Goal: Task Accomplishment & Management: Manage account settings

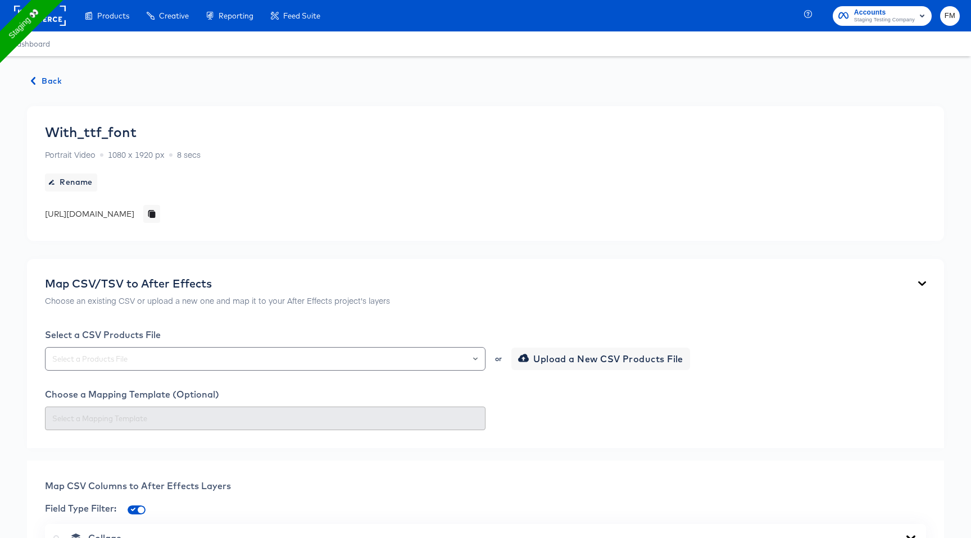
scroll to position [480, 0]
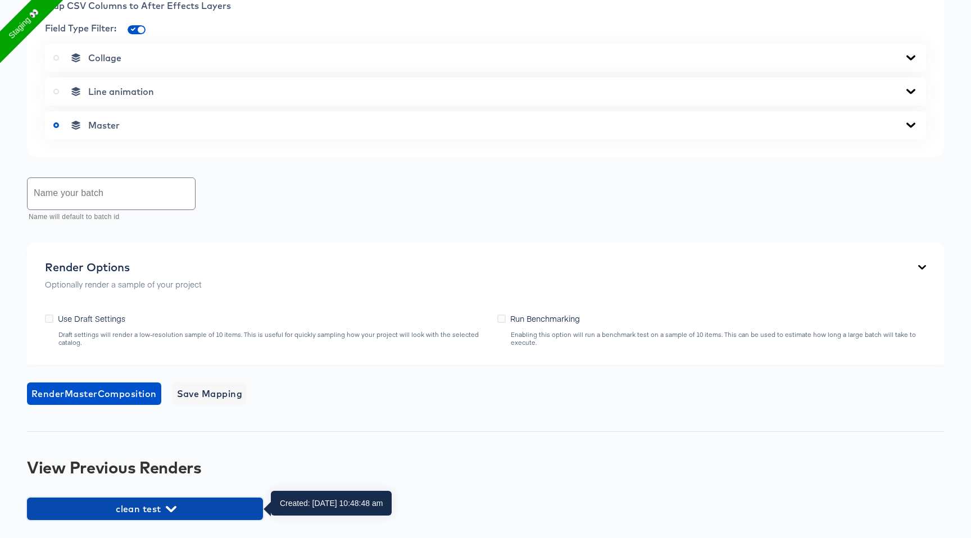
click at [229, 507] on span "clean test" at bounding box center [145, 509] width 225 height 16
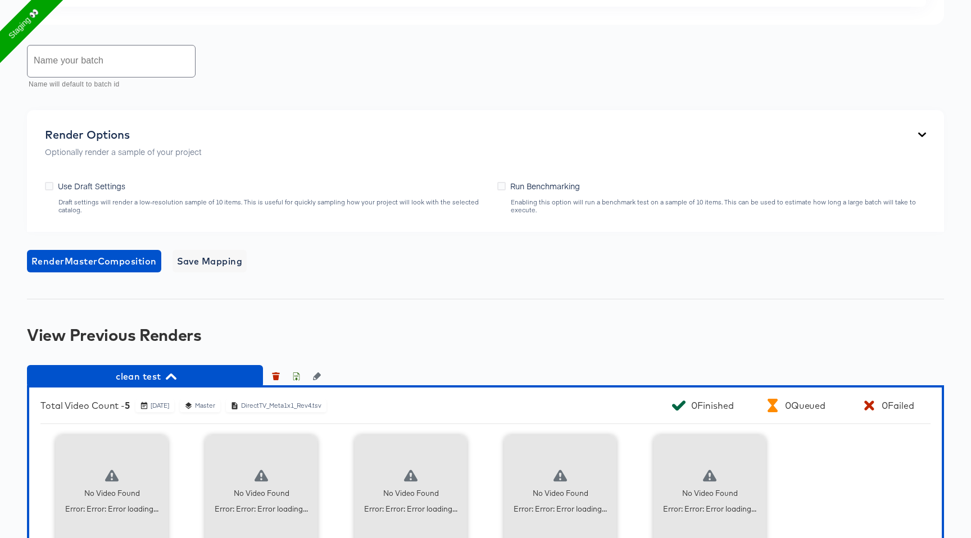
scroll to position [699, 0]
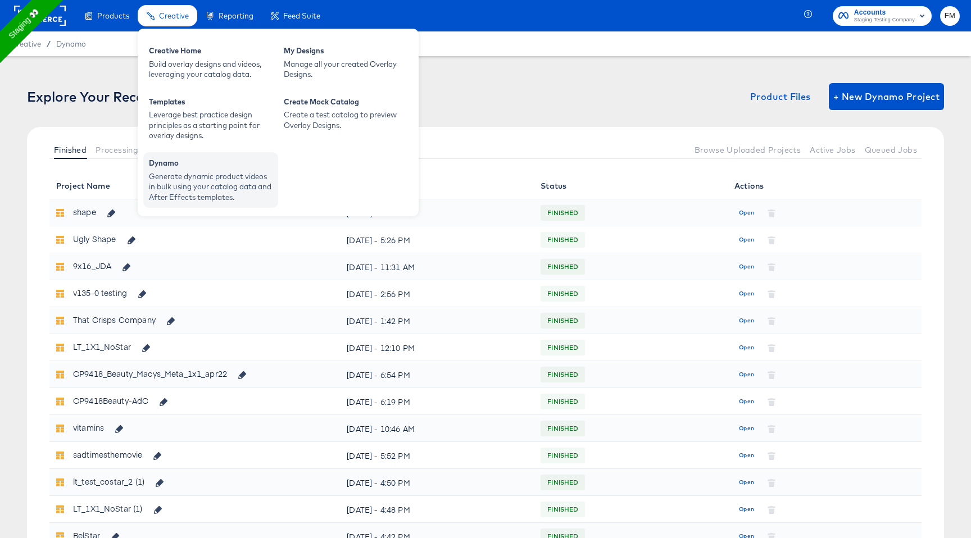
click at [203, 169] on div "Dynamo" at bounding box center [211, 164] width 124 height 13
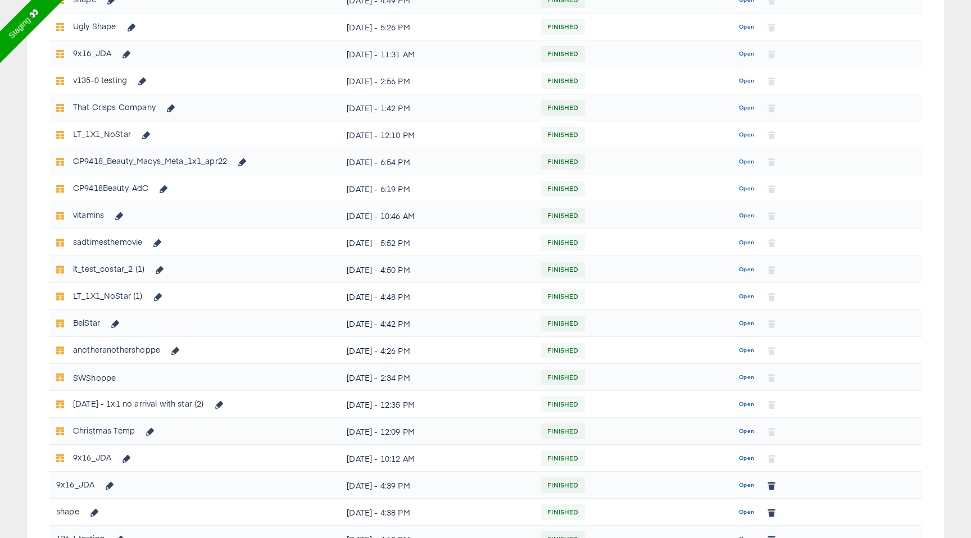
scroll to position [222, 0]
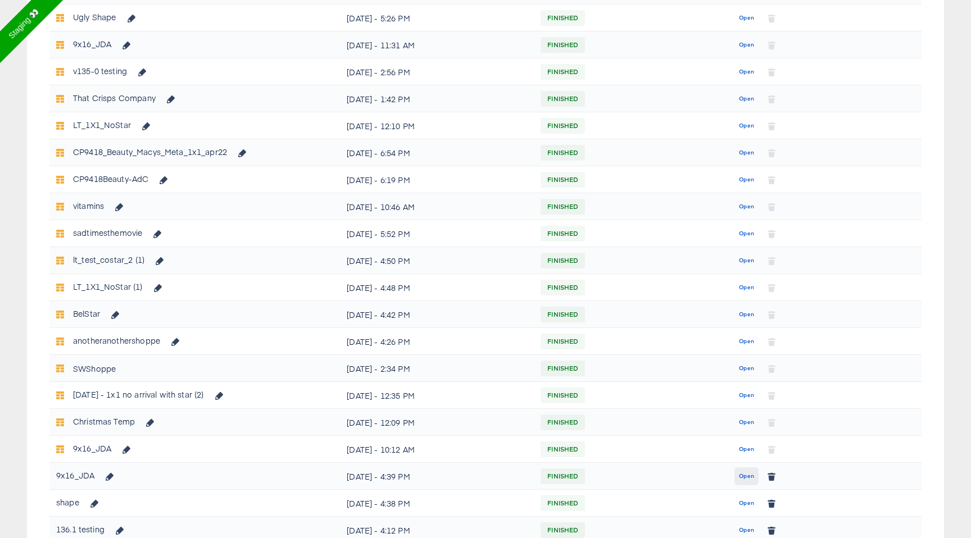
click at [748, 475] on span "Open" at bounding box center [746, 476] width 15 height 10
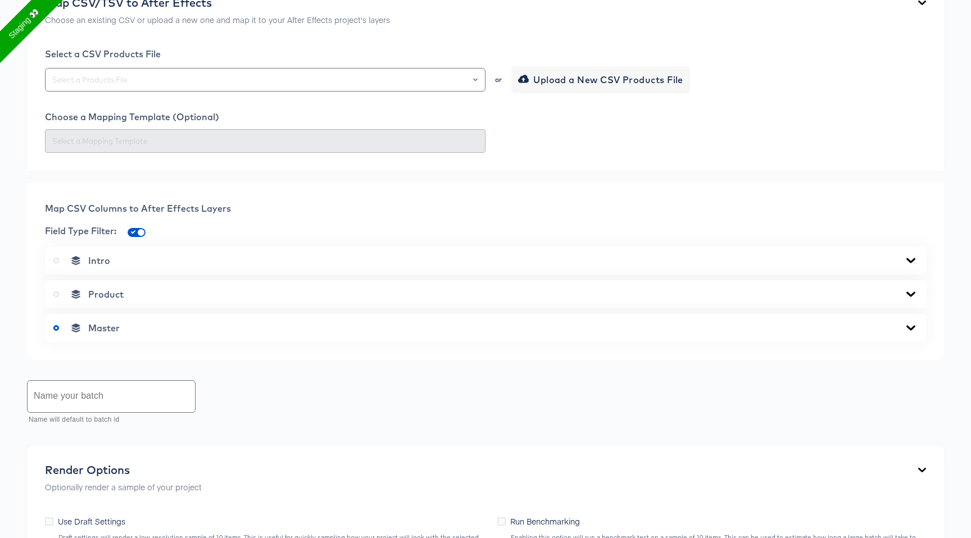
scroll to position [280, 0]
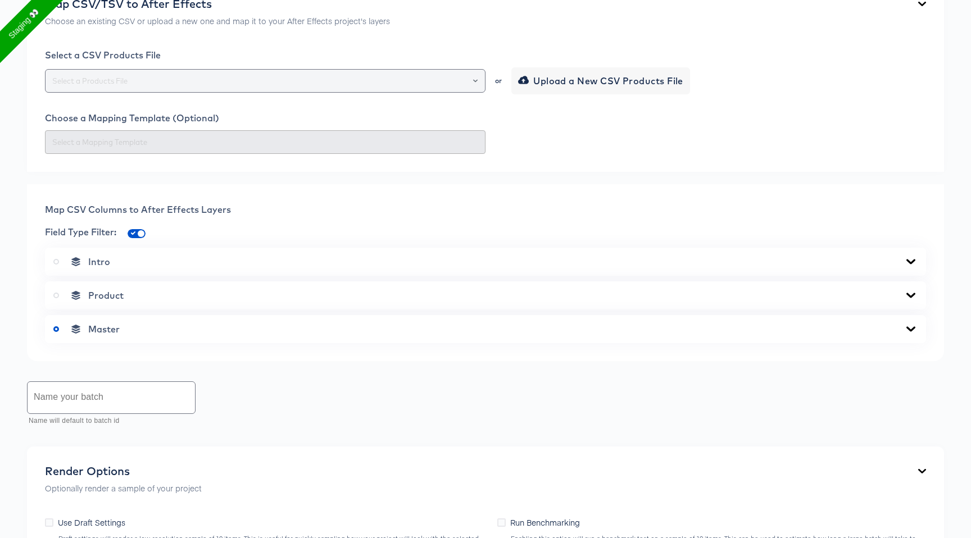
click at [432, 84] on input "text" at bounding box center [265, 81] width 430 height 13
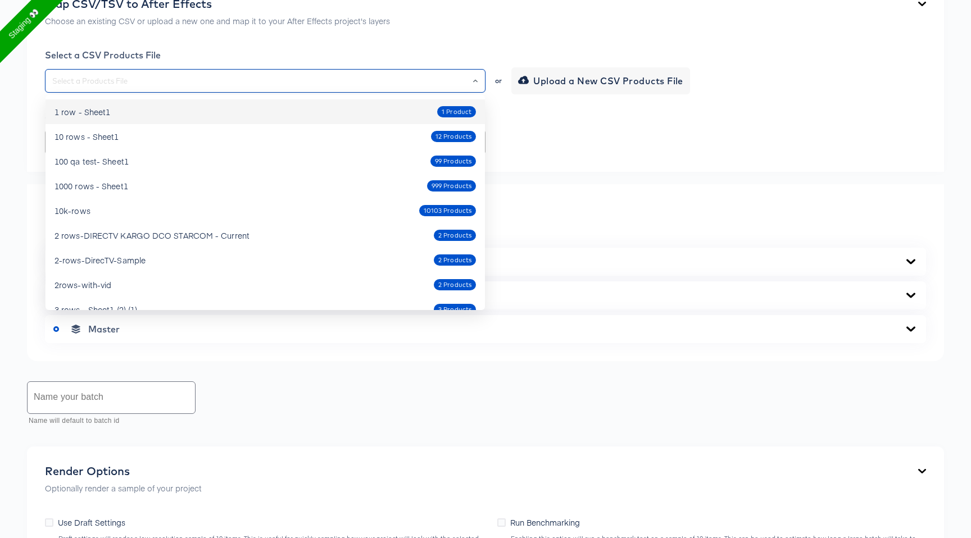
click at [332, 110] on div "1 row - Sheet1 1 Product" at bounding box center [264, 112] width 421 height 18
type input "1 row - Sheet1"
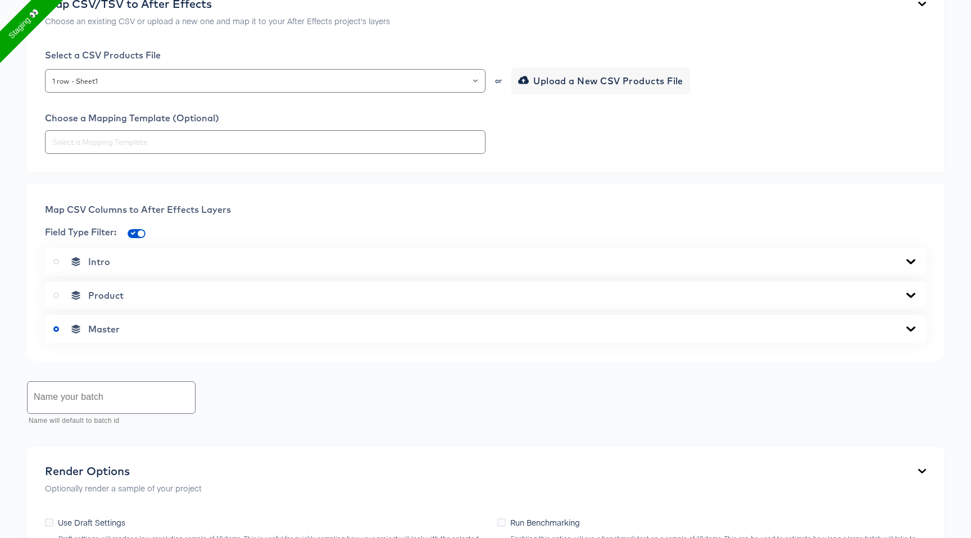
click at [189, 295] on div "Product" at bounding box center [485, 295] width 864 height 11
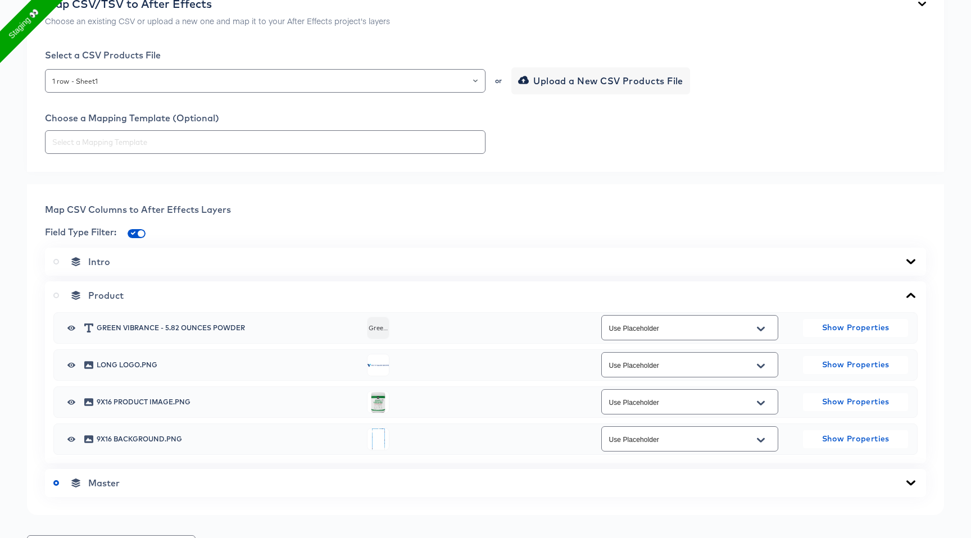
click at [52, 300] on div "Product Green Vibrance - 5.82 Ounces Powder Green Vibrance - 5.82 Ounces Powder…" at bounding box center [485, 372] width 881 height 182
click at [54, 297] on icon at bounding box center [56, 296] width 6 height 6
click at [0, 0] on input "radio" at bounding box center [0, 0] width 0 height 0
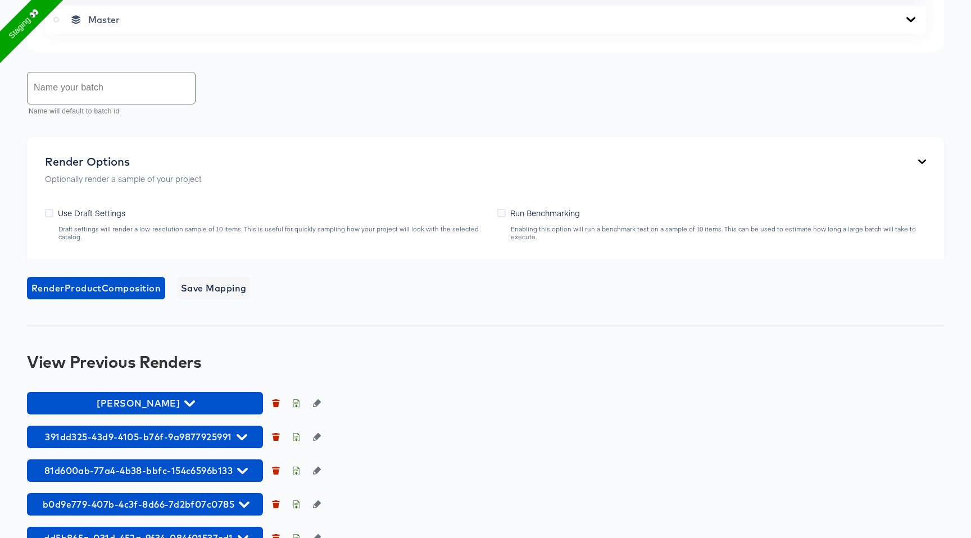
scroll to position [772, 0]
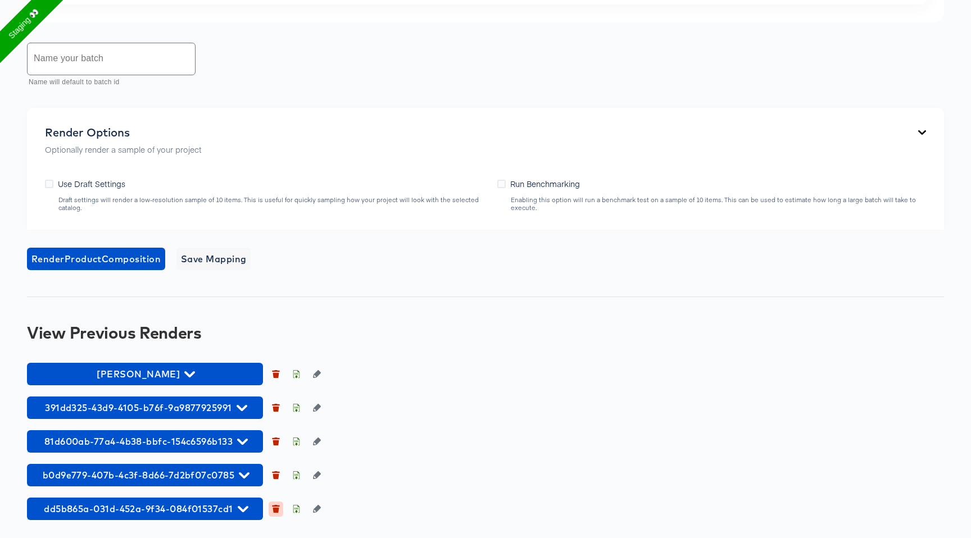
click at [277, 503] on button "button" at bounding box center [275, 509] width 15 height 15
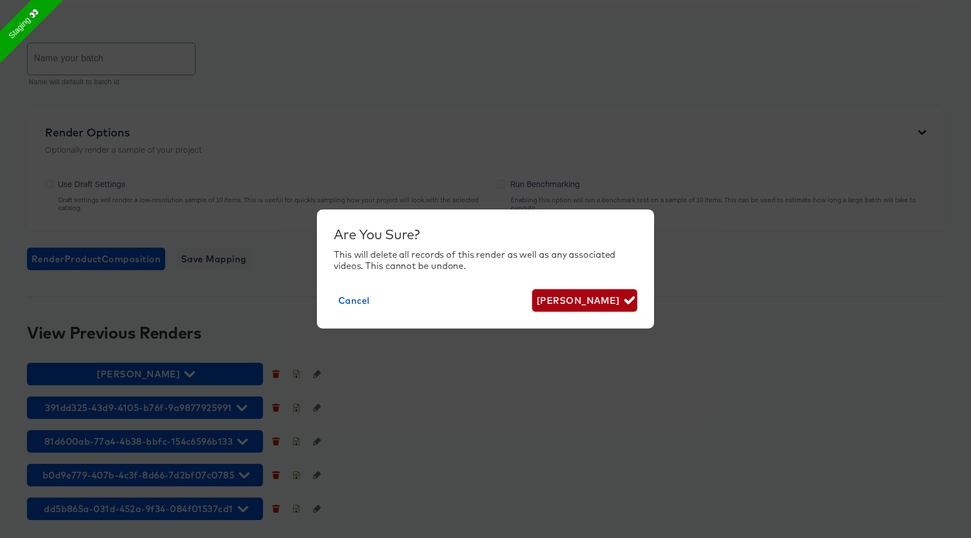
click at [601, 307] on span "Delete Render" at bounding box center [584, 301] width 96 height 16
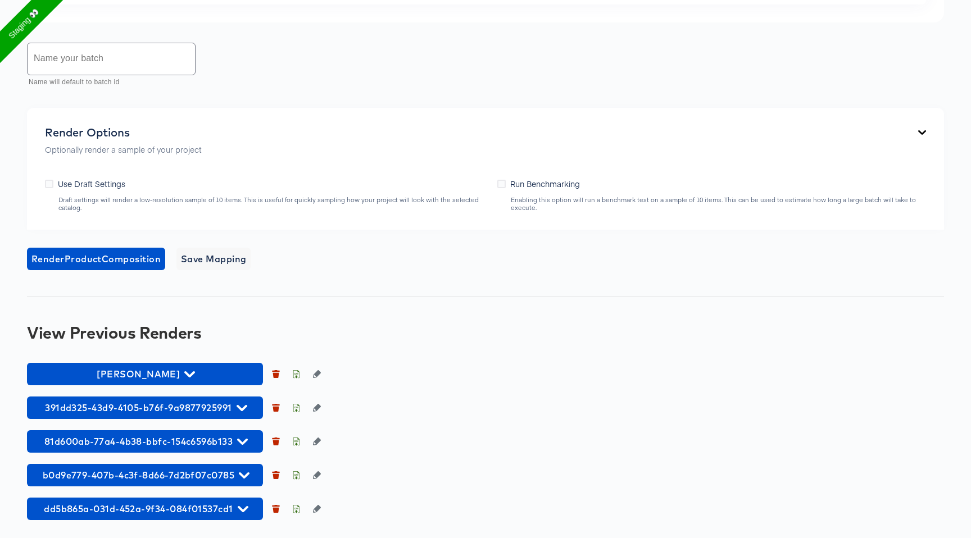
scroll to position [739, 0]
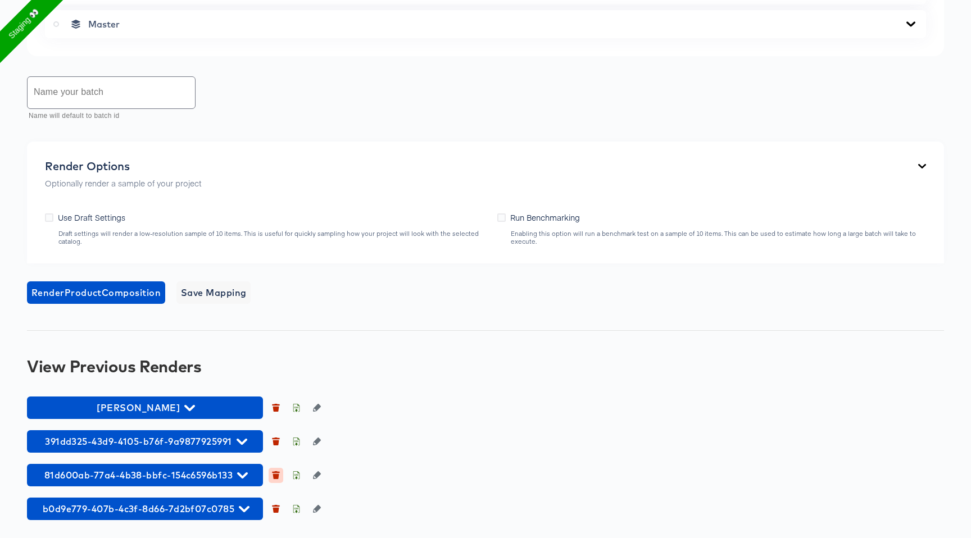
click at [275, 472] on icon "button" at bounding box center [276, 472] width 8 height 2
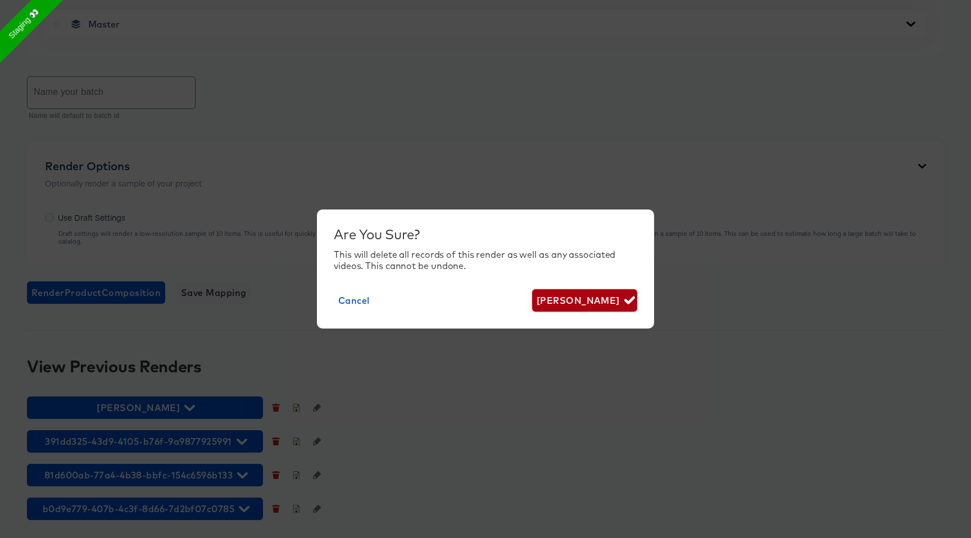
click at [595, 303] on span "Delete Render" at bounding box center [584, 301] width 96 height 16
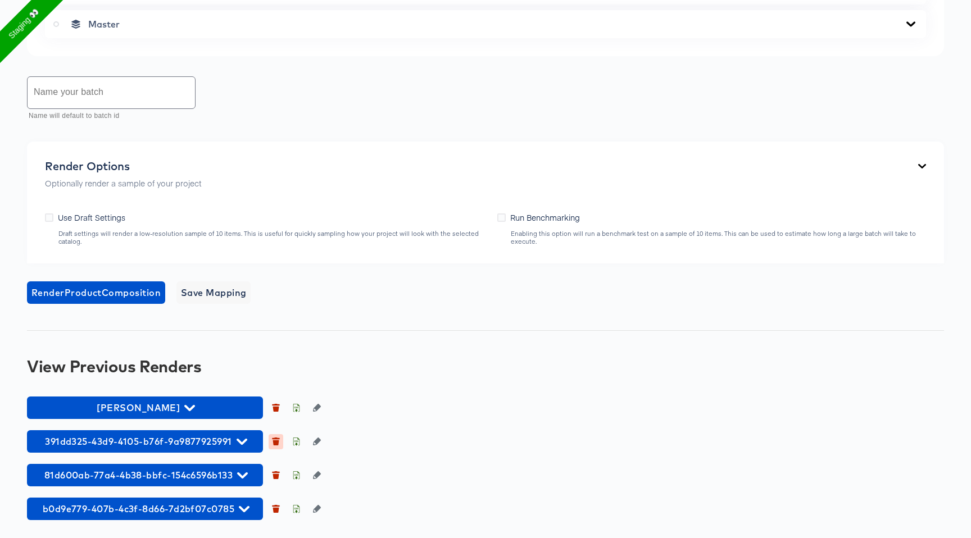
scroll to position [705, 0]
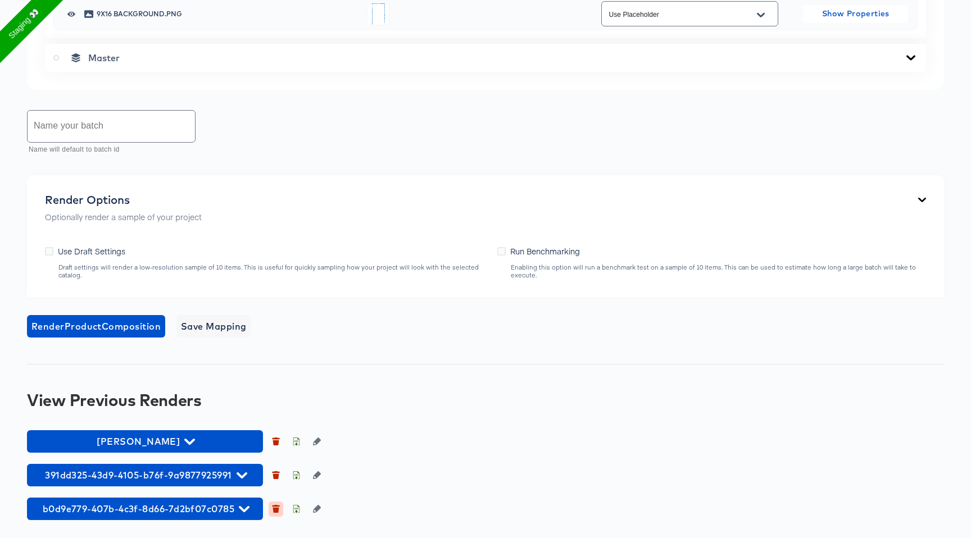
click at [275, 509] on icon "button" at bounding box center [276, 510] width 6 height 5
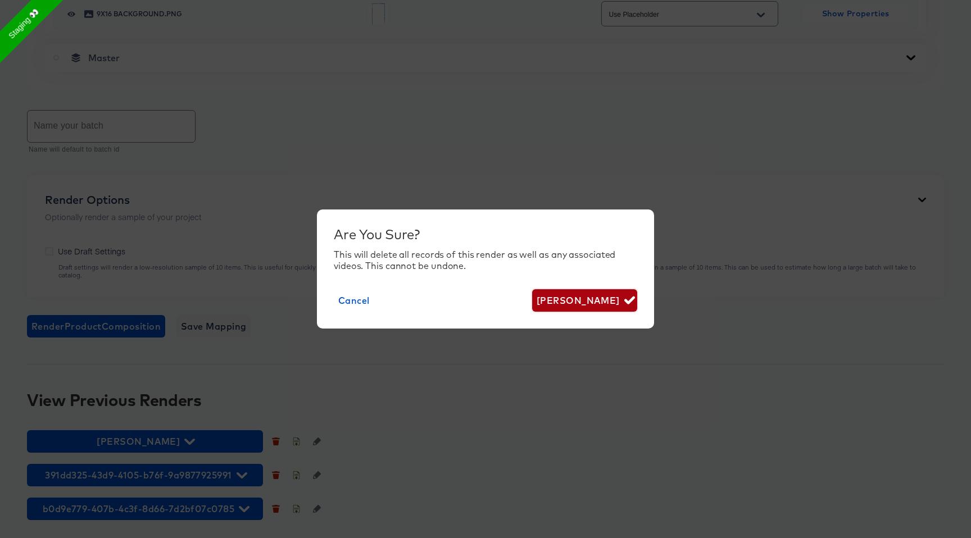
click at [593, 297] on span "Delete Render" at bounding box center [584, 301] width 96 height 16
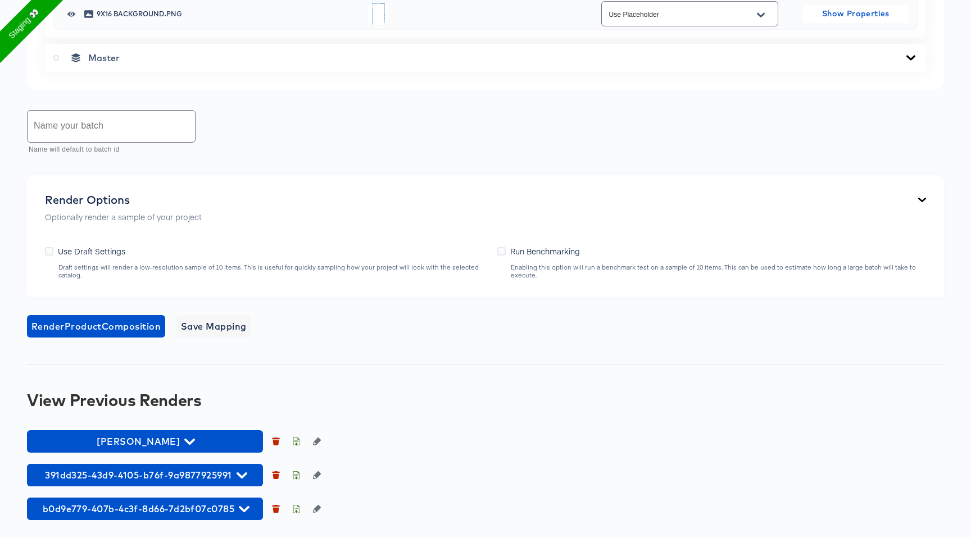
scroll to position [671, 0]
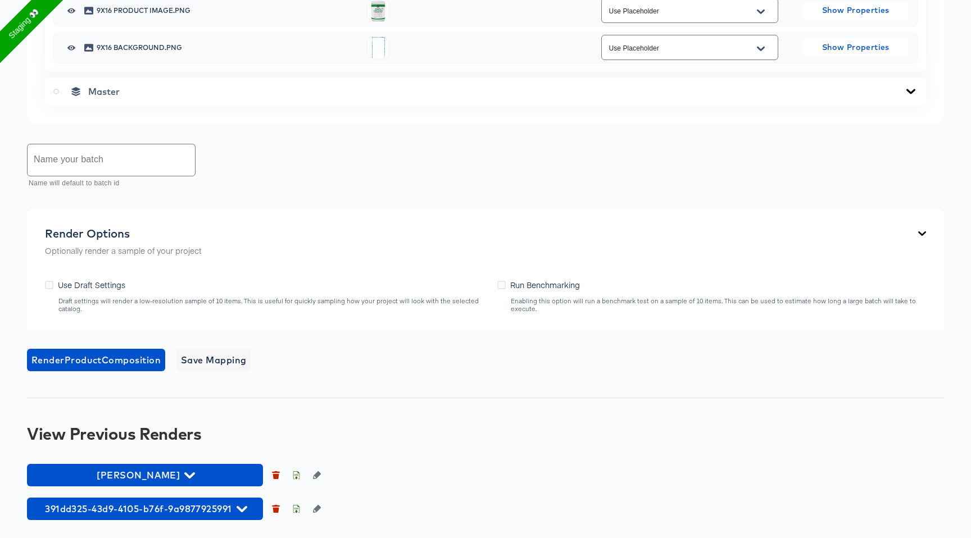
click at [120, 158] on input "text" at bounding box center [111, 159] width 167 height 31
type input "[DATE]"
click at [97, 362] on span "Render Product Composition" at bounding box center [95, 360] width 129 height 16
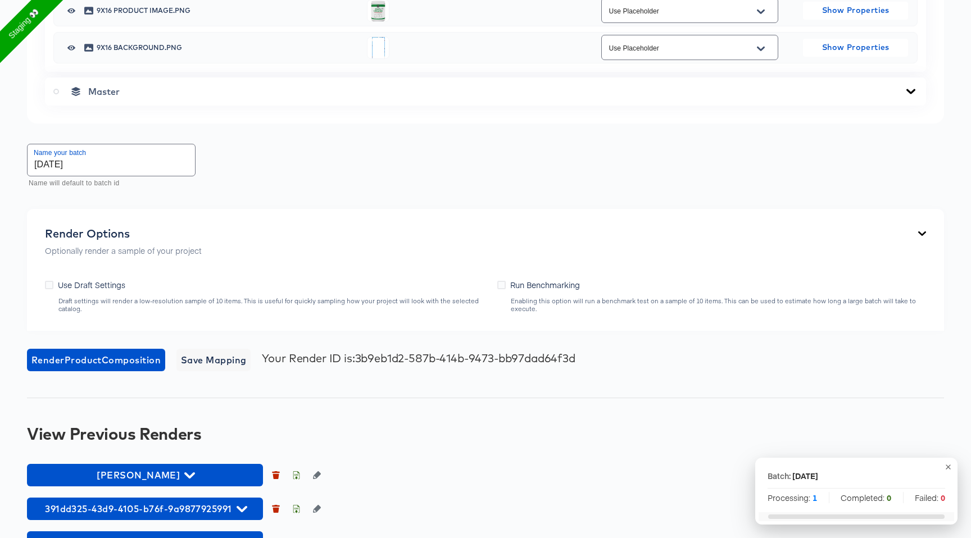
scroll to position [705, 0]
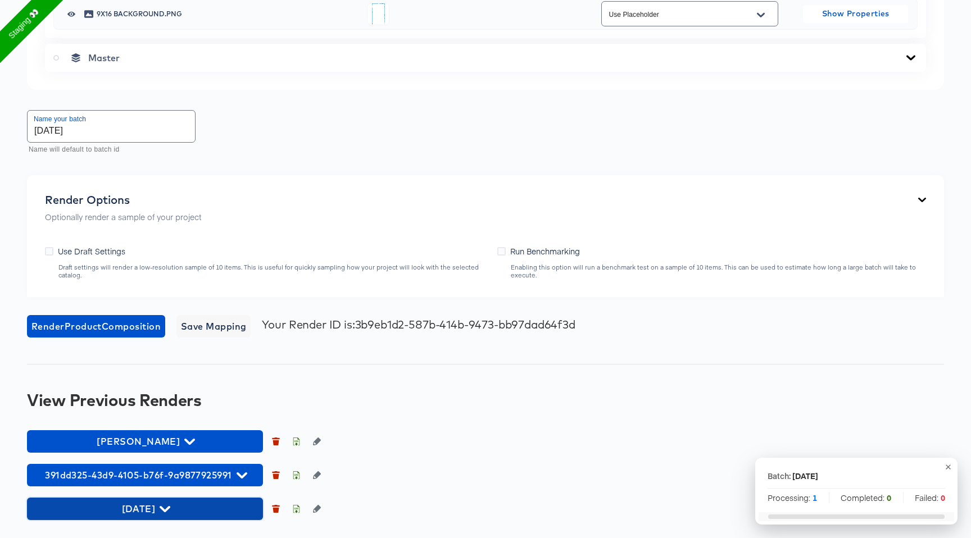
click at [165, 509] on icon "button" at bounding box center [165, 509] width 11 height 6
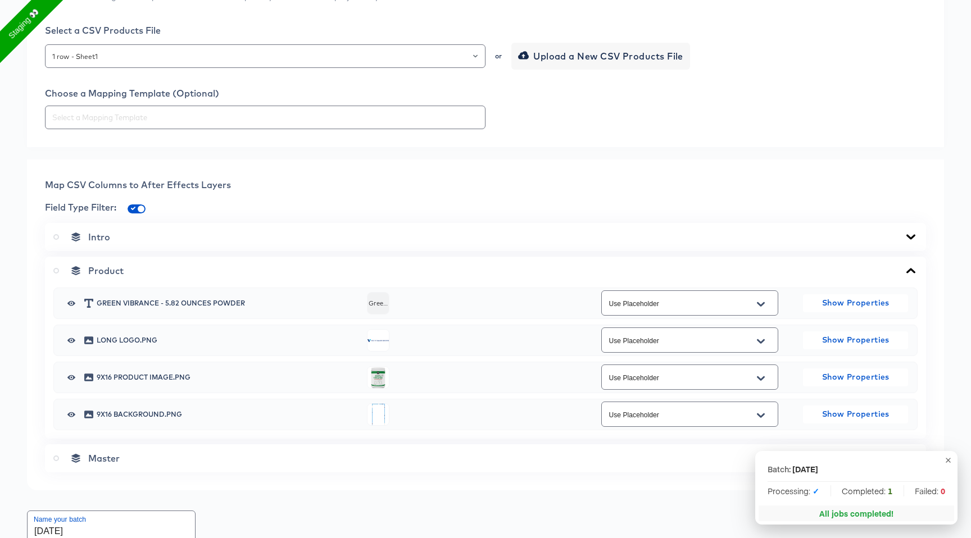
scroll to position [260, 0]
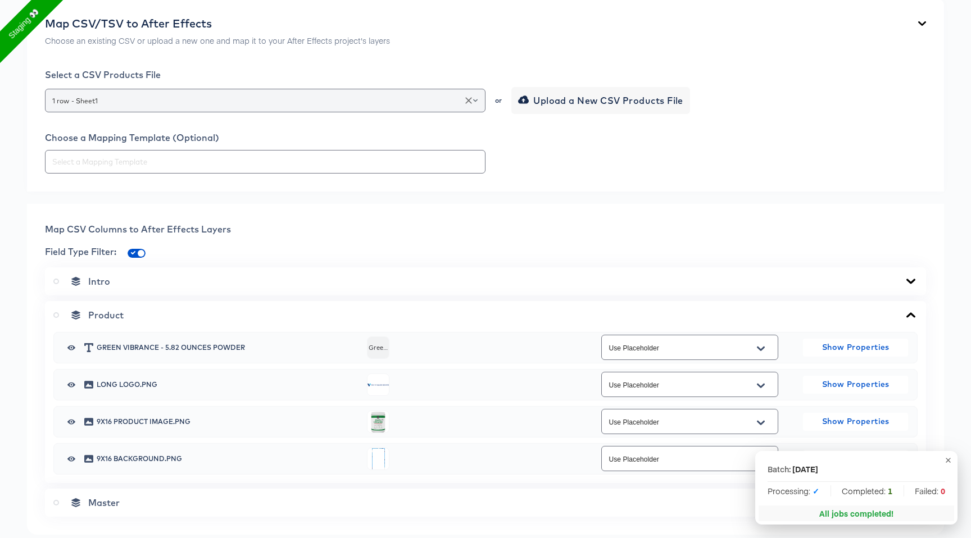
click at [200, 92] on div "1 row - Sheet1" at bounding box center [265, 101] width 440 height 24
click at [298, 91] on div "1 row - Sheet1" at bounding box center [265, 101] width 440 height 24
click at [469, 103] on icon "Clear" at bounding box center [468, 100] width 11 height 11
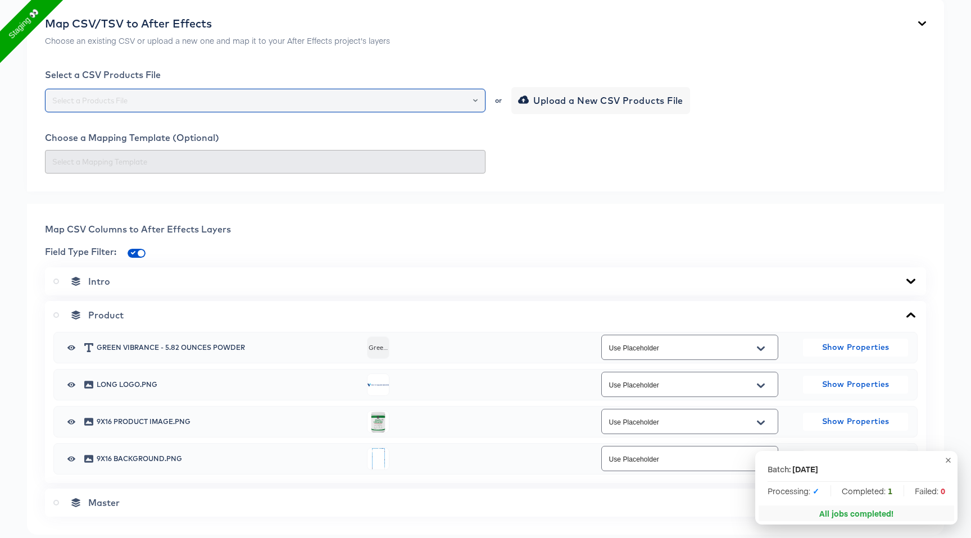
click at [478, 94] on div at bounding box center [470, 101] width 19 height 16
click at [475, 100] on icon "Open" at bounding box center [475, 100] width 4 height 4
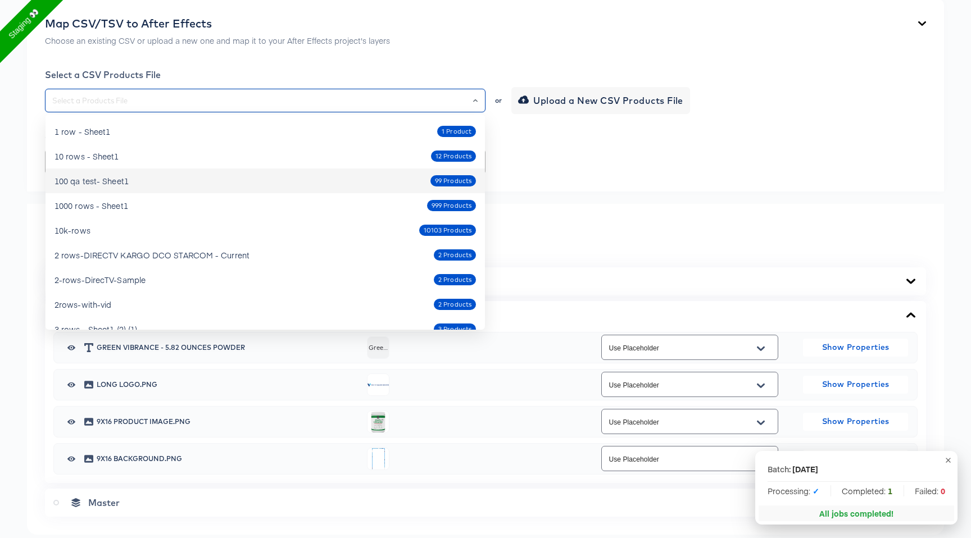
click at [272, 189] on div "100 qa test- Sheet1 99 Products" at bounding box center [264, 181] width 421 height 18
type input "100 qa test- Sheet1"
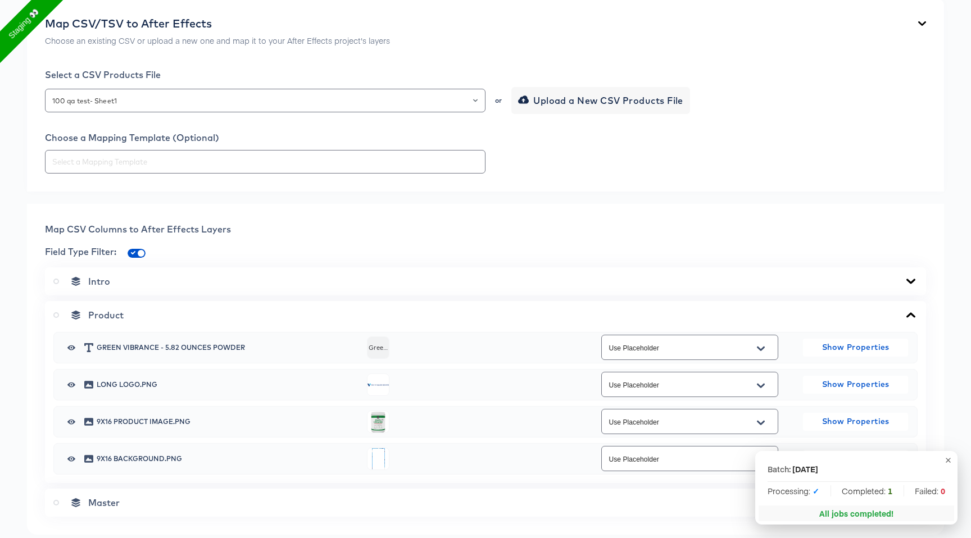
click at [234, 149] on div "Choose a Mapping Template (Optional)" at bounding box center [485, 153] width 881 height 42
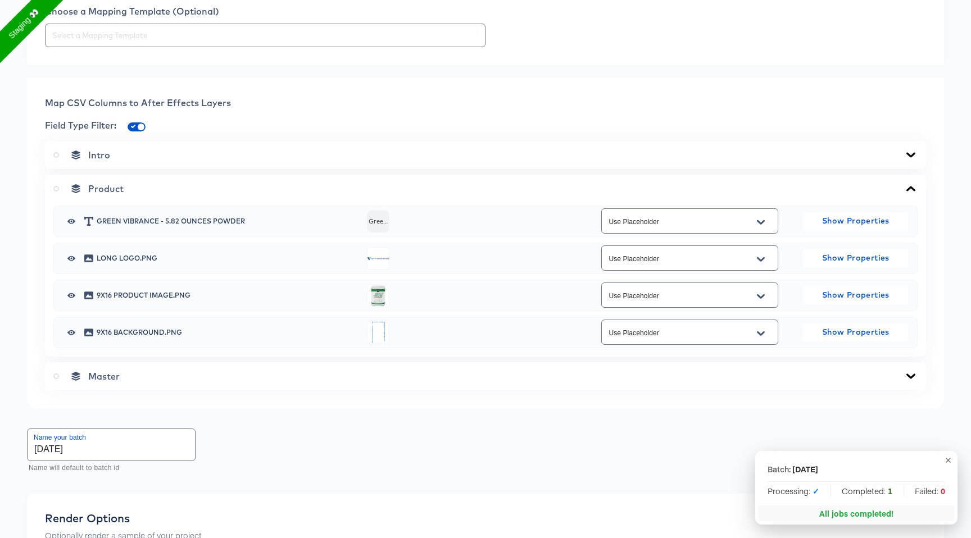
scroll to position [397, 0]
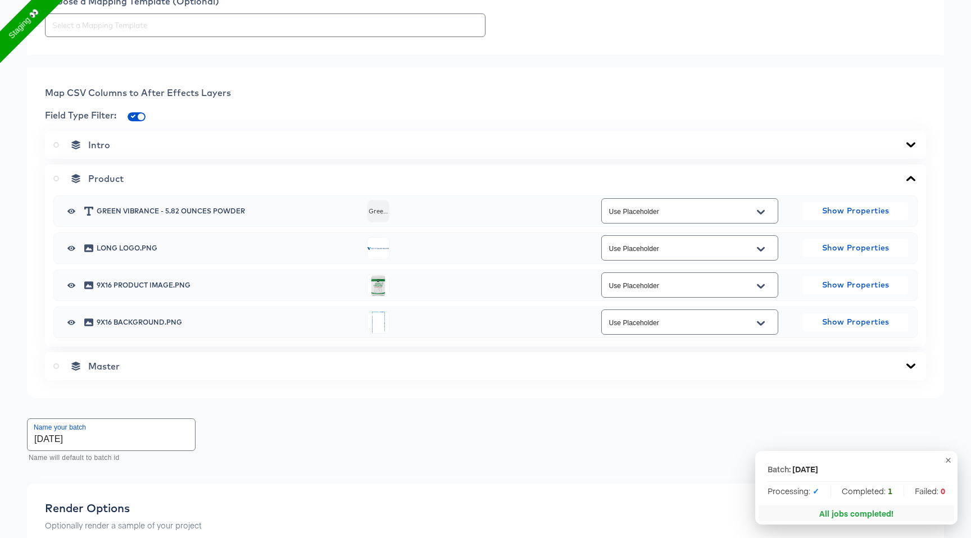
click at [757, 284] on icon "Open" at bounding box center [761, 286] width 8 height 4
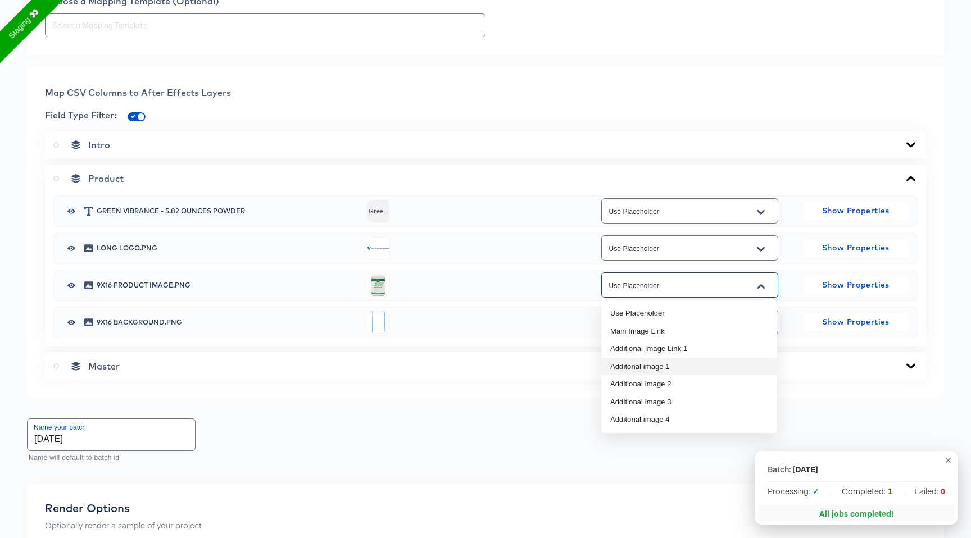
click at [645, 367] on li "Additonal image 1" at bounding box center [689, 367] width 176 height 18
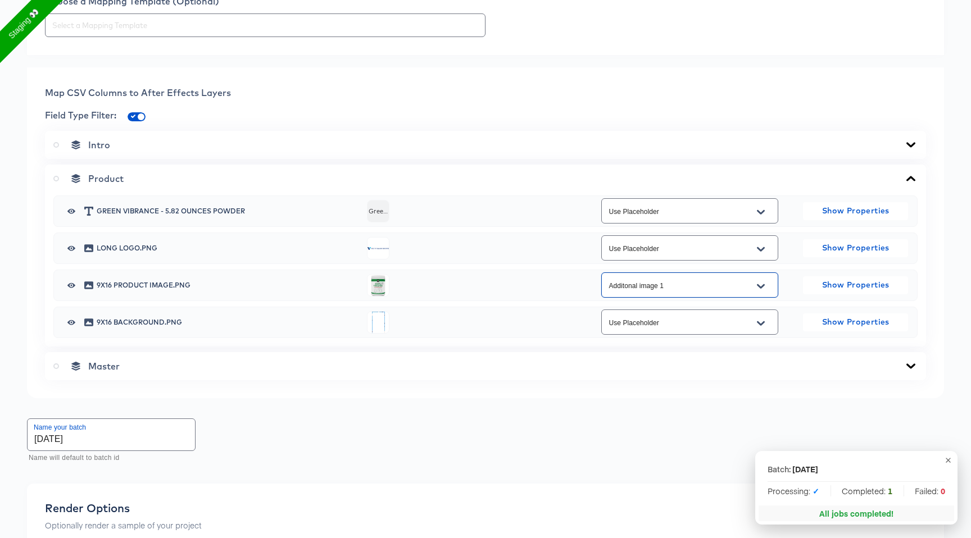
click at [415, 397] on div "Map CSV Columns to After Effects Layers Field Type Filter: Intro Product Green …" at bounding box center [485, 232] width 917 height 331
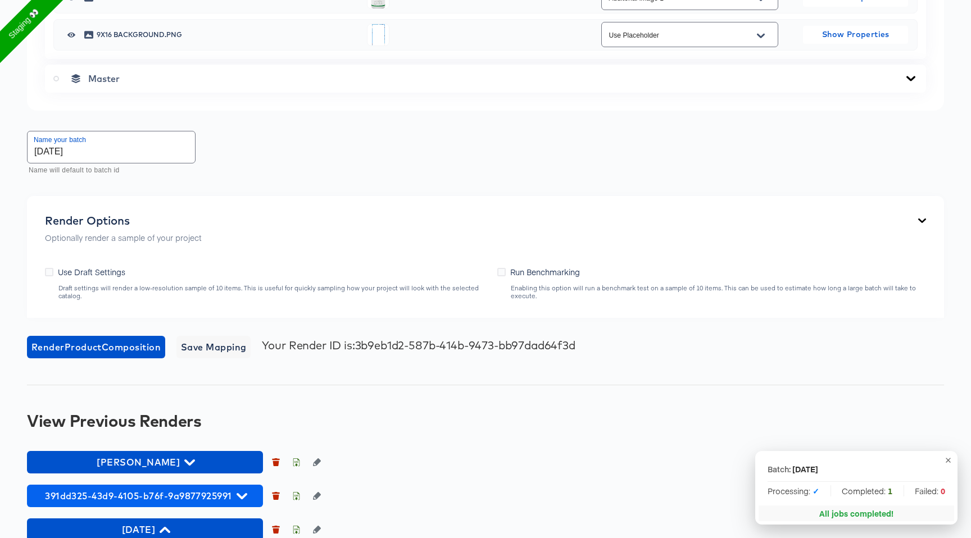
scroll to position [687, 0]
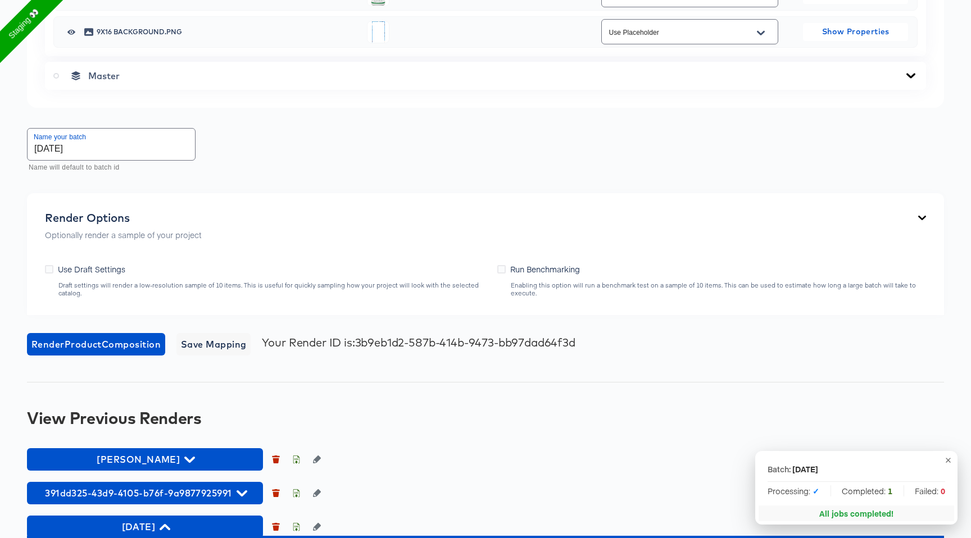
click at [86, 266] on span "Use Draft Settings" at bounding box center [91, 268] width 67 height 11
click at [0, 0] on input "Use Draft Settings" at bounding box center [0, 0] width 0 height 0
click at [550, 268] on span "Run Benchmarking" at bounding box center [545, 268] width 70 height 11
click at [0, 0] on input "Run Benchmarking" at bounding box center [0, 0] width 0 height 0
click at [54, 272] on label "Use Draft Settings" at bounding box center [87, 269] width 85 height 12
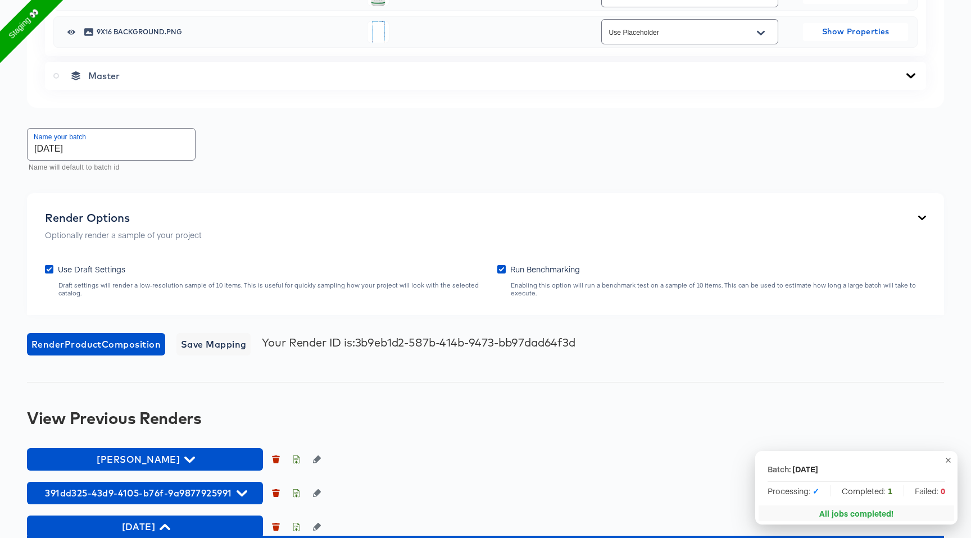
click at [0, 0] on input "Use Draft Settings" at bounding box center [0, 0] width 0 height 0
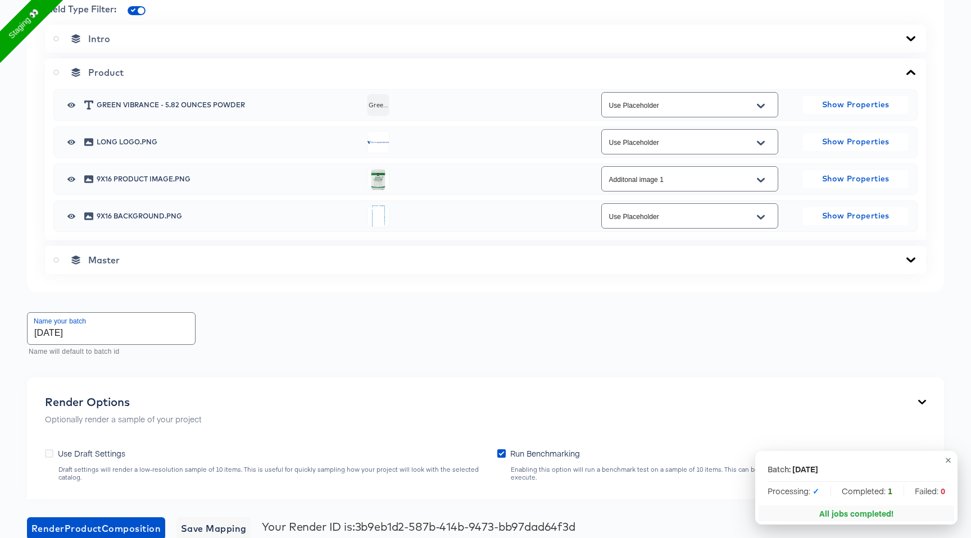
scroll to position [502, 0]
click at [764, 184] on icon "Open" at bounding box center [761, 180] width 8 height 9
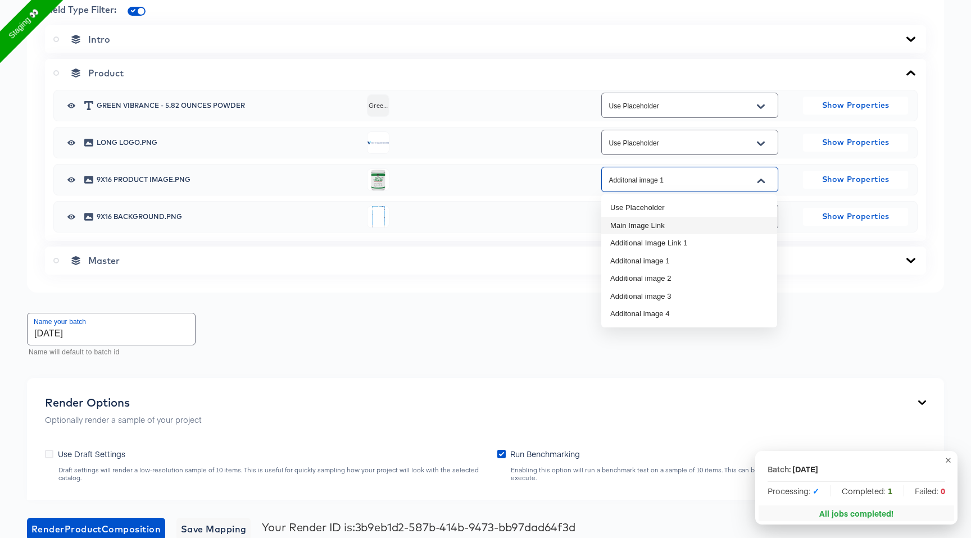
click at [680, 226] on li "Main Image Link" at bounding box center [689, 226] width 176 height 18
type input "Main Image Link"
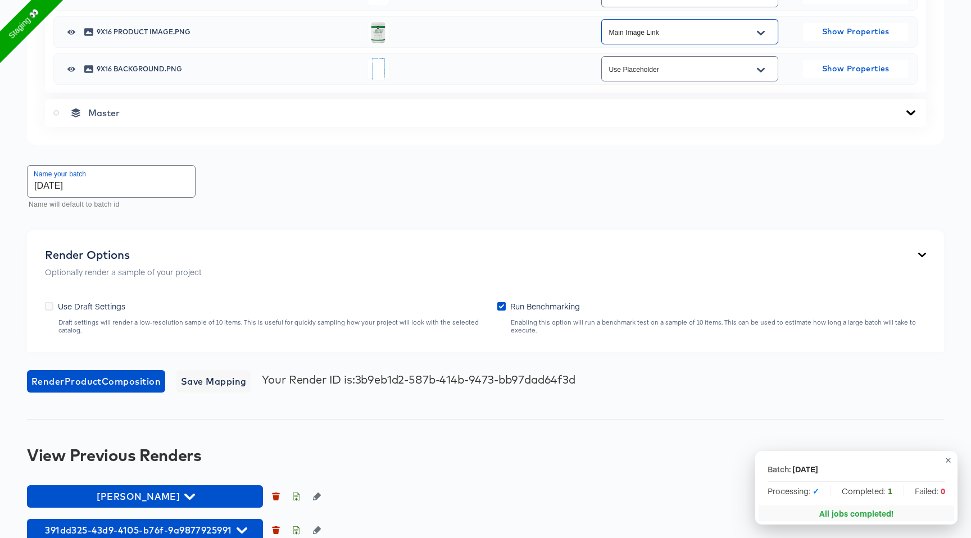
scroll to position [852, 0]
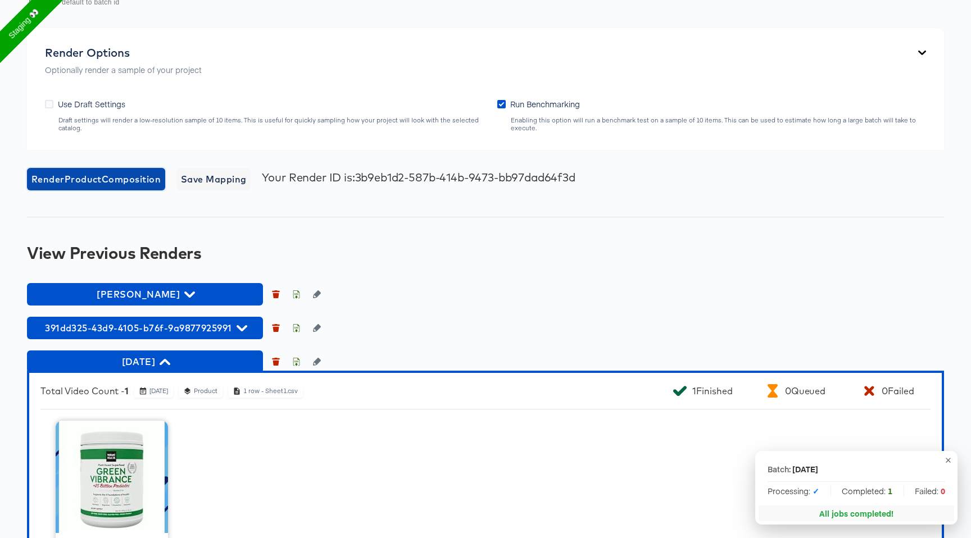
click at [128, 181] on span "Render Product Composition" at bounding box center [95, 179] width 129 height 16
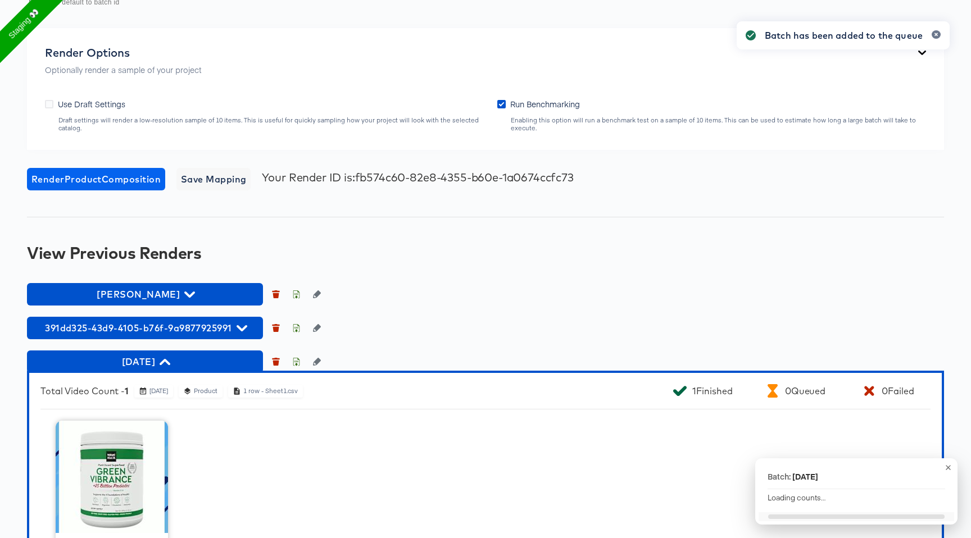
scroll to position [957, 0]
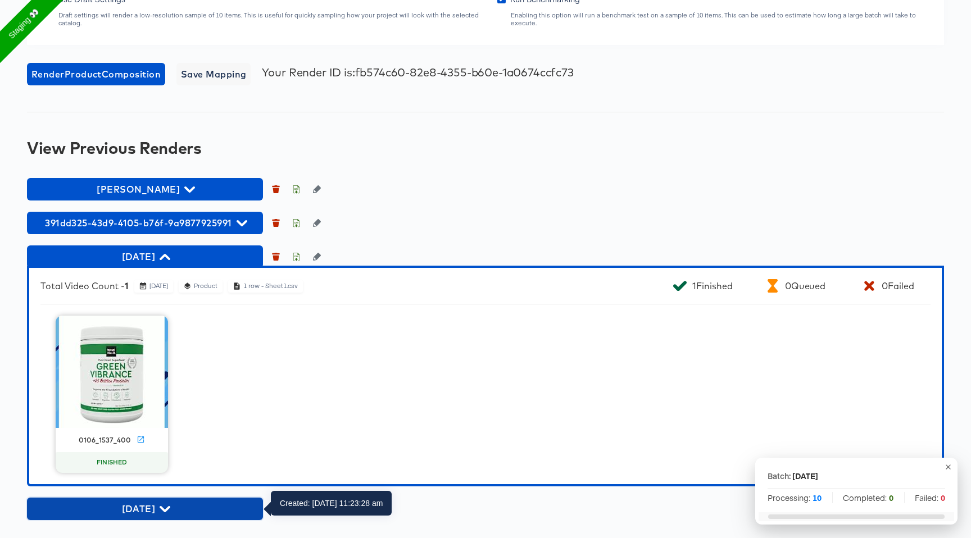
click at [157, 508] on span "monday" at bounding box center [145, 509] width 225 height 16
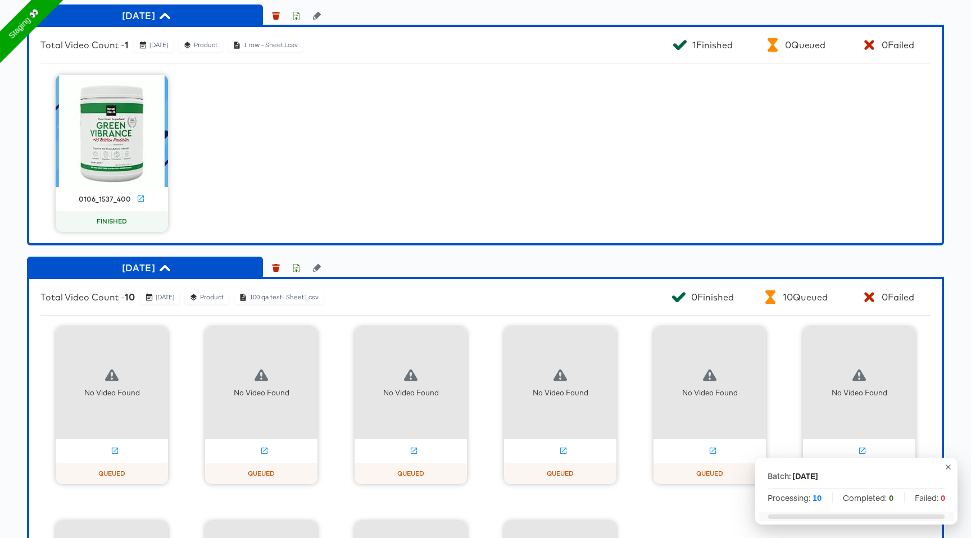
scroll to position [1219, 0]
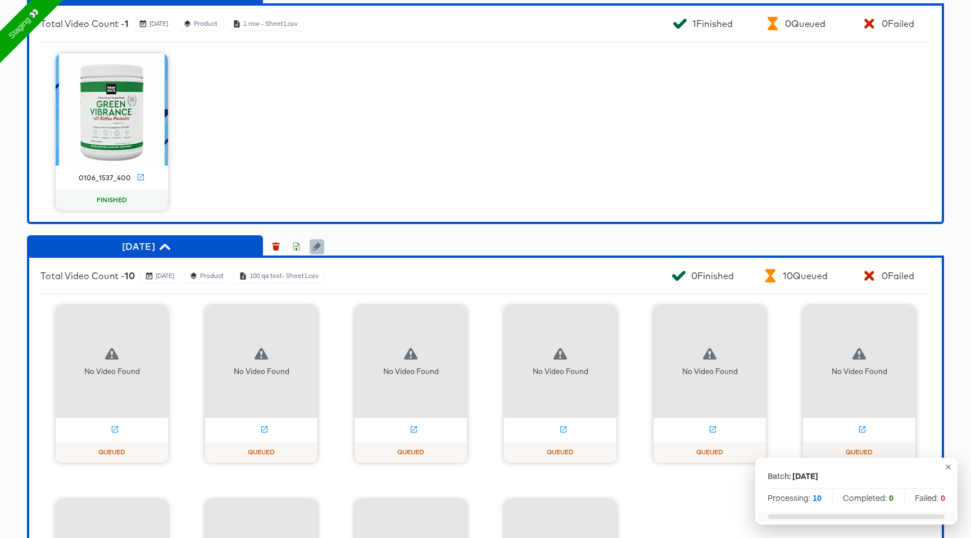
click at [321, 249] on button "button" at bounding box center [316, 246] width 15 height 15
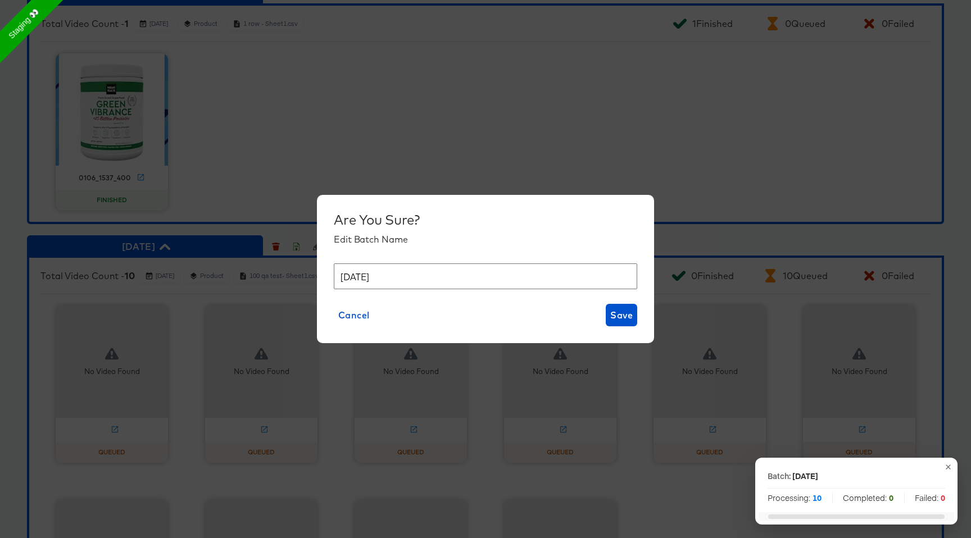
click at [404, 277] on input "monday" at bounding box center [485, 276] width 303 height 26
type input "monday mapped"
click at [622, 314] on span "Save" at bounding box center [621, 315] width 22 height 16
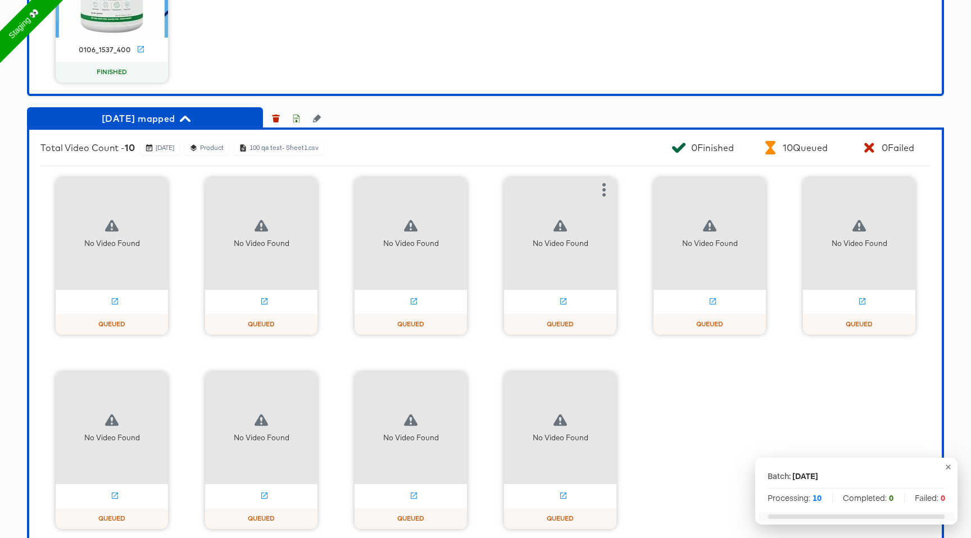
scroll to position [1370, 0]
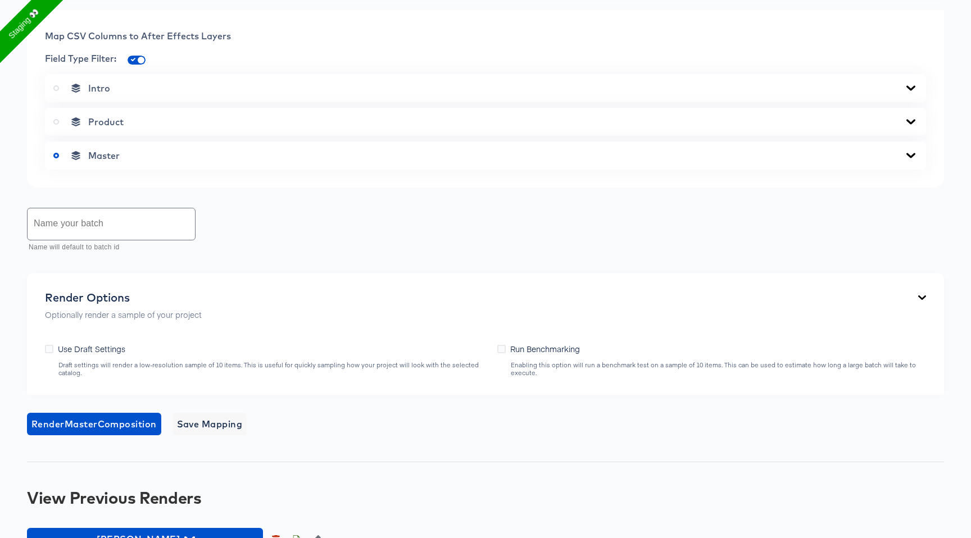
scroll to position [581, 0]
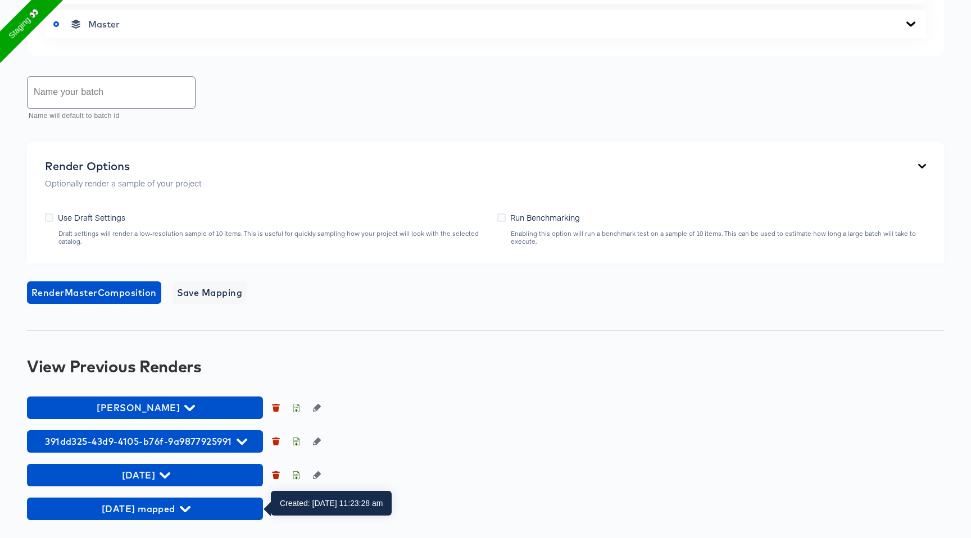
click at [140, 524] on div "Back 9x16_JDA Portrait Video 1080 x 1920 px 12 secs Rename https://dynamo-video…" at bounding box center [485, 6] width 971 height 1063
click at [145, 516] on span "[DATE] mapped" at bounding box center [145, 509] width 225 height 16
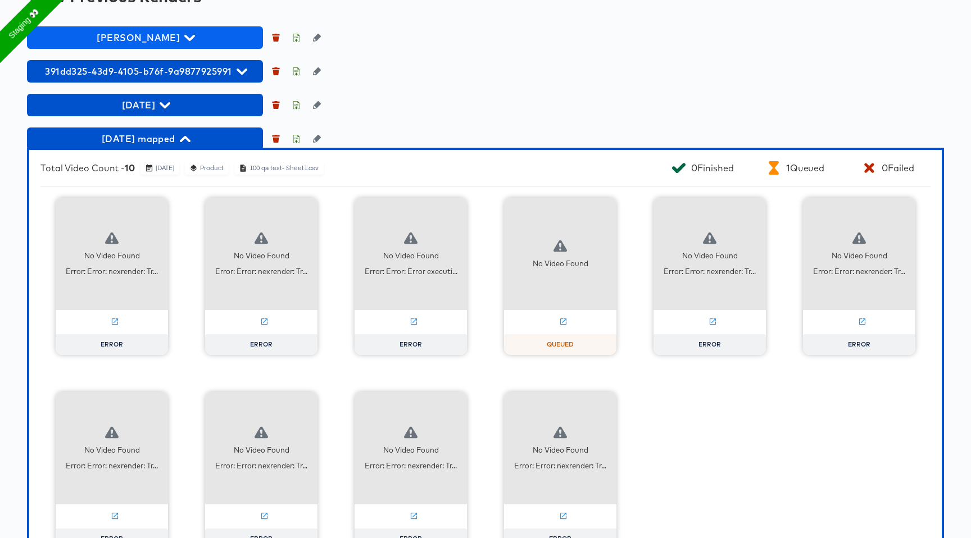
scroll to position [994, 0]
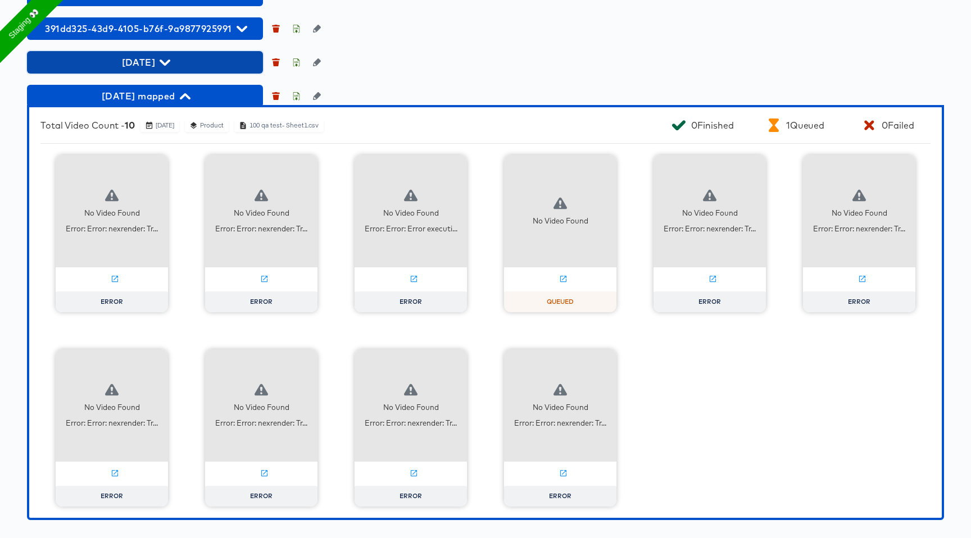
click at [158, 58] on span "[DATE]" at bounding box center [145, 62] width 225 height 16
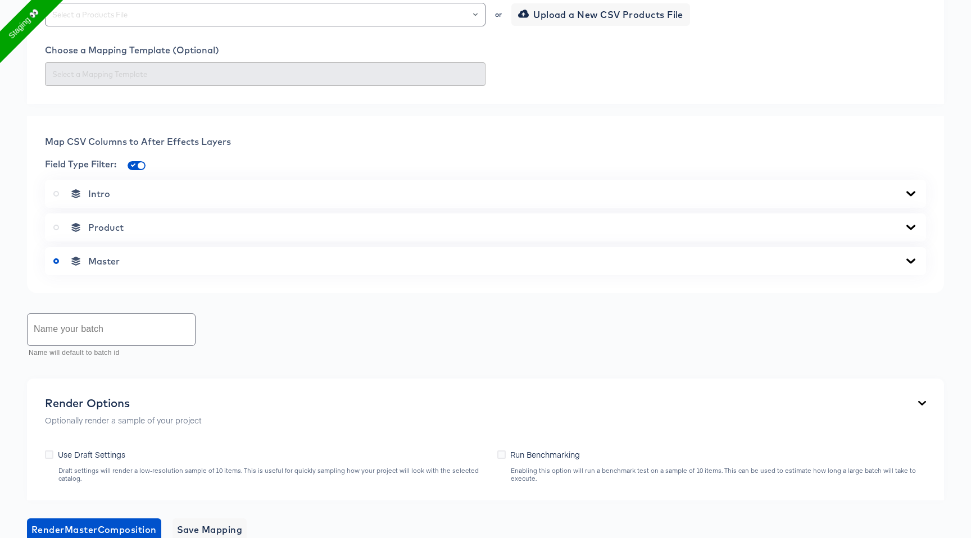
scroll to position [194, 0]
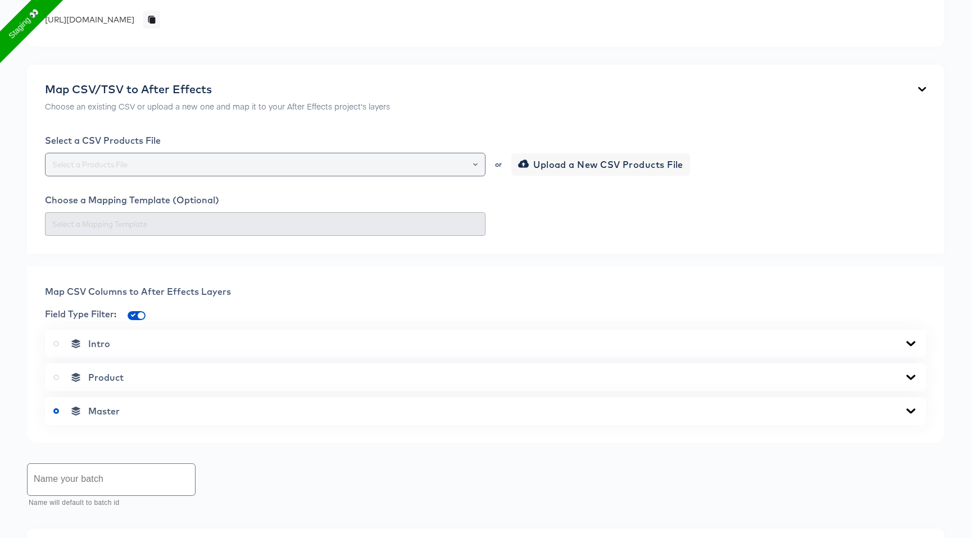
click at [147, 157] on div at bounding box center [265, 165] width 440 height 24
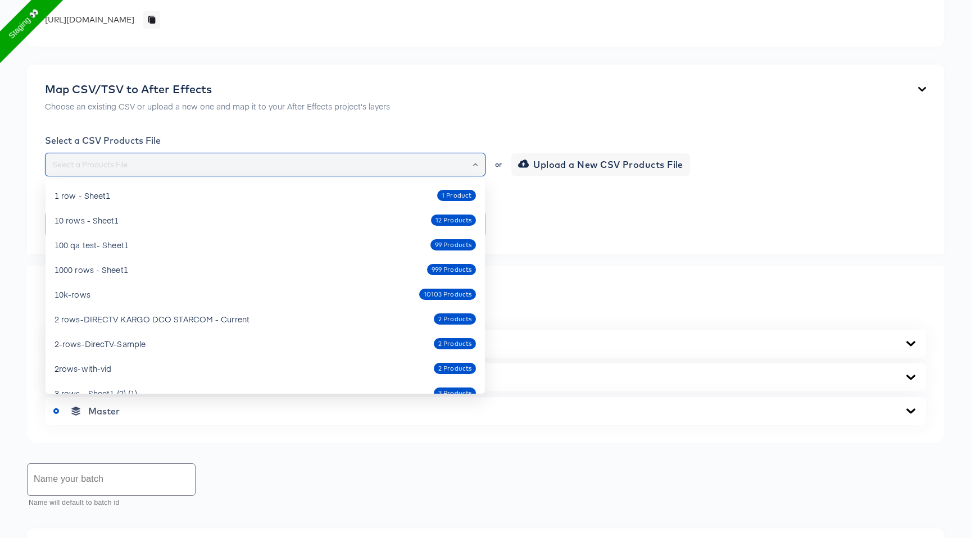
click at [480, 164] on input "text" at bounding box center [265, 164] width 430 height 13
click at [472, 164] on div at bounding box center [470, 165] width 19 height 16
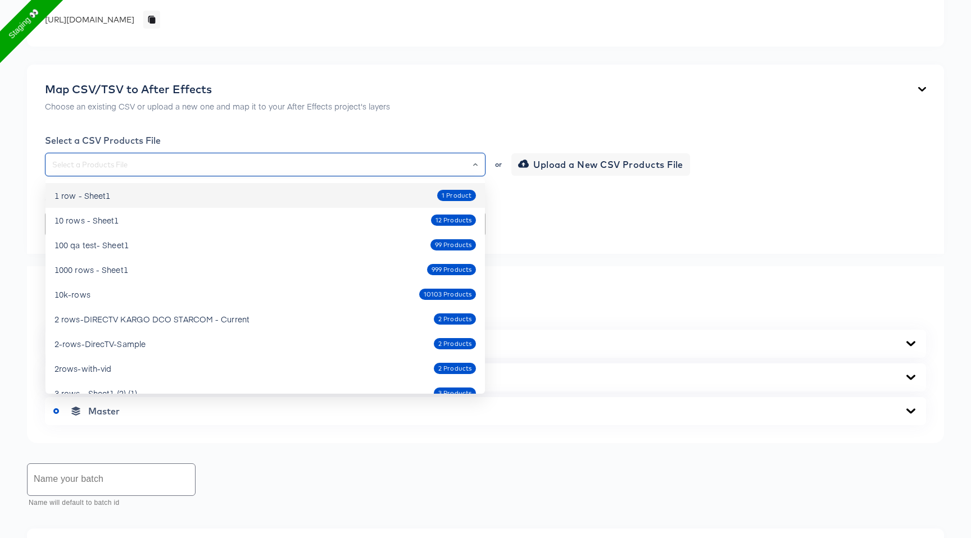
click at [443, 203] on div "1 row - Sheet1 1 Product" at bounding box center [264, 195] width 421 height 18
type input "1 row - Sheet1"
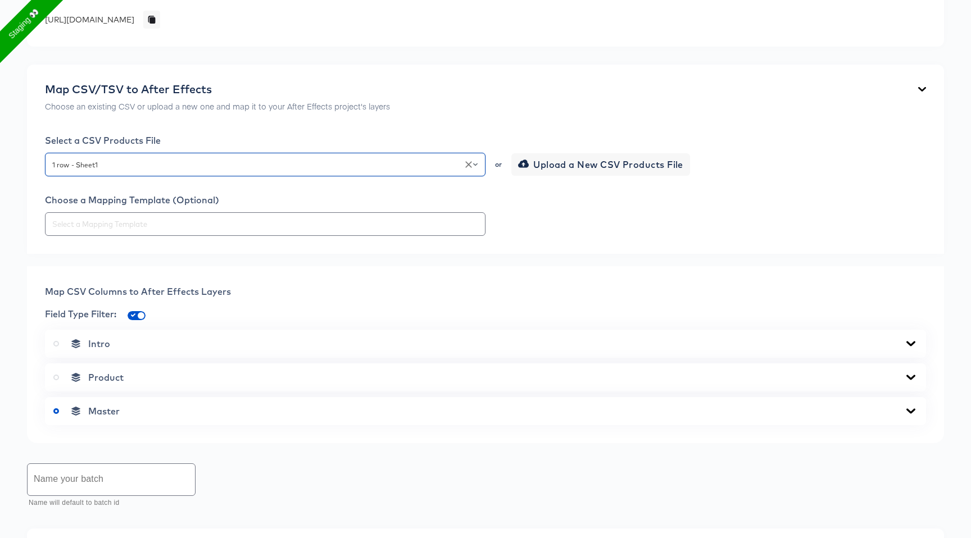
click at [137, 467] on input "text" at bounding box center [111, 479] width 167 height 31
type input "mapped"
click at [121, 378] on span "Product" at bounding box center [105, 377] width 35 height 11
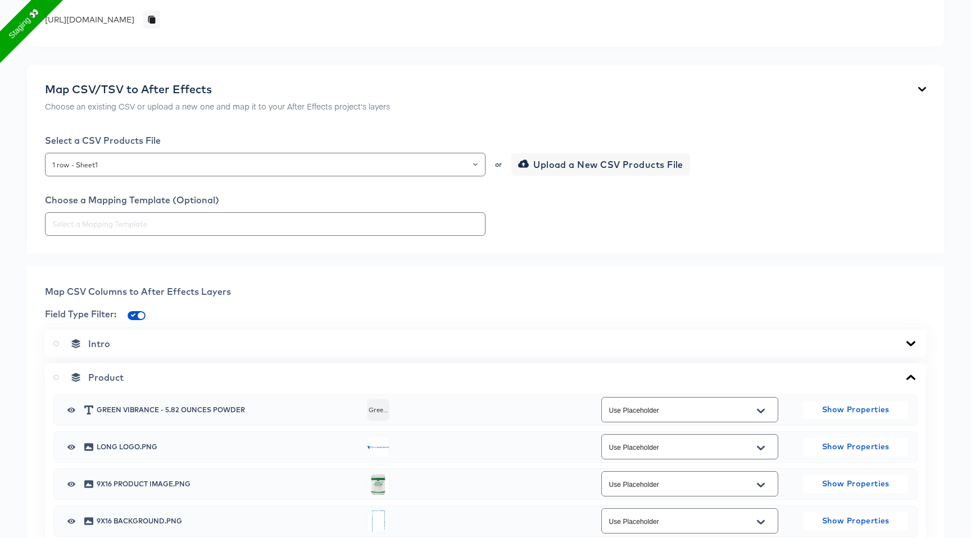
click at [54, 379] on icon at bounding box center [56, 378] width 6 height 6
click at [0, 0] on input "radio" at bounding box center [0, 0] width 0 height 0
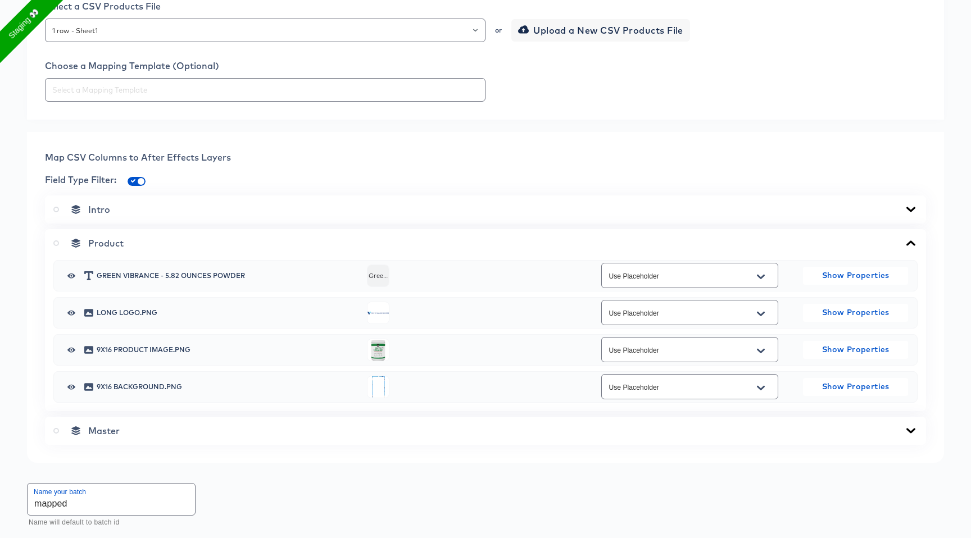
scroll to position [521, 0]
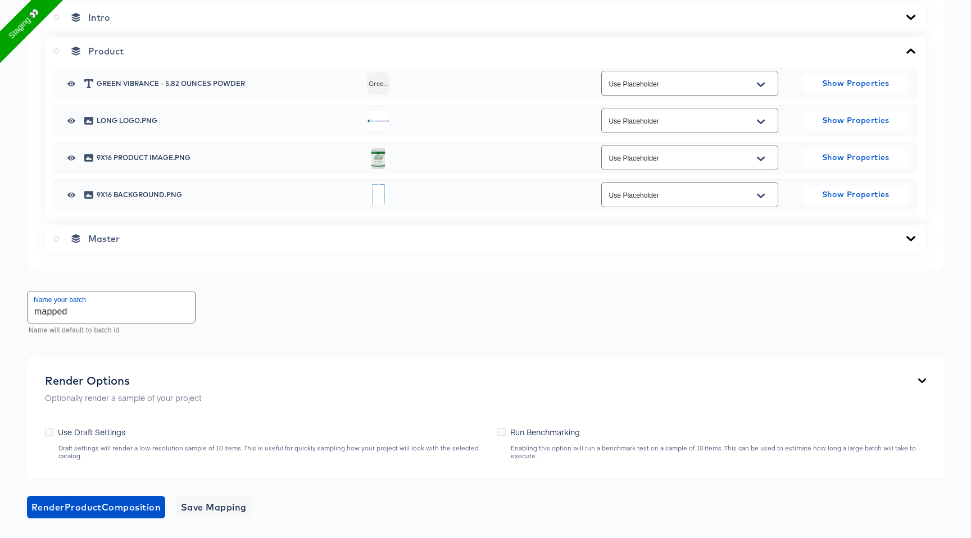
click at [743, 151] on div "Use Placeholder" at bounding box center [689, 157] width 177 height 25
click at [767, 156] on button "Open" at bounding box center [760, 159] width 17 height 18
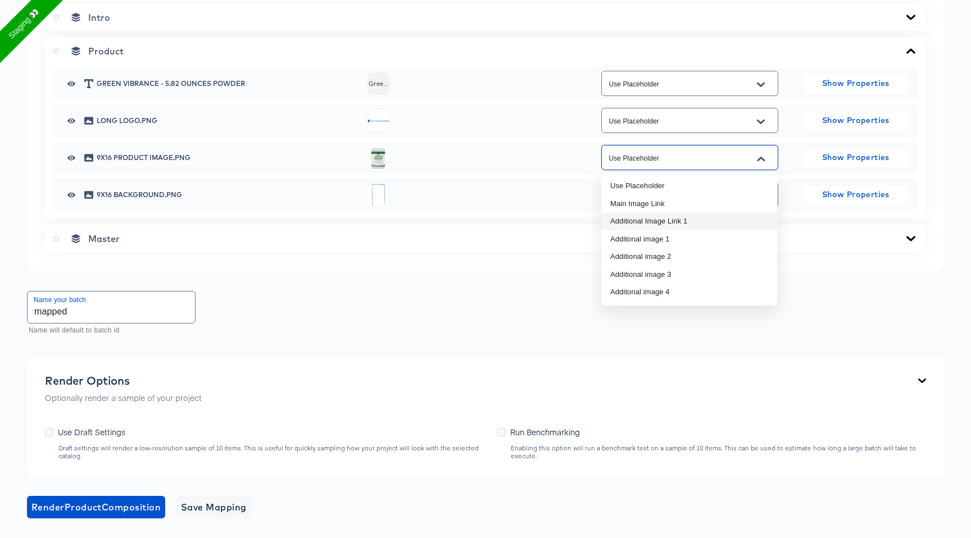
click at [700, 218] on li "Additional Image Link 1" at bounding box center [689, 221] width 176 height 18
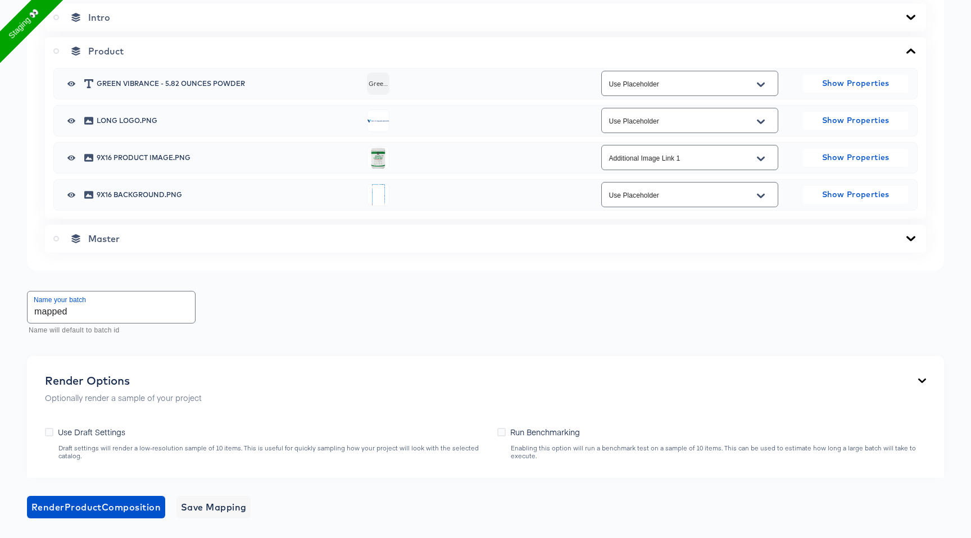
click at [407, 289] on div "Name your batch mapped Name will default to batch id" at bounding box center [485, 314] width 917 height 50
click at [705, 154] on input "Additional Image Link 1" at bounding box center [680, 158] width 149 height 13
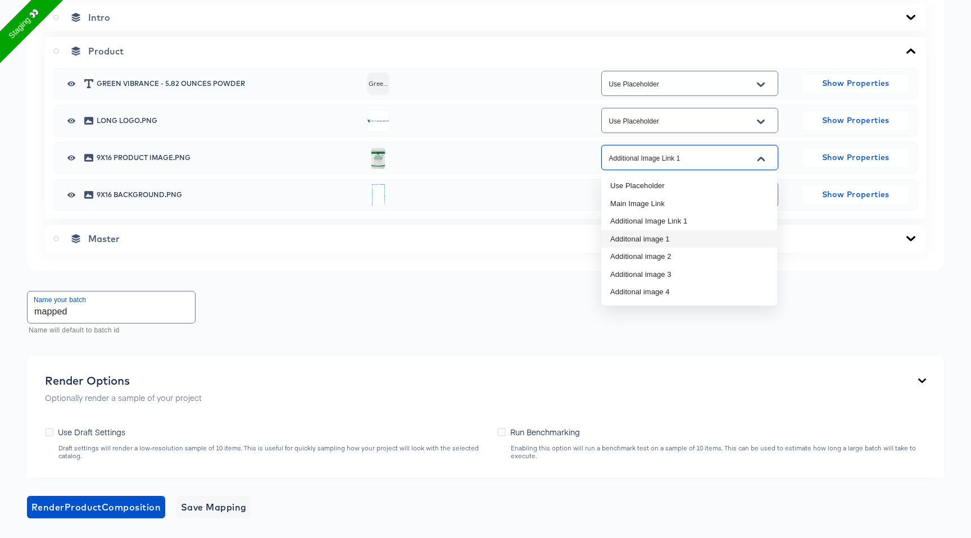
click at [683, 241] on li "Additonal image 1" at bounding box center [689, 239] width 176 height 18
type input "Additonal image 1"
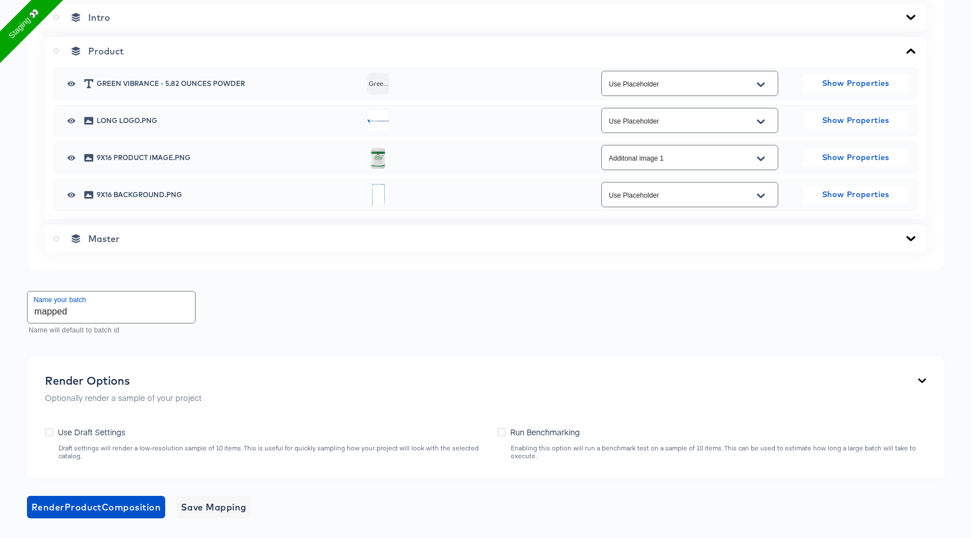
click at [422, 297] on div "Name your batch mapped Name will default to batch id" at bounding box center [485, 314] width 917 height 50
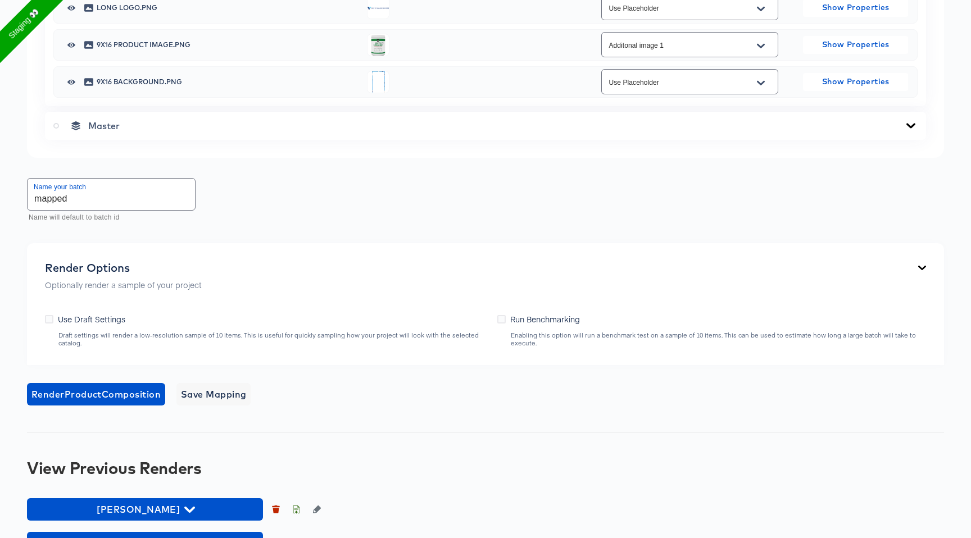
scroll to position [647, 0]
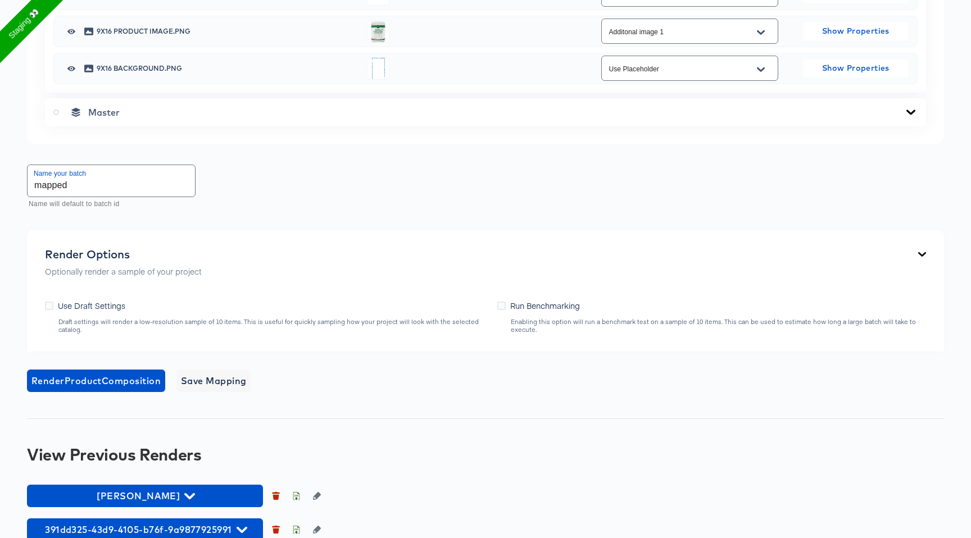
click at [92, 188] on input "mapped" at bounding box center [111, 180] width 167 height 31
click at [110, 376] on span "Render Product Composition" at bounding box center [95, 381] width 129 height 16
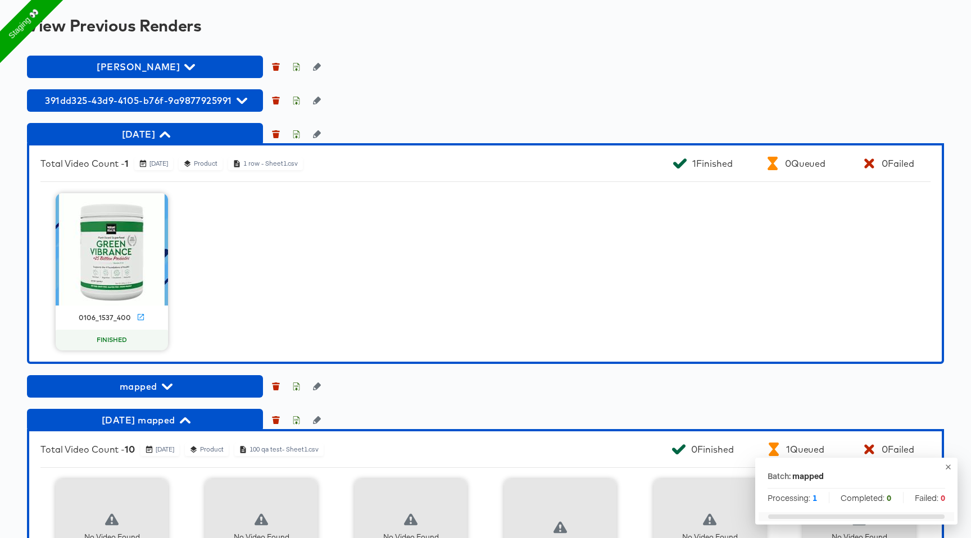
scroll to position [1068, 0]
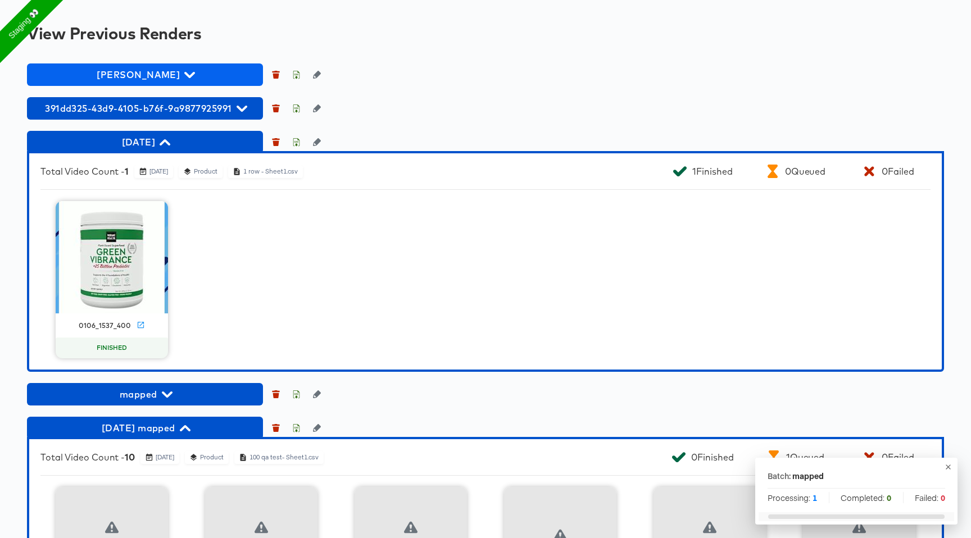
drag, startPoint x: 270, startPoint y: 108, endPoint x: 262, endPoint y: 76, distance: 32.8
click at [274, 74] on div "fran 391dd325-43d9-4105-b76f-9a9877925991 monday Total Video Count - 1 Septembe…" at bounding box center [485, 457] width 917 height 789
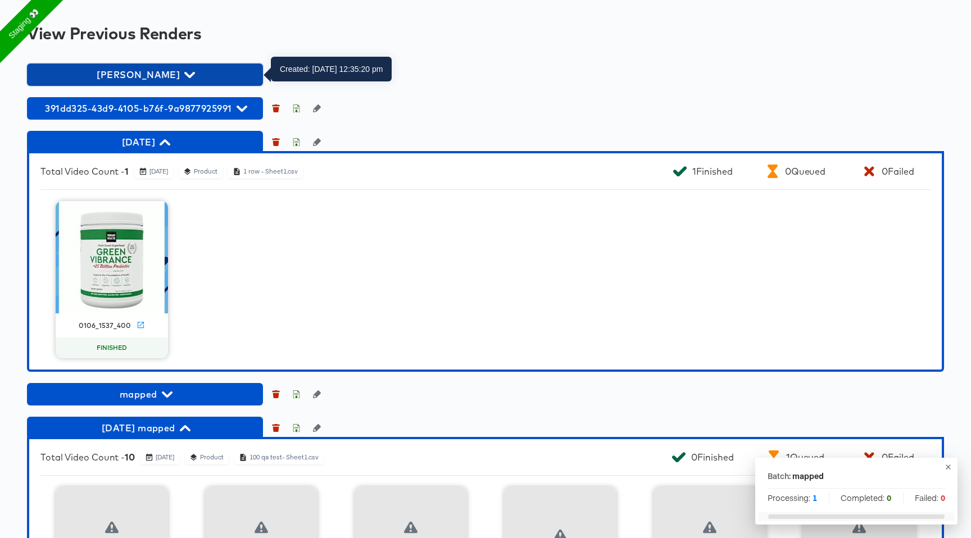
click at [233, 79] on span "[PERSON_NAME]" at bounding box center [145, 75] width 225 height 16
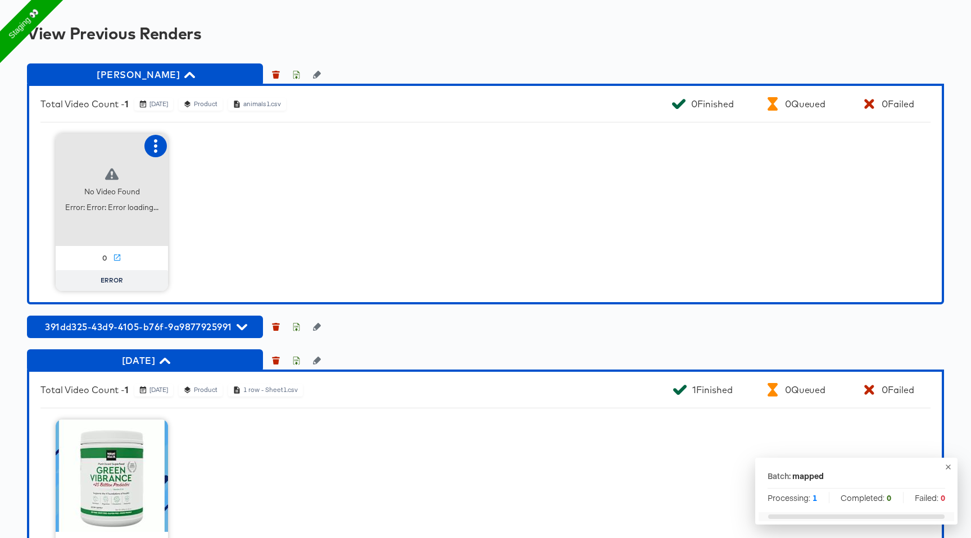
click at [159, 148] on icon "button" at bounding box center [155, 145] width 13 height 13
drag, startPoint x: 192, startPoint y: 169, endPoint x: 204, endPoint y: 139, distance: 31.7
click at [204, 139] on div "Retry Fix mapping" at bounding box center [211, 156] width 84 height 45
click at [204, 139] on div "Retry" at bounding box center [211, 145] width 84 height 22
click at [151, 148] on icon "button" at bounding box center [155, 145] width 13 height 13
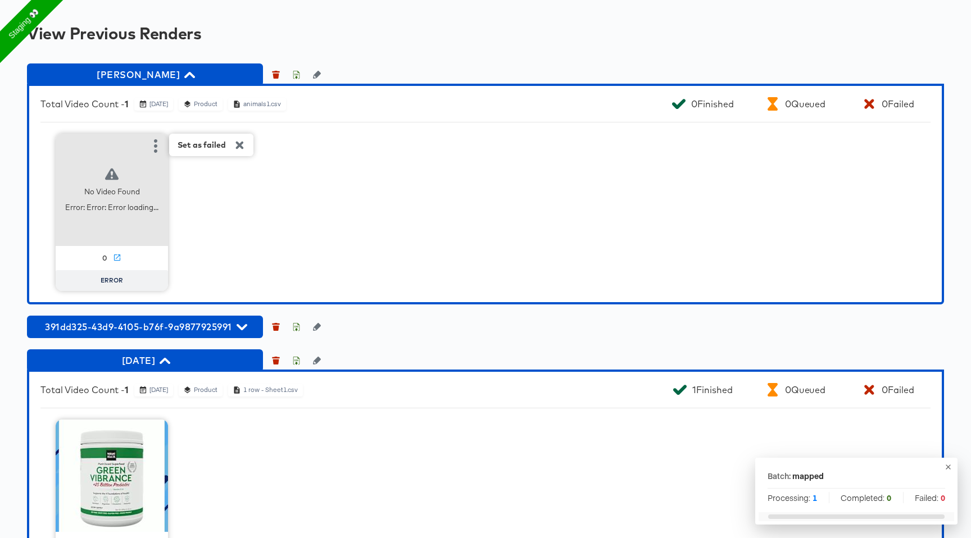
click at [245, 222] on div "Set as failed No Video Found Error: Error: Error loading... 0 ERROR" at bounding box center [485, 212] width 890 height 157
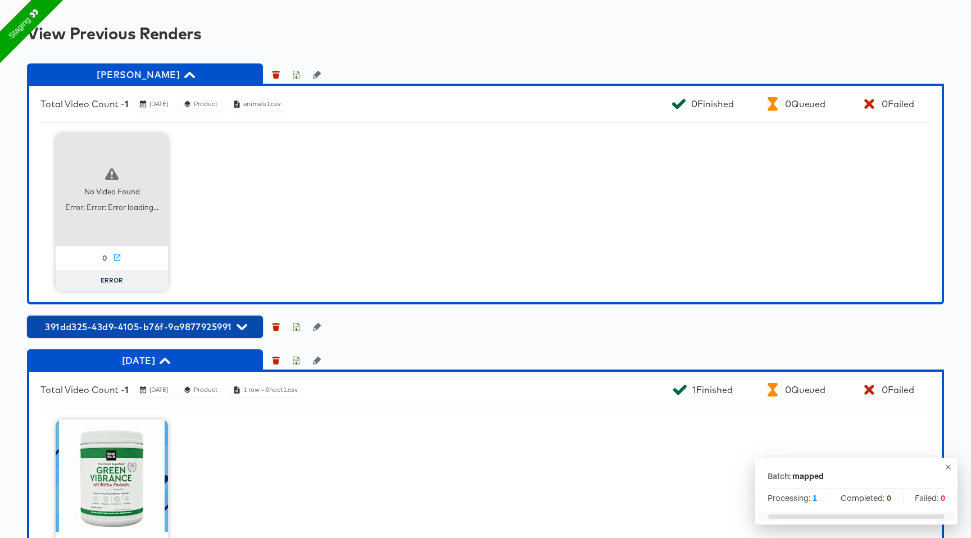
click at [239, 326] on icon "button" at bounding box center [241, 327] width 11 height 6
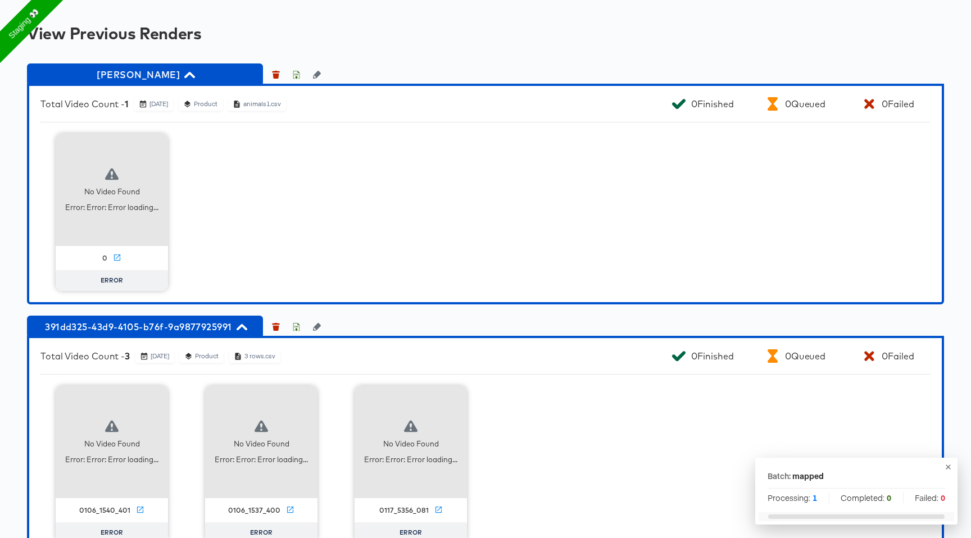
click at [284, 225] on div "No Video Found Error: Error: Error loading... 0 ERROR" at bounding box center [485, 212] width 890 height 157
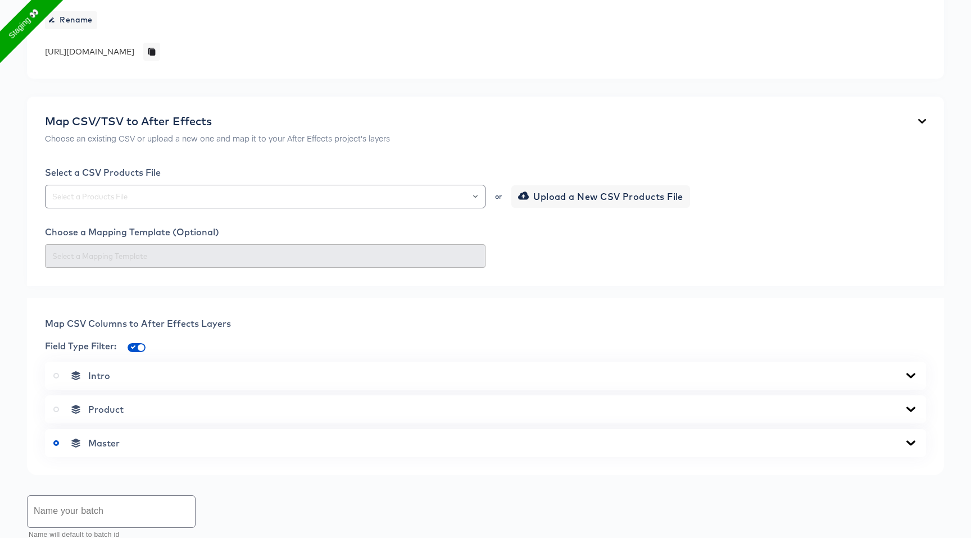
scroll to position [615, 0]
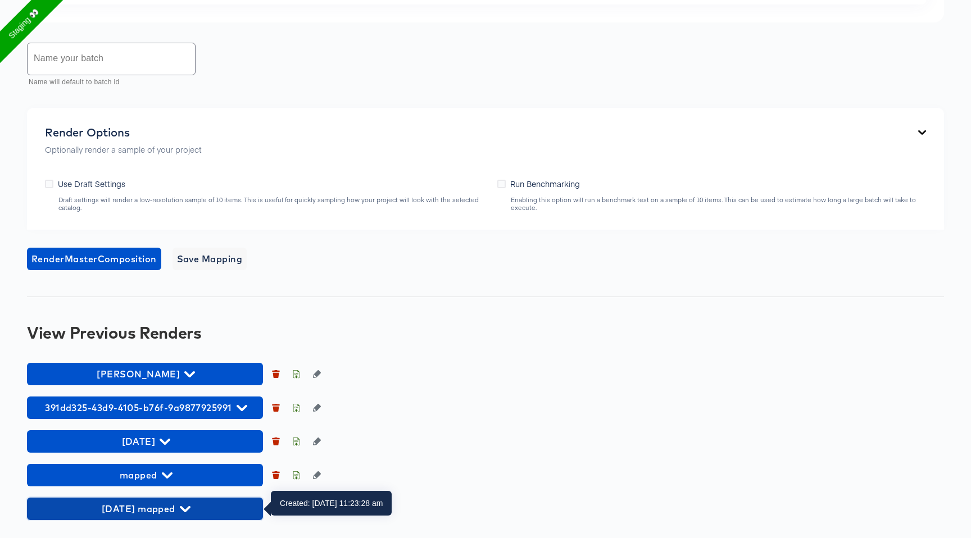
click at [168, 509] on span "[DATE] mapped" at bounding box center [145, 509] width 225 height 16
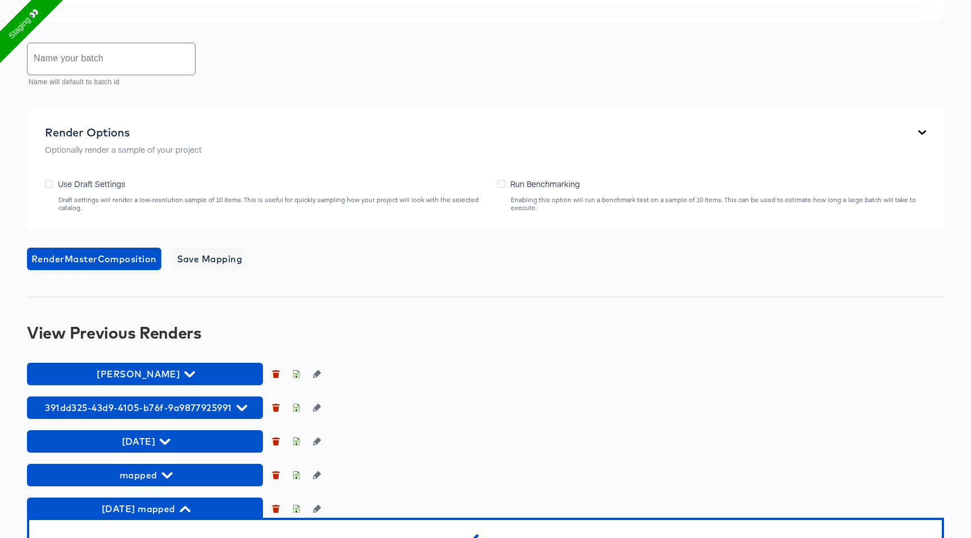
scroll to position [1028, 0]
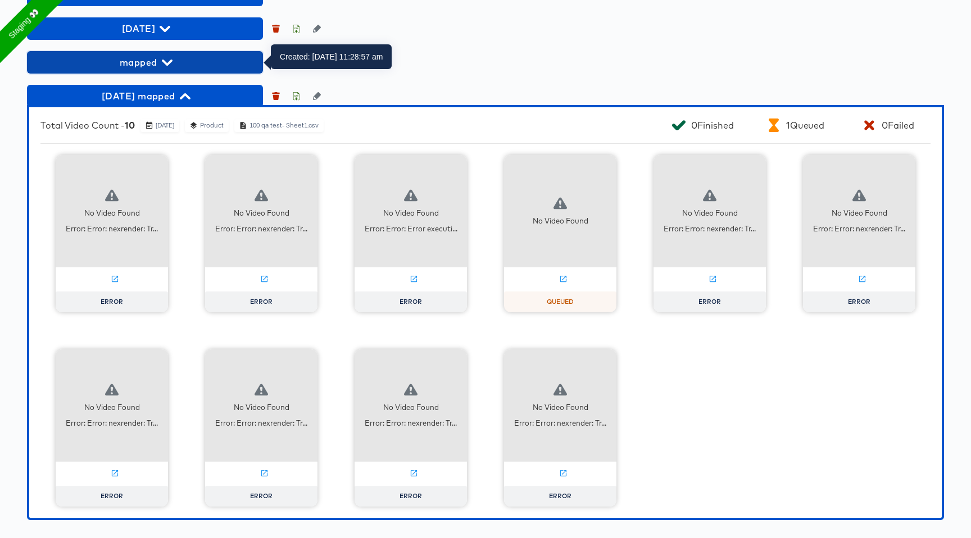
click at [187, 63] on span "mapped" at bounding box center [145, 62] width 225 height 16
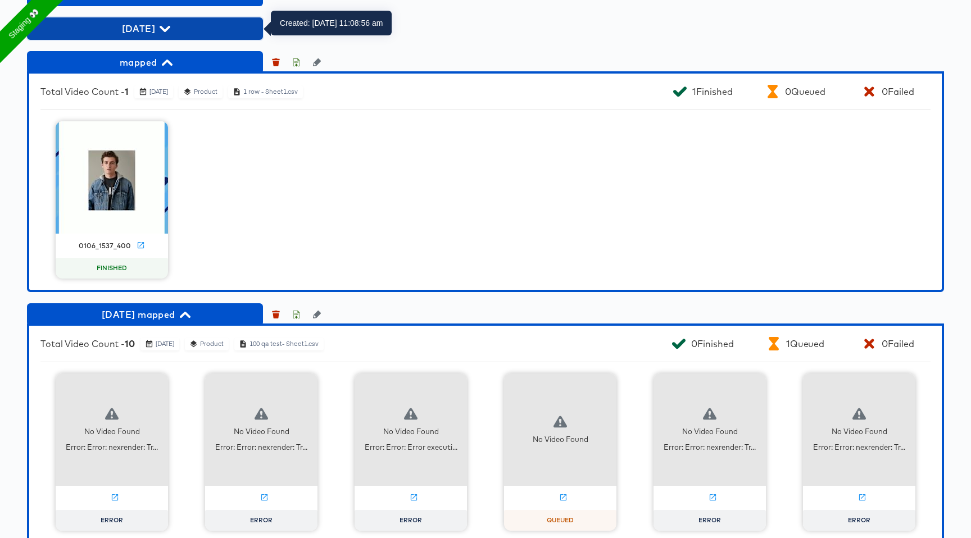
click at [184, 27] on span "[DATE]" at bounding box center [145, 29] width 225 height 16
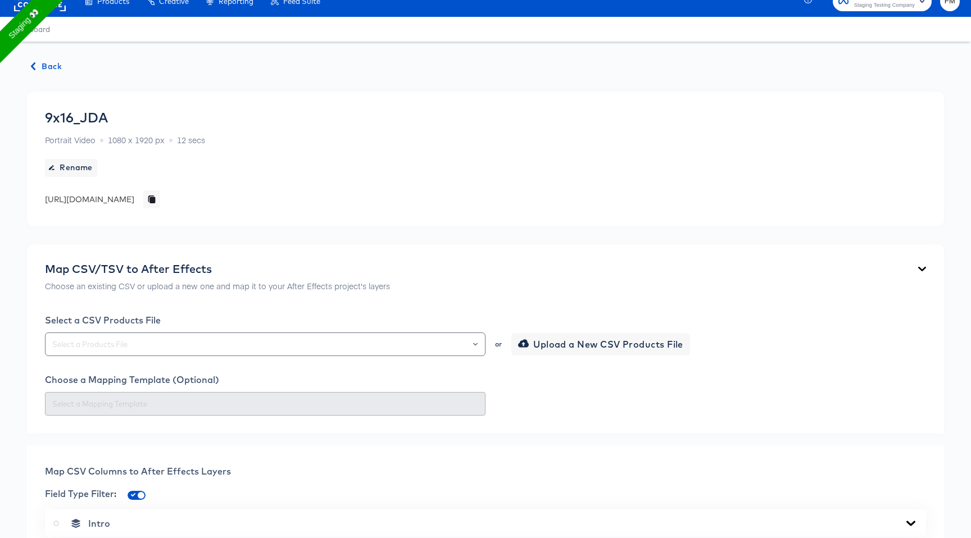
scroll to position [0, 0]
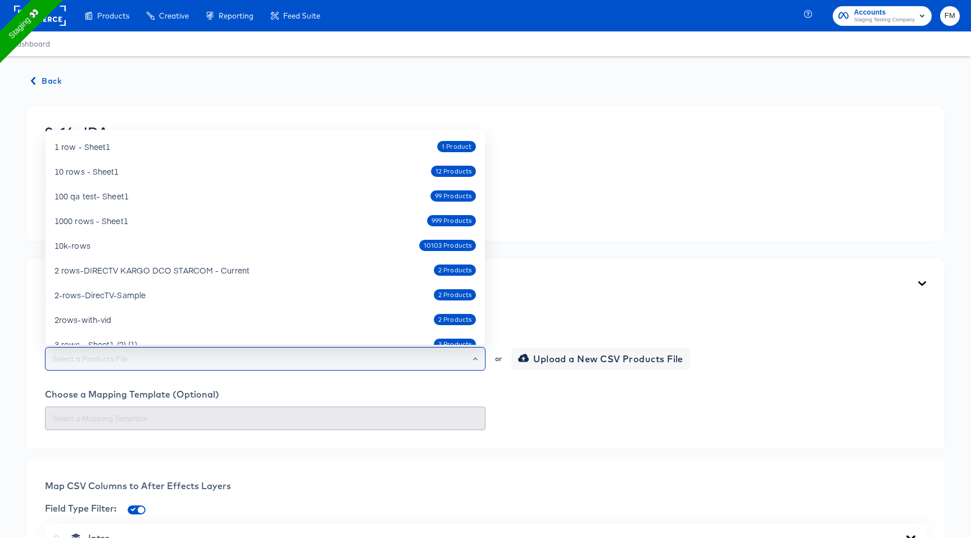
click at [273, 357] on input "text" at bounding box center [265, 359] width 430 height 13
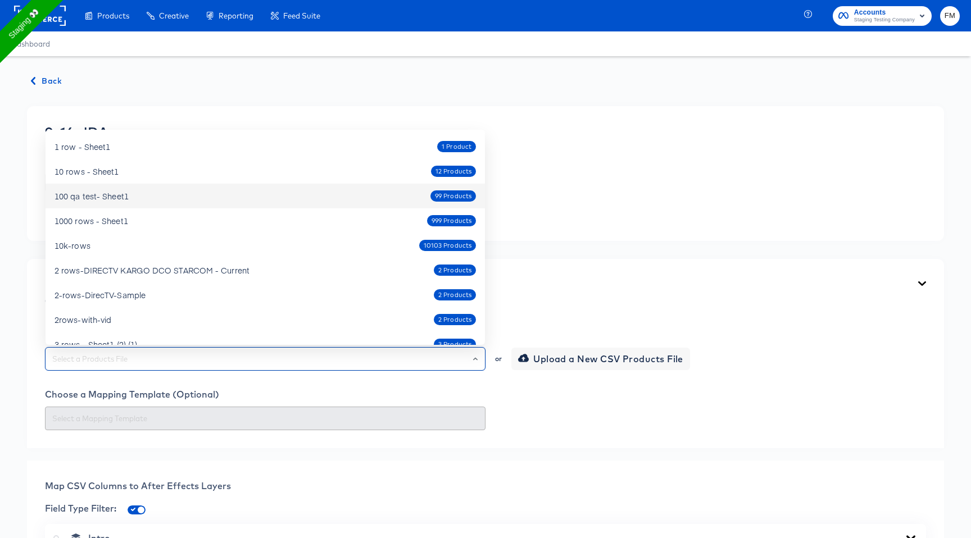
click at [423, 202] on div "100 qa test- Sheet1 99 Products" at bounding box center [264, 196] width 421 height 18
type input "100 qa test- Sheet1"
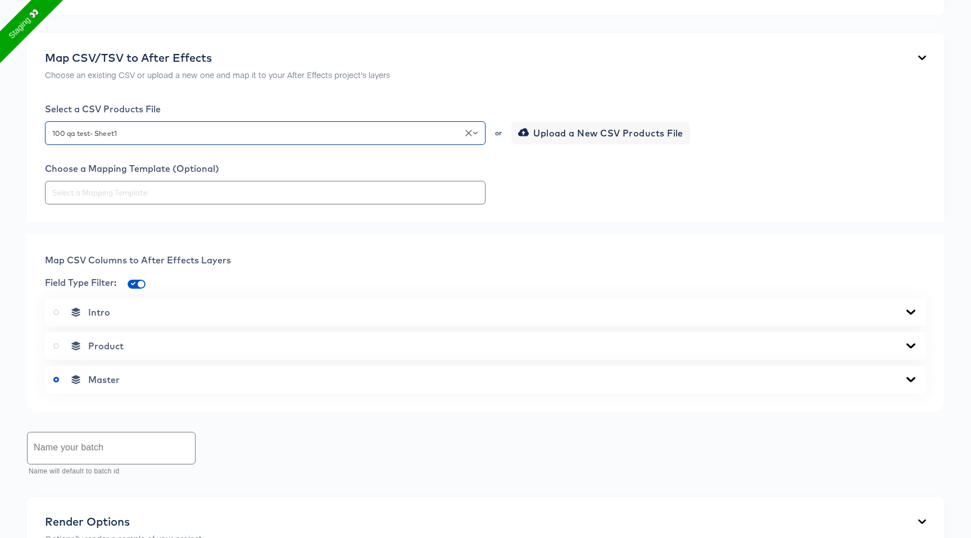
scroll to position [229, 0]
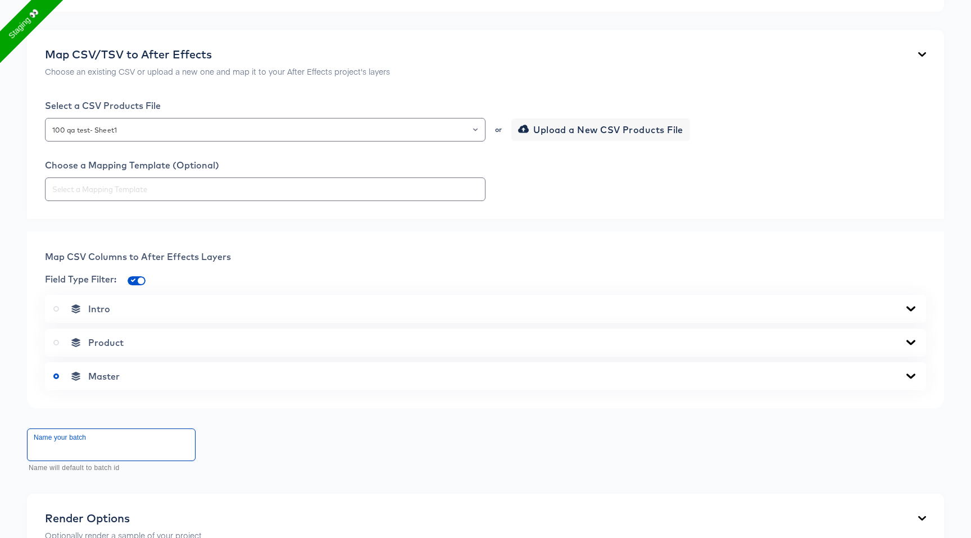
click at [111, 447] on input "text" at bounding box center [111, 444] width 167 height 31
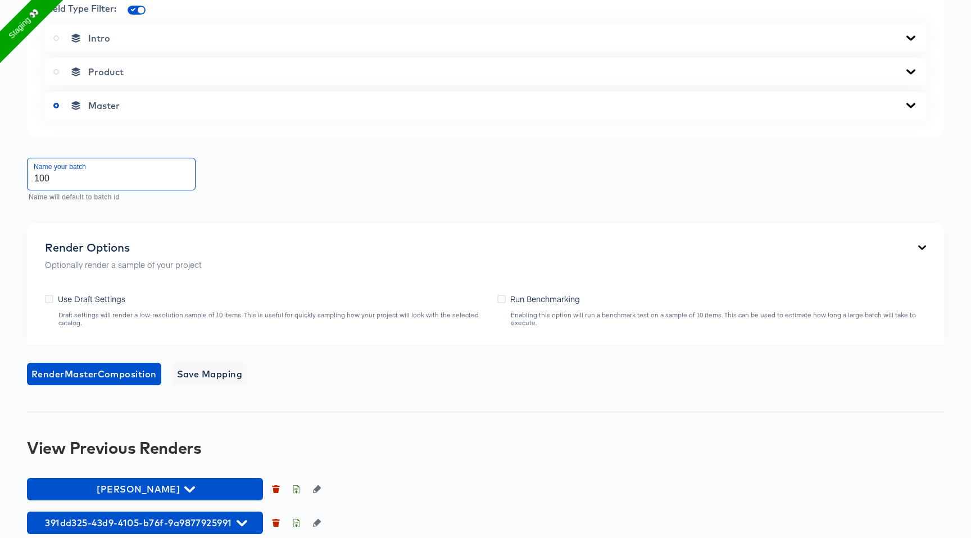
scroll to position [507, 0]
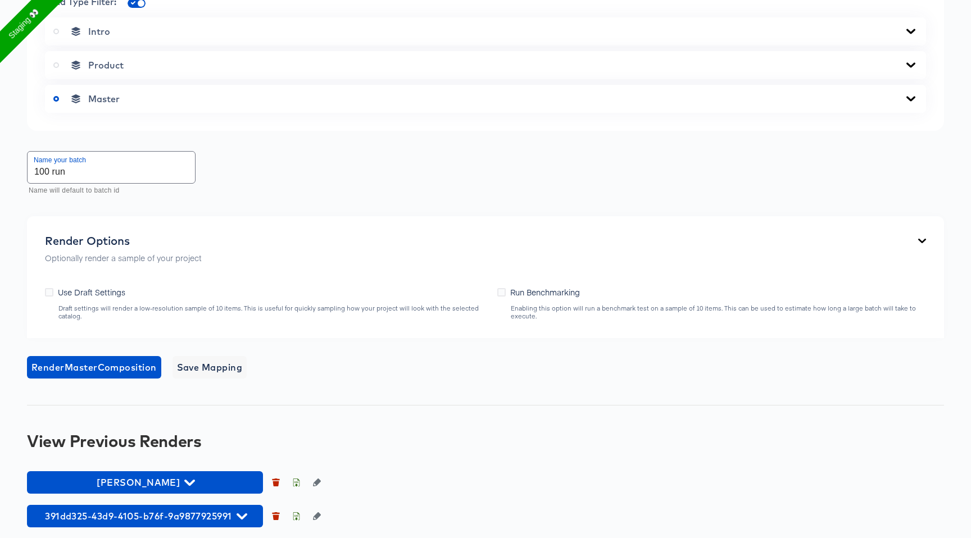
click at [572, 297] on span "Run Benchmarking" at bounding box center [545, 291] width 70 height 11
click at [0, 0] on input "Run Benchmarking" at bounding box center [0, 0] width 0 height 0
click at [572, 297] on span "Run Benchmarking" at bounding box center [545, 291] width 70 height 11
click at [0, 0] on input "Run Benchmarking" at bounding box center [0, 0] width 0 height 0
copy span "Benchmarking"
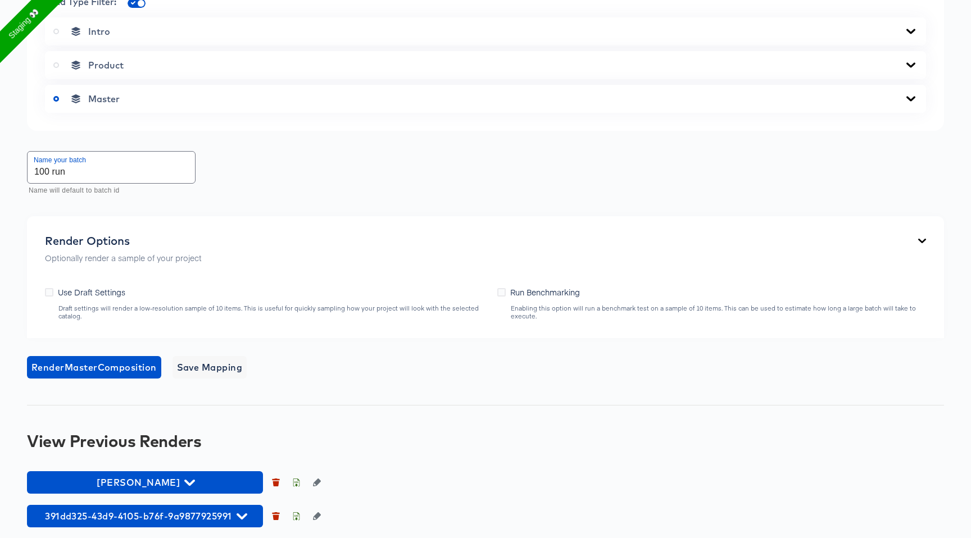
click at [125, 180] on input "100 run" at bounding box center [111, 167] width 167 height 31
paste input "Benchmarking"
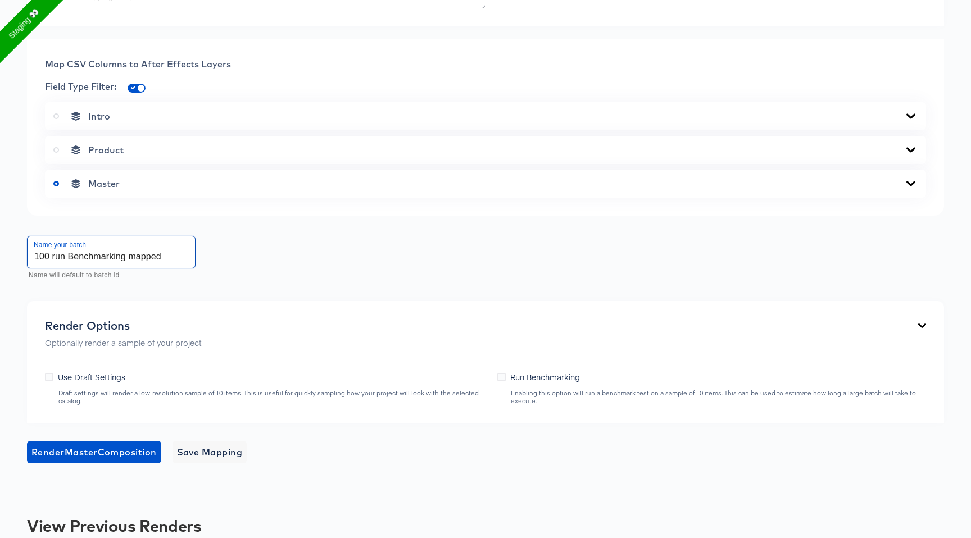
scroll to position [420, 0]
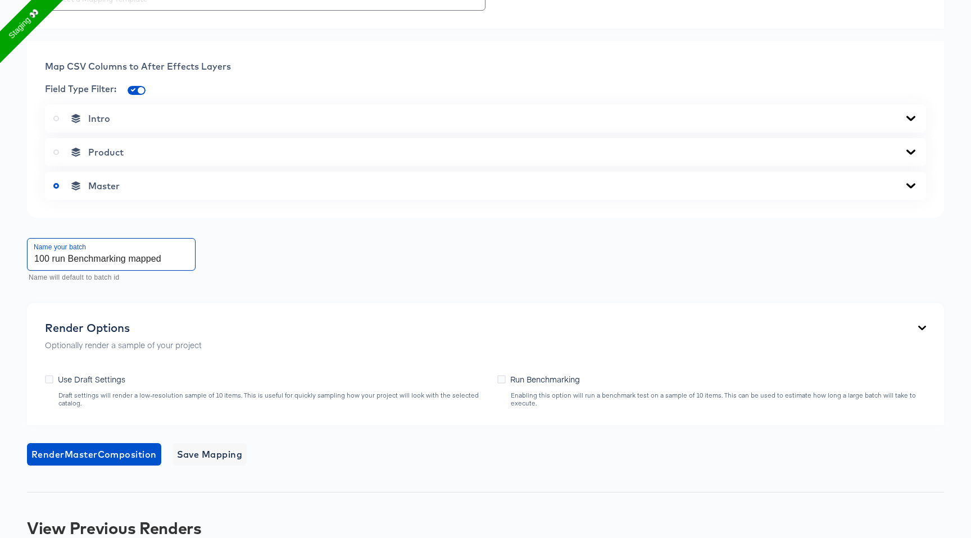
type input "100 run Benchmarking mapped"
click at [54, 151] on icon at bounding box center [56, 152] width 6 height 6
click at [0, 0] on input "radio" at bounding box center [0, 0] width 0 height 0
click at [130, 153] on div "Product" at bounding box center [485, 152] width 864 height 11
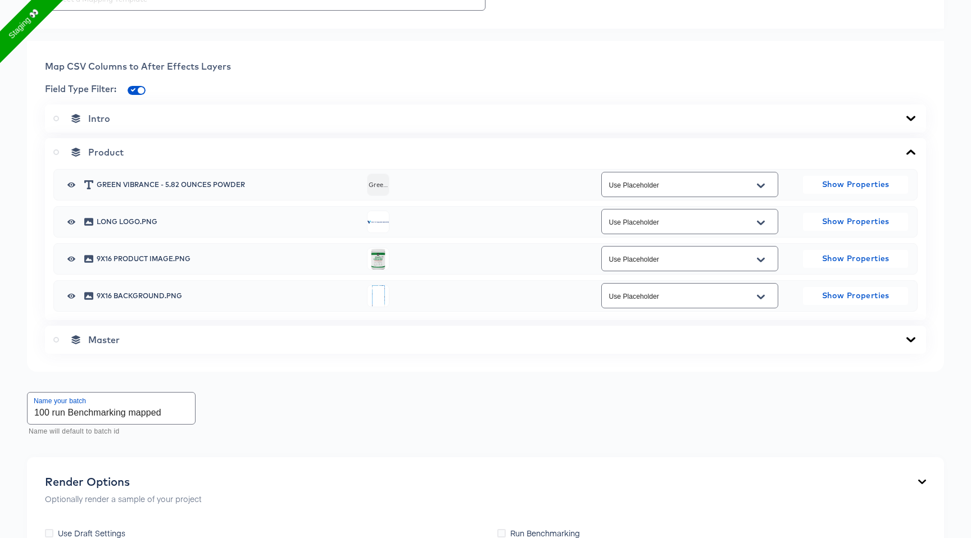
click at [768, 261] on button "Open" at bounding box center [760, 260] width 17 height 18
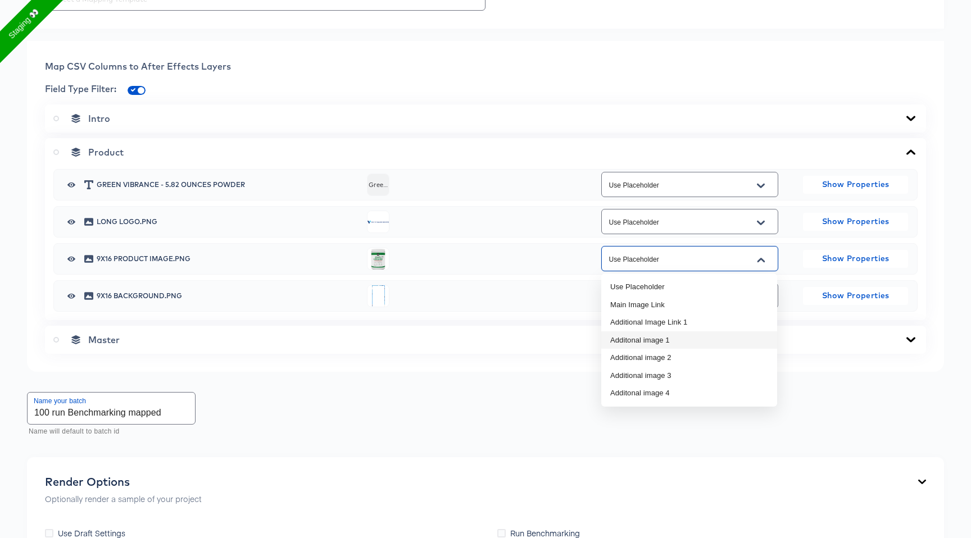
click at [718, 334] on li "Additonal image 1" at bounding box center [689, 340] width 176 height 18
type input "Additonal image 1"
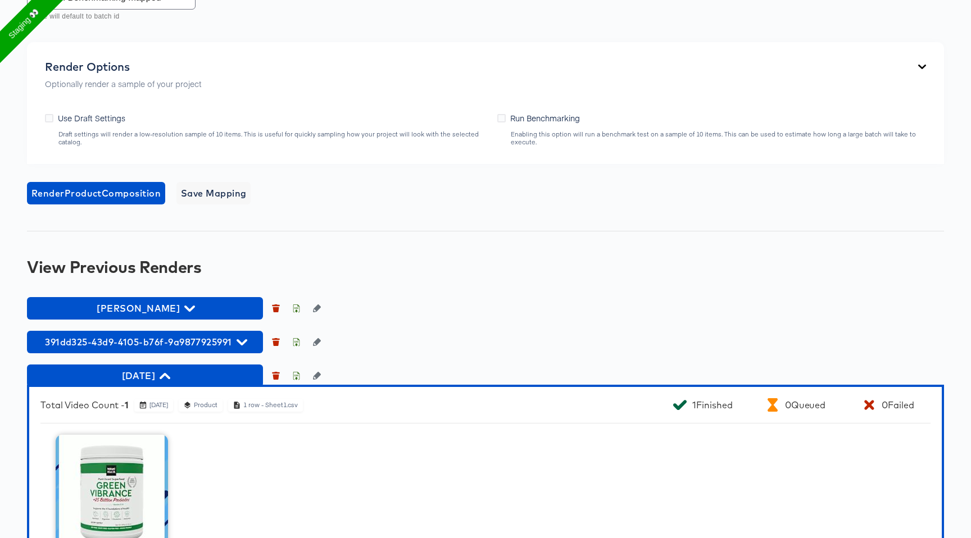
scroll to position [857, 0]
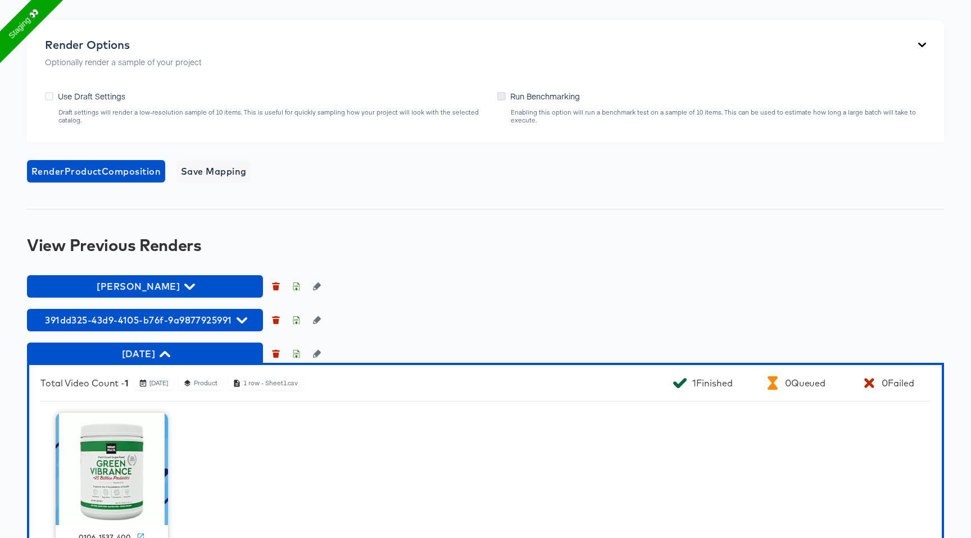
click at [500, 98] on icon at bounding box center [501, 96] width 8 height 8
click at [0, 0] on input "Run Benchmarking" at bounding box center [0, 0] width 0 height 0
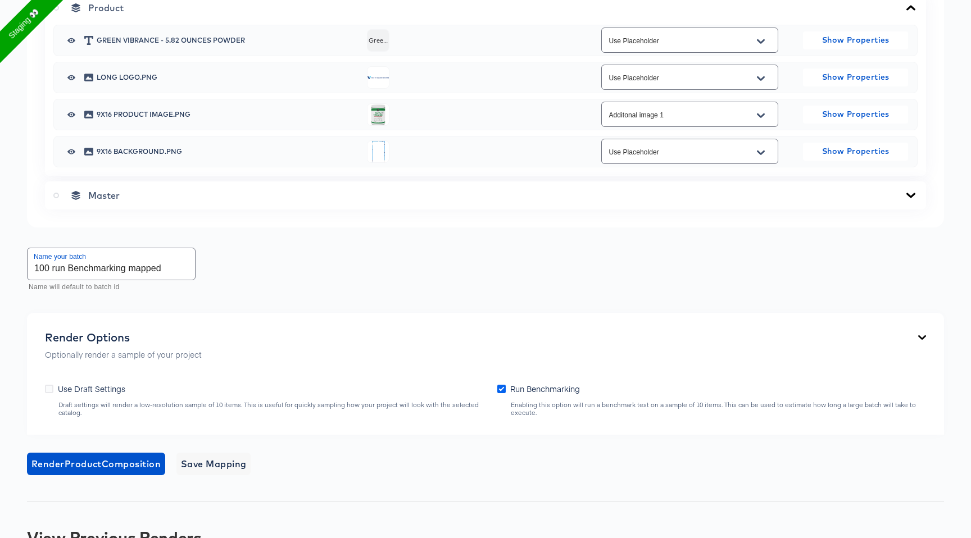
scroll to position [664, 0]
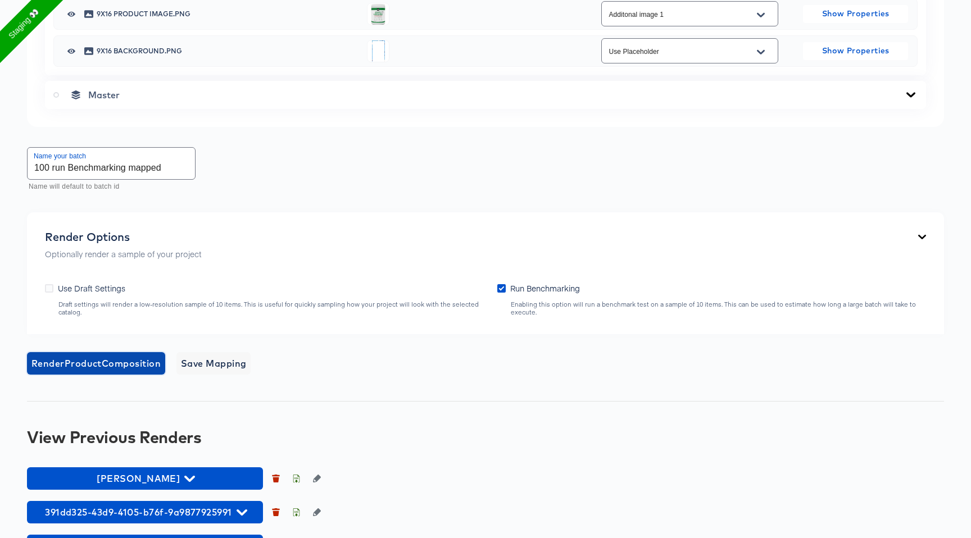
click at [128, 367] on span "Render Product Composition" at bounding box center [95, 364] width 129 height 16
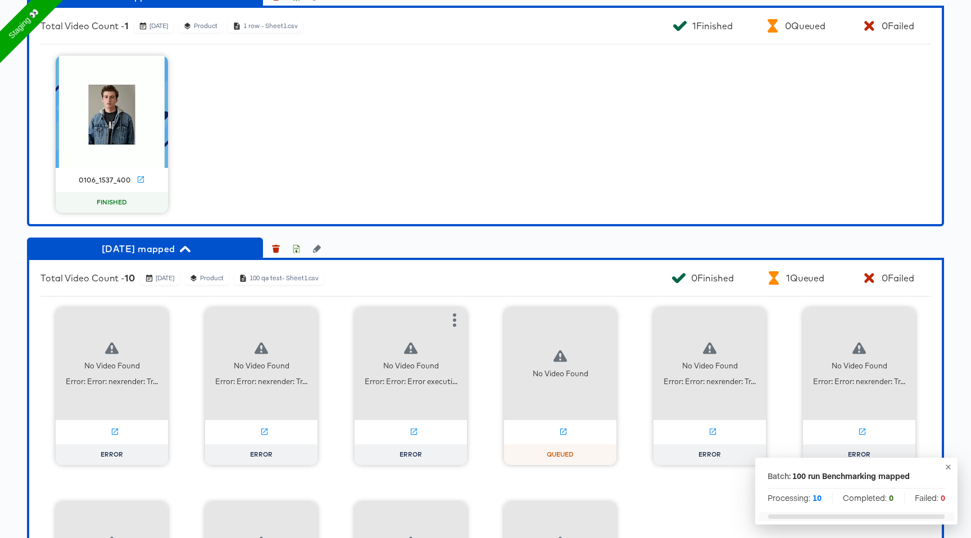
scroll to position [1652, 0]
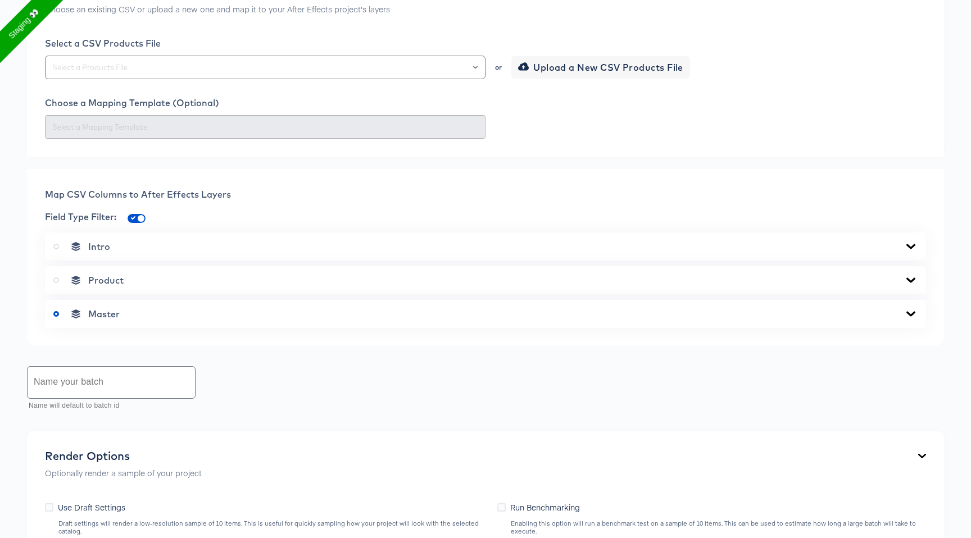
scroll to position [649, 0]
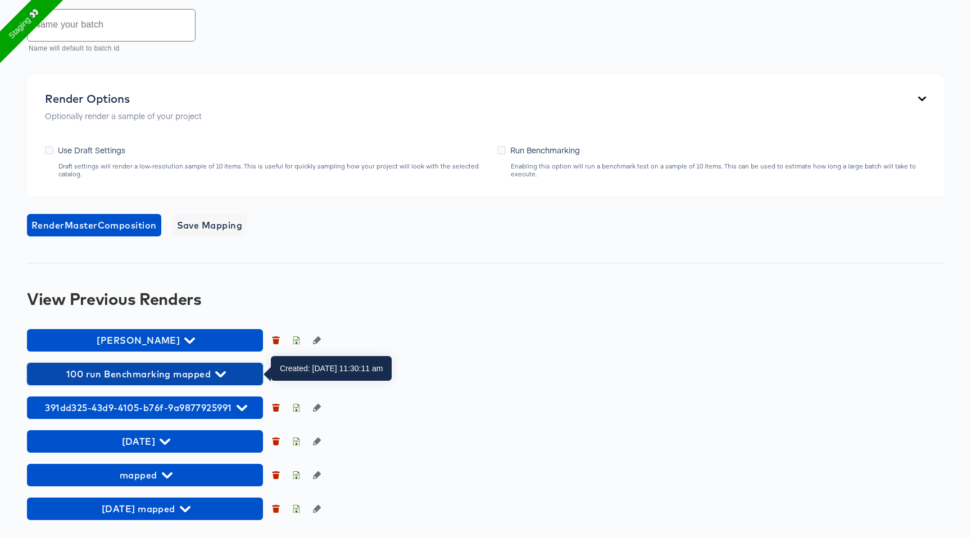
click at [168, 369] on span "100 run Benchmarking mapped" at bounding box center [145, 374] width 225 height 16
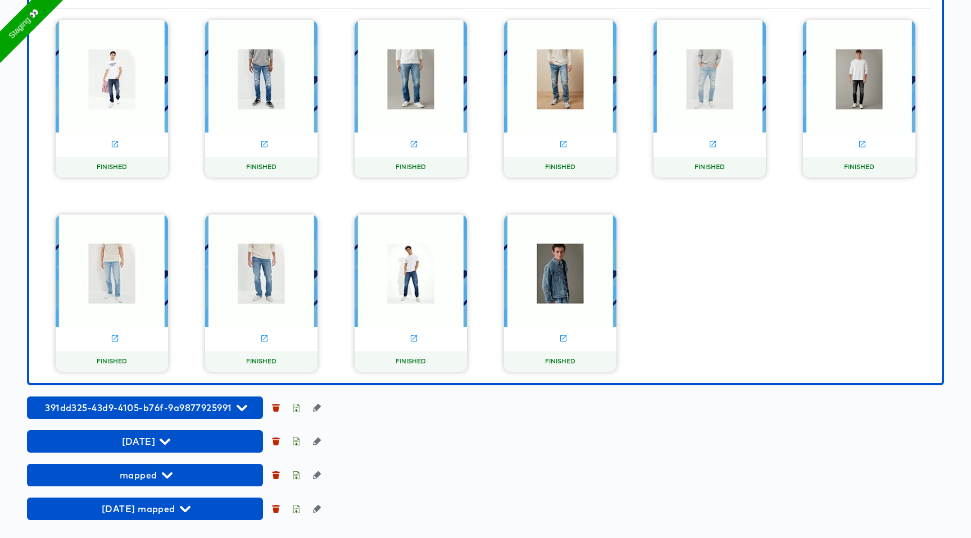
scroll to position [1030, 0]
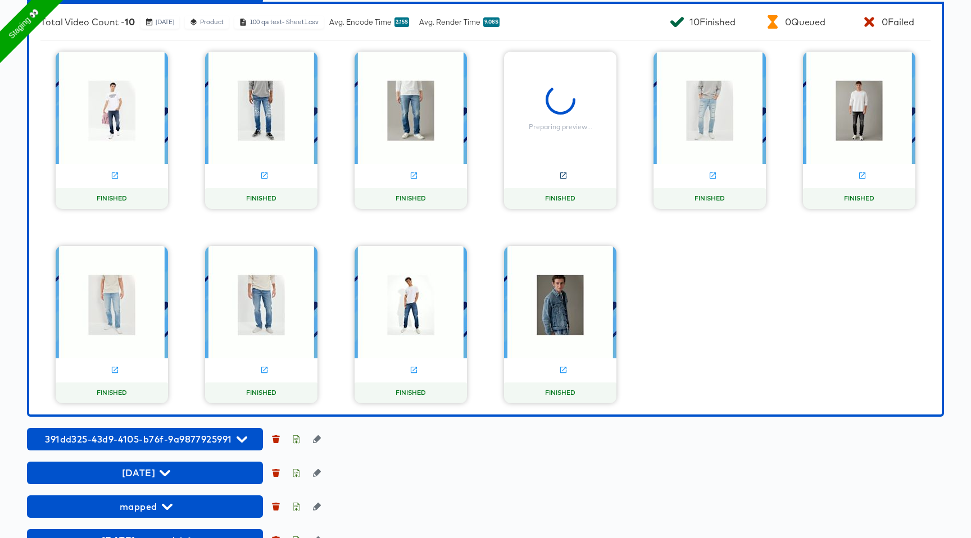
click at [563, 176] on icon at bounding box center [563, 175] width 8 height 8
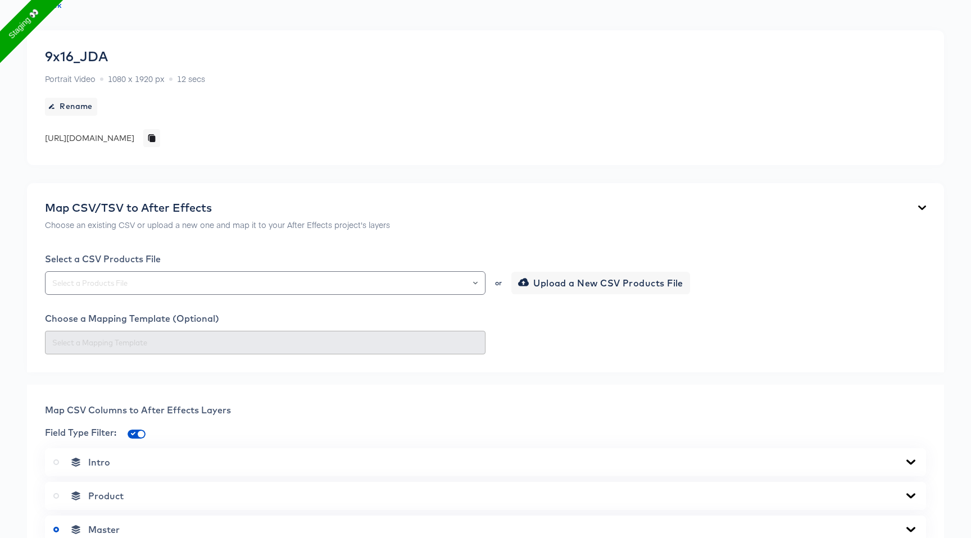
scroll to position [0, 0]
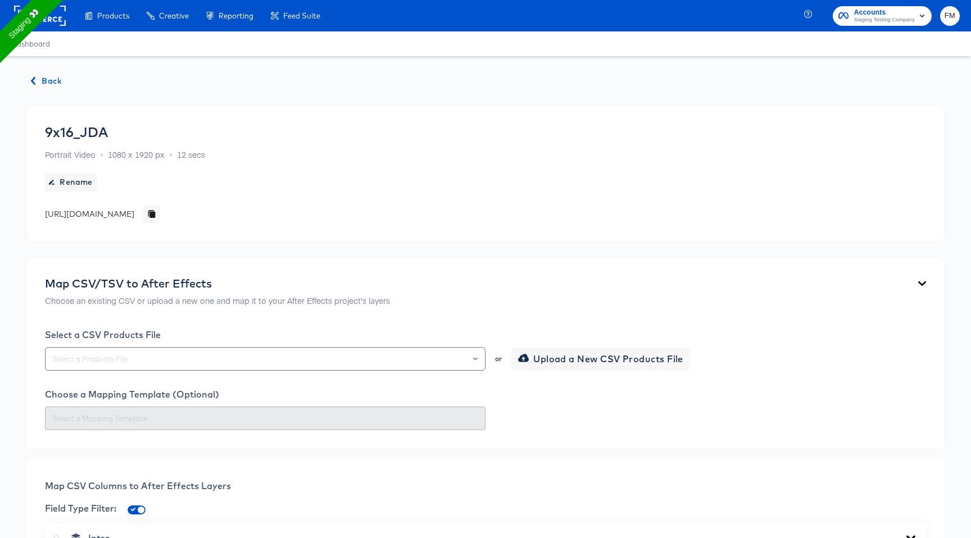
click at [56, 83] on span "Back" at bounding box center [46, 81] width 30 height 14
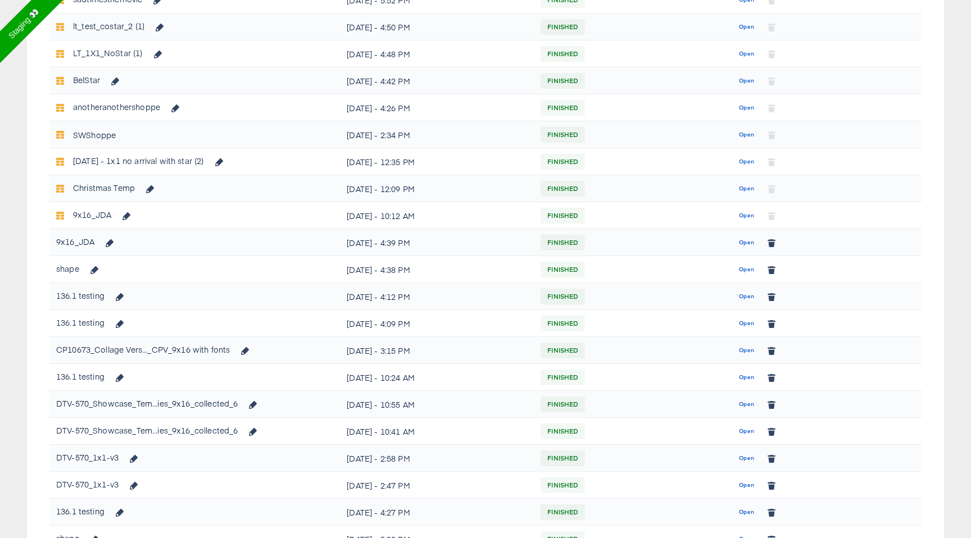
scroll to position [442, 0]
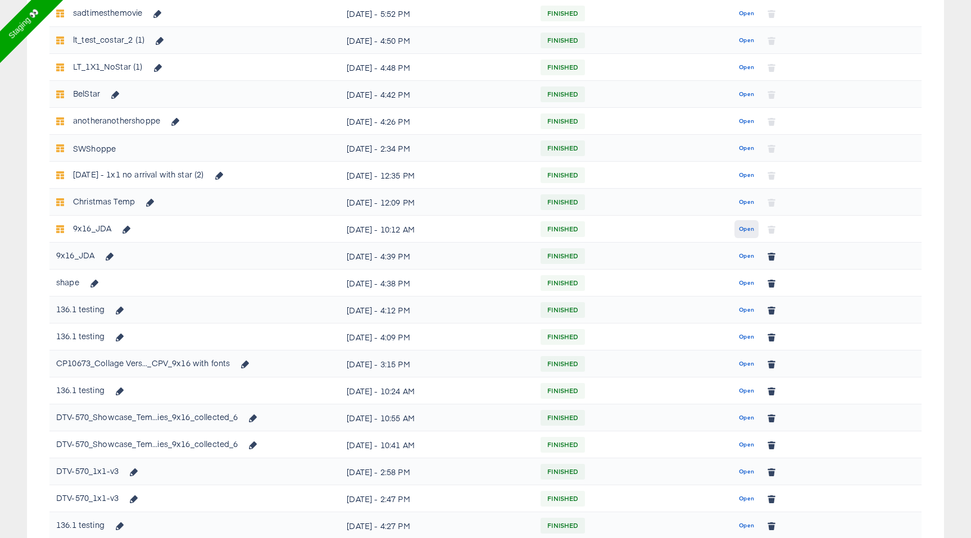
click at [747, 229] on span "Open" at bounding box center [746, 229] width 15 height 10
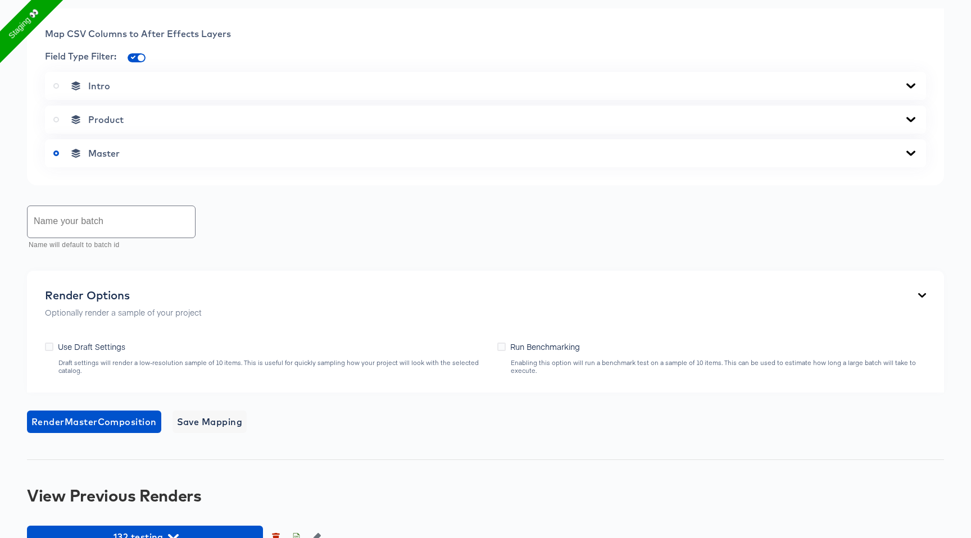
scroll to position [454, 0]
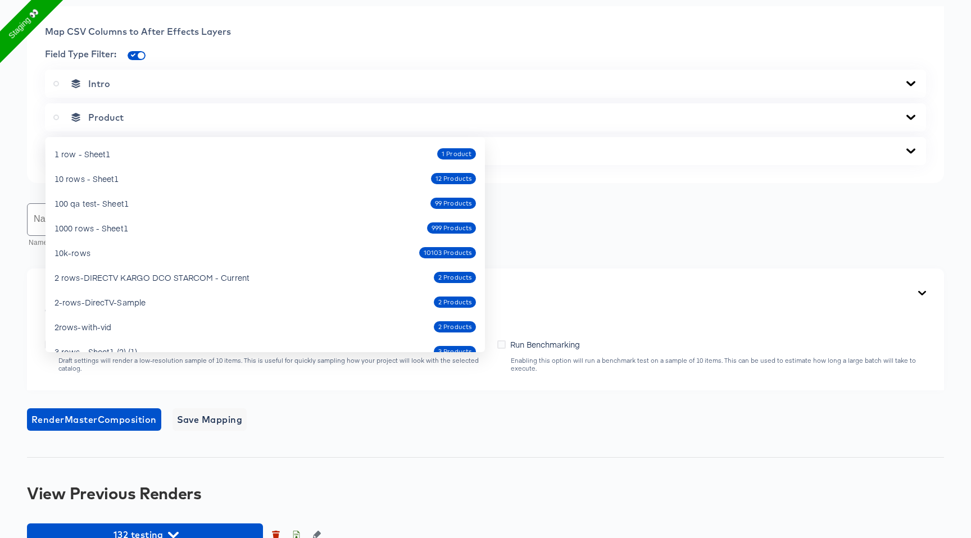
click at [312, 208] on div "100 qa test- Sheet1 99 Products" at bounding box center [264, 203] width 421 height 18
type input "100 qa test- Sheet1"
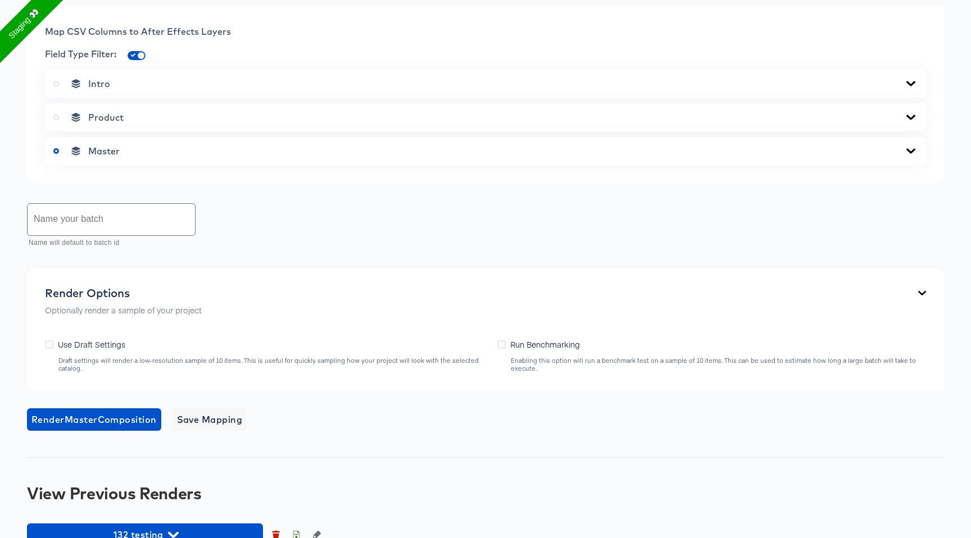
click at [100, 123] on span "Product" at bounding box center [105, 117] width 35 height 11
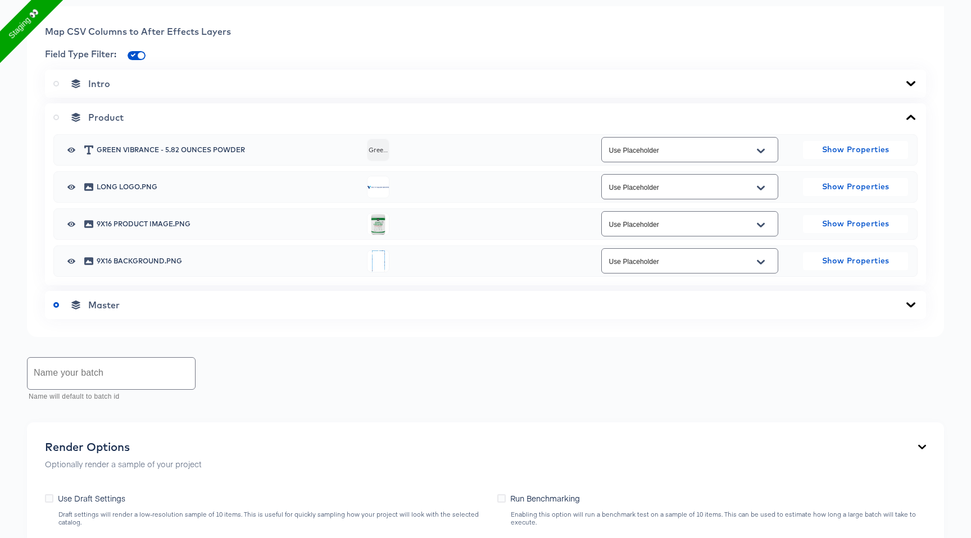
click at [56, 120] on icon at bounding box center [56, 118] width 6 height 6
click at [0, 0] on input "radio" at bounding box center [0, 0] width 0 height 0
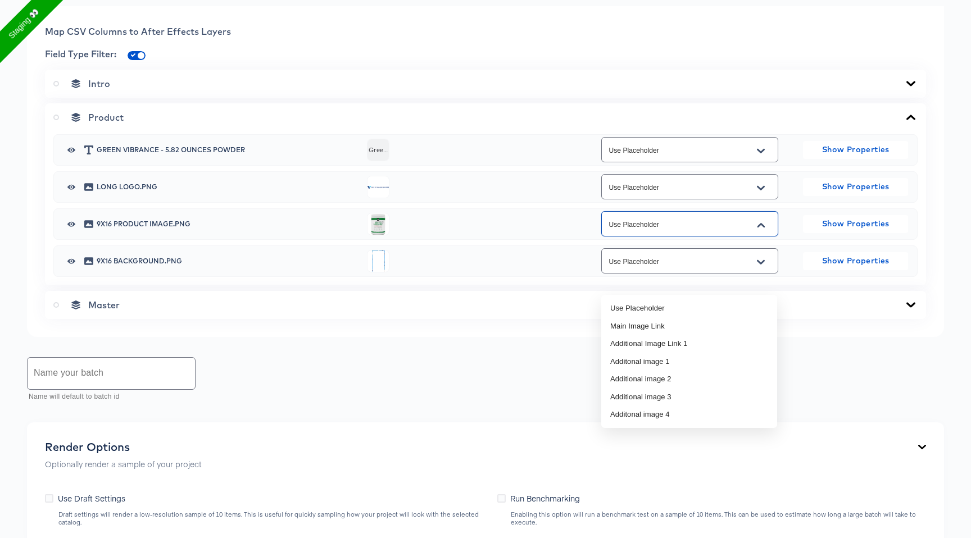
click at [664, 231] on input "Use Placeholder" at bounding box center [680, 224] width 149 height 13
click at [686, 361] on li "Additonal image 1" at bounding box center [689, 362] width 176 height 18
type input "Additonal image 1"
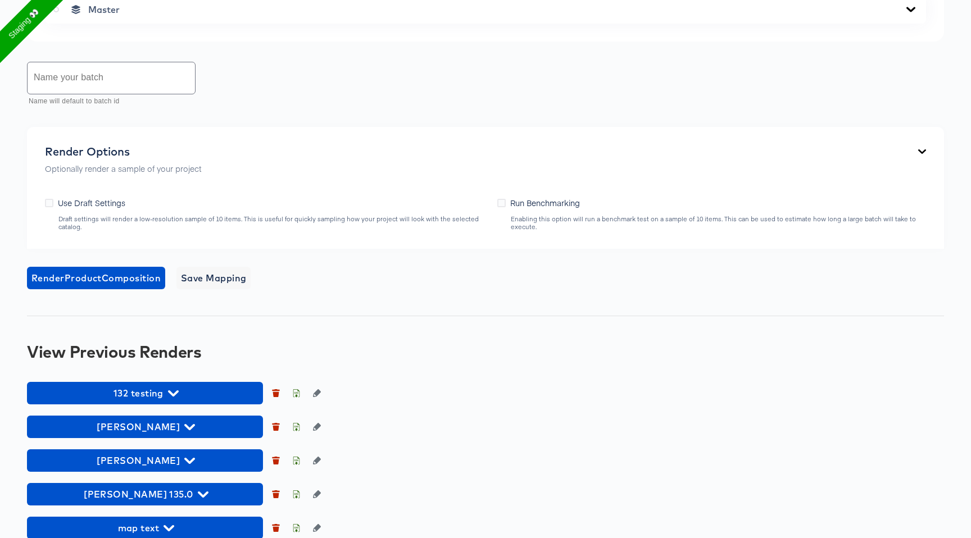
scroll to position [746, 0]
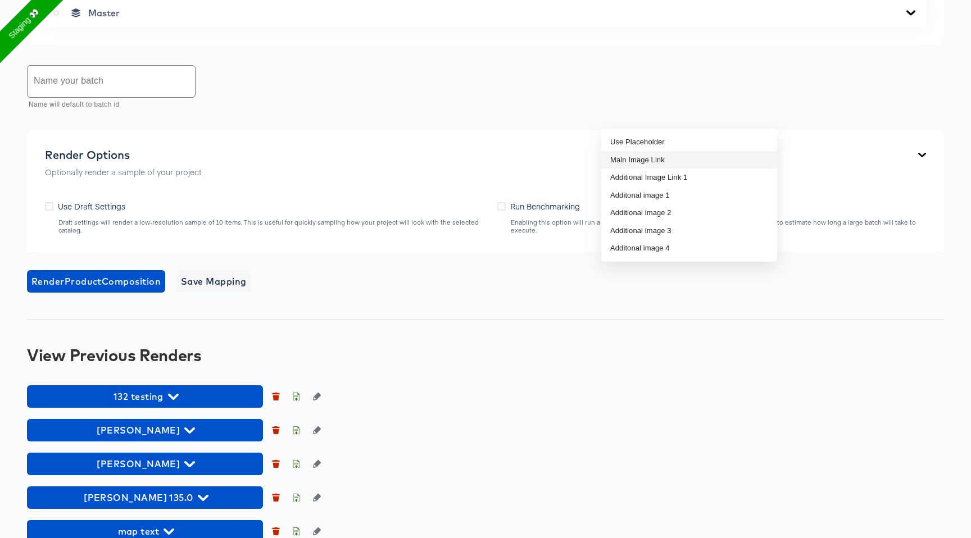
click at [732, 153] on li "Main Image Link" at bounding box center [689, 160] width 176 height 18
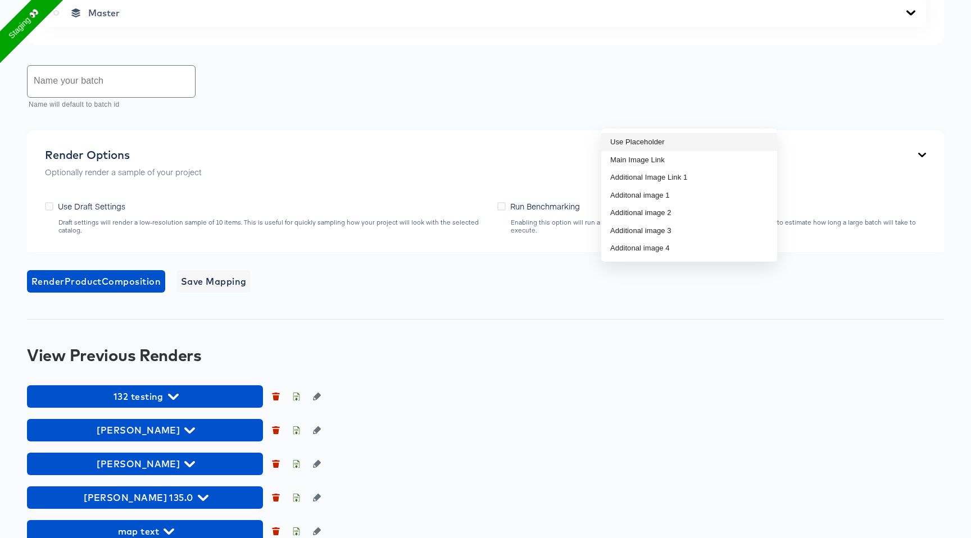
click at [684, 143] on li "Use Placeholder" at bounding box center [689, 142] width 176 height 18
type input "Use Placeholder"
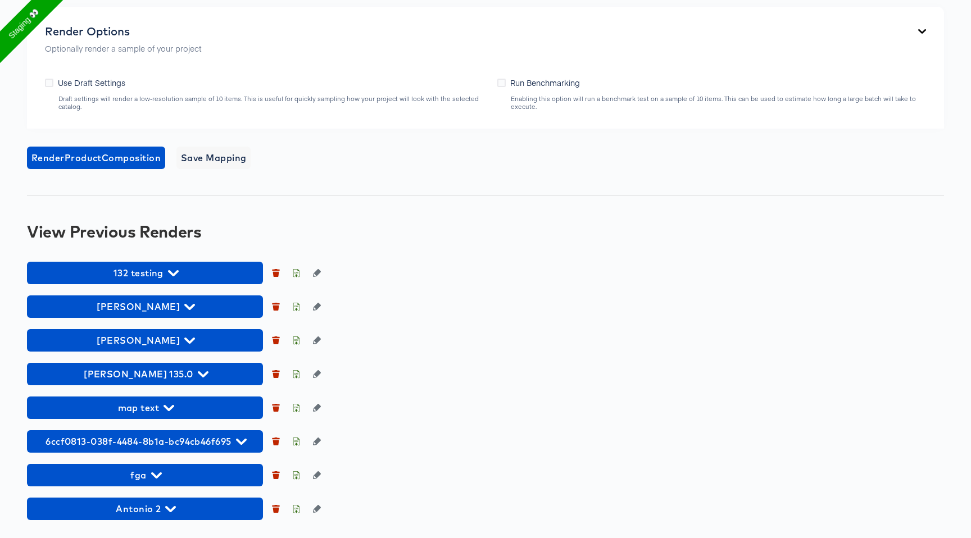
scroll to position [869, 0]
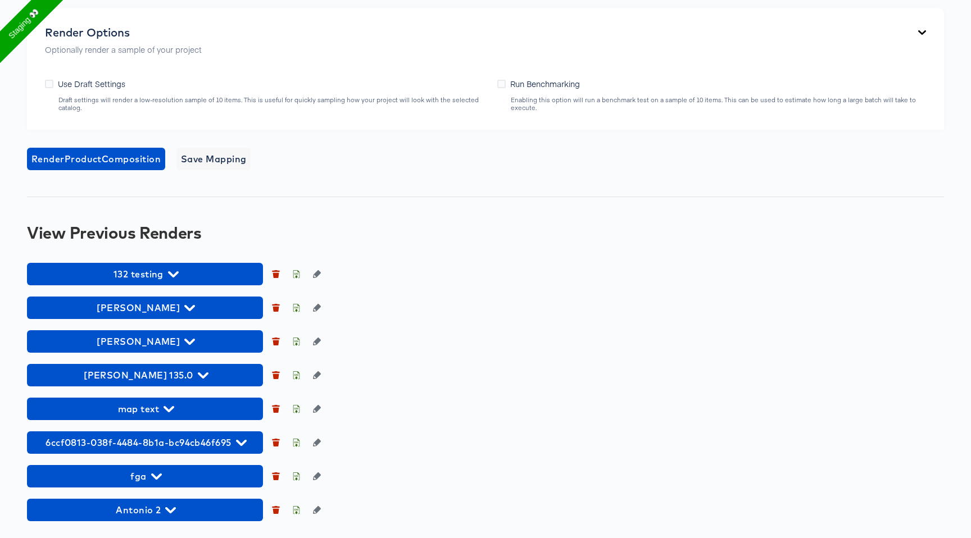
type input "99"
click at [189, 130] on div "Render Options Optionally render a sample of your project Use Draft Settings Dr…" at bounding box center [485, 69] width 917 height 122
click at [130, 167] on span "Render Product Composition" at bounding box center [95, 159] width 129 height 16
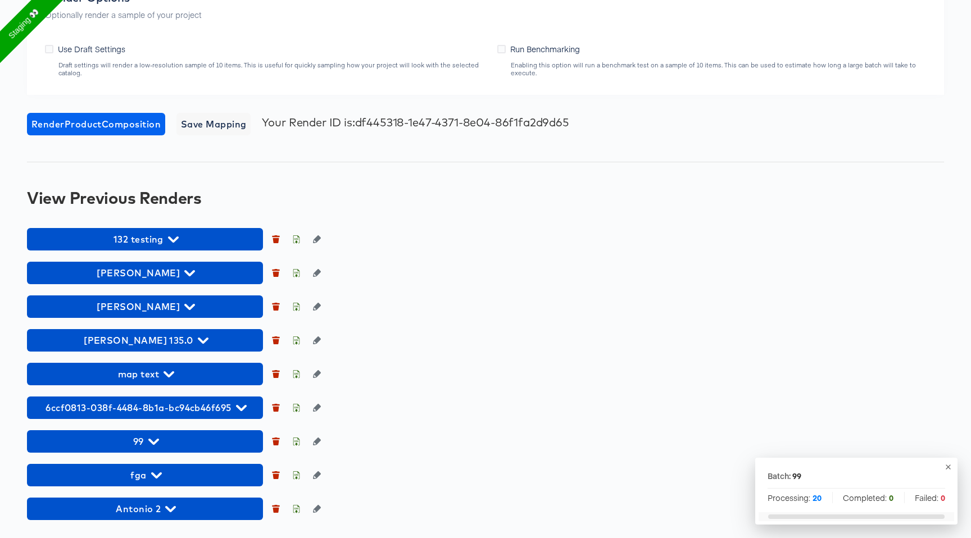
scroll to position [1122, 0]
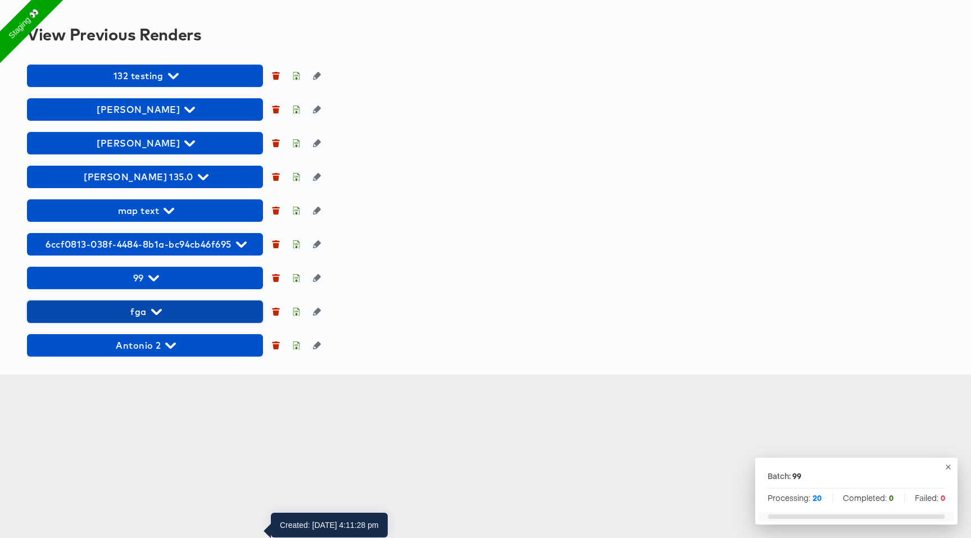
click at [158, 317] on icon "button" at bounding box center [156, 312] width 11 height 11
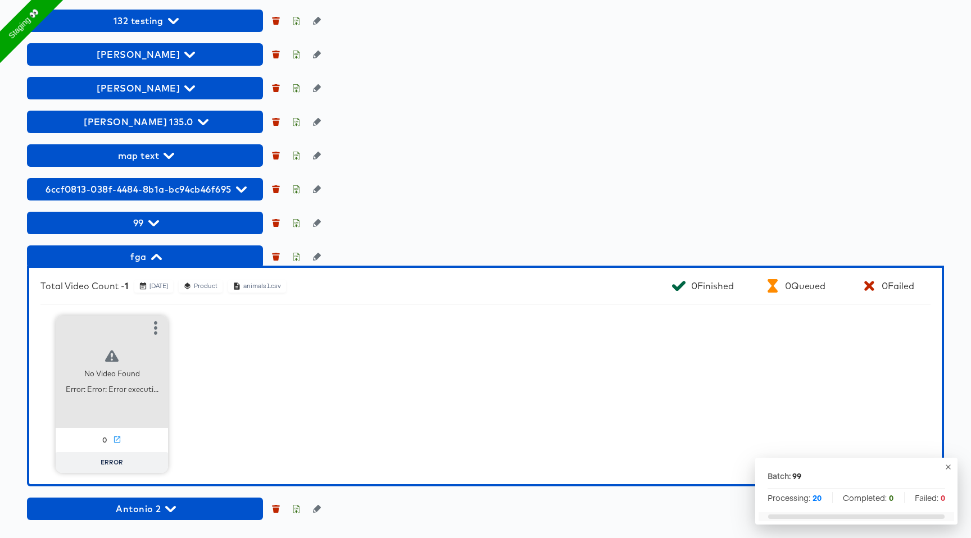
scroll to position [1341, 0]
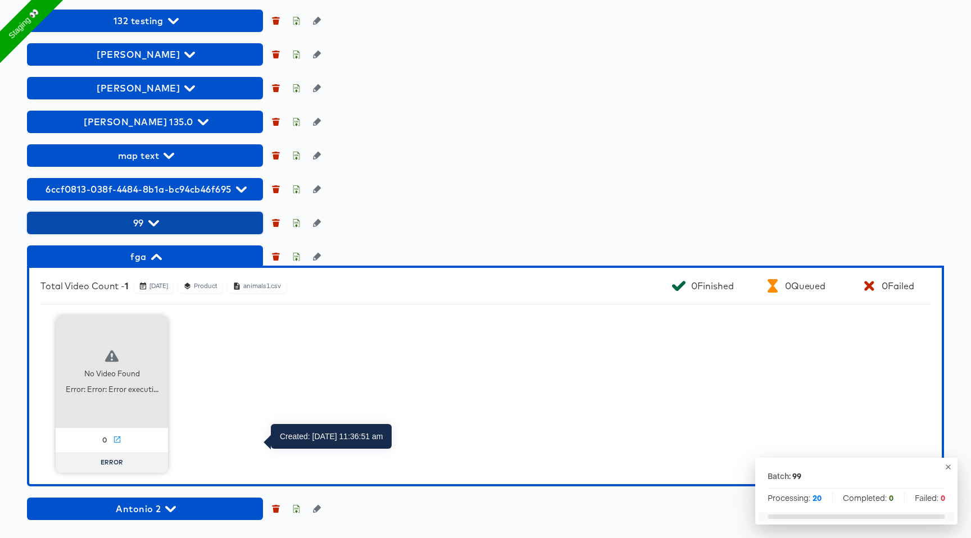
click at [161, 220] on span "99" at bounding box center [145, 223] width 225 height 16
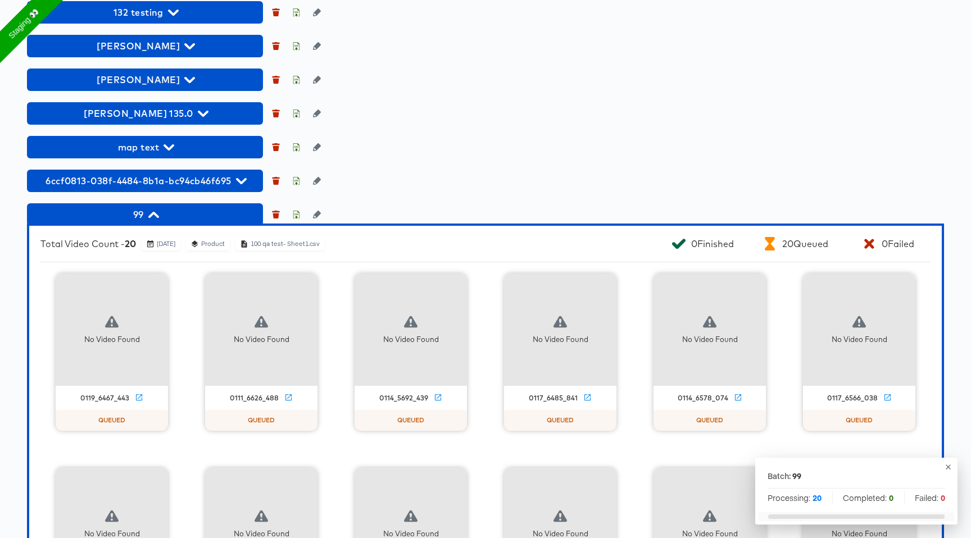
scroll to position [1056, 0]
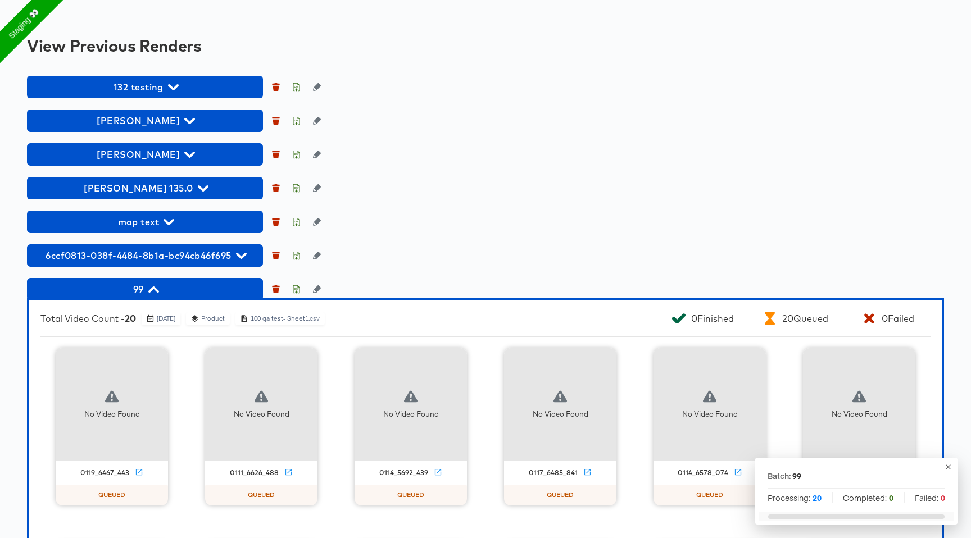
drag, startPoint x: 134, startPoint y: 125, endPoint x: 57, endPoint y: 113, distance: 78.4
copy span "Use Draft Settings"
drag, startPoint x: 510, startPoint y: 119, endPoint x: 581, endPoint y: 121, distance: 71.4
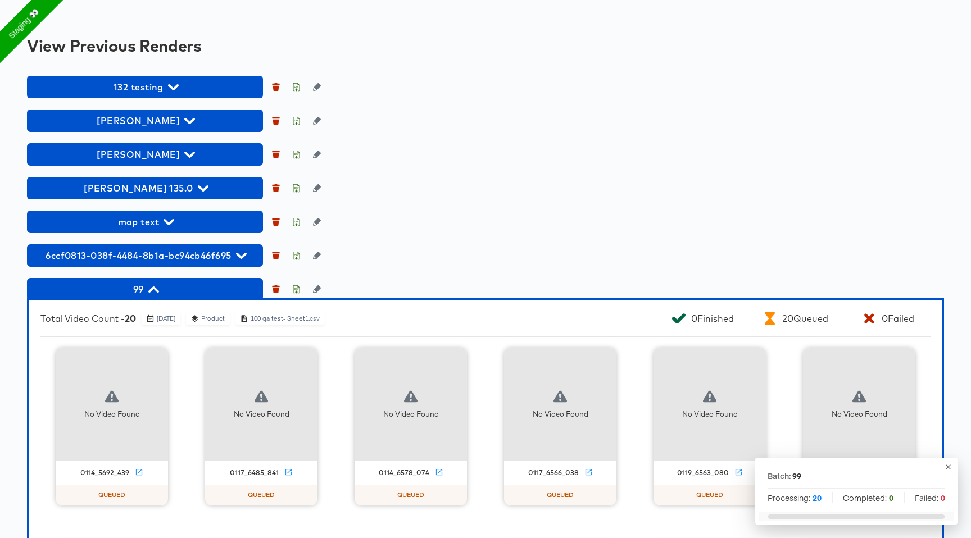
copy span "Run Benchmarking"
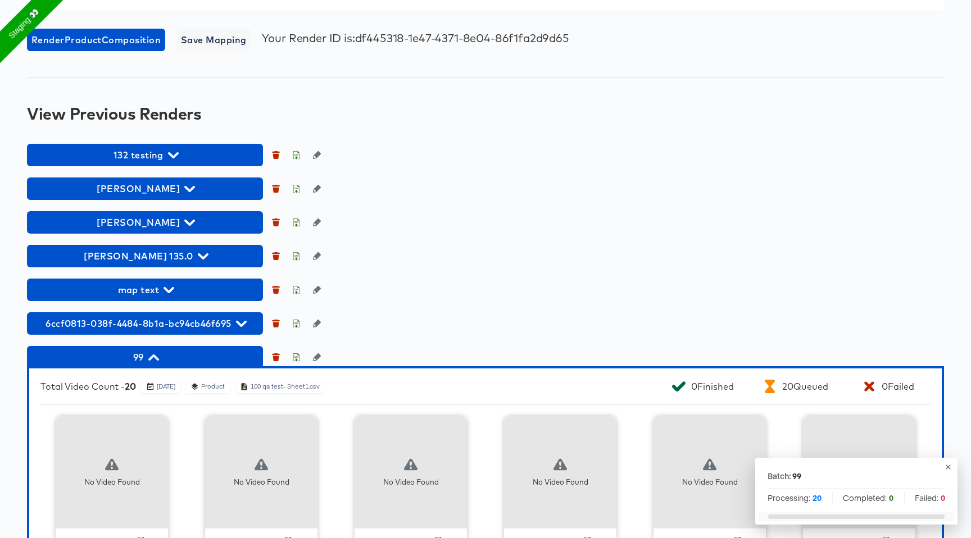
scroll to position [991, 0]
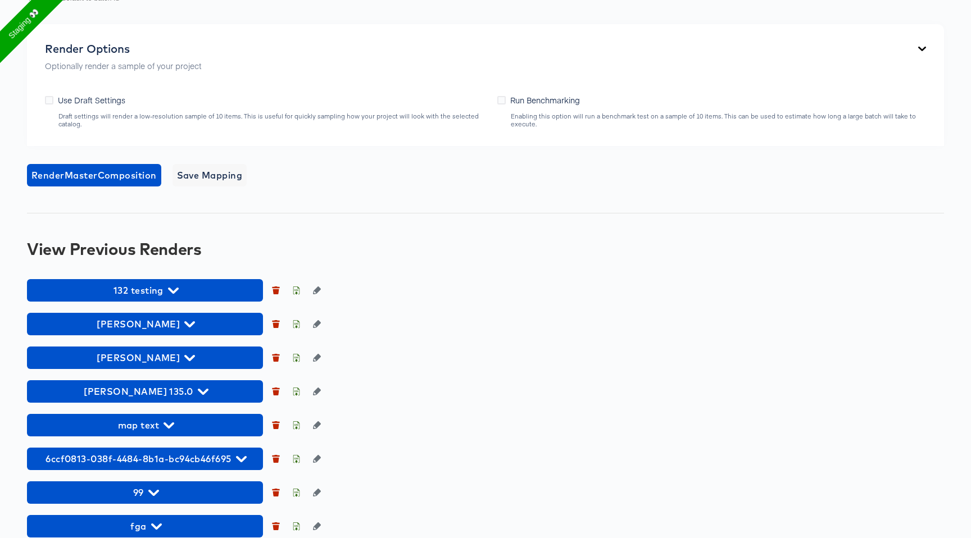
scroll to position [968, 0]
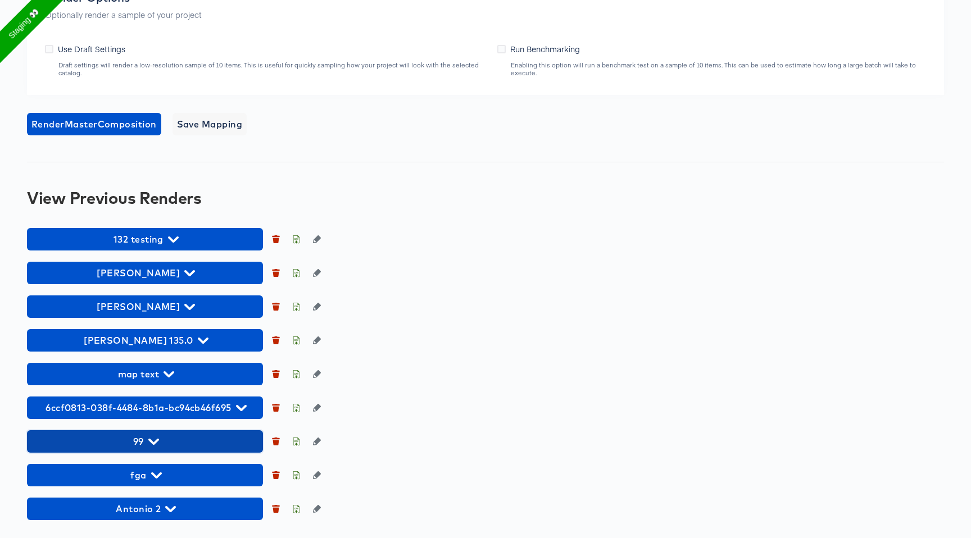
click at [151, 443] on icon "button" at bounding box center [153, 441] width 11 height 11
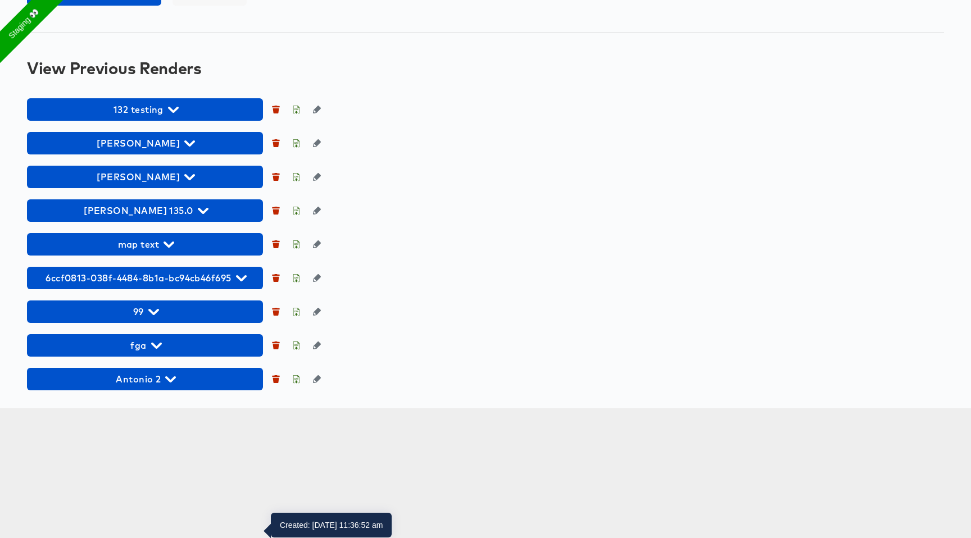
click at [151, 317] on icon "button" at bounding box center [153, 312] width 11 height 11
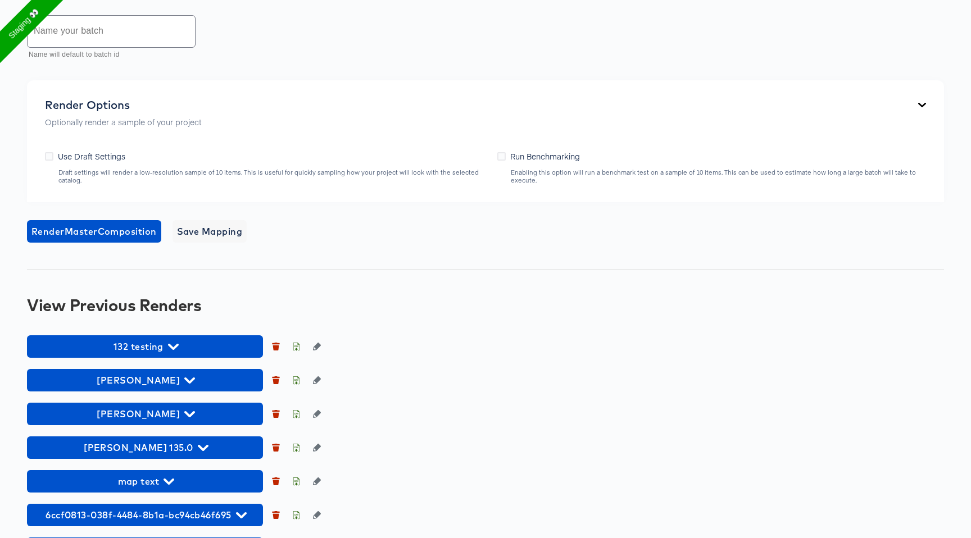
scroll to position [0, 0]
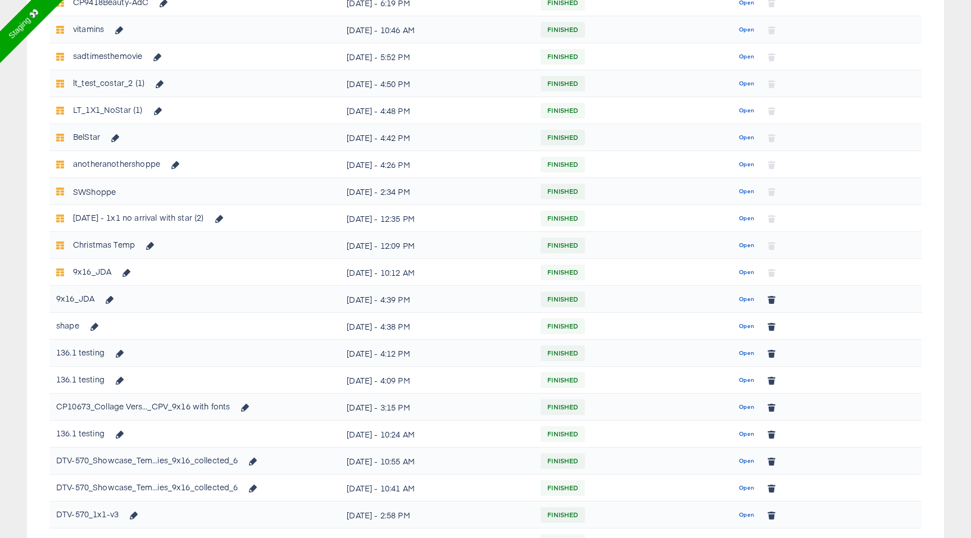
scroll to position [401, 0]
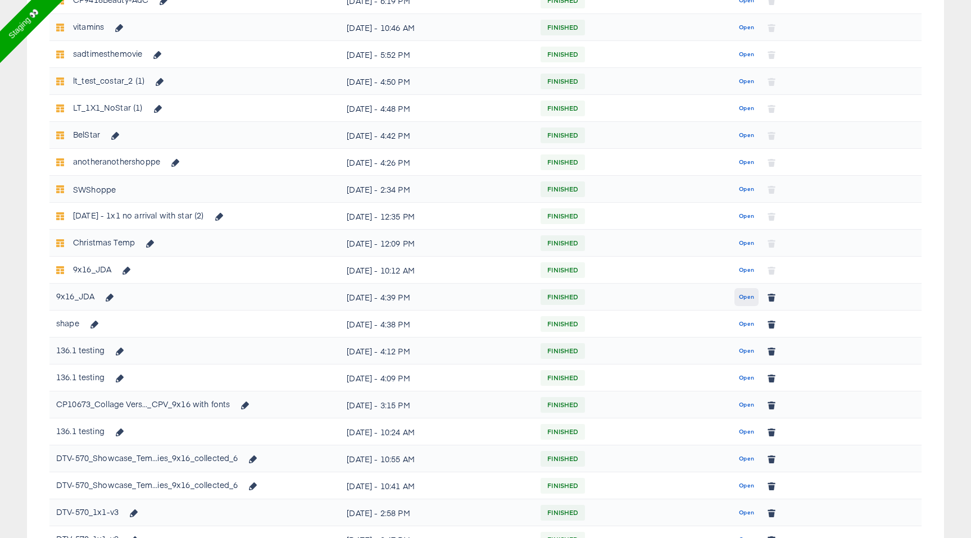
click at [746, 302] on button "Open" at bounding box center [746, 297] width 24 height 18
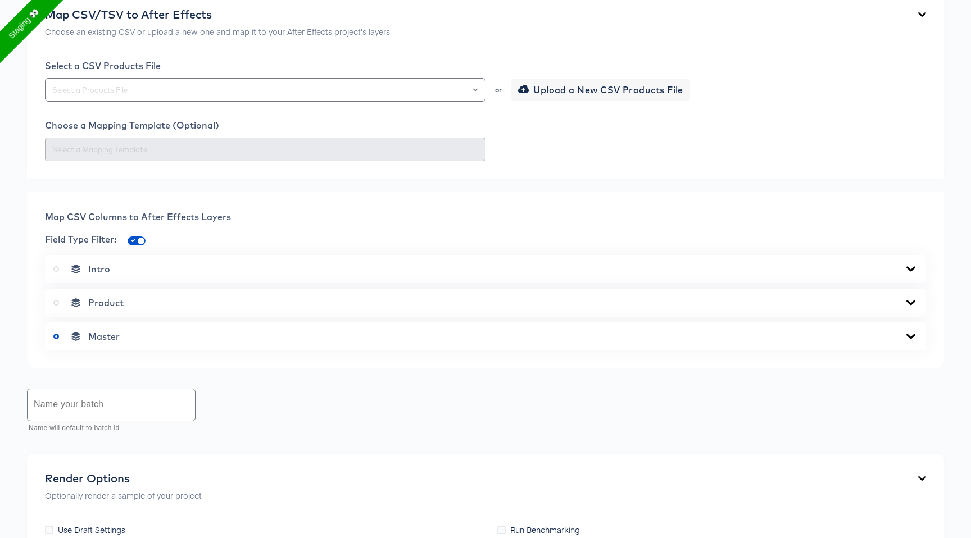
scroll to position [49, 0]
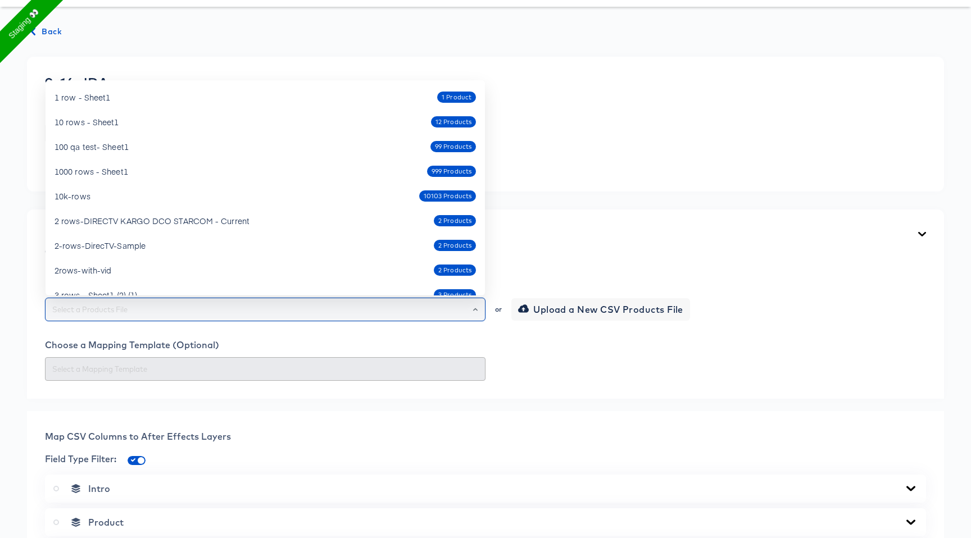
click at [212, 307] on input "text" at bounding box center [265, 309] width 430 height 13
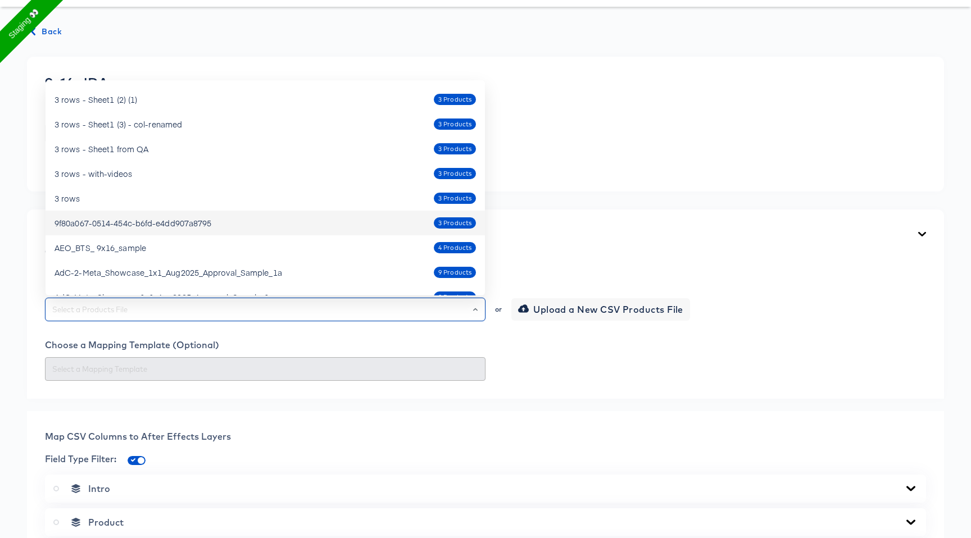
scroll to position [0, 0]
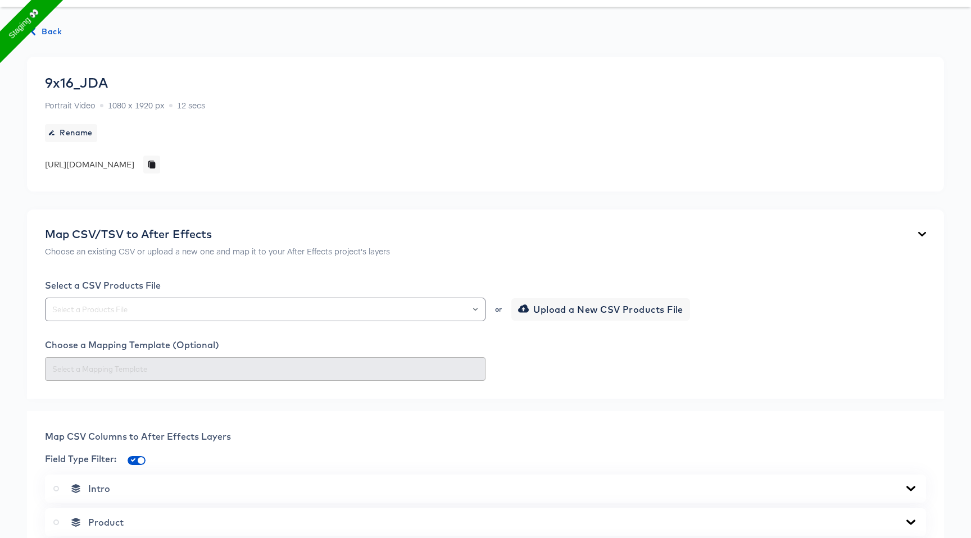
click at [47, 26] on span "Back" at bounding box center [46, 32] width 30 height 14
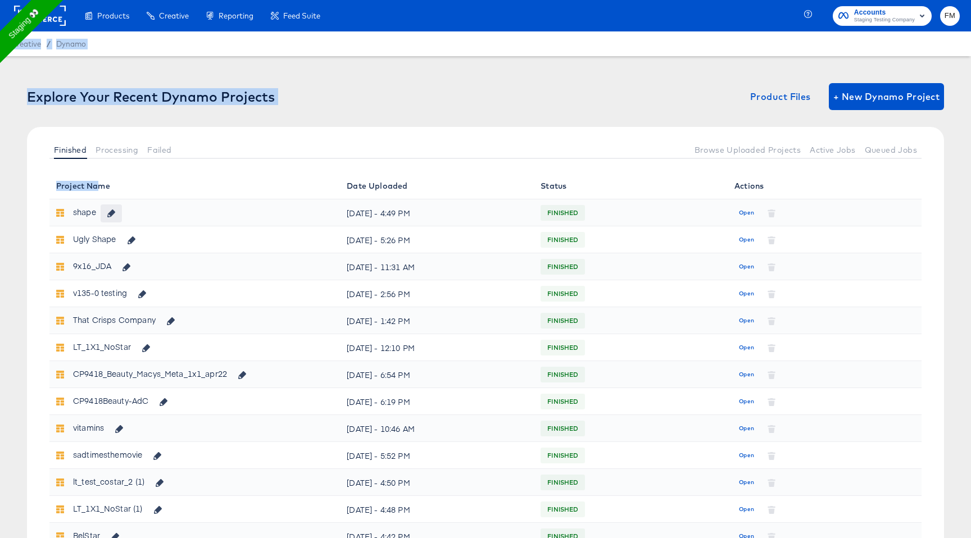
drag, startPoint x: 53, startPoint y: 35, endPoint x: 116, endPoint y: 212, distance: 187.4
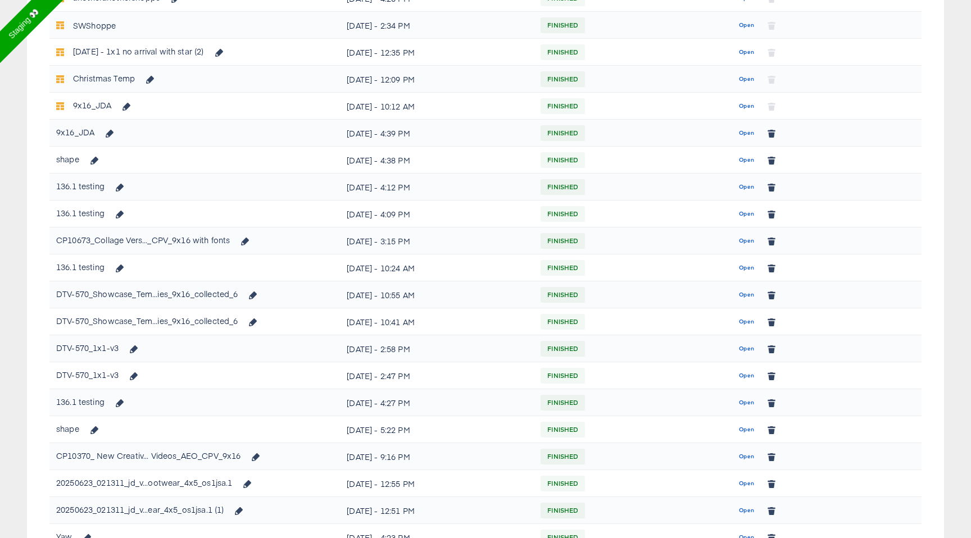
scroll to position [570, 0]
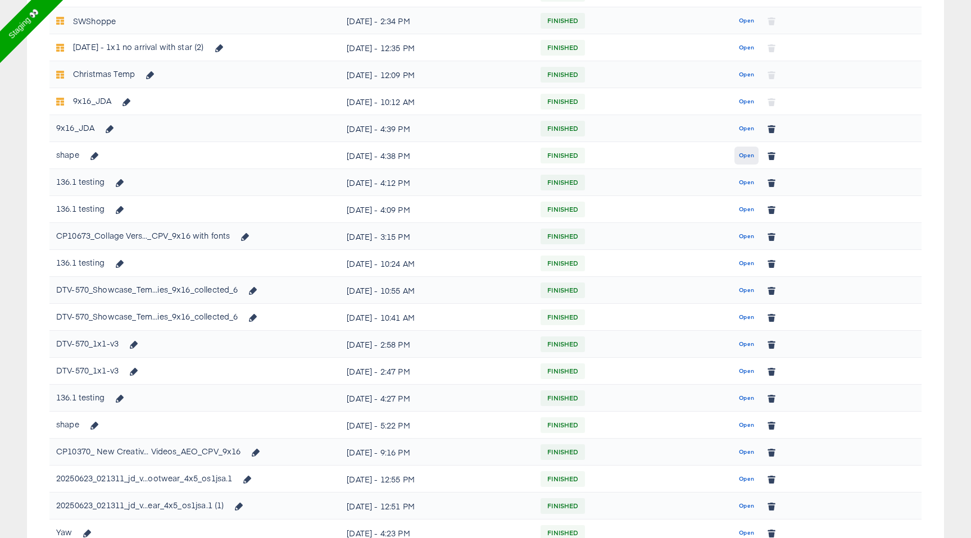
click at [741, 154] on span "Open" at bounding box center [746, 156] width 15 height 10
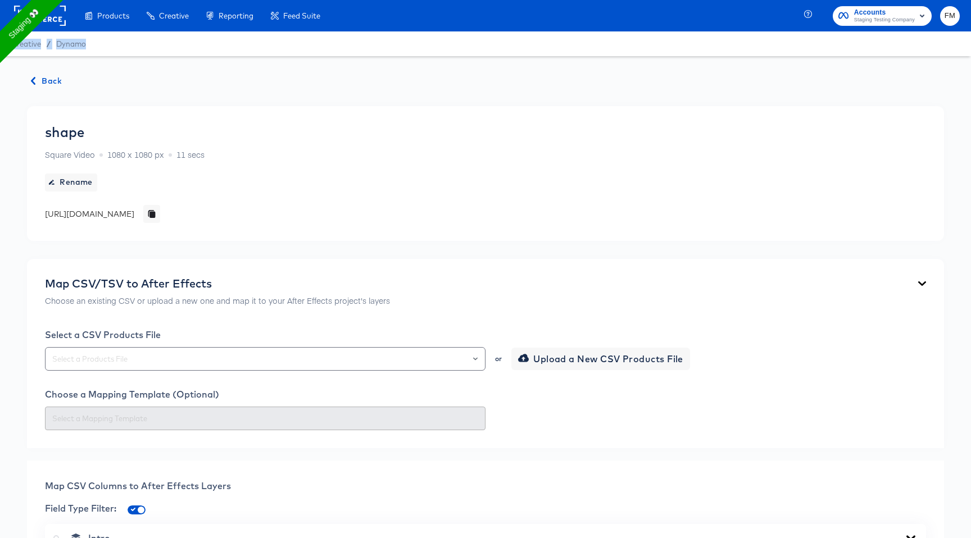
scroll to position [505, 0]
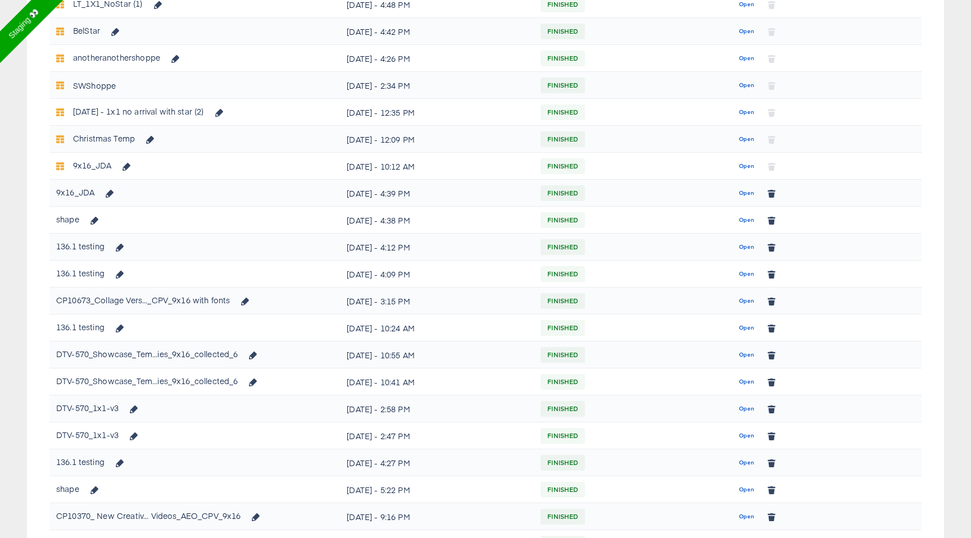
scroll to position [570, 0]
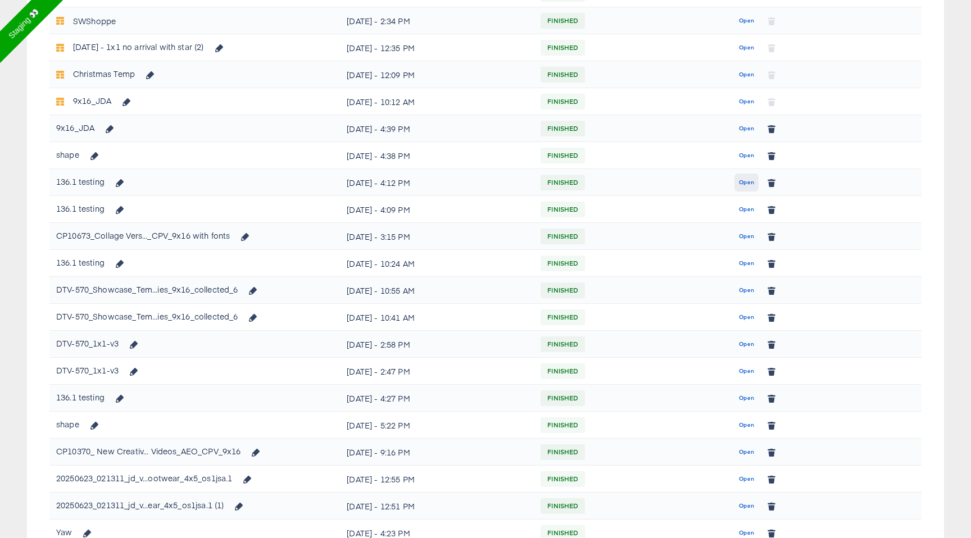
click at [750, 180] on span "Open" at bounding box center [746, 182] width 15 height 10
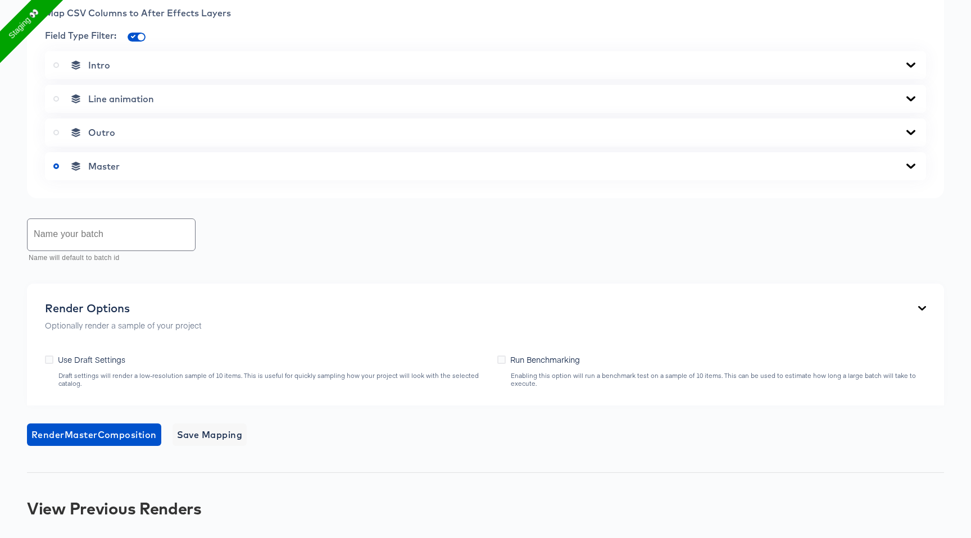
scroll to position [505, 0]
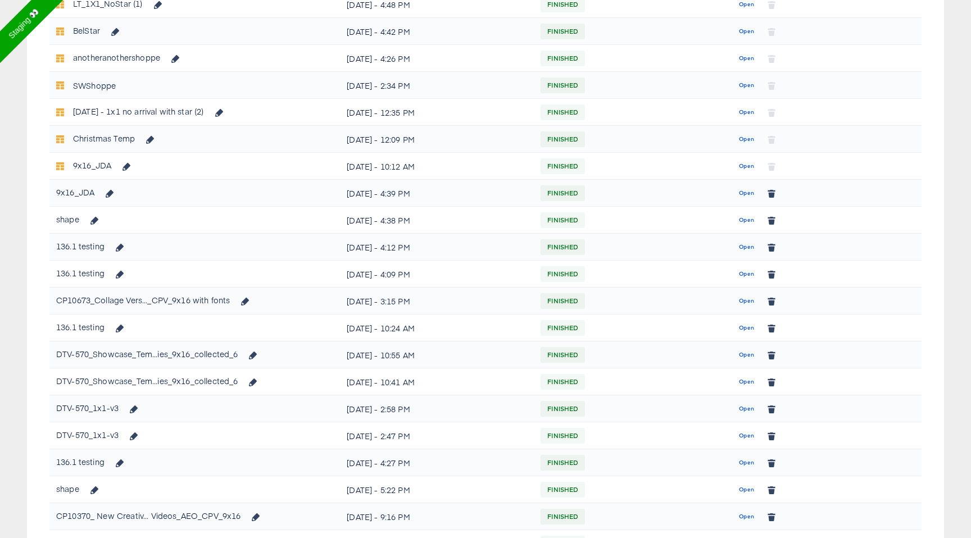
scroll to position [570, 0]
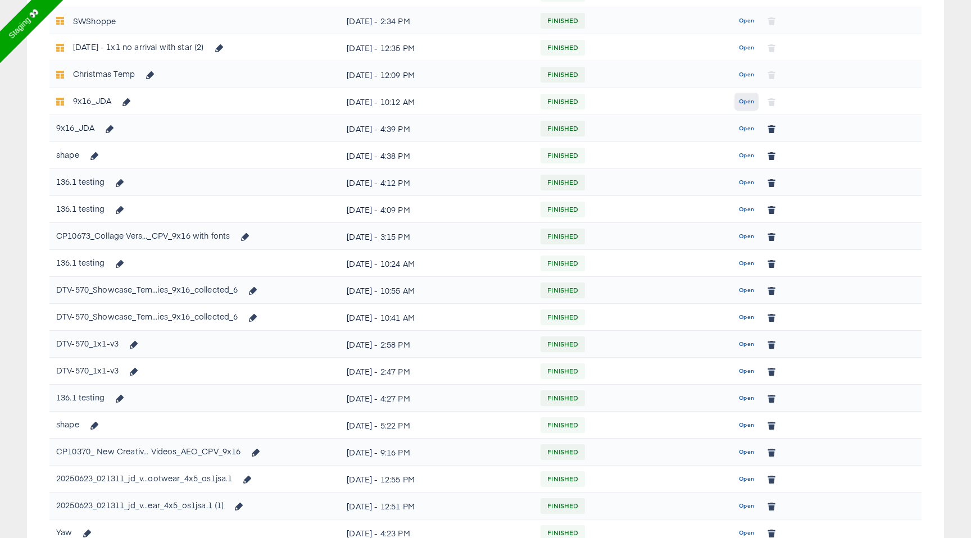
click at [755, 103] on button "Open" at bounding box center [746, 102] width 24 height 18
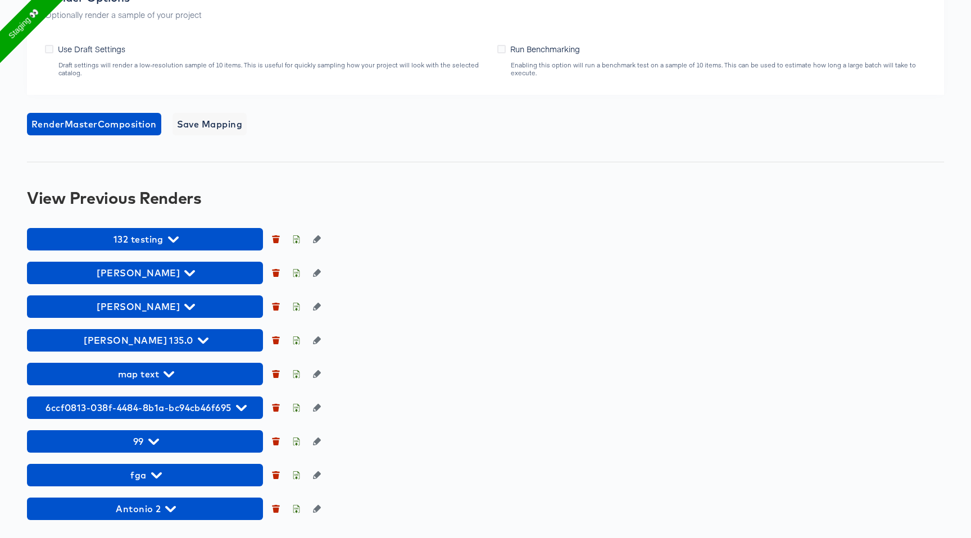
scroll to position [968, 0]
click at [184, 243] on span "132 testing" at bounding box center [145, 239] width 225 height 16
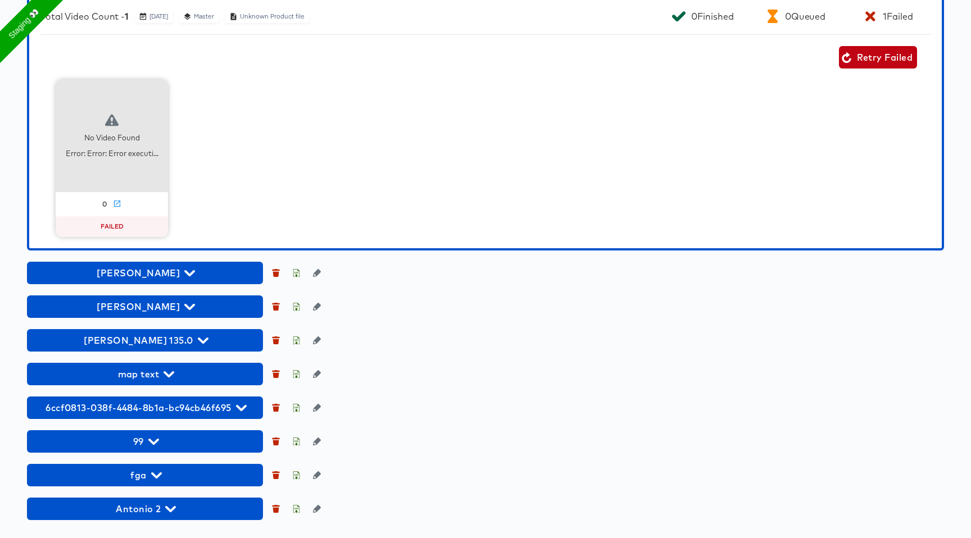
scroll to position [1221, 0]
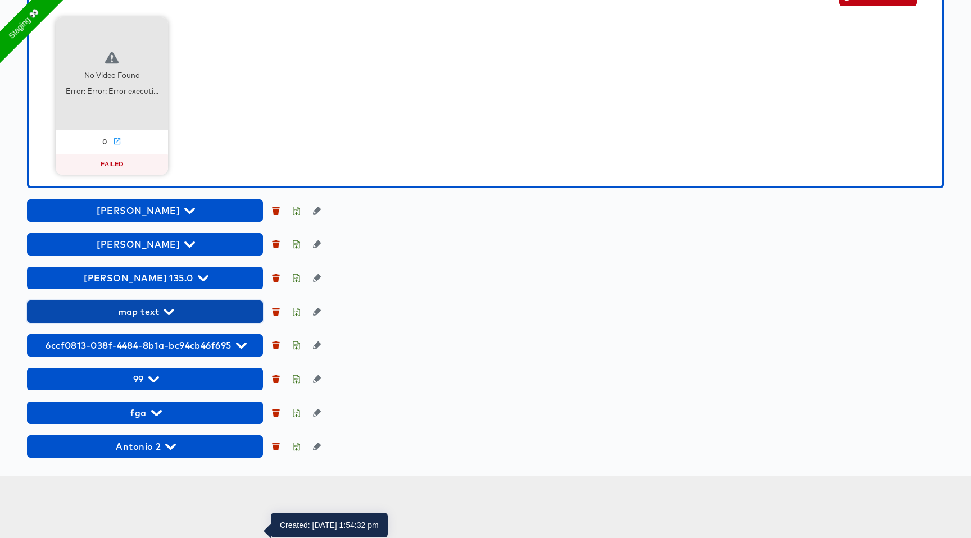
click at [176, 320] on span "map text" at bounding box center [145, 312] width 225 height 16
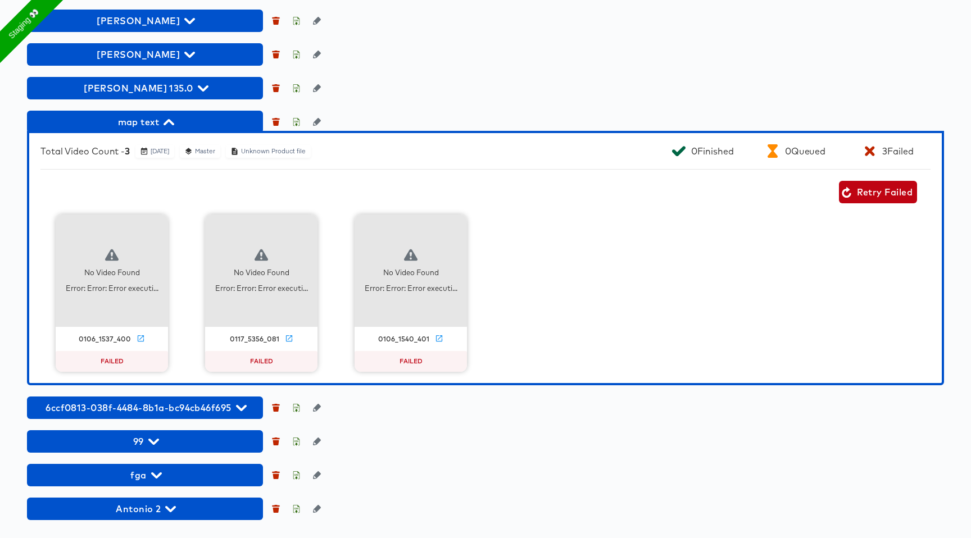
scroll to position [1473, 0]
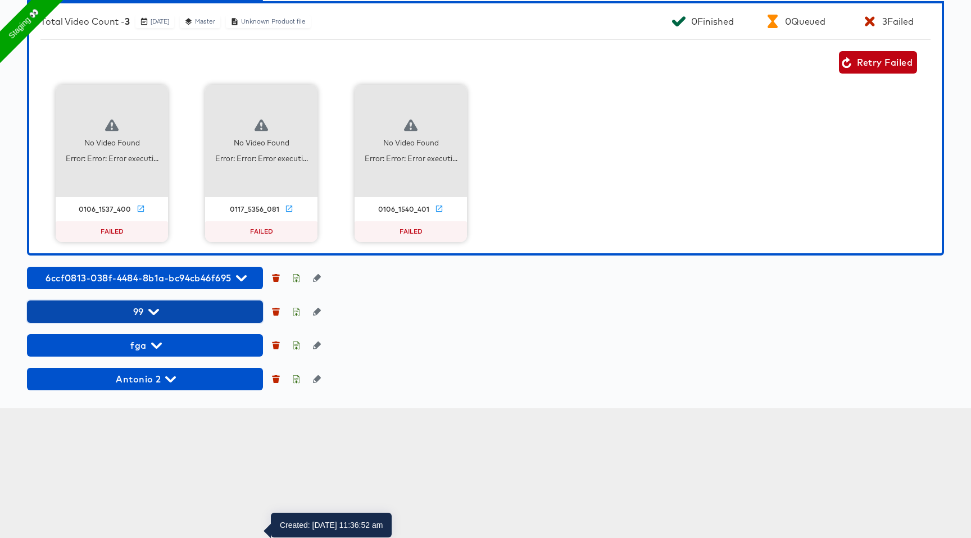
click at [160, 320] on span "99" at bounding box center [145, 312] width 225 height 16
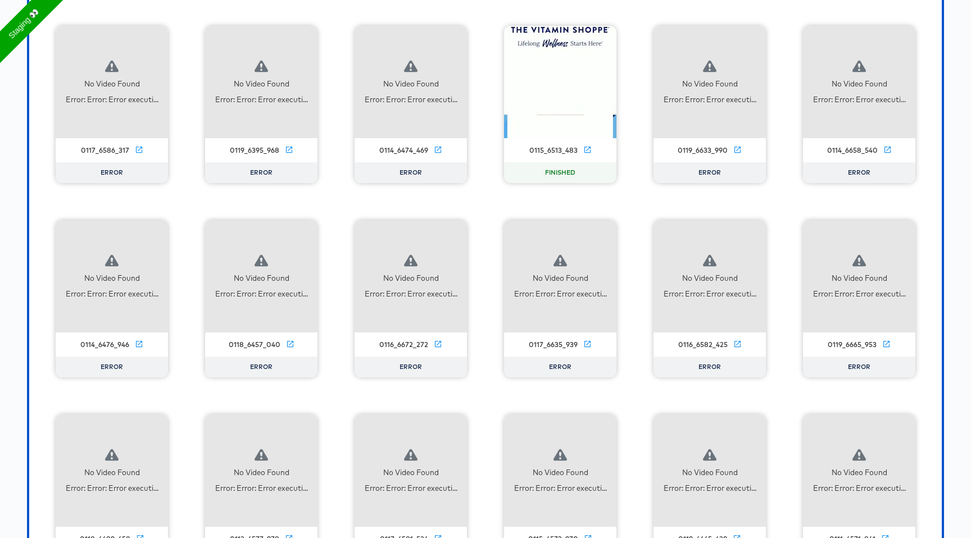
scroll to position [4263, 0]
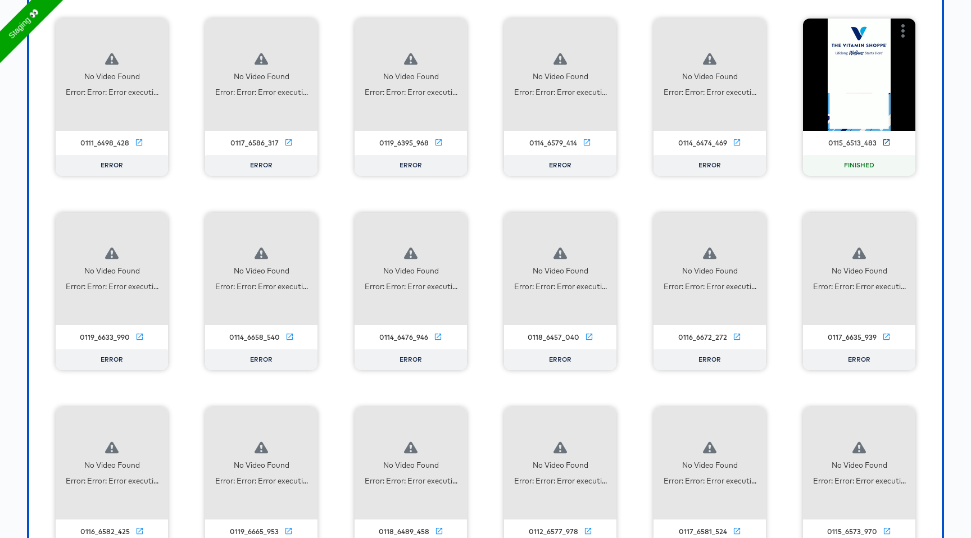
click at [886, 147] on icon at bounding box center [886, 142] width 8 height 8
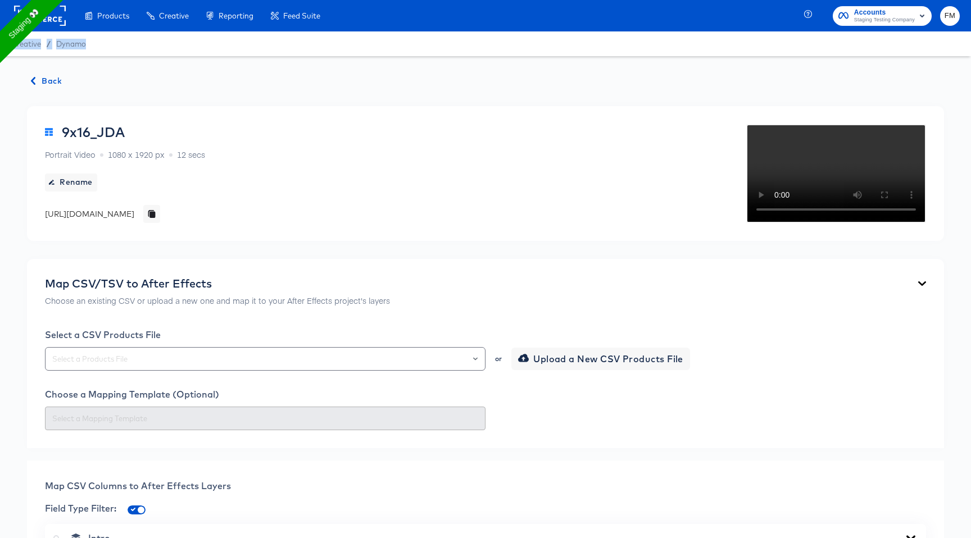
scroll to position [1, 0]
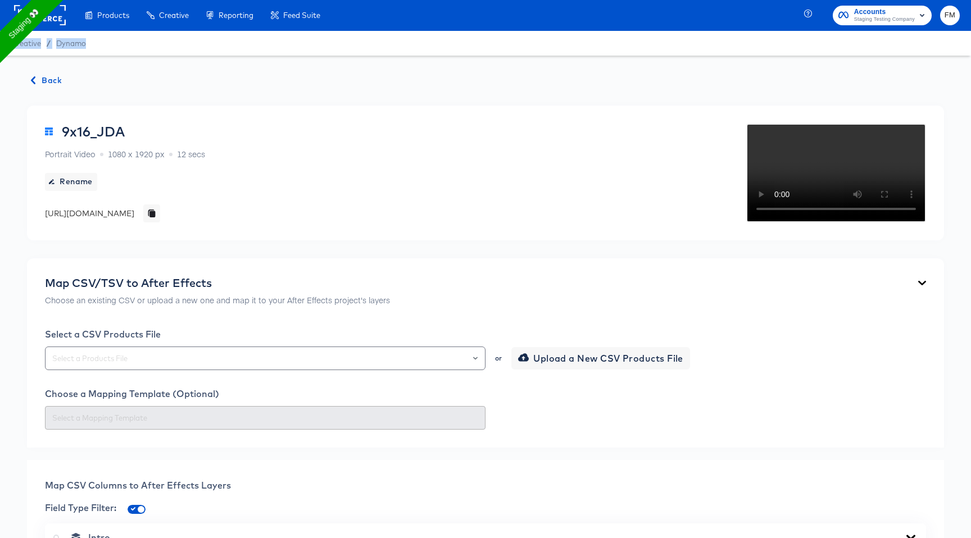
click at [37, 78] on span "Back" at bounding box center [46, 81] width 30 height 14
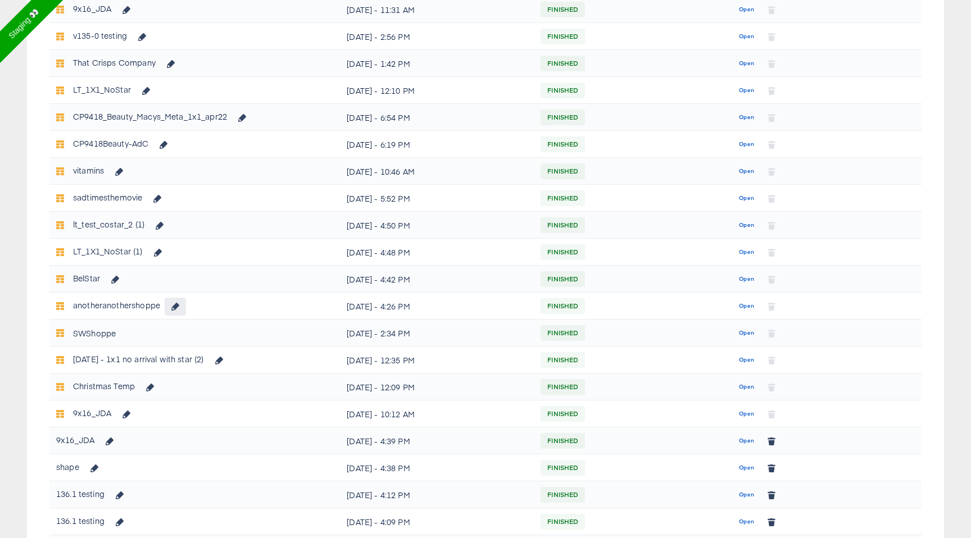
scroll to position [387, 0]
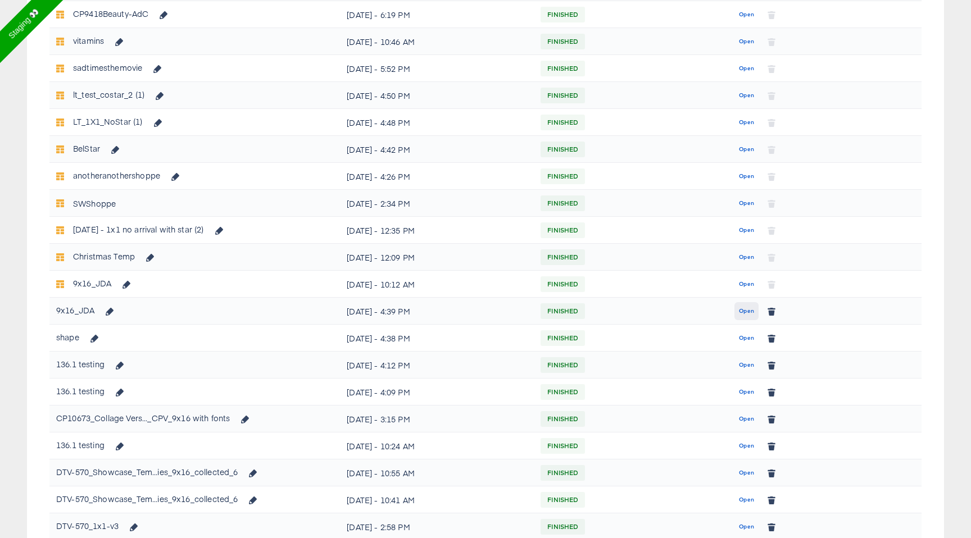
click at [750, 312] on span "Open" at bounding box center [746, 311] width 15 height 10
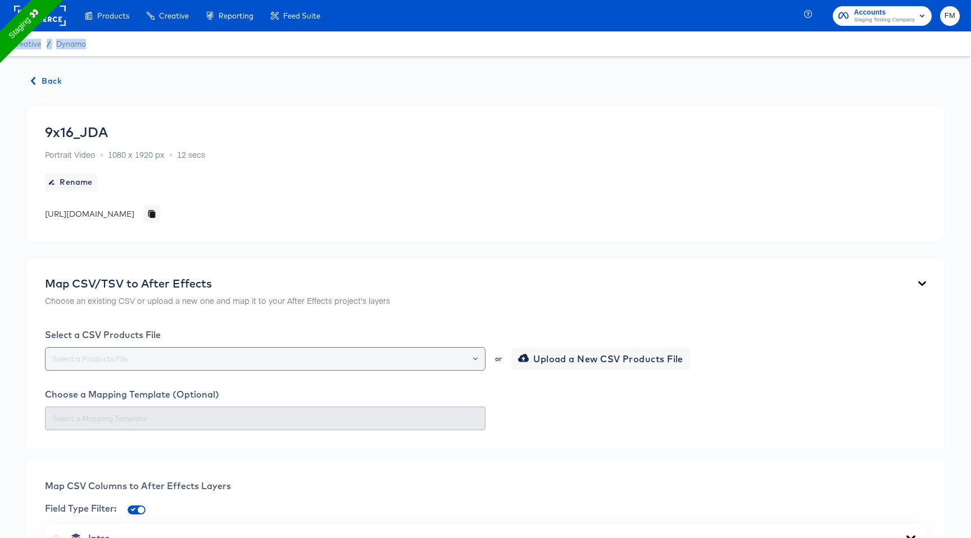
click at [175, 348] on div at bounding box center [265, 359] width 440 height 24
click at [477, 353] on div at bounding box center [470, 359] width 19 height 16
click at [475, 359] on icon "Open" at bounding box center [475, 359] width 4 height 4
click at [58, 16] on rect at bounding box center [40, 16] width 52 height 20
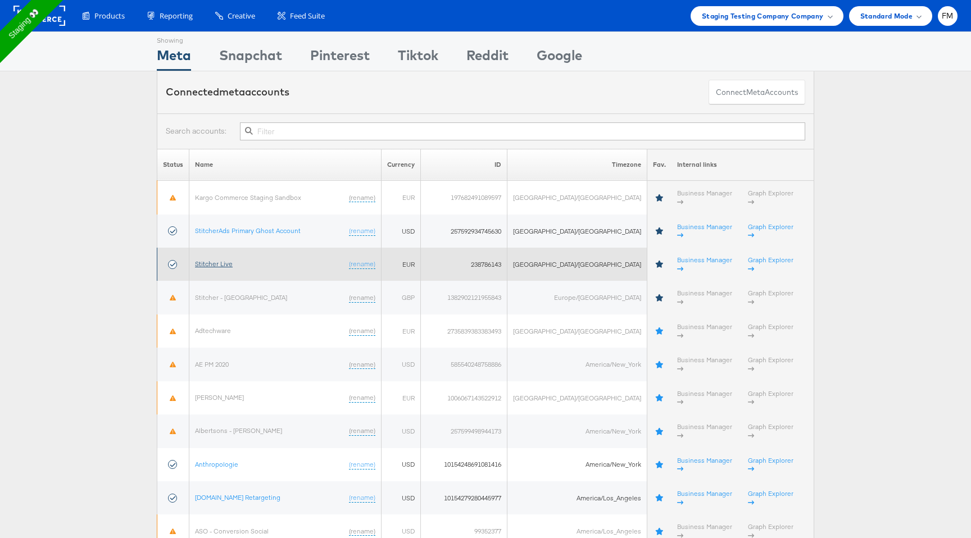
click at [222, 259] on link "Stitcher Live" at bounding box center [214, 263] width 38 height 8
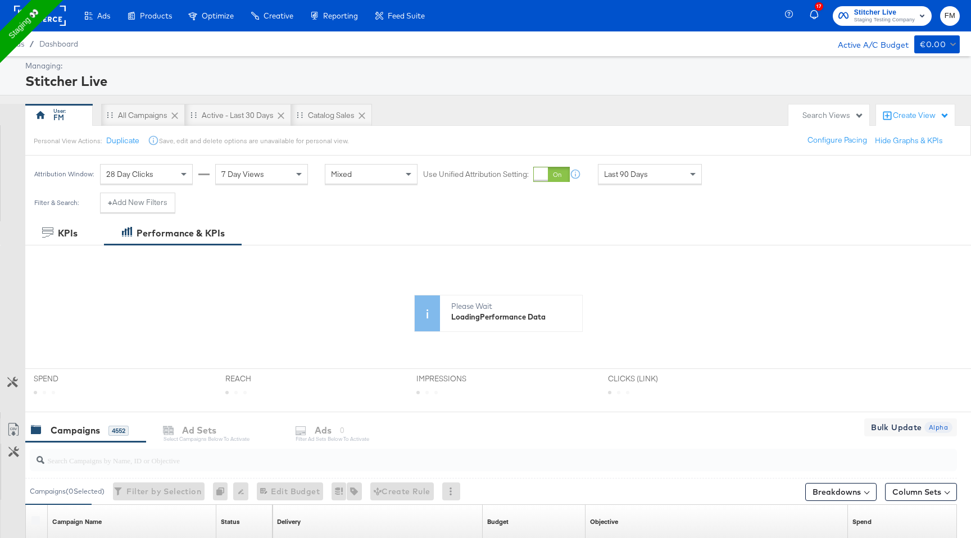
click at [56, 14] on rect at bounding box center [40, 16] width 52 height 20
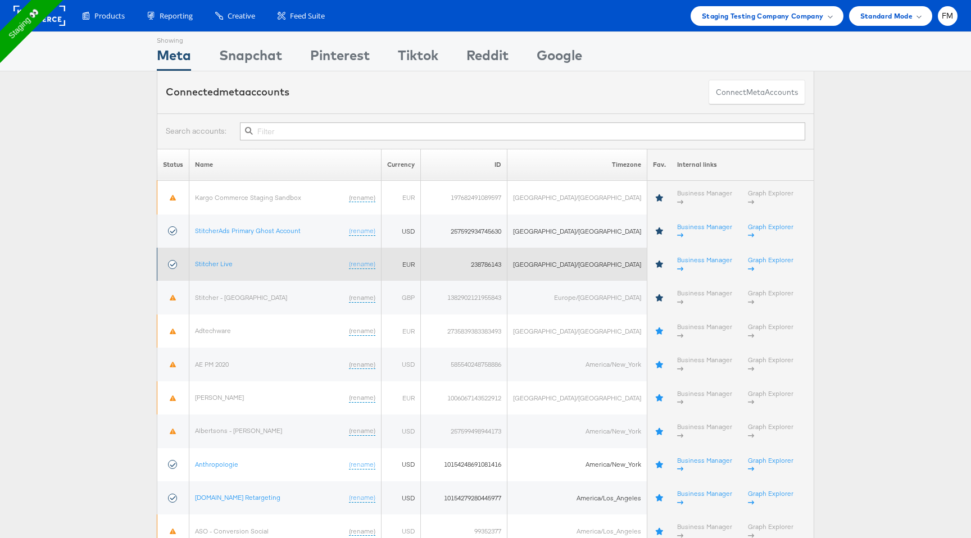
click at [235, 248] on td "Stitcher Live (rename)" at bounding box center [285, 264] width 192 height 33
click at [233, 259] on link "Stitcher Live" at bounding box center [214, 263] width 38 height 8
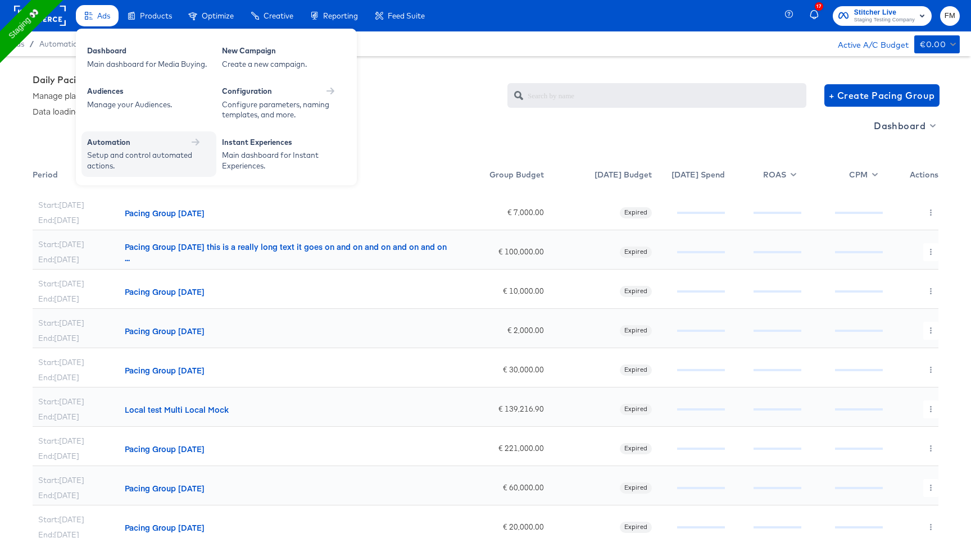
click at [185, 151] on div "Setup and control automated actions." at bounding box center [143, 160] width 112 height 21
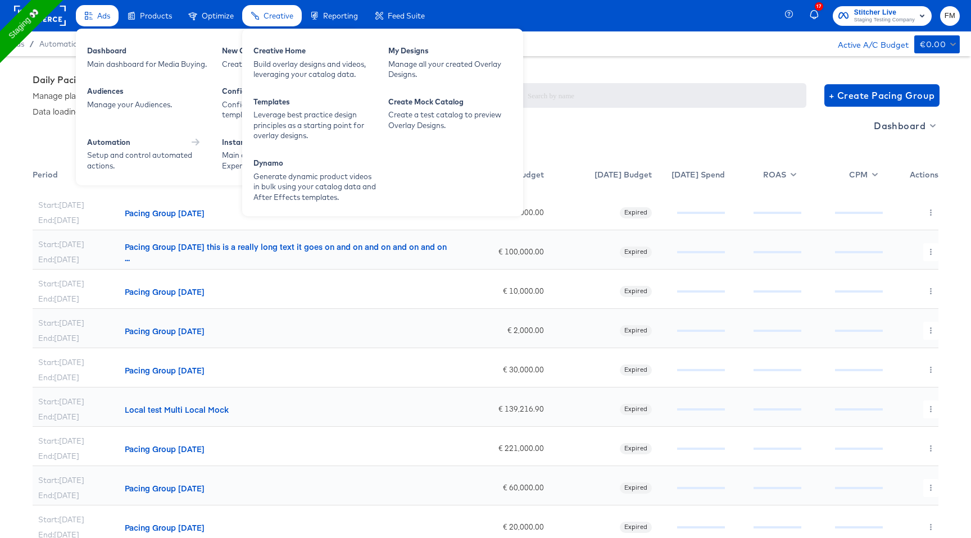
click at [289, 11] on div "Creative" at bounding box center [278, 16] width 30 height 11
click at [316, 163] on div "Dynamo" at bounding box center [315, 164] width 124 height 13
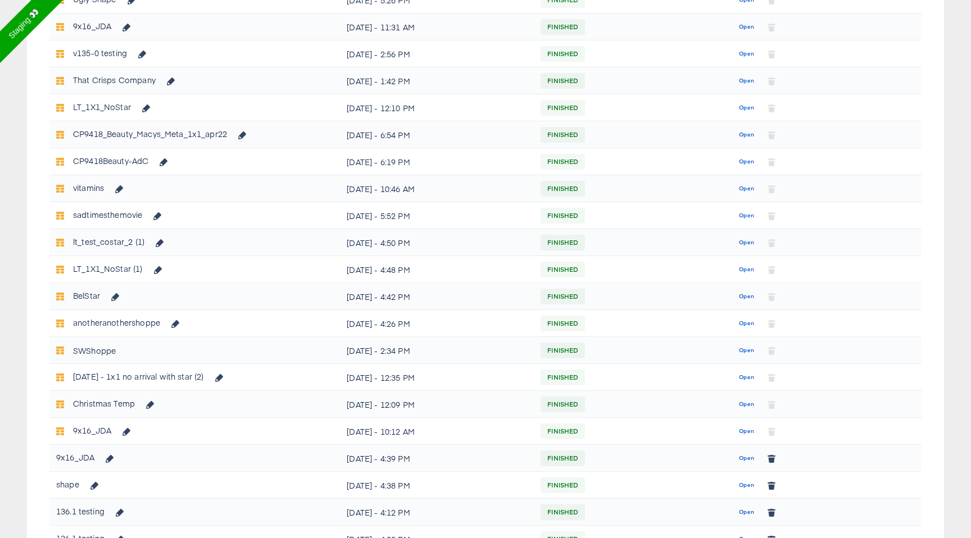
scroll to position [352, 0]
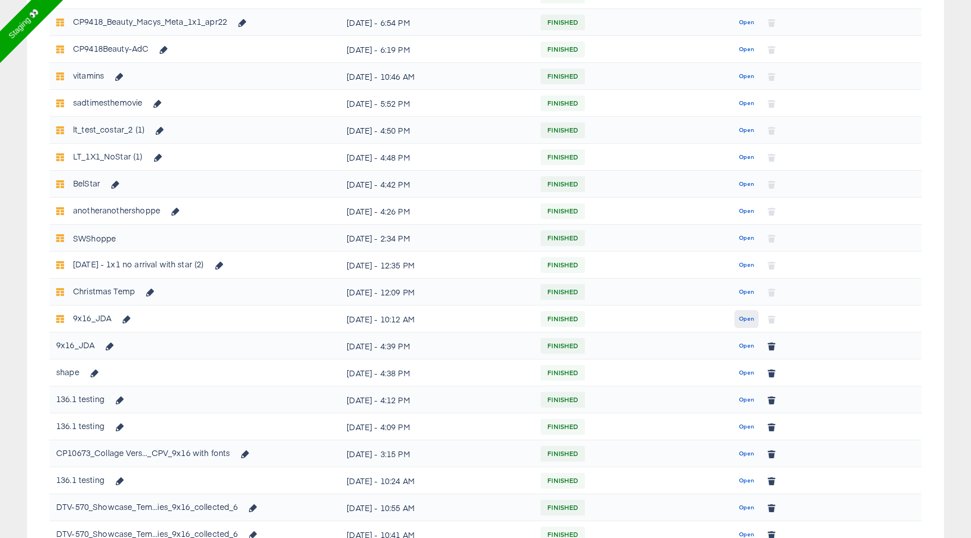
click at [744, 318] on span "Open" at bounding box center [746, 319] width 15 height 10
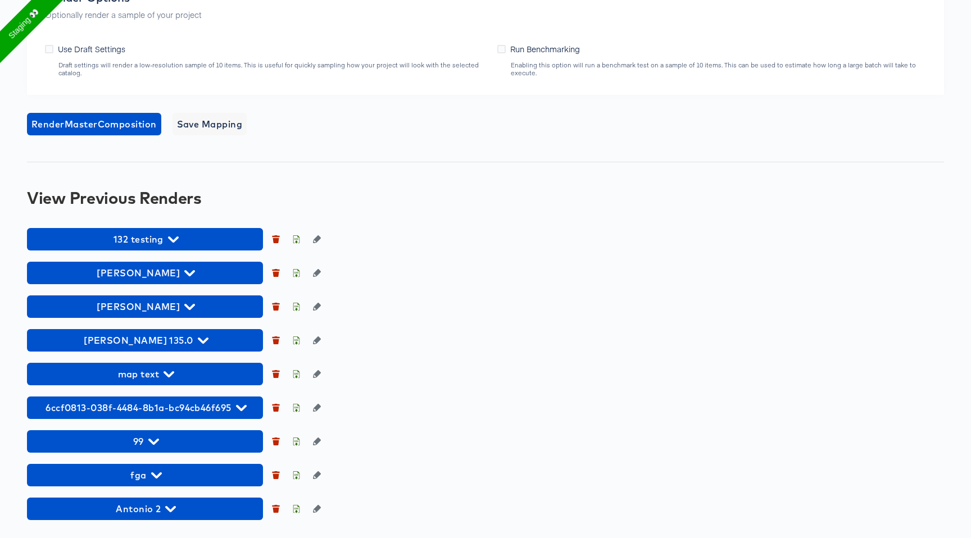
scroll to position [972, 0]
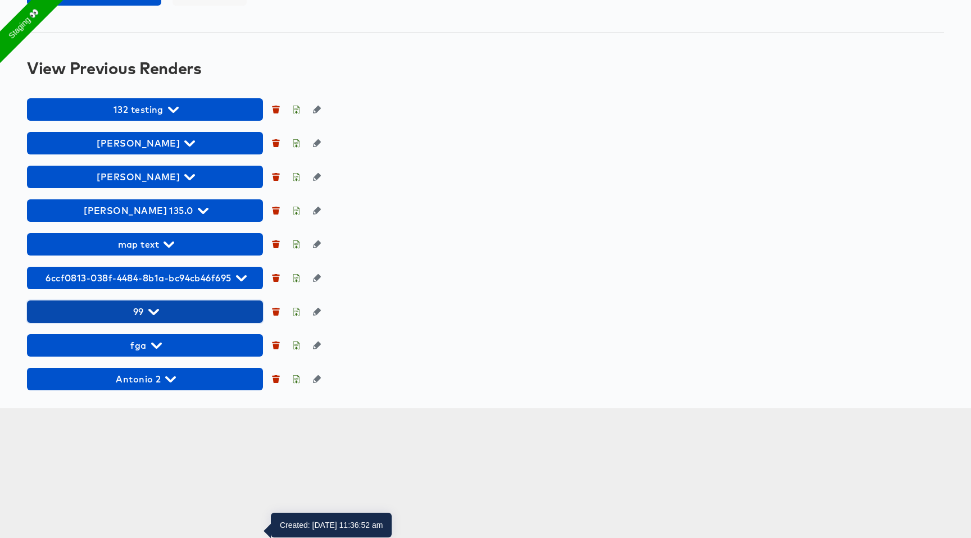
click at [169, 320] on span "99" at bounding box center [145, 312] width 225 height 16
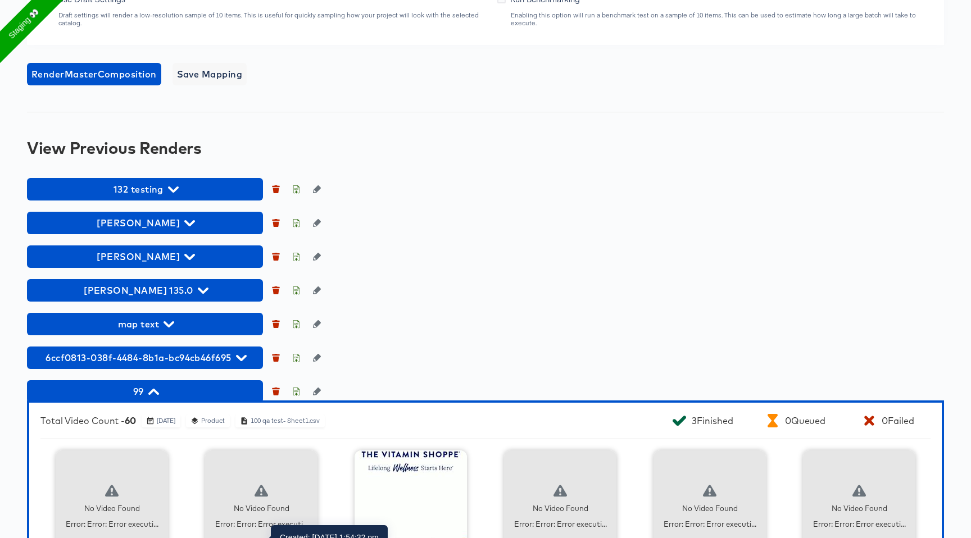
scroll to position [0, 0]
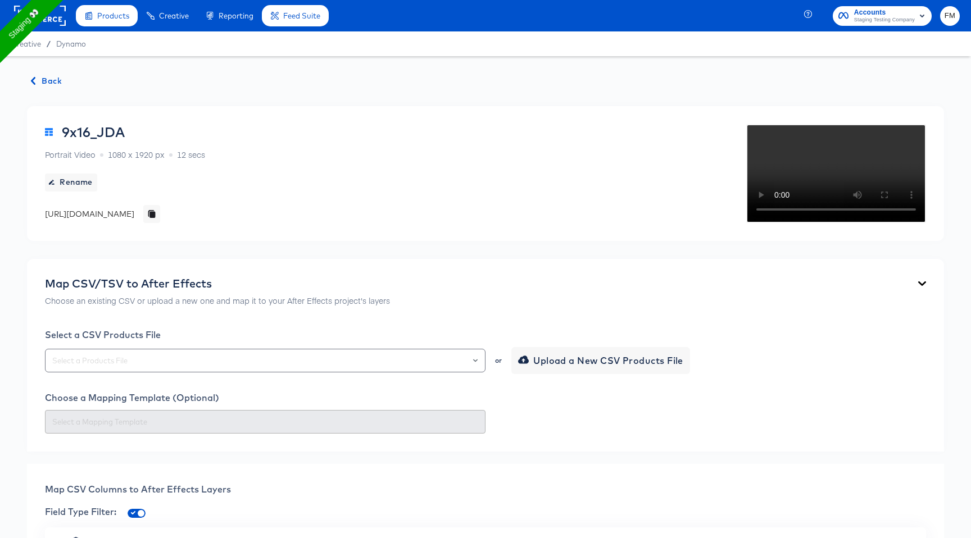
click at [58, 22] on rect at bounding box center [40, 16] width 52 height 20
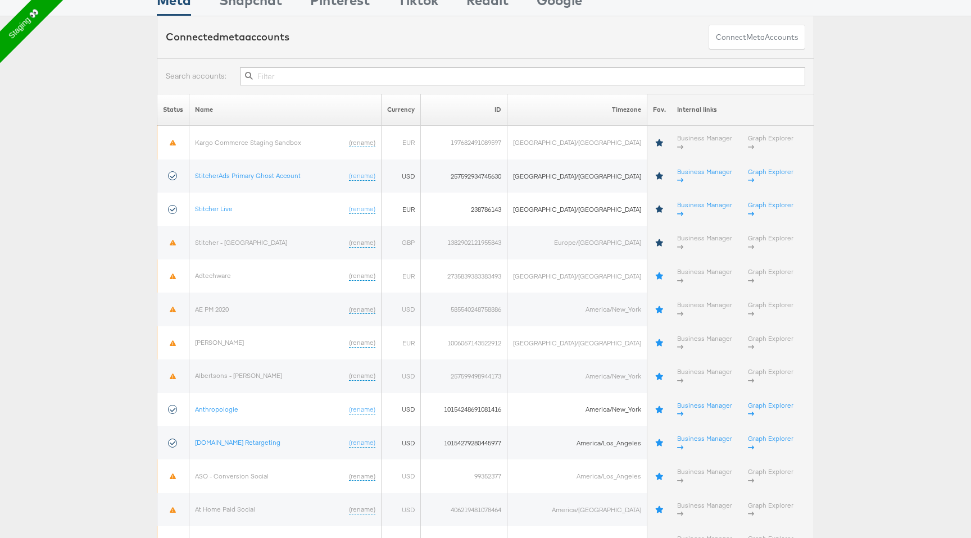
scroll to position [58, 0]
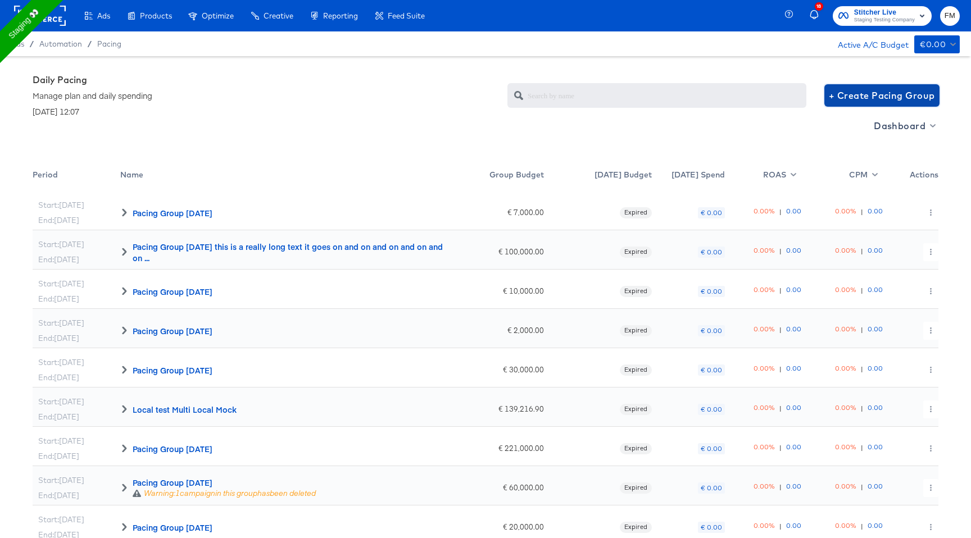
click at [908, 95] on span "+ Create Pacing Group" at bounding box center [881, 96] width 106 height 16
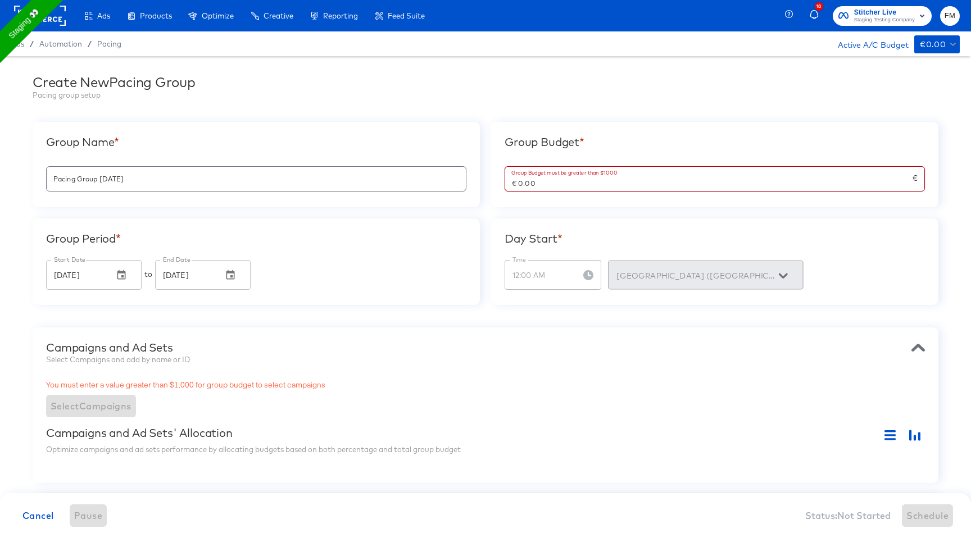
click at [543, 180] on input "€ 0.00" at bounding box center [708, 179] width 407 height 24
click at [434, 297] on div "Group Period * Start Date [DATE] Start Date to End Date [DATE] End Date" at bounding box center [256, 261] width 447 height 86
type input "€ 20,000.00"
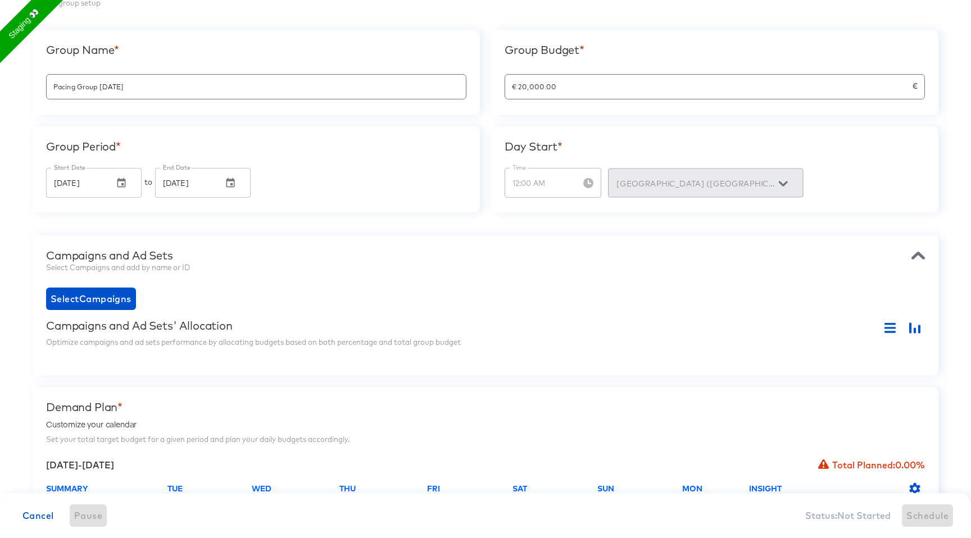
scroll to position [111, 0]
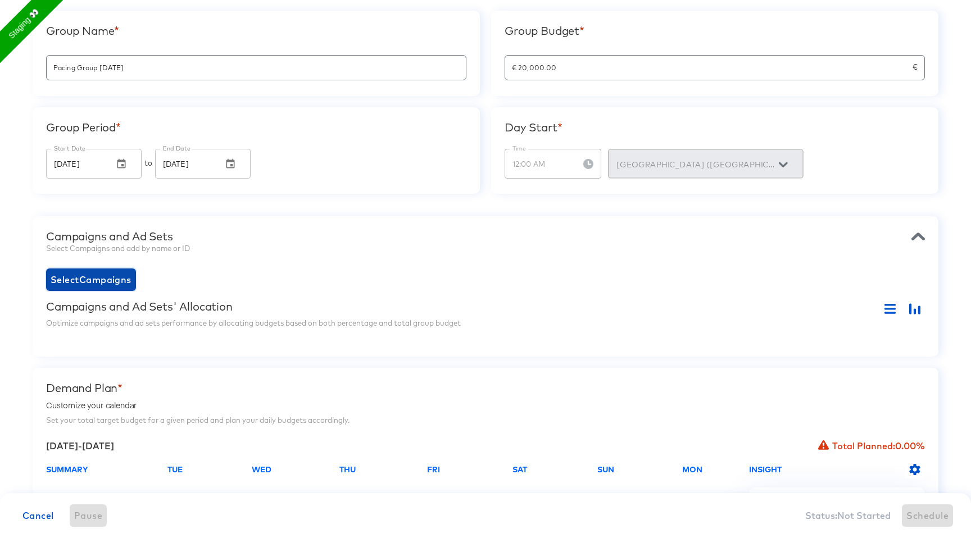
click at [121, 285] on span "Select Campaigns" at bounding box center [91, 280] width 81 height 16
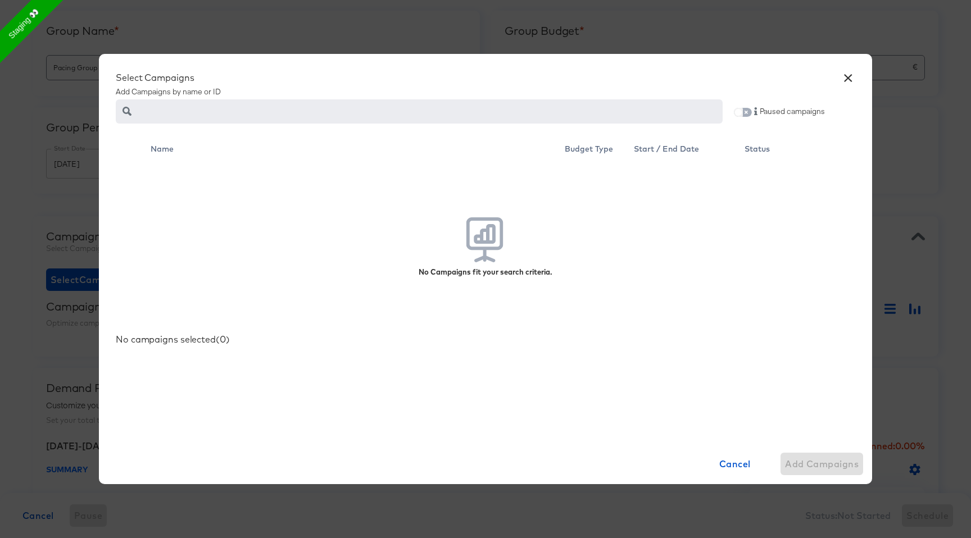
click at [744, 110] on input "checkbox" at bounding box center [738, 114] width 27 height 9
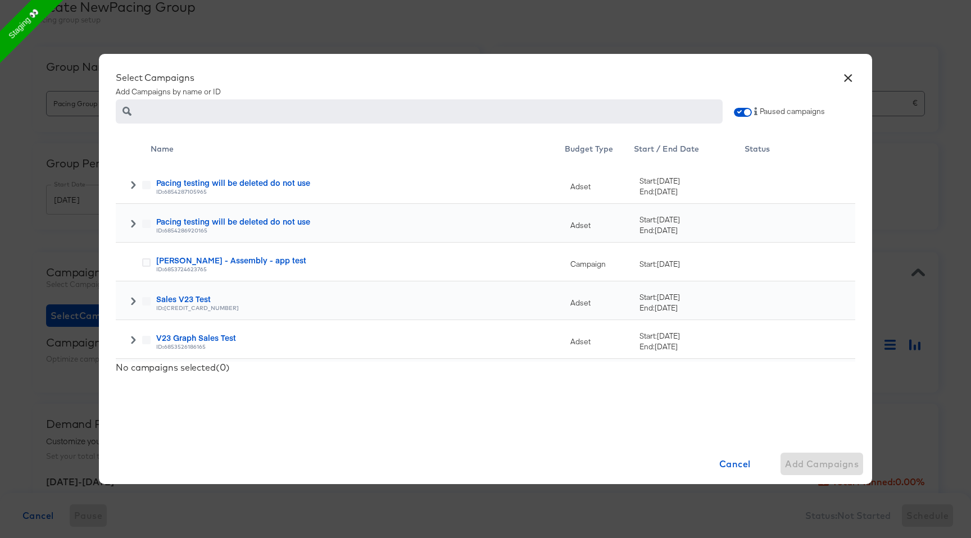
scroll to position [64, 0]
click at [134, 183] on icon at bounding box center [133, 185] width 4 height 8
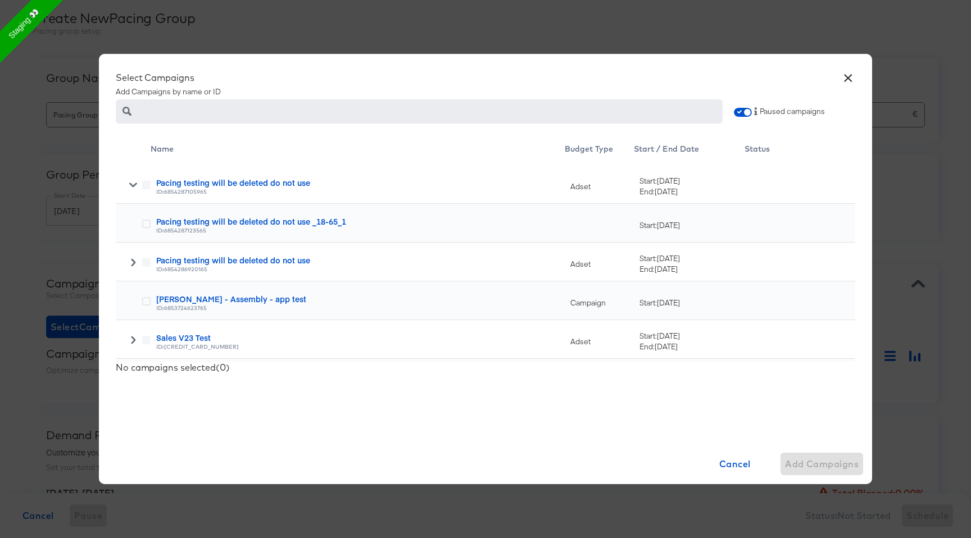
click at [151, 224] on div "Pacing testing will be deleted do not use _18-65_1 ID: 6854287123565" at bounding box center [358, 223] width 415 height 39
click at [148, 224] on icon at bounding box center [146, 224] width 8 height 8
click at [0, 0] on input "checkbox" at bounding box center [0, 0] width 0 height 0
click at [129, 262] on icon at bounding box center [133, 262] width 8 height 8
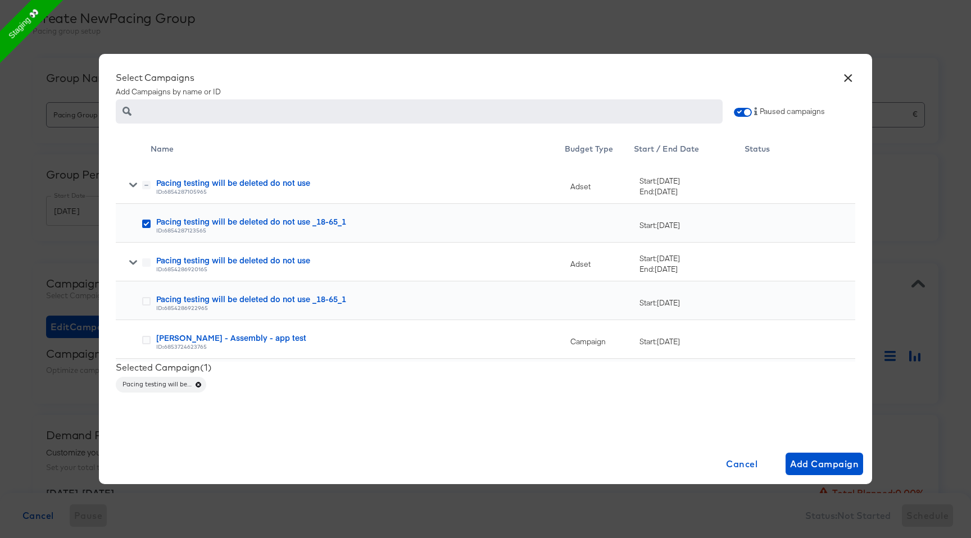
click at [145, 263] on label at bounding box center [146, 262] width 8 height 8
click at [153, 263] on div "Pacing testing will be deleted do not use ID: 6854286920165" at bounding box center [358, 262] width 415 height 39
click at [146, 263] on label at bounding box center [146, 262] width 8 height 8
click at [147, 300] on icon at bounding box center [146, 301] width 8 height 8
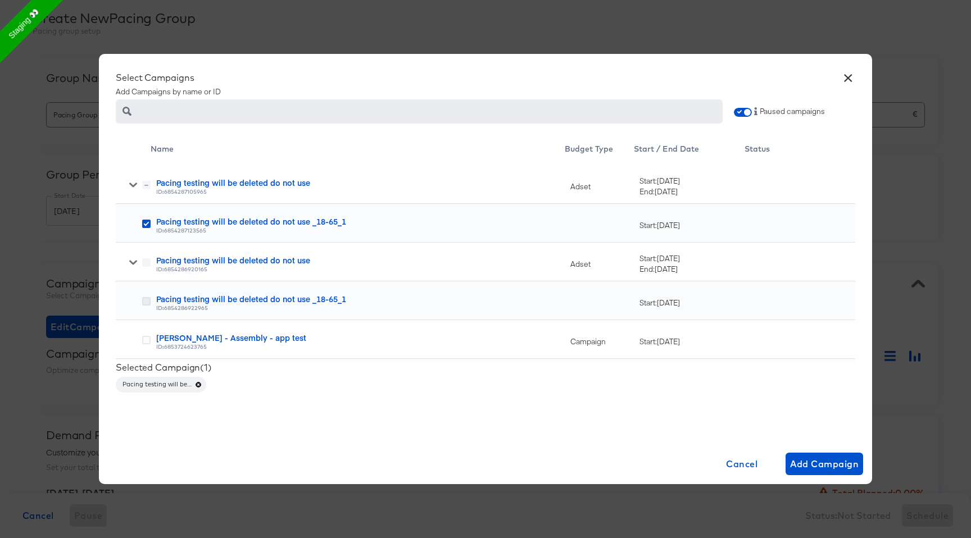
click at [0, 0] on input "checkbox" at bounding box center [0, 0] width 0 height 0
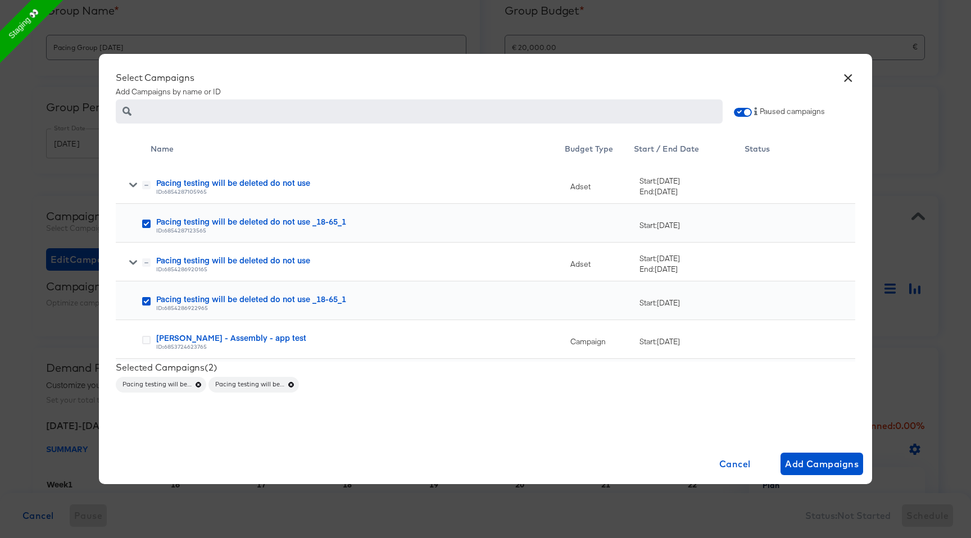
scroll to position [138, 0]
click at [828, 463] on span "Add Campaigns" at bounding box center [822, 464] width 74 height 16
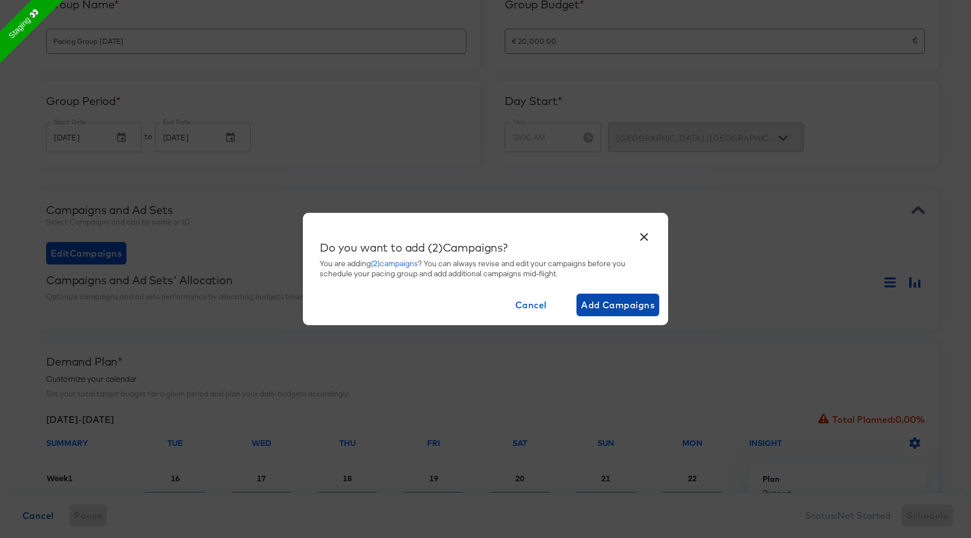
click at [620, 305] on span "Add Campaigns" at bounding box center [618, 305] width 74 height 16
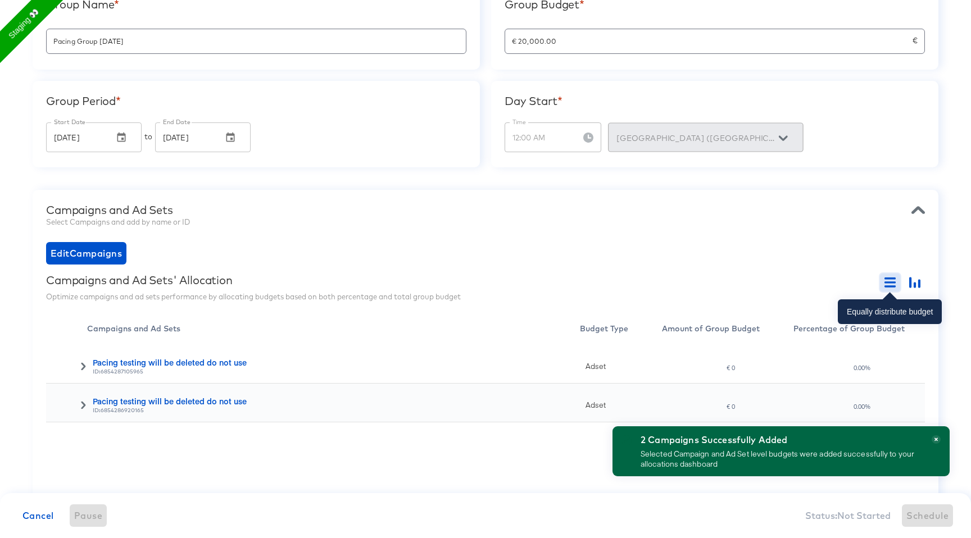
click at [892, 278] on icon "button" at bounding box center [889, 278] width 11 height 2
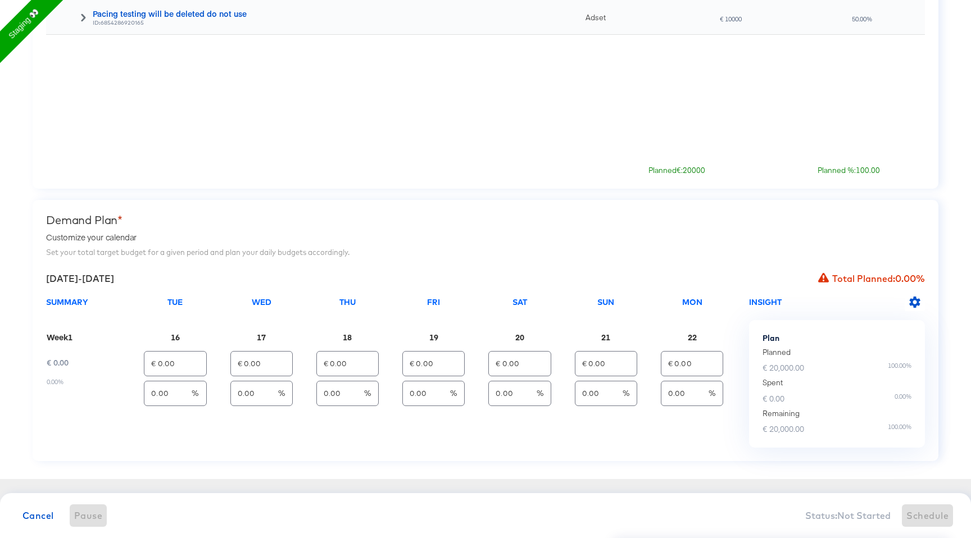
scroll to position [528, 0]
click at [911, 297] on icon "button" at bounding box center [914, 299] width 11 height 11
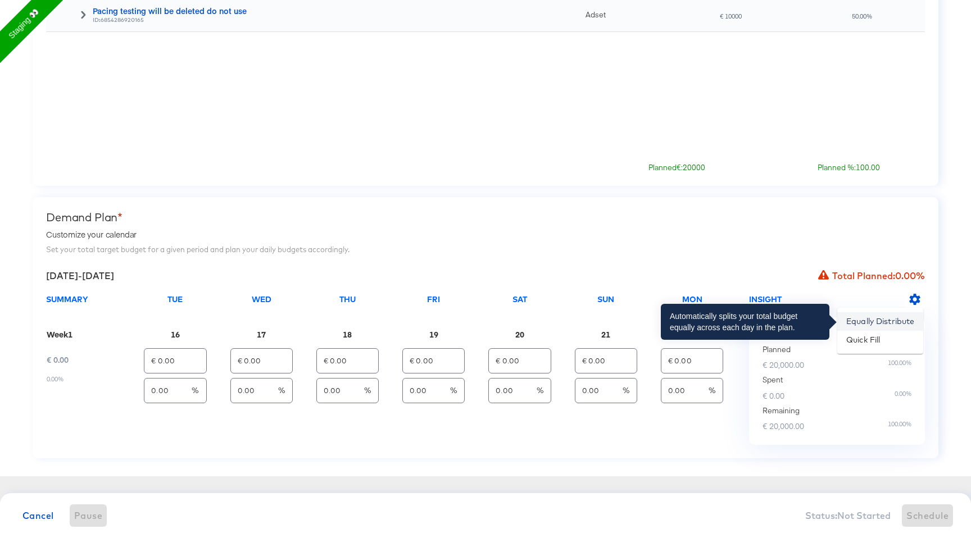
click at [888, 322] on li "Equally Distribute" at bounding box center [880, 321] width 86 height 19
type input "€ 2,857.14"
type input "14.29"
type input "€ 2,857.14"
type input "14.29"
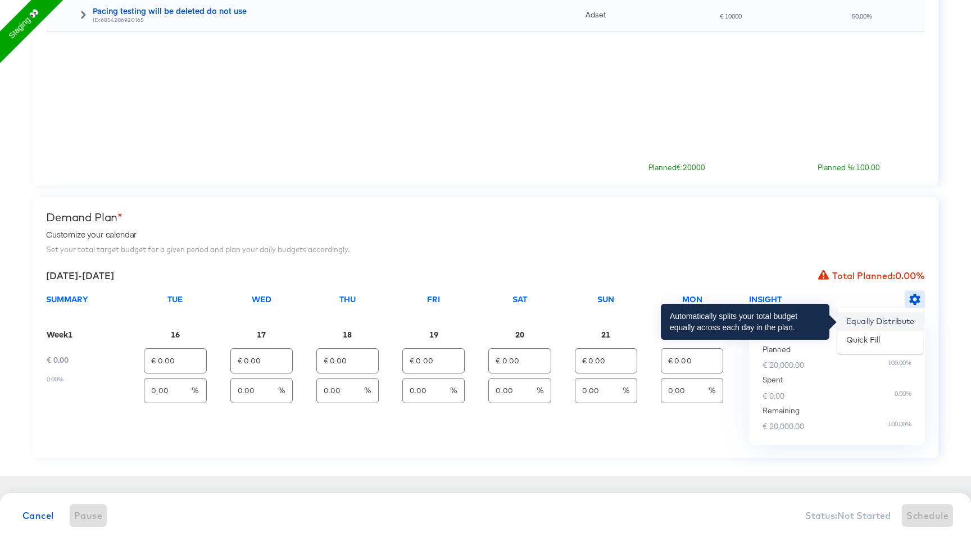
type input "€ 2,857.14"
type input "14.29"
type input "€ 2,857.14"
type input "14.29"
type input "€ 2,857.14"
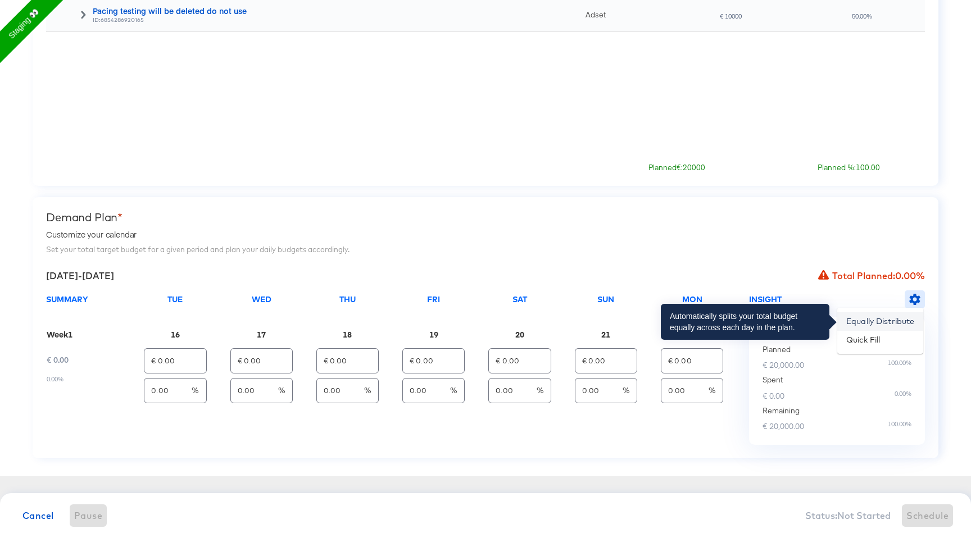
type input "14.29"
type input "€ 2,857.14"
type input "14.29"
type input "€ 2,857.16"
type input "14.29"
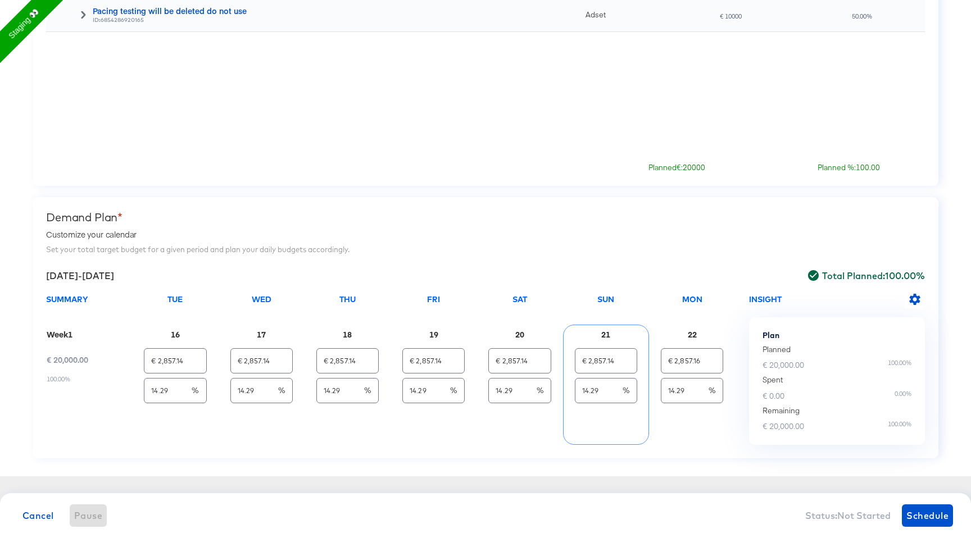
click at [643, 441] on div "21 € 2,857.14 14.29 %" at bounding box center [606, 385] width 86 height 121
click at [919, 509] on span "Schedule" at bounding box center [927, 516] width 42 height 16
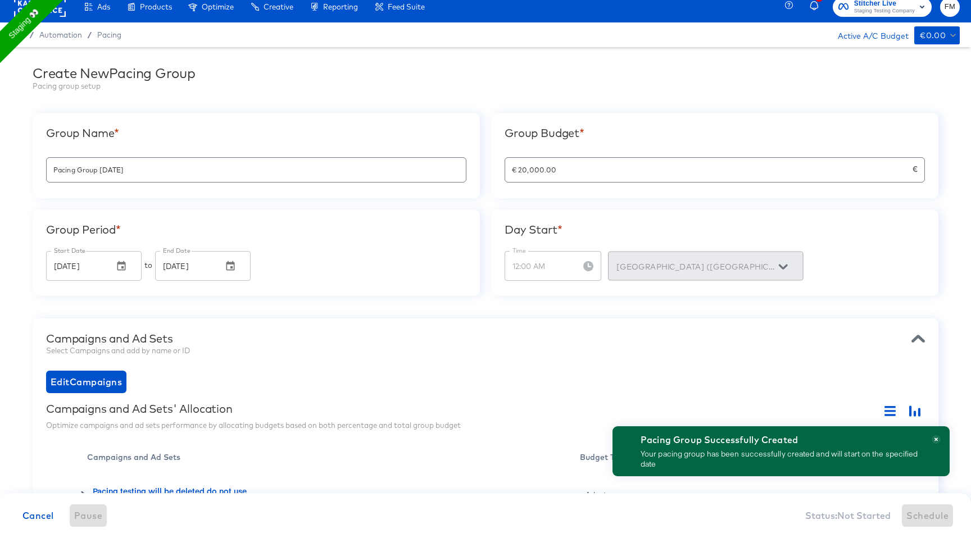
scroll to position [0, 0]
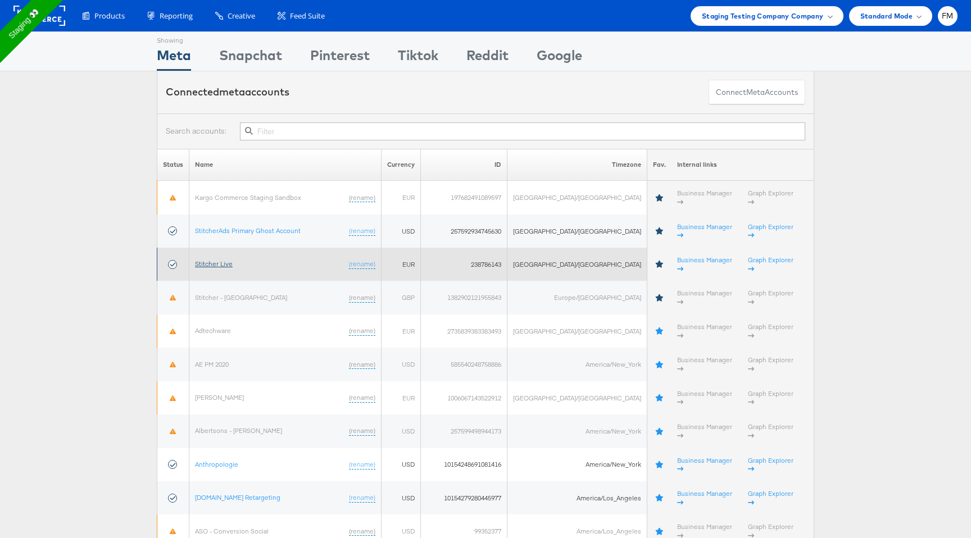
click at [218, 259] on link "Stitcher Live" at bounding box center [214, 263] width 38 height 8
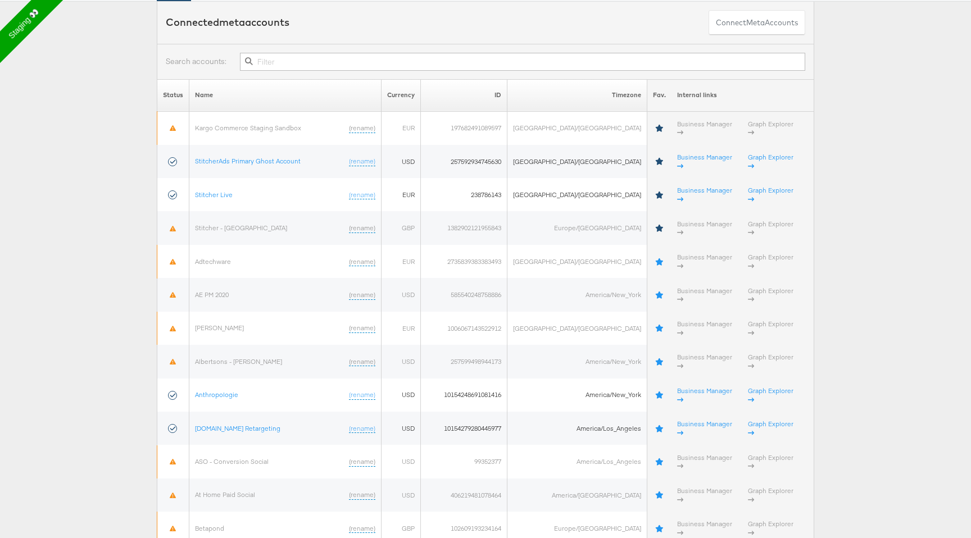
scroll to position [72, 0]
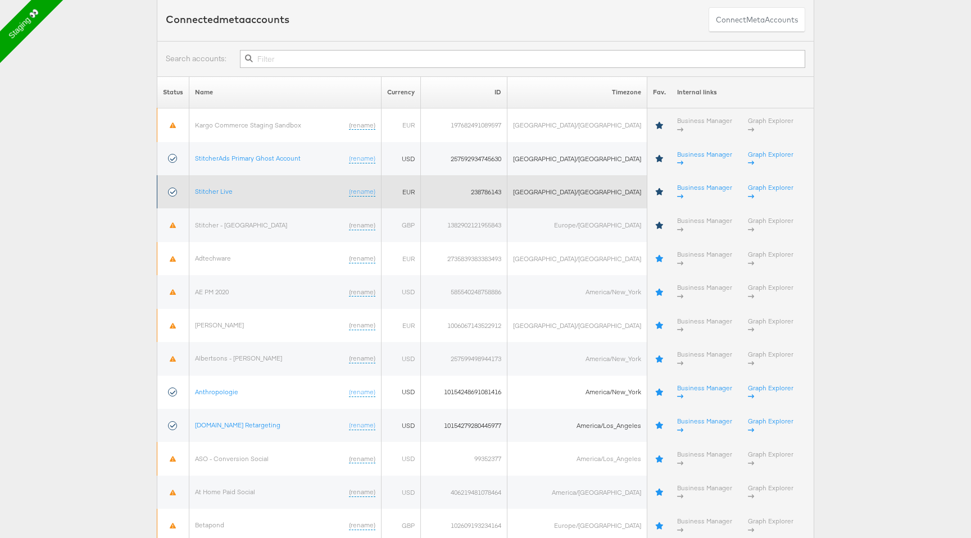
click at [231, 175] on td "Stitcher Live (rename)" at bounding box center [285, 191] width 192 height 33
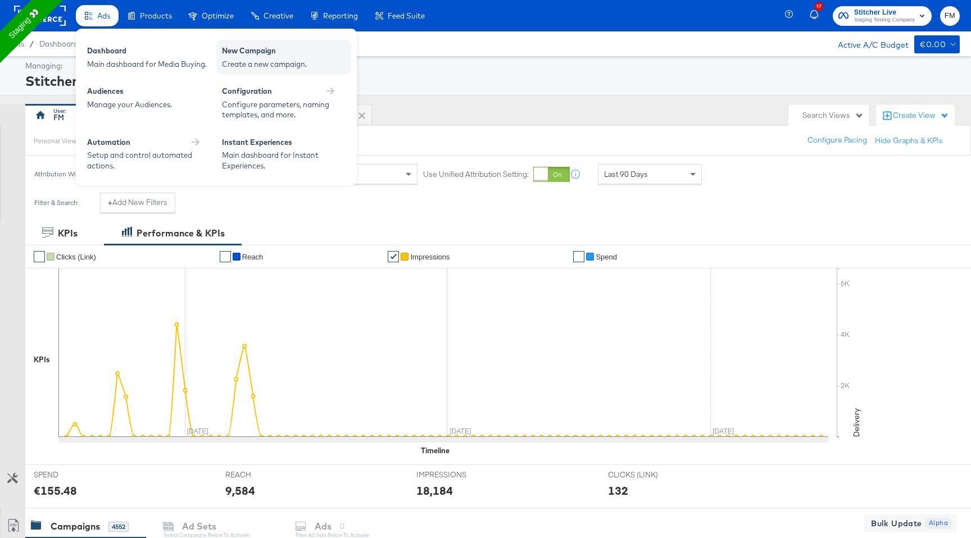
click at [243, 53] on div "New Campaign" at bounding box center [284, 51] width 124 height 13
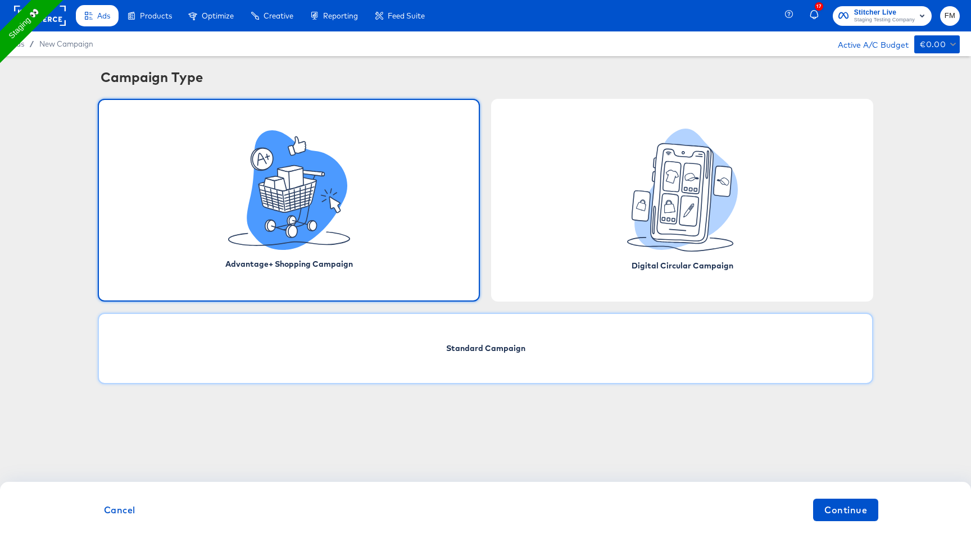
click at [477, 350] on span "Standard Campaign" at bounding box center [485, 348] width 79 height 11
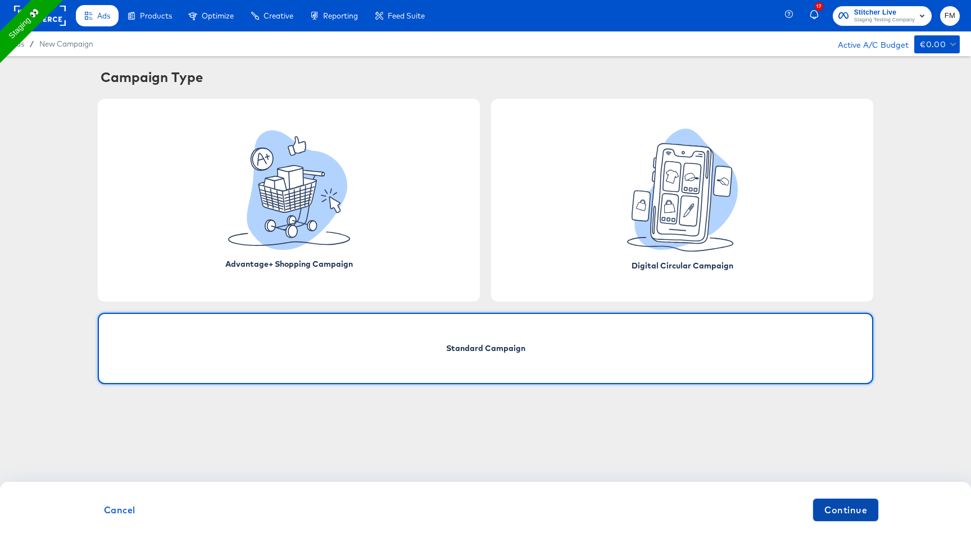
click at [853, 514] on span "Continue" at bounding box center [845, 510] width 43 height 16
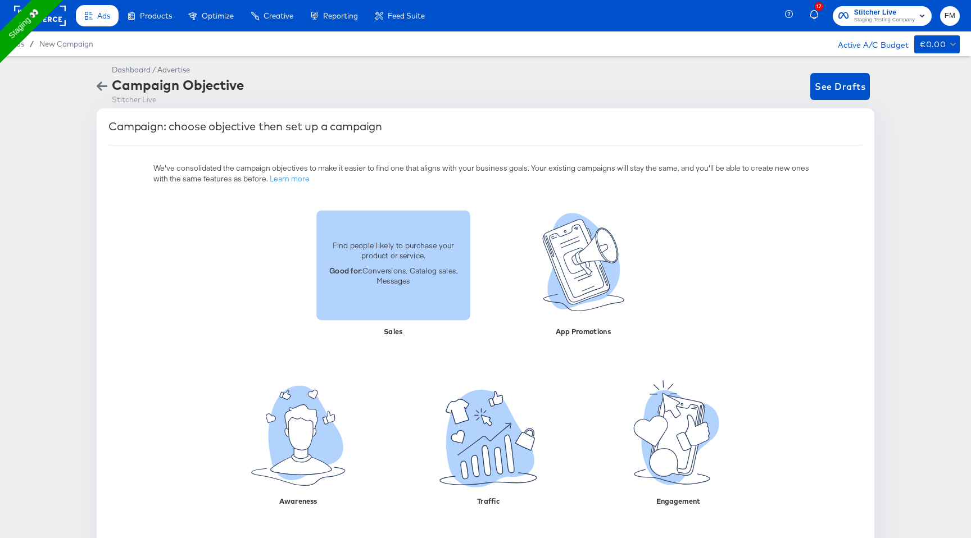
click at [401, 259] on p "Find people likely to purchase your product or service." at bounding box center [393, 250] width 140 height 21
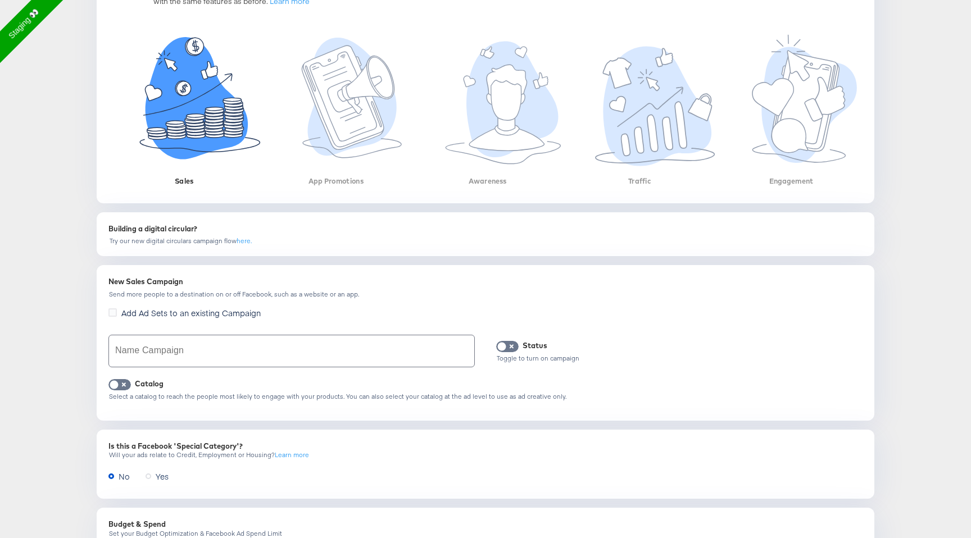
scroll to position [178, 0]
click at [391, 367] on div "Name Campaign" at bounding box center [291, 350] width 366 height 37
click at [375, 345] on input "text" at bounding box center [291, 350] width 365 height 31
click at [233, 346] on input "Pacing test" at bounding box center [291, 350] width 365 height 31
click at [218, 349] on input "Pacing test" at bounding box center [291, 350] width 365 height 31
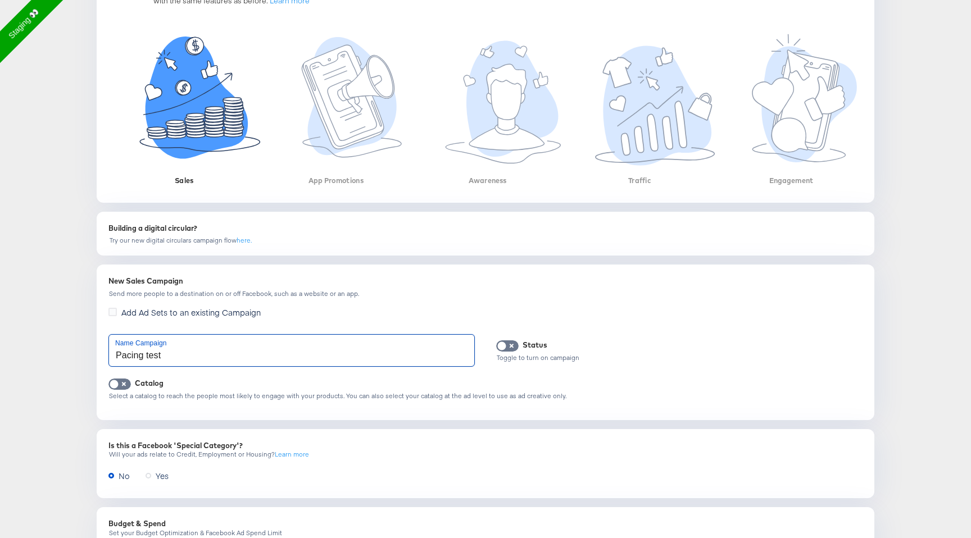
click at [210, 363] on input "Pacing test" at bounding box center [291, 350] width 365 height 31
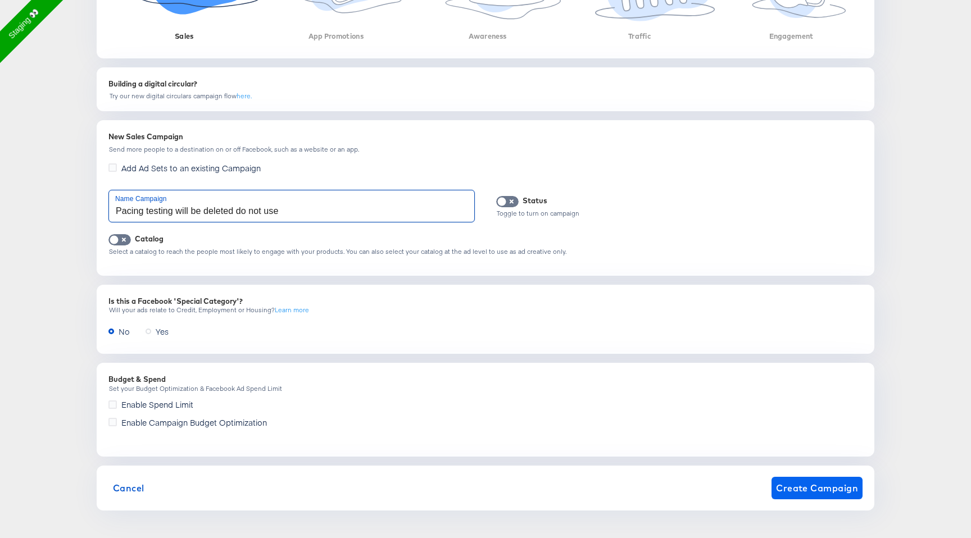
type input "Pacing testing will be deleted do not use"
click at [840, 488] on span "Create Campaign" at bounding box center [817, 488] width 82 height 16
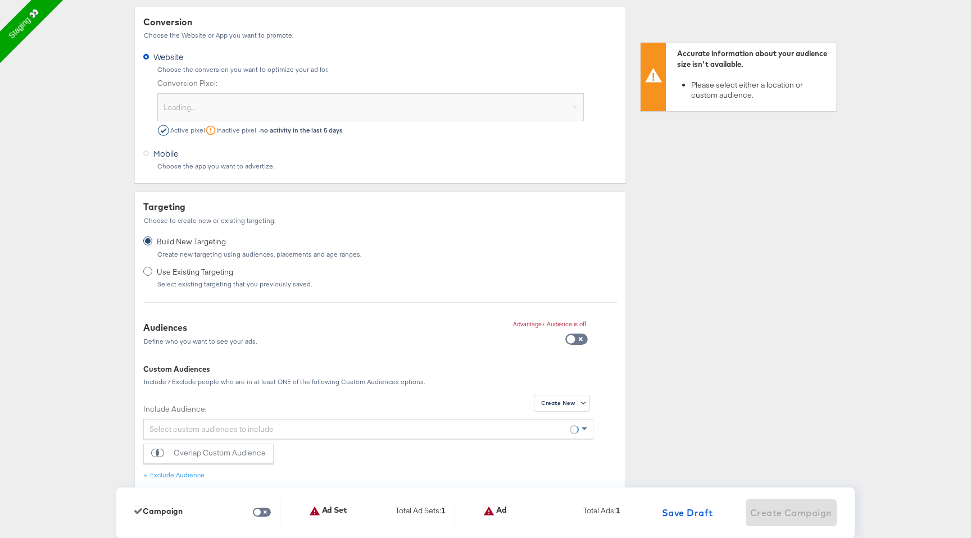
scroll to position [284, 0]
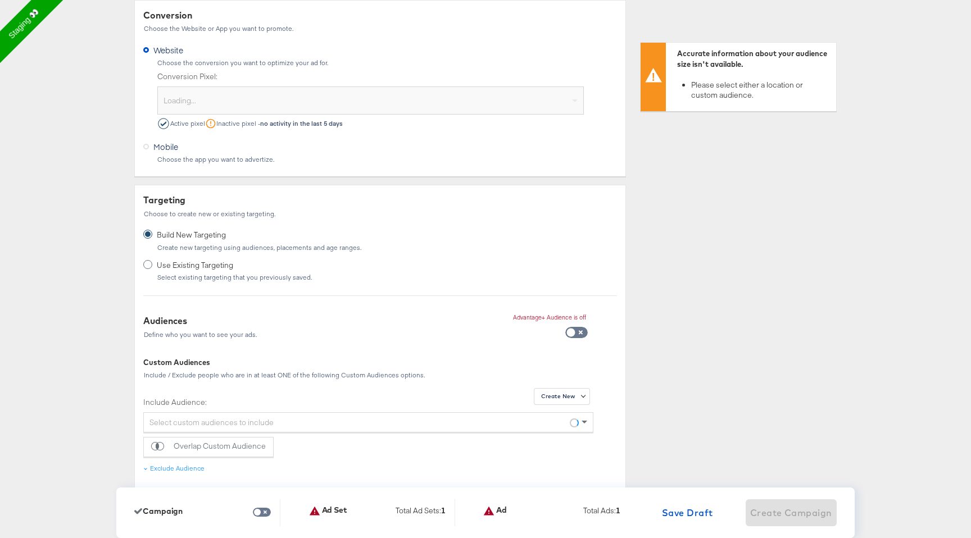
click at [512, 97] on div "Loading..." at bounding box center [370, 102] width 425 height 23
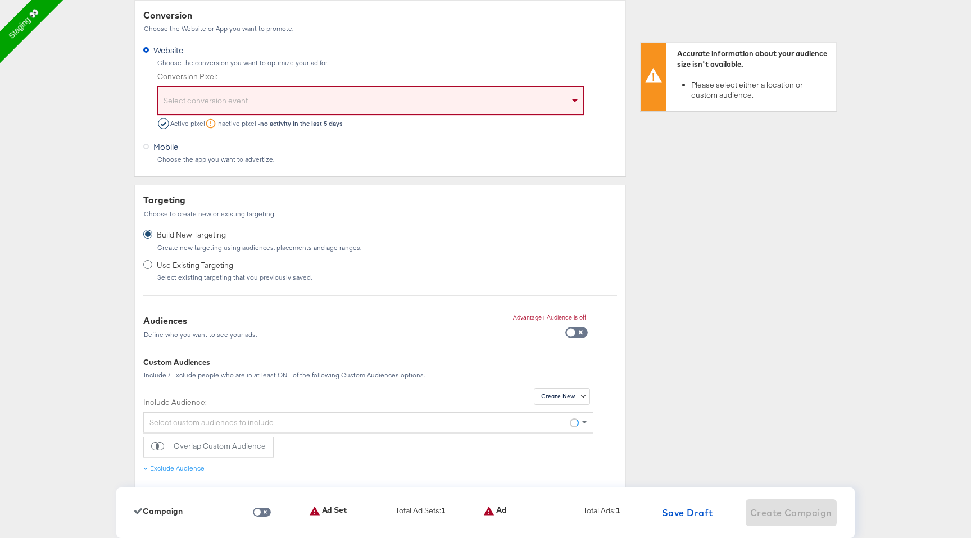
click at [525, 99] on div "Select conversion event" at bounding box center [370, 102] width 425 height 23
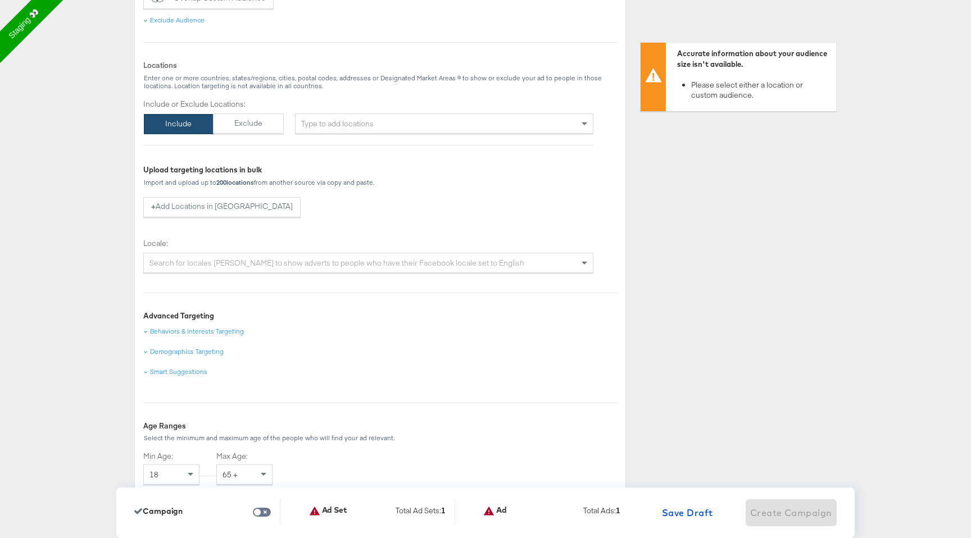
scroll to position [695, 0]
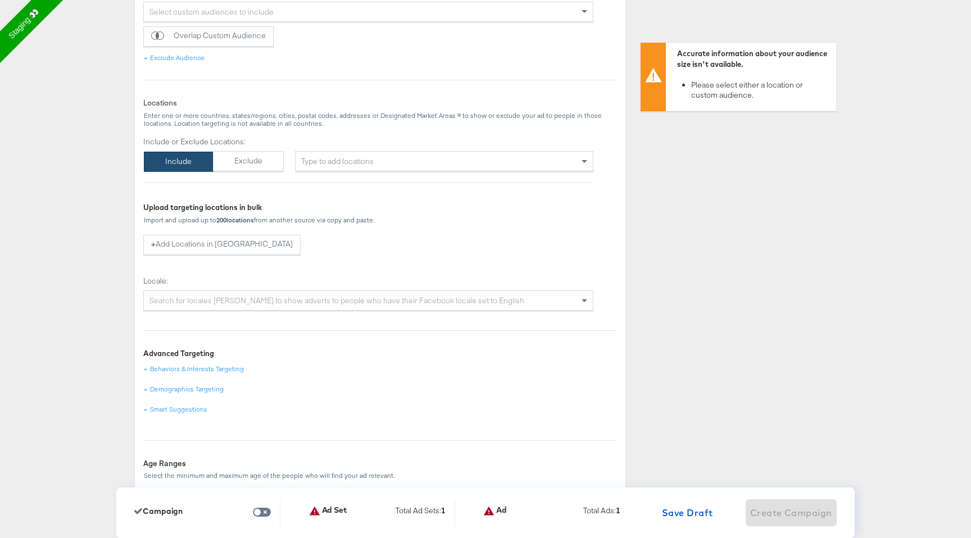
click at [482, 167] on div "Type to add locations" at bounding box center [444, 161] width 298 height 20
type input "i"
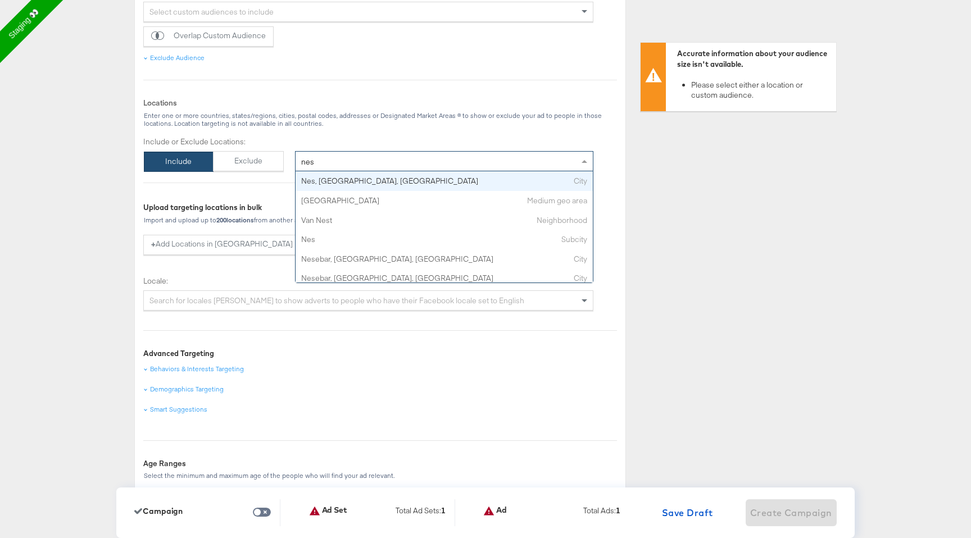
type input "ne"
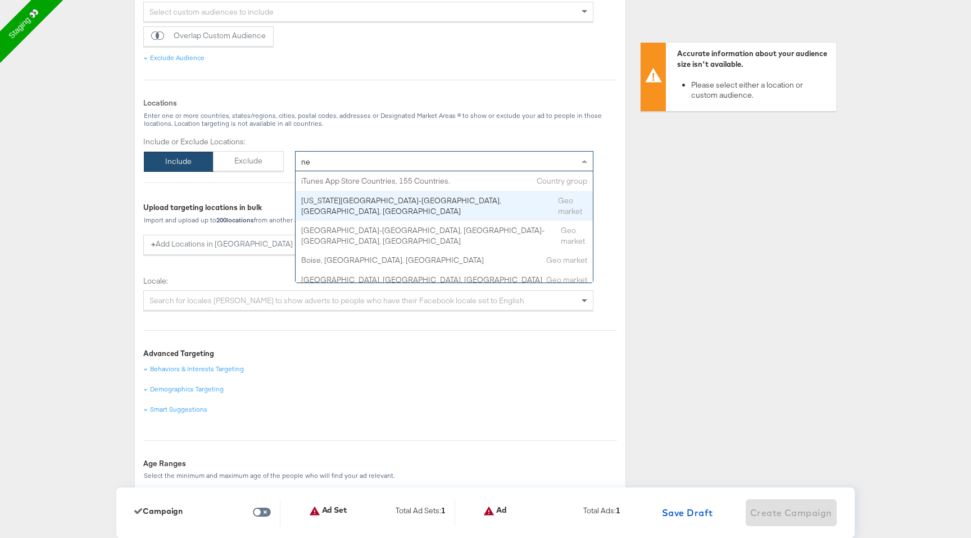
scroll to position [83, 0]
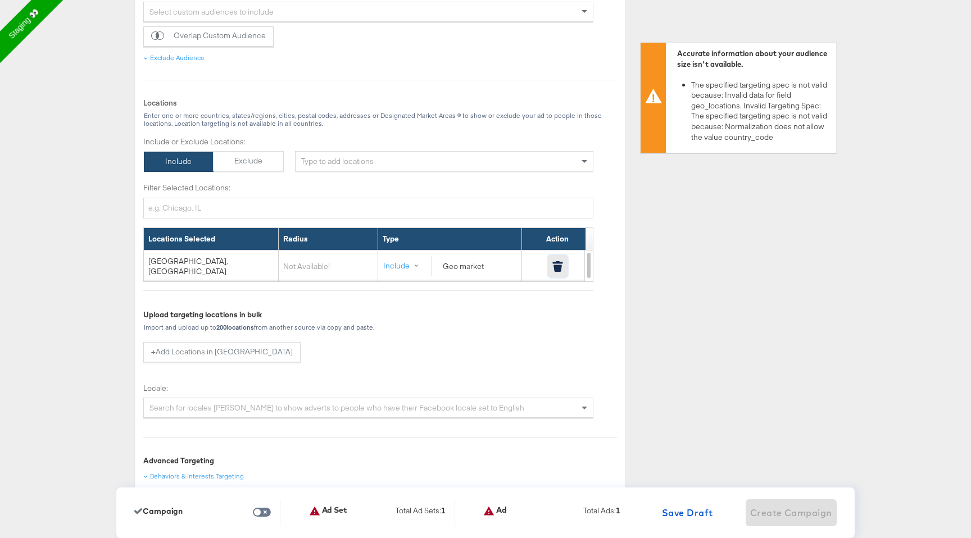
click at [558, 262] on icon "button" at bounding box center [557, 262] width 10 height 2
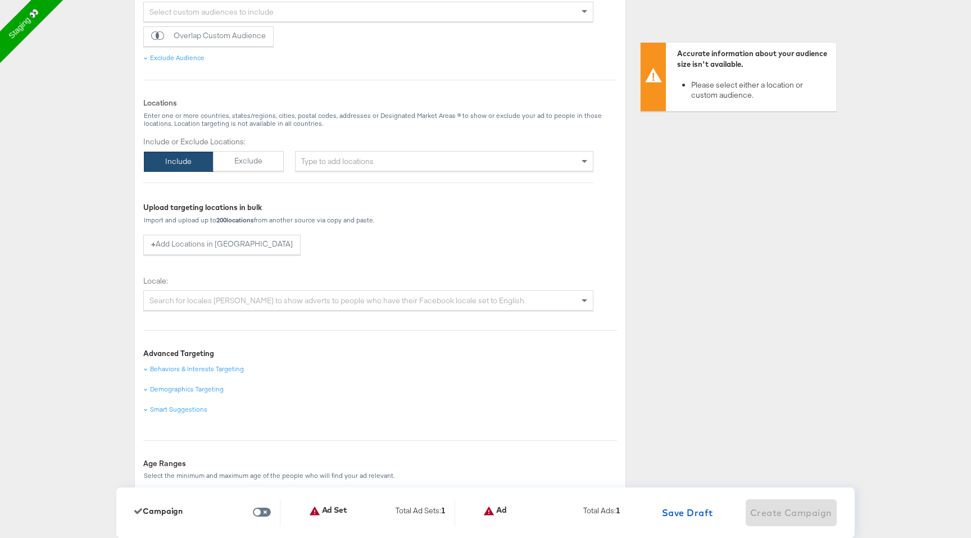
click at [572, 164] on div "Type to add locations" at bounding box center [444, 161] width 298 height 20
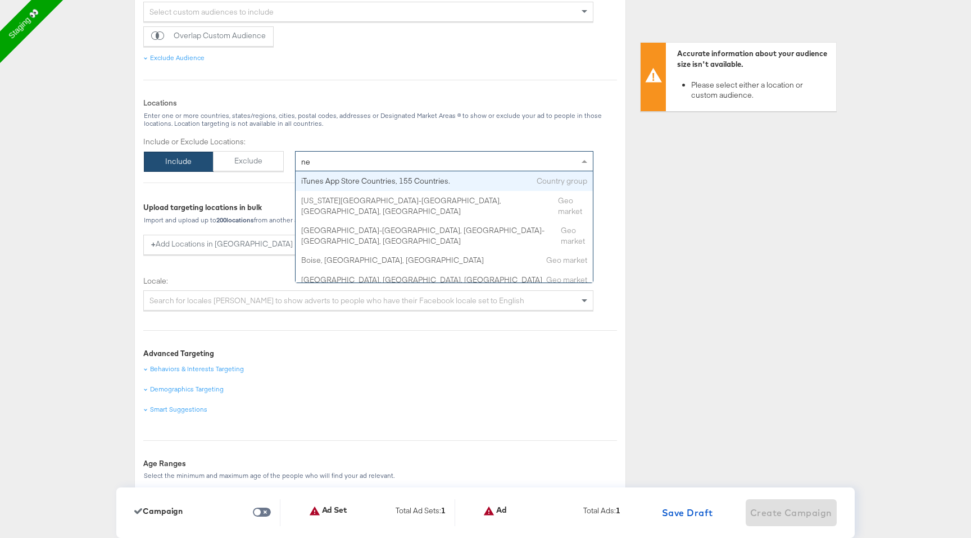
type input "new"
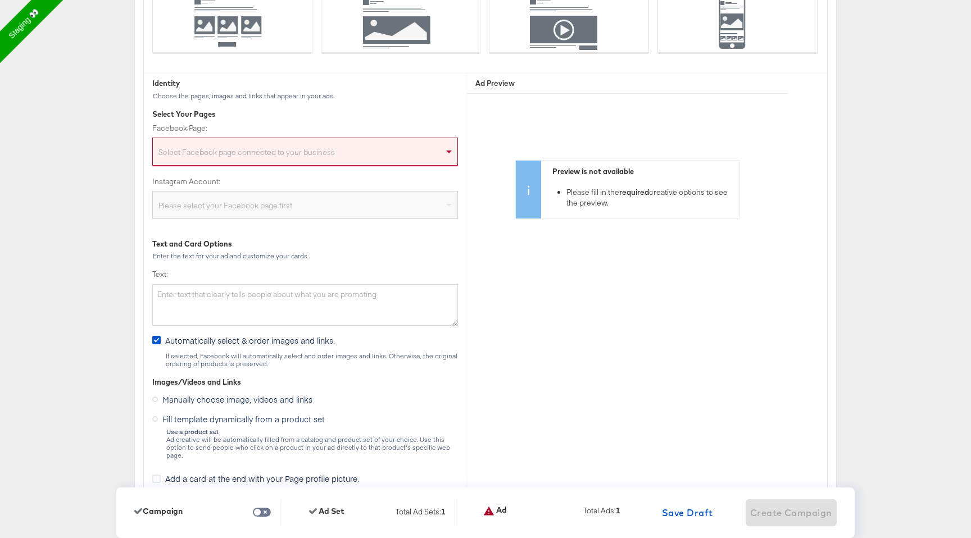
scroll to position [2857, 0]
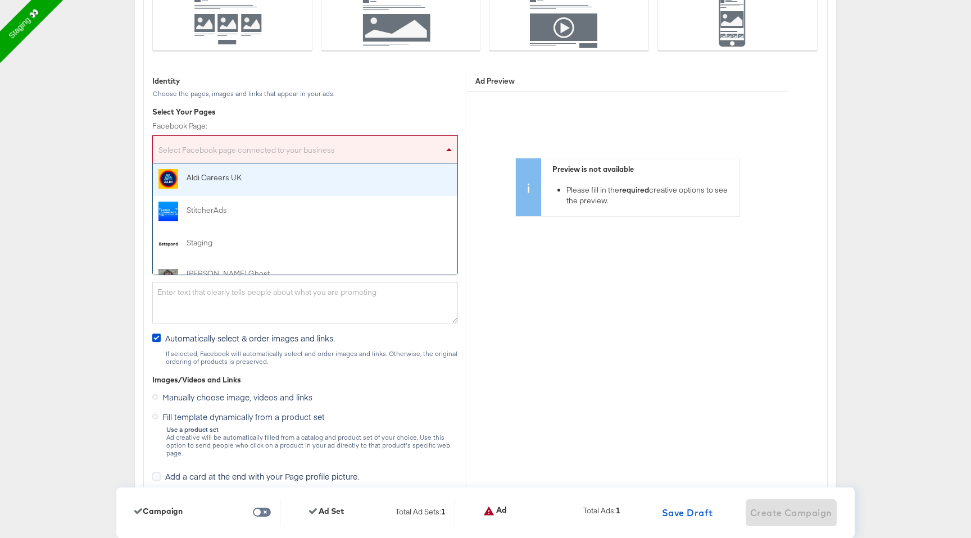
click at [335, 160] on div "Select Facebook page connected to your business" at bounding box center [305, 151] width 304 height 22
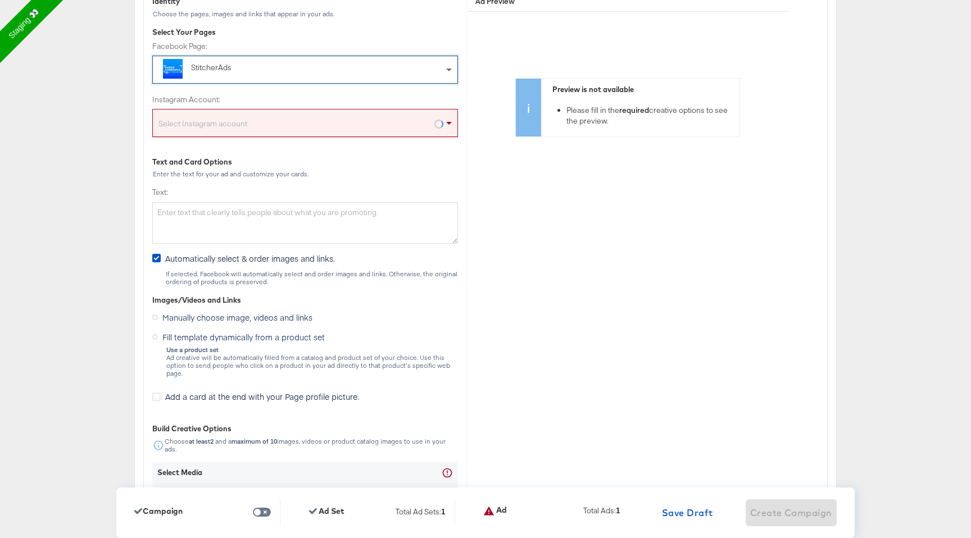
scroll to position [2949, 0]
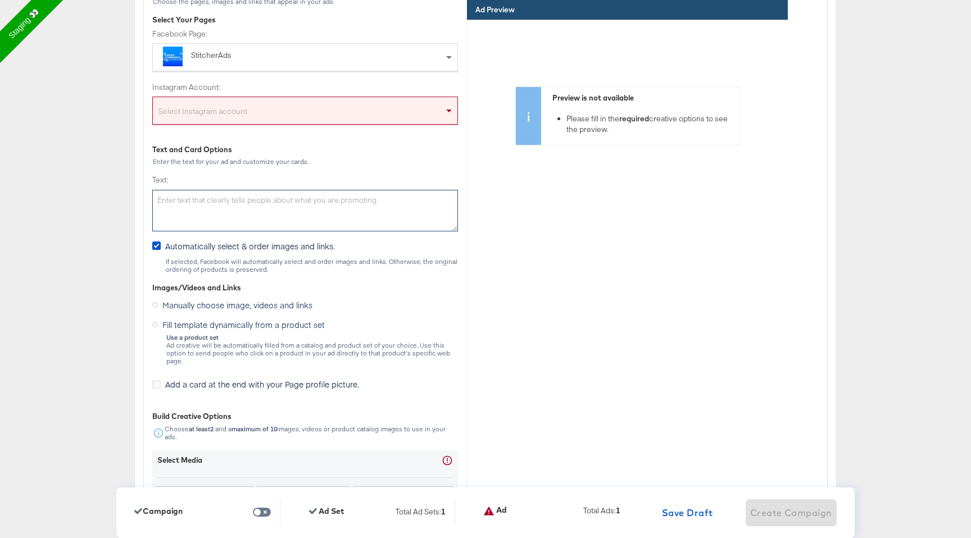
click at [320, 204] on textarea "Text:" at bounding box center [305, 211] width 306 height 42
click at [220, 329] on span "Fill template dynamically from a product set" at bounding box center [243, 324] width 162 height 11
click at [0, 0] on input "Fill template dynamically from a product set" at bounding box center [0, 0] width 0 height 0
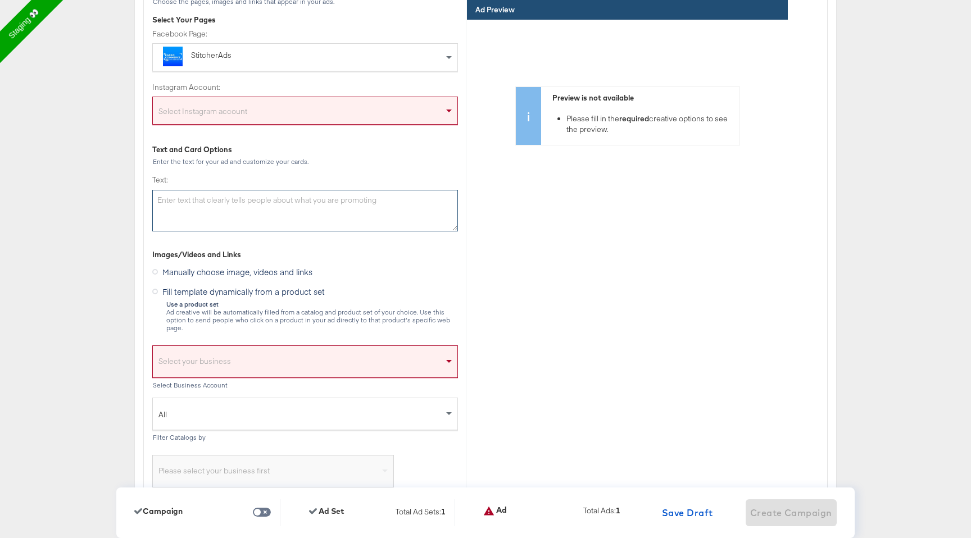
click at [264, 219] on textarea "Text:" at bounding box center [305, 211] width 306 height 42
click at [197, 270] on span "Manually choose image, videos and links" at bounding box center [237, 271] width 150 height 11
click at [0, 0] on input "Manually choose image, videos and links" at bounding box center [0, 0] width 0 height 0
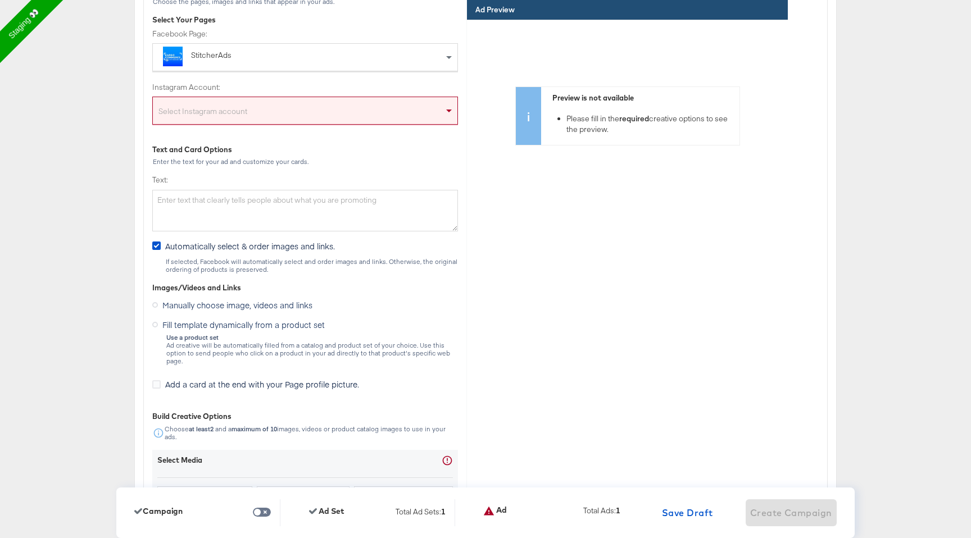
click at [207, 249] on span "Automatically select & order images and links." at bounding box center [250, 245] width 170 height 11
click at [0, 0] on input "Automatically select & order images and links." at bounding box center [0, 0] width 0 height 0
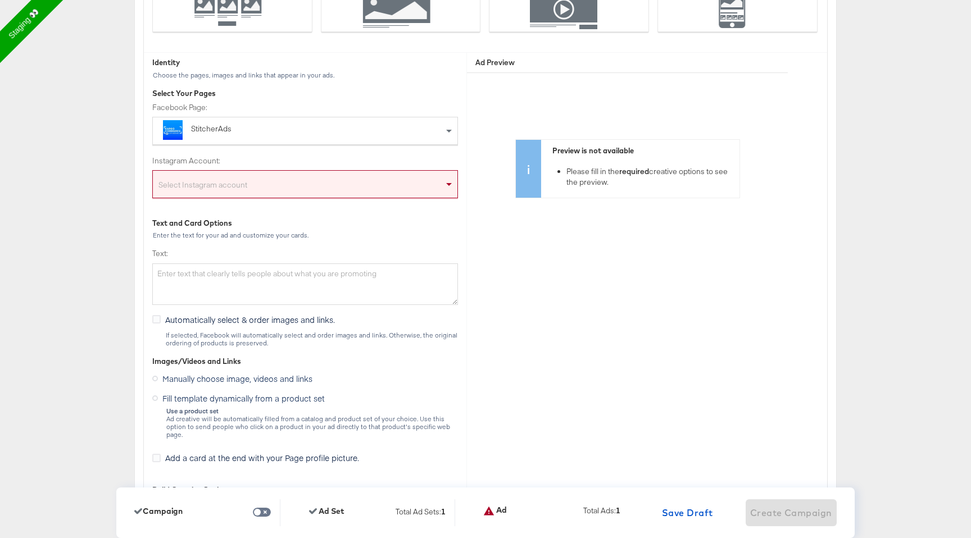
scroll to position [2878, 0]
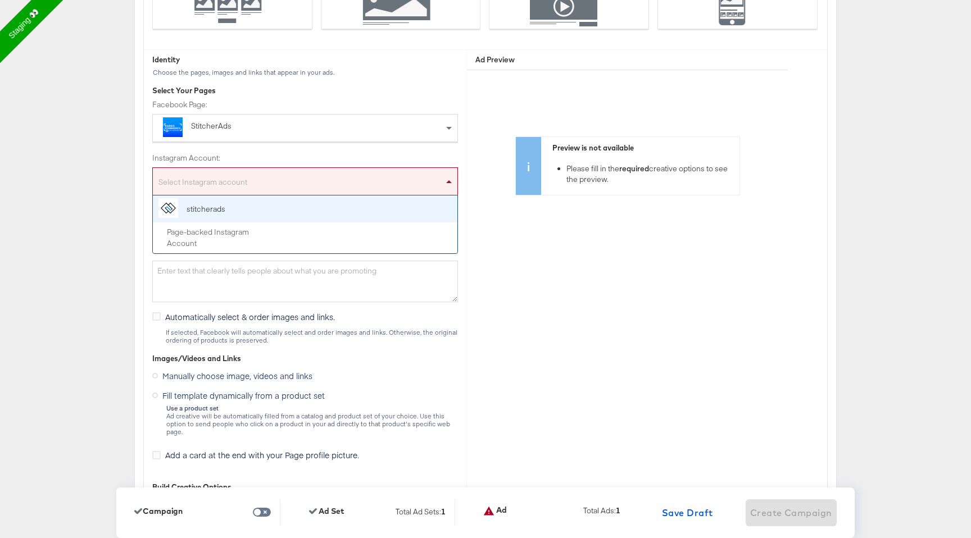
click at [245, 183] on div "Select Instagram account" at bounding box center [305, 183] width 304 height 22
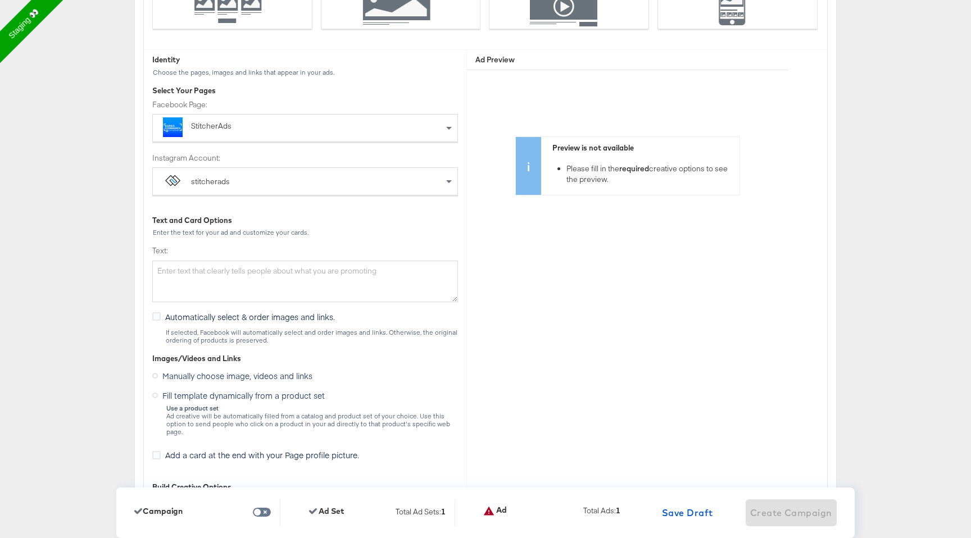
click at [235, 242] on div "Identity Choose the pages, images and links that appear in your ads. Select You…" at bounding box center [305, 415] width 322 height 731
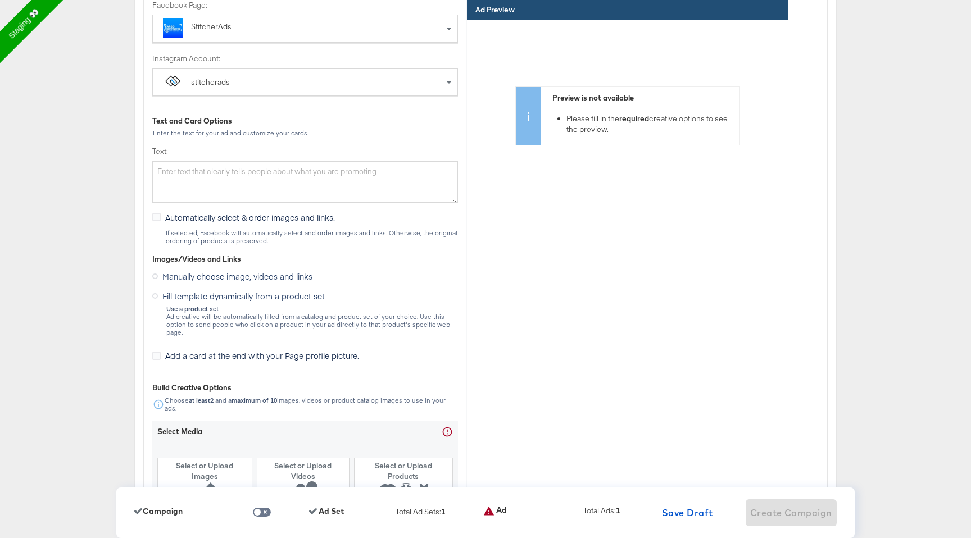
scroll to position [2514, 0]
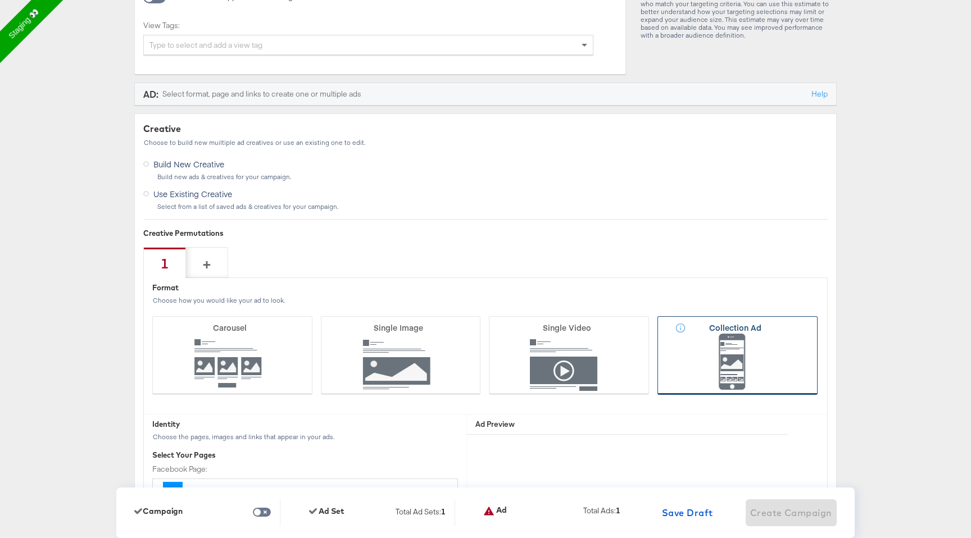
click at [722, 336] on icon at bounding box center [737, 355] width 160 height 79
click at [0, 0] on input "Collection Ad" at bounding box center [0, 0] width 0 height 0
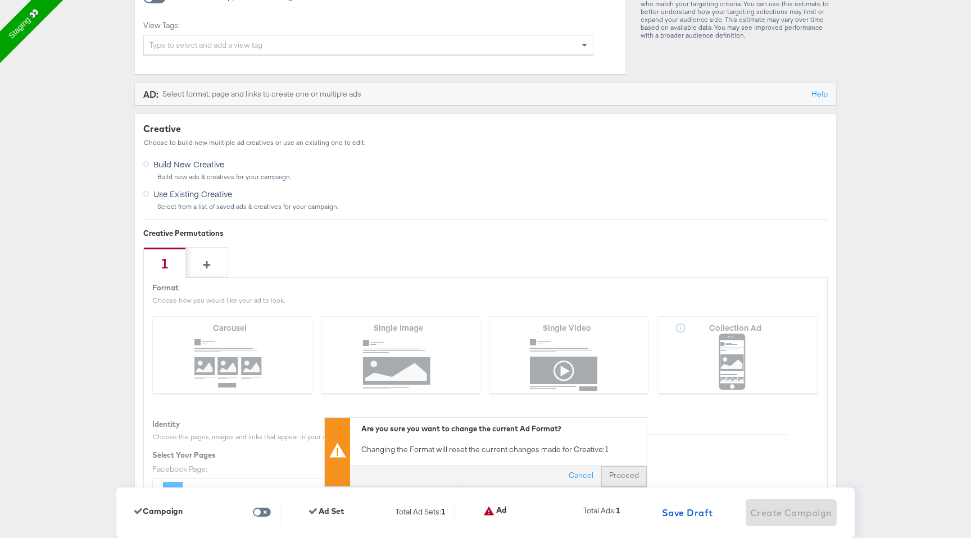
click at [635, 477] on button "Proceed" at bounding box center [623, 476] width 45 height 20
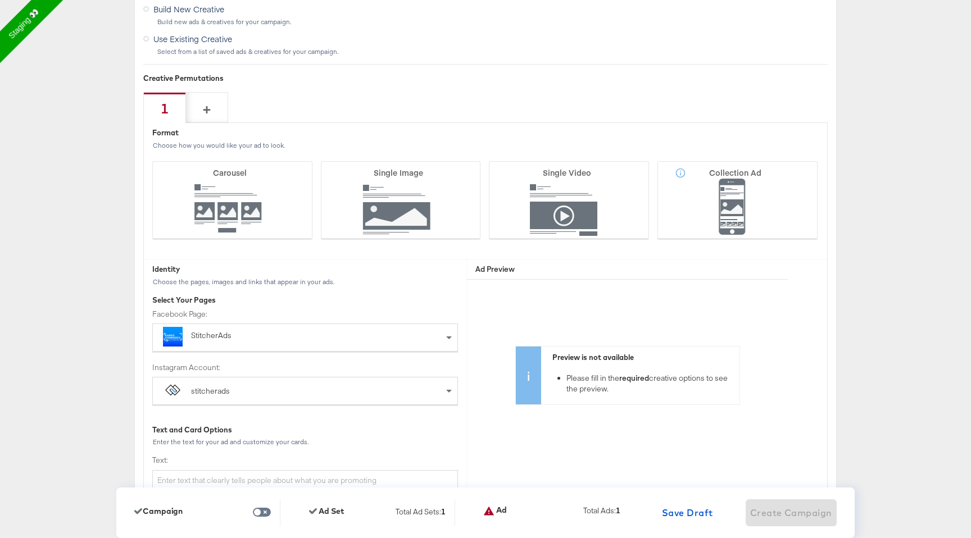
scroll to position [2540, 0]
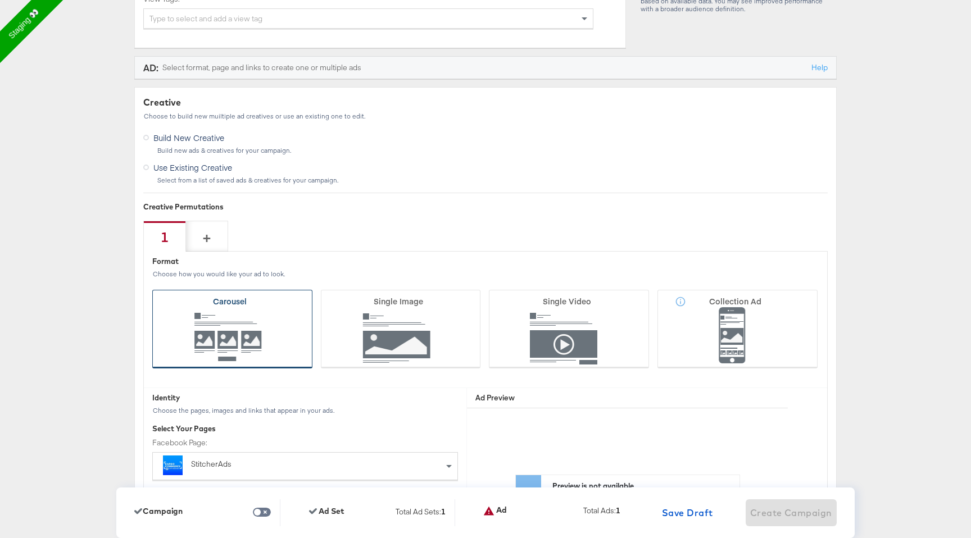
click at [286, 326] on icon at bounding box center [232, 329] width 160 height 79
click at [0, 0] on input "Carousel" at bounding box center [0, 0] width 0 height 0
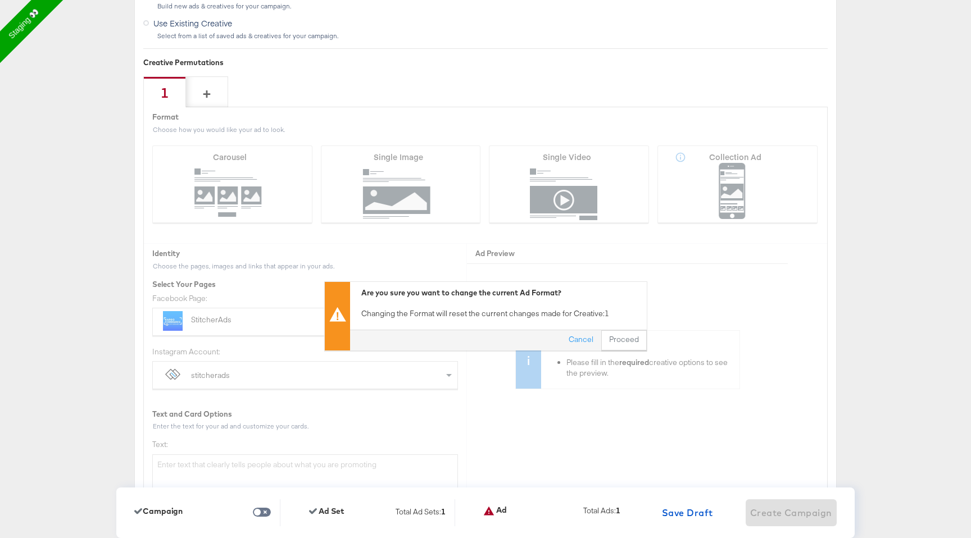
scroll to position [2739, 0]
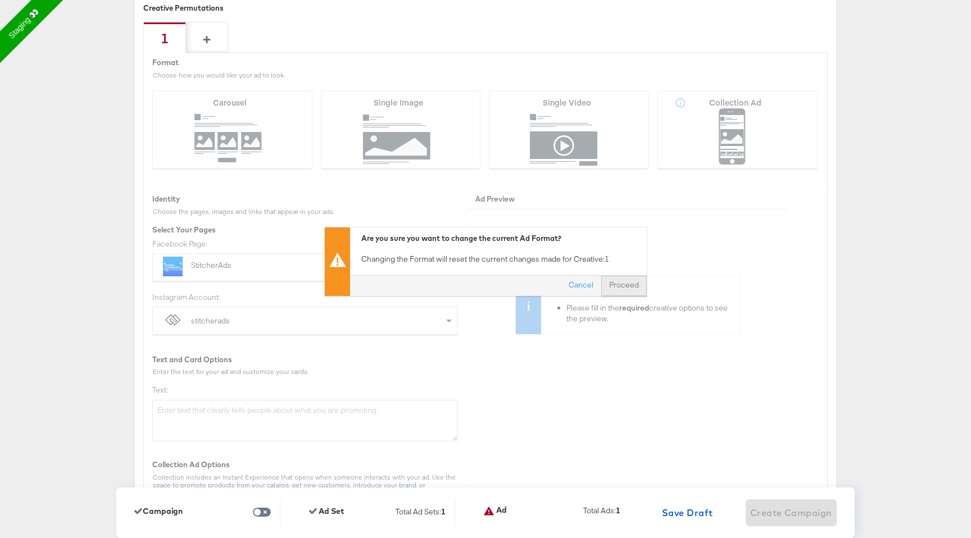
click at [630, 284] on button "Proceed" at bounding box center [623, 285] width 45 height 20
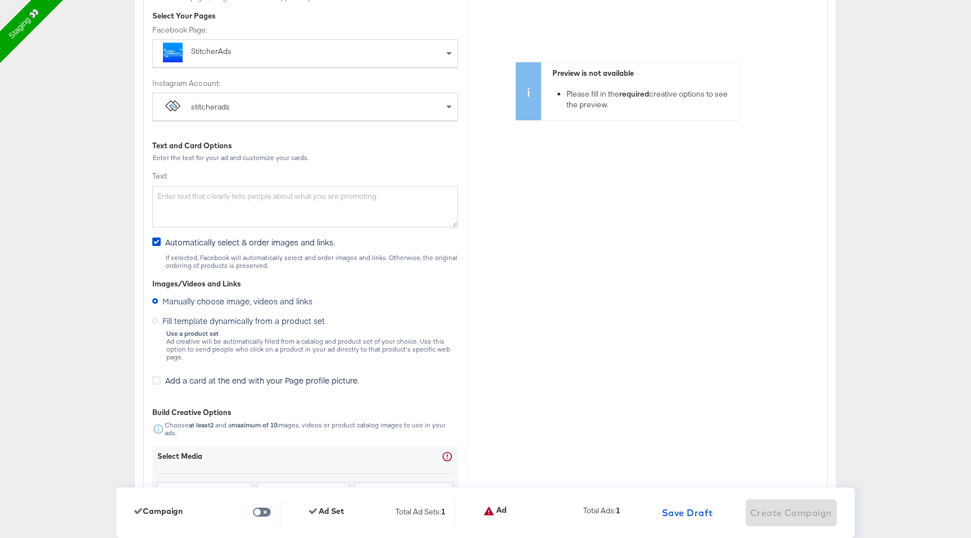
scroll to position [2915, 0]
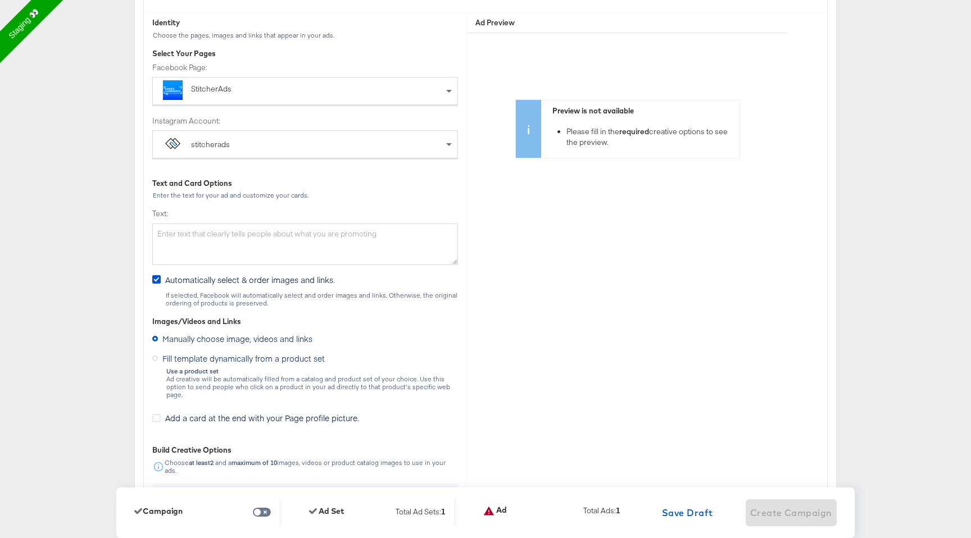
click at [326, 362] on label "Fill template dynamically from a product set" at bounding box center [240, 357] width 177 height 14
click at [0, 0] on input "Fill template dynamically from a product set" at bounding box center [0, 0] width 0 height 0
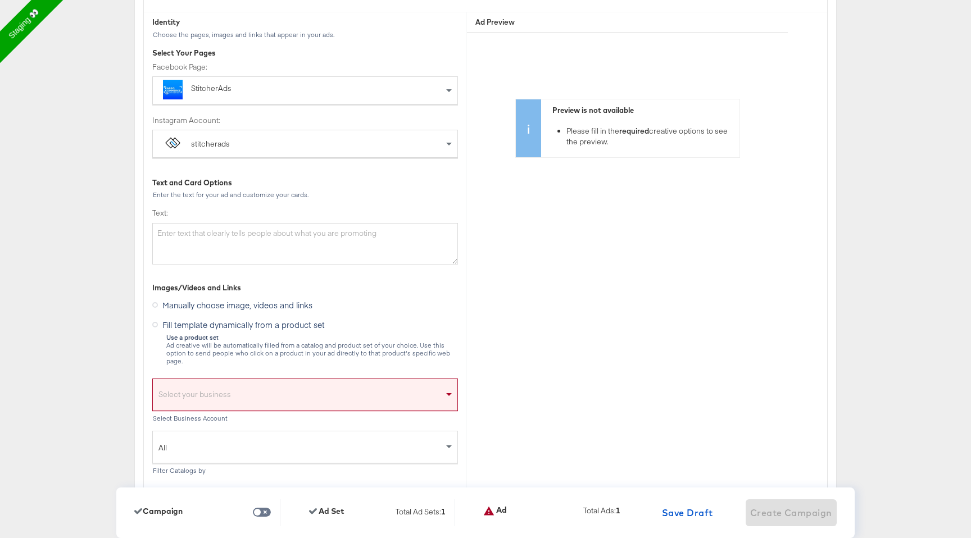
scroll to position [2938, 0]
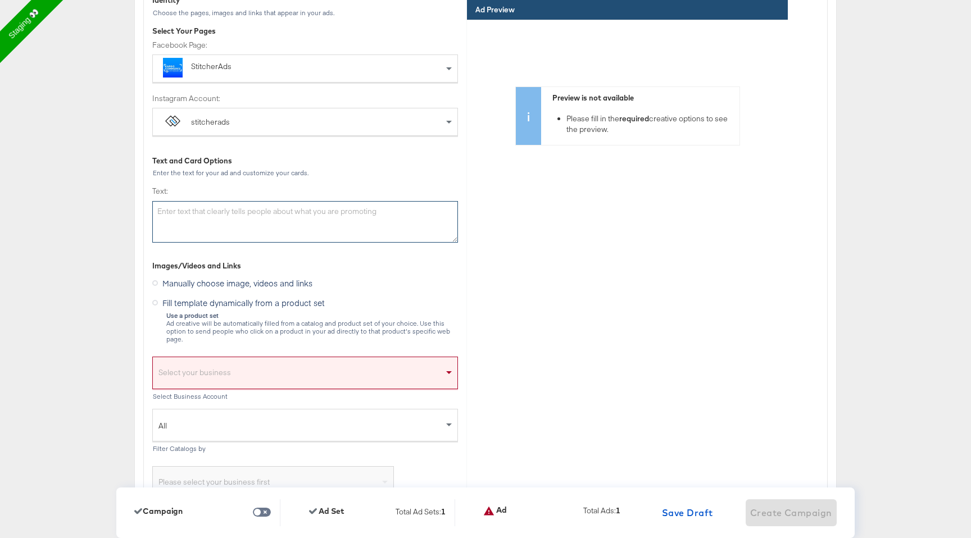
click at [344, 221] on textarea "Text:" at bounding box center [305, 222] width 306 height 42
type textarea "B"
type textarea "Halloween"
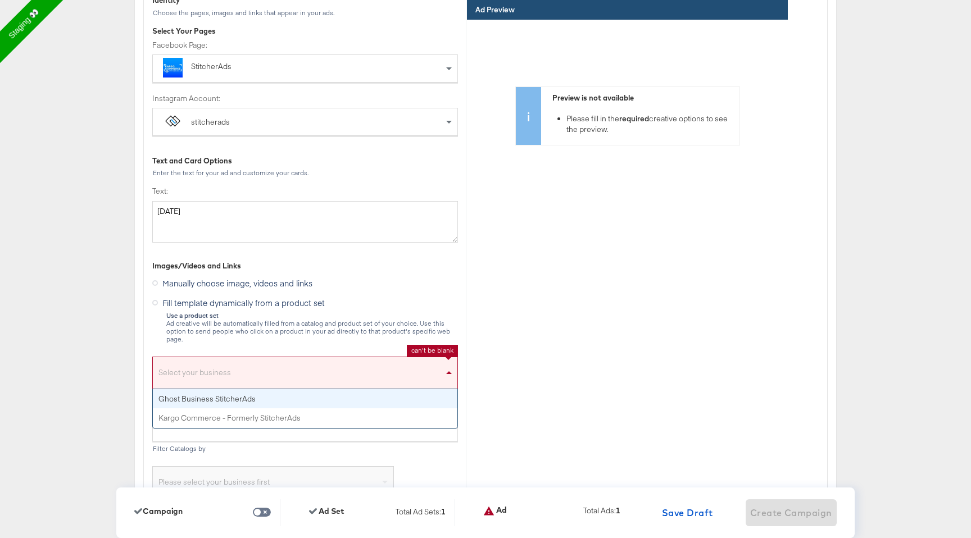
click at [326, 368] on div "Select your business" at bounding box center [305, 376] width 304 height 26
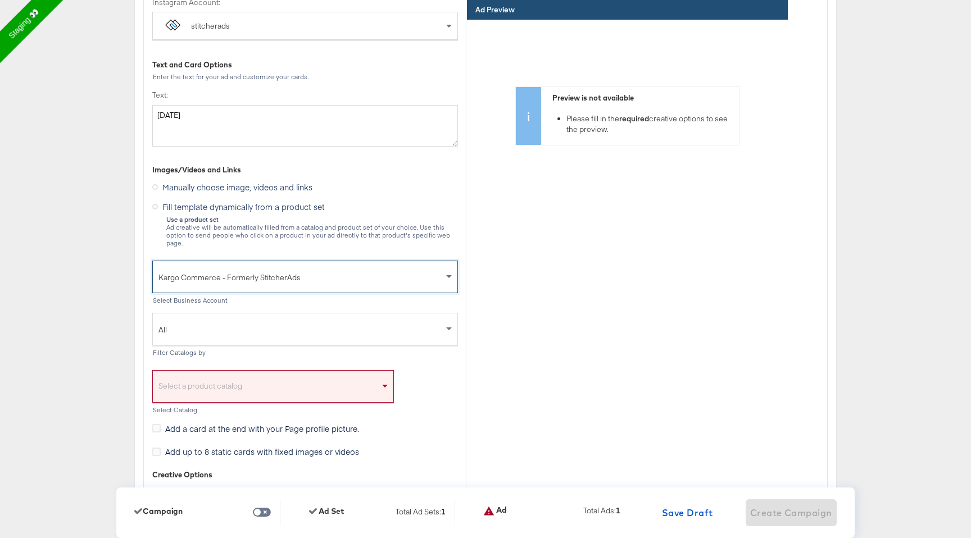
scroll to position [3094, 0]
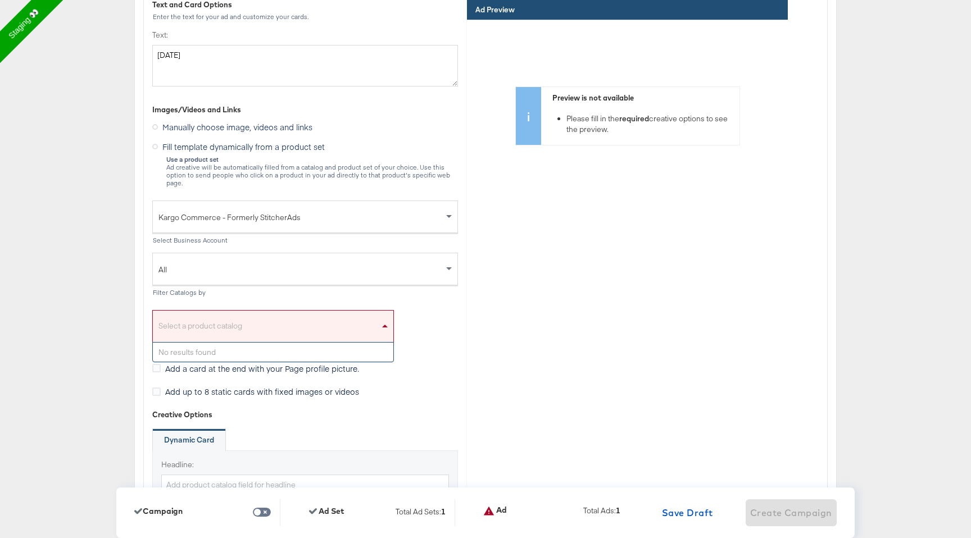
click at [331, 327] on div "Select a product catalog" at bounding box center [273, 329] width 240 height 26
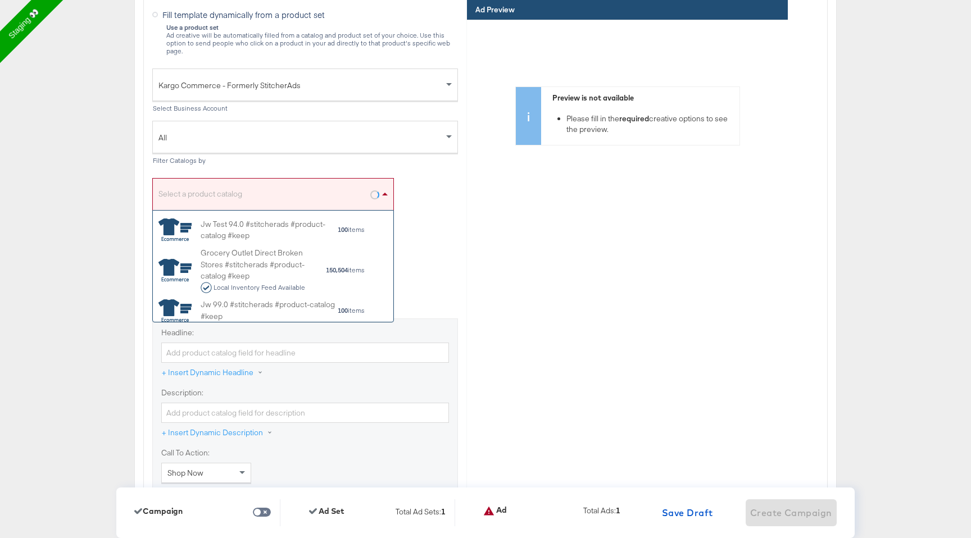
scroll to position [429, 0]
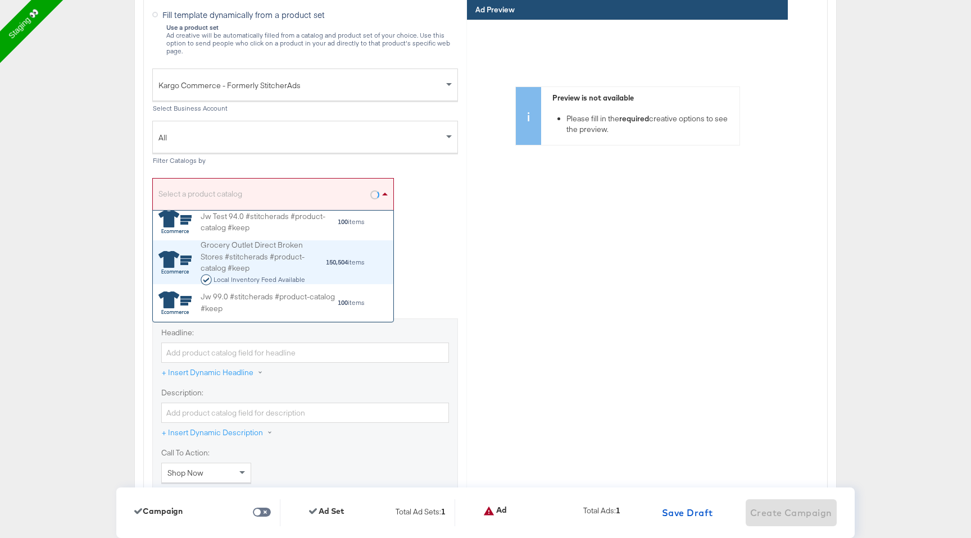
drag, startPoint x: 298, startPoint y: 252, endPoint x: 314, endPoint y: 235, distance: 23.0
click at [314, 239] on div "Grocery Outlet Direct Broken Stores #stitcherads #product-catalog #keep Local I…" at bounding box center [263, 262] width 125 height 46
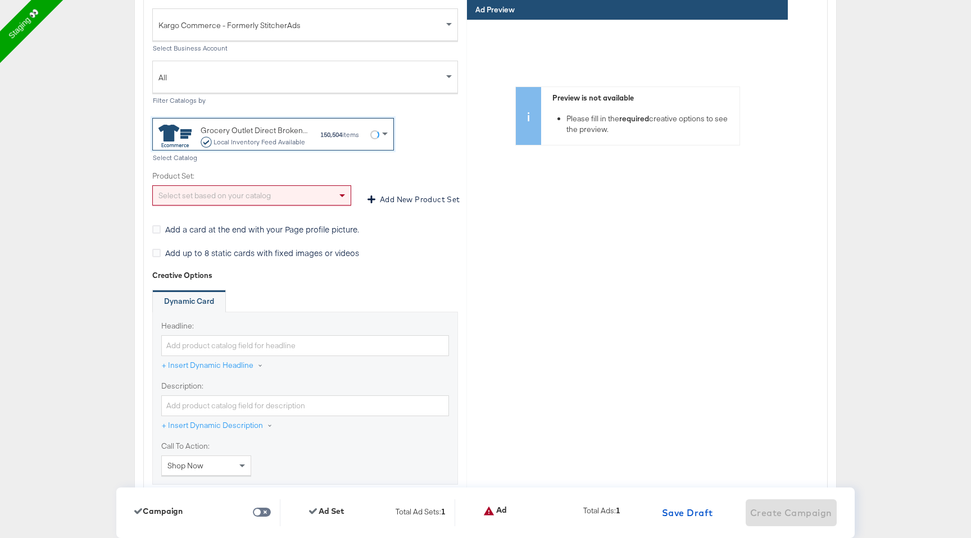
scroll to position [3287, 0]
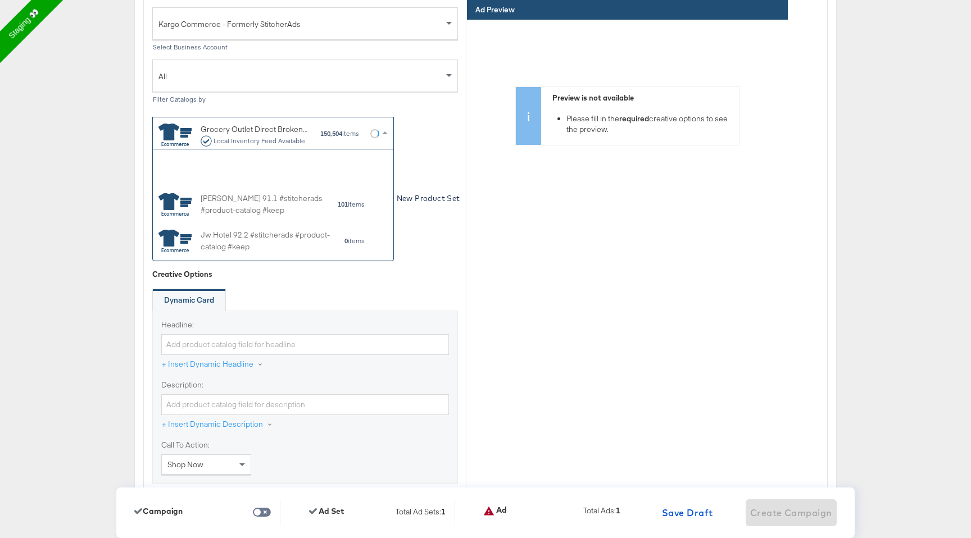
click at [362, 133] on div "Grocery Outlet Direct Broken Stores #stitcherads #product-catalog #keep Local I…" at bounding box center [268, 134] width 221 height 26
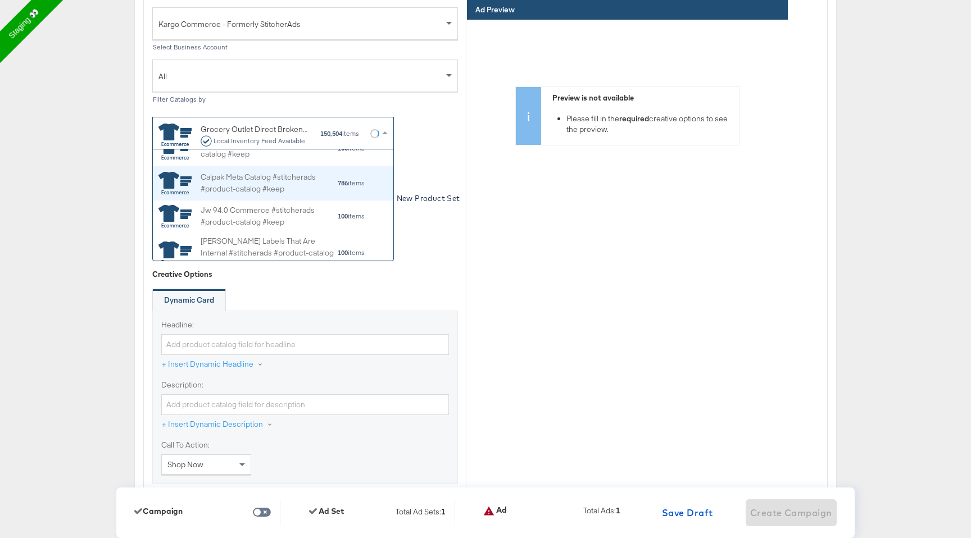
scroll to position [596, 0]
click at [348, 179] on div "786 items" at bounding box center [351, 183] width 28 height 8
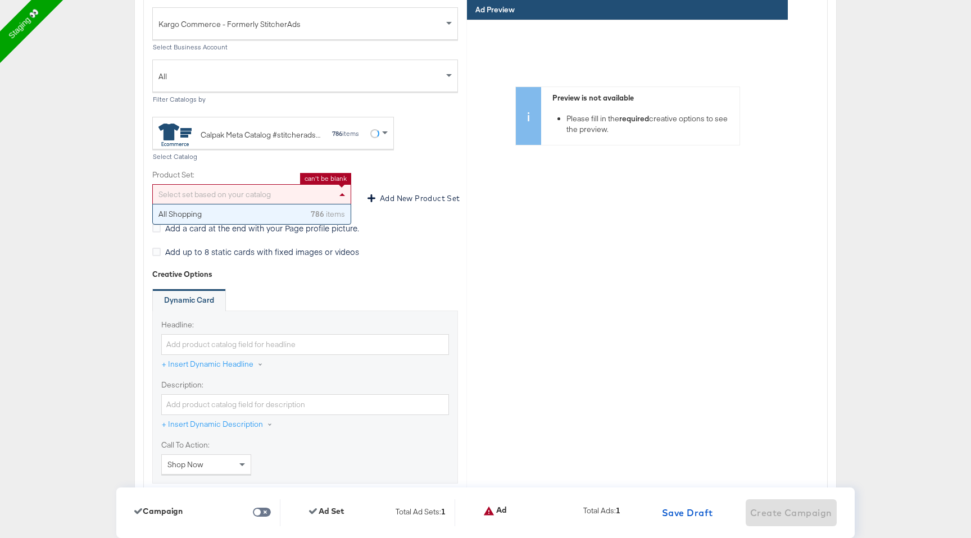
click at [326, 190] on div "Select set based on your catalog" at bounding box center [252, 194] width 198 height 19
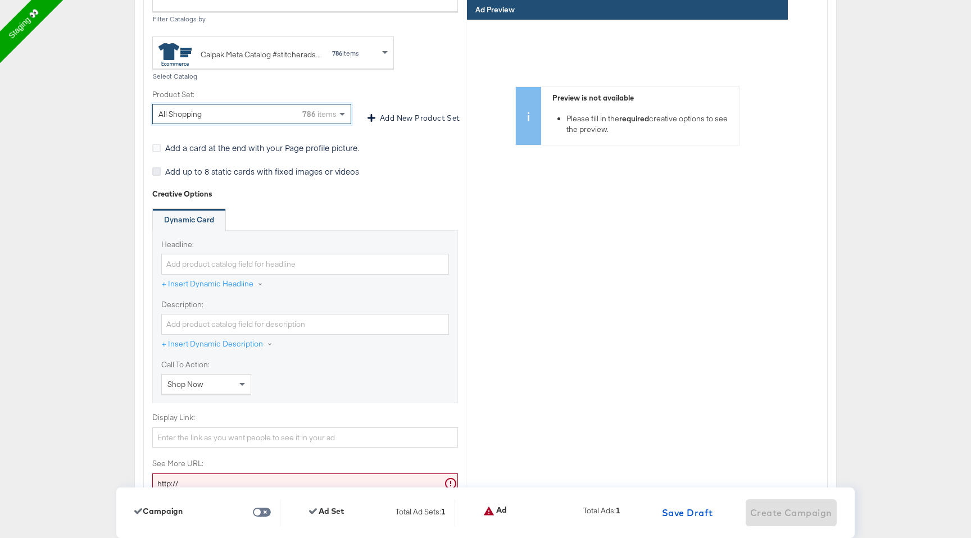
scroll to position [3373, 0]
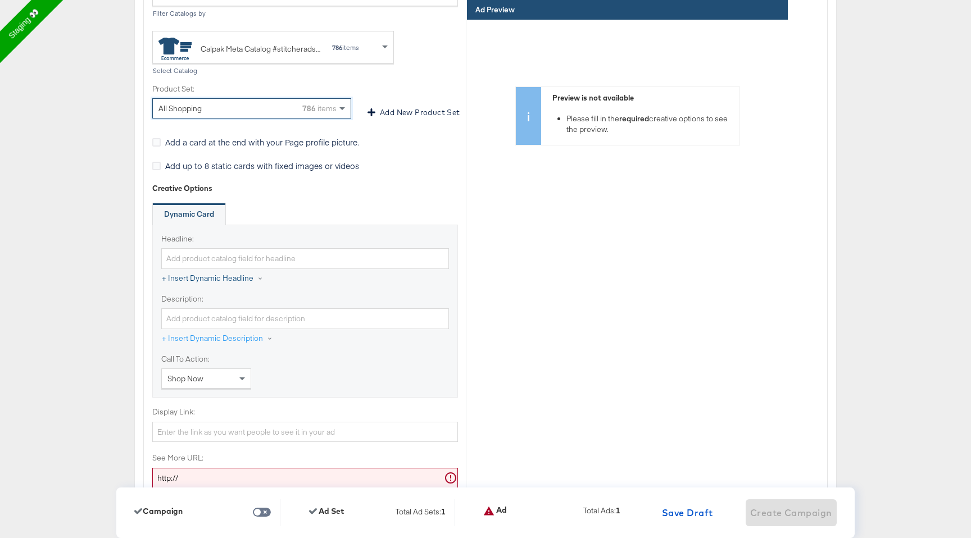
click at [188, 275] on button "+ Insert Dynamic Headline" at bounding box center [217, 279] width 113 height 20
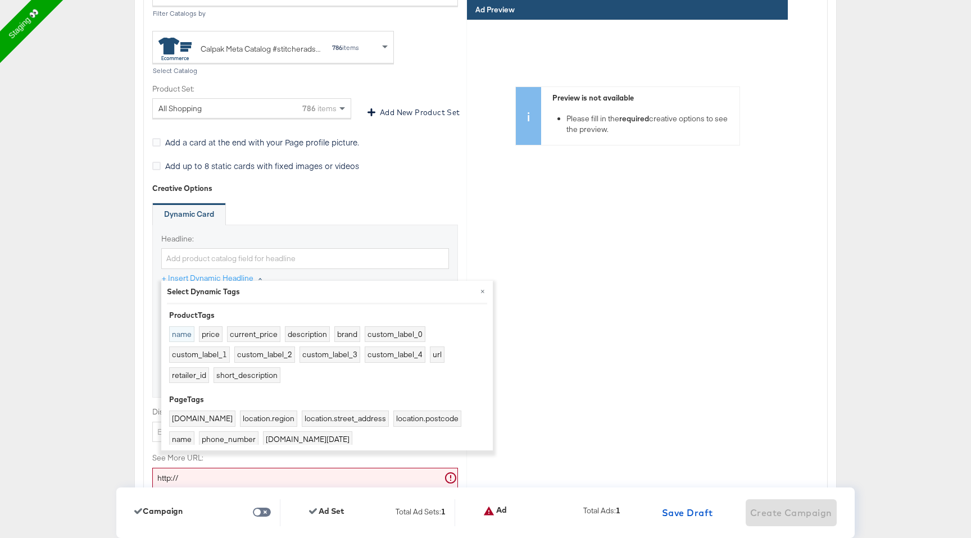
click at [185, 336] on button "name" at bounding box center [181, 334] width 25 height 16
type input "{{product.name}}"
click at [294, 225] on div "Headline: {{product.name}} + Insert Dynamic Headline × Select Dynamic Tags Prod…" at bounding box center [305, 312] width 306 height 174
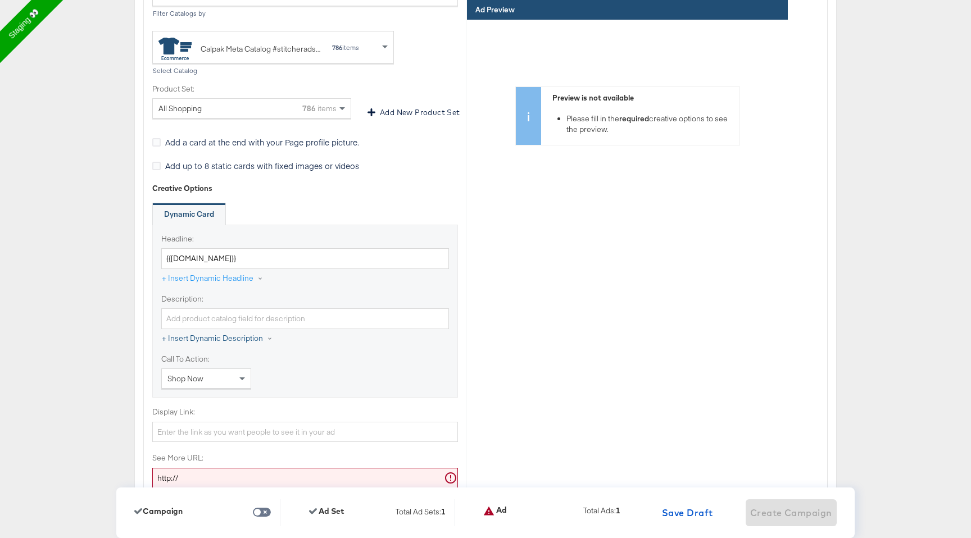
click at [238, 333] on button "+ Insert Dynamic Description" at bounding box center [222, 339] width 123 height 20
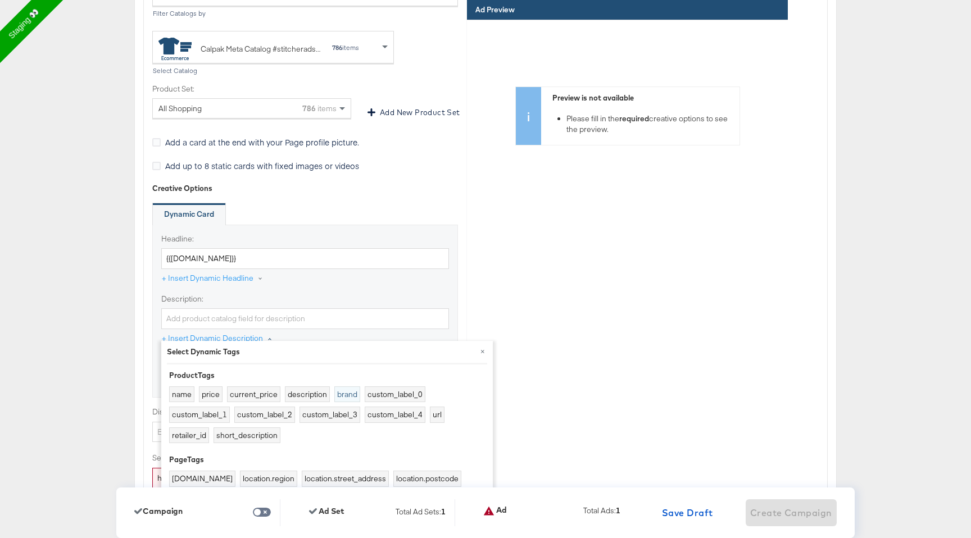
click at [349, 392] on button "brand" at bounding box center [347, 394] width 26 height 16
type input "{{product.brand}}"
click at [356, 294] on label "Description:" at bounding box center [305, 299] width 288 height 11
click at [356, 308] on input "{{product.brand}}" at bounding box center [305, 318] width 288 height 21
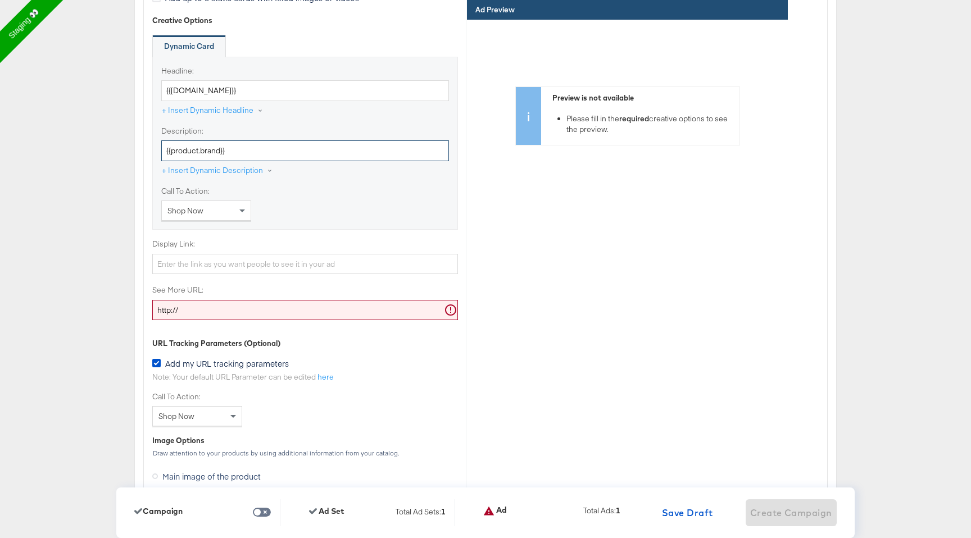
scroll to position [3545, 0]
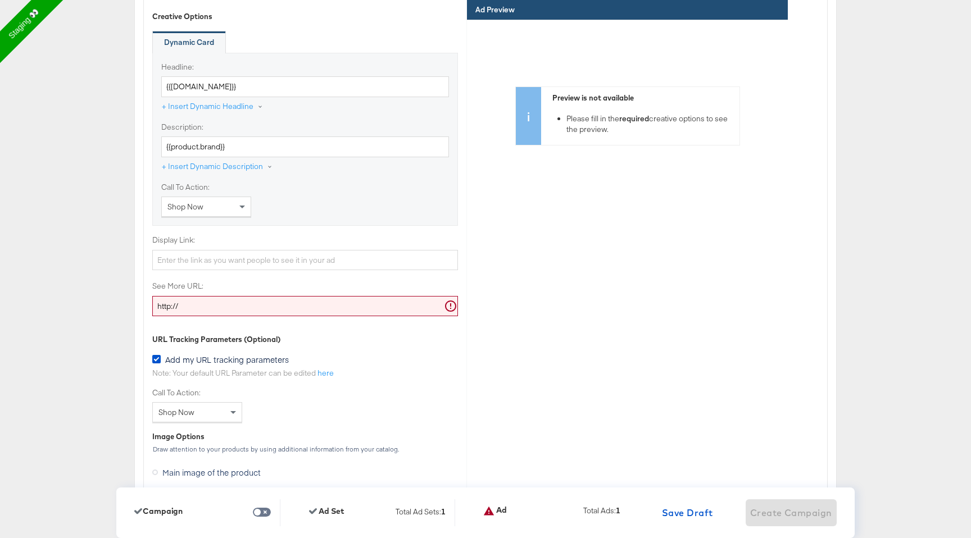
click at [238, 211] on div "Headline: {{product.name}} + Insert Dynamic Headline Description: {{product.bra…" at bounding box center [305, 140] width 306 height 174
click at [245, 197] on span at bounding box center [243, 206] width 14 height 19
click at [225, 197] on div "Get showtimes" at bounding box center [206, 206] width 89 height 19
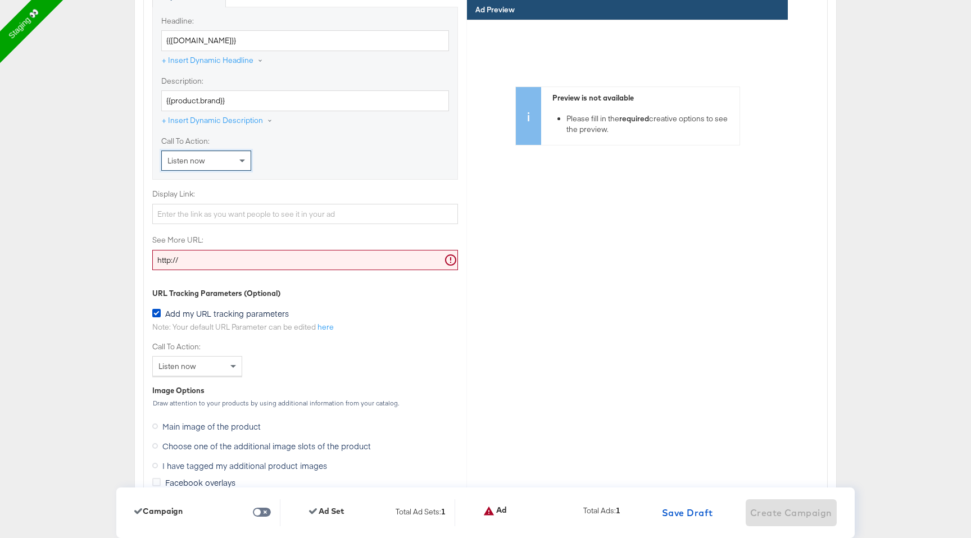
scroll to position [3598, 0]
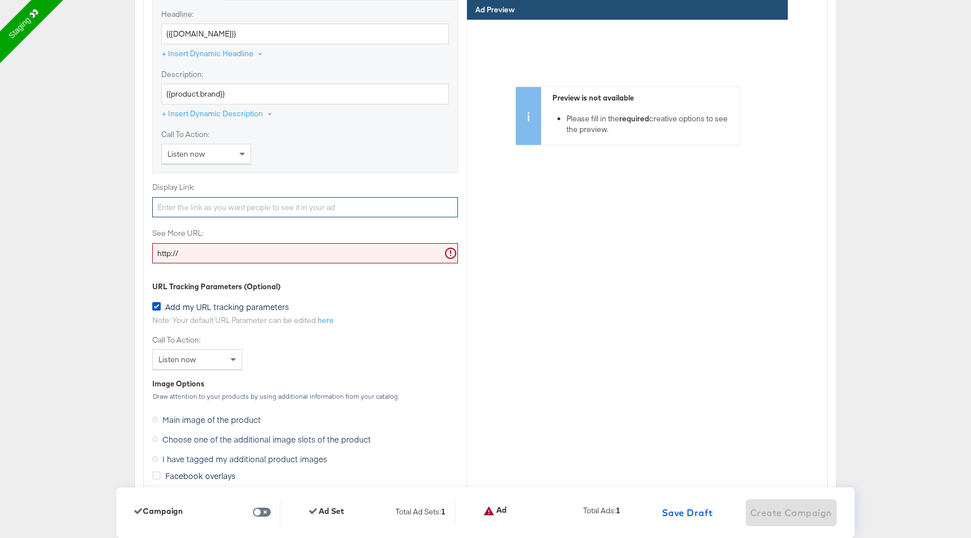
click at [234, 202] on input "Display Link:" at bounding box center [305, 207] width 306 height 21
click at [213, 235] on div "See More URL: http://" at bounding box center [305, 245] width 306 height 35
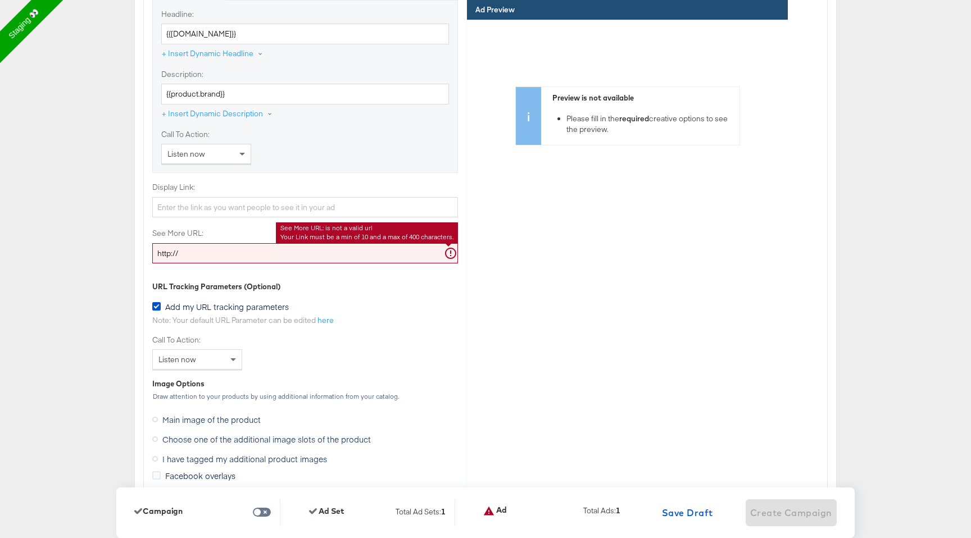
click at [212, 245] on input "http://" at bounding box center [305, 253] width 306 height 21
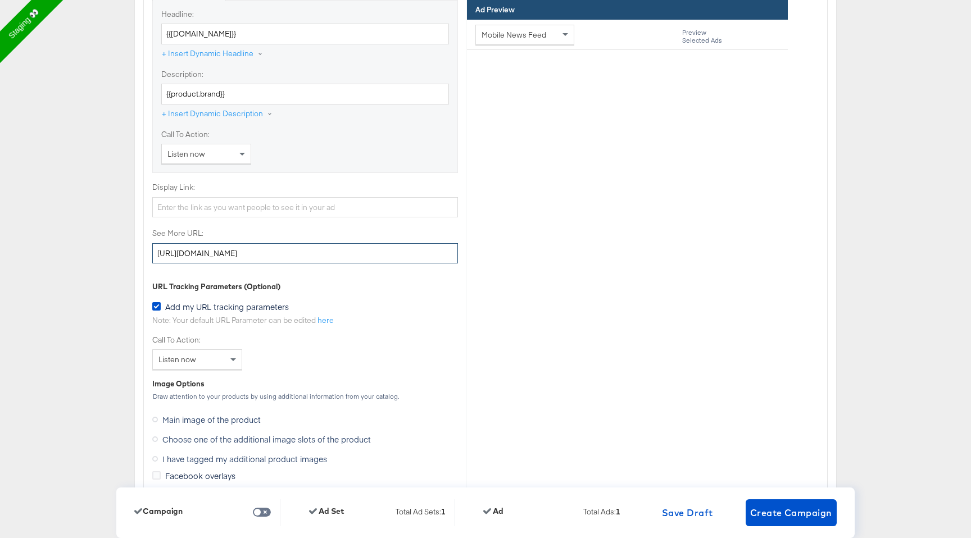
click at [195, 245] on input "http://www.kargo.com" at bounding box center [305, 253] width 306 height 21
type input "http://www.kargo.com"
click at [213, 201] on input "Display Link:" at bounding box center [305, 207] width 306 height 21
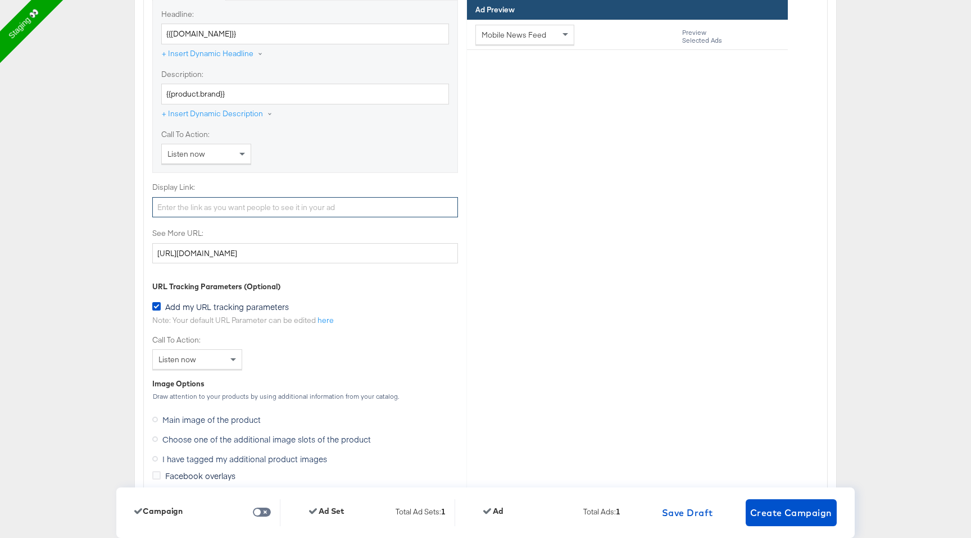
paste input "http://www.kargo.com"
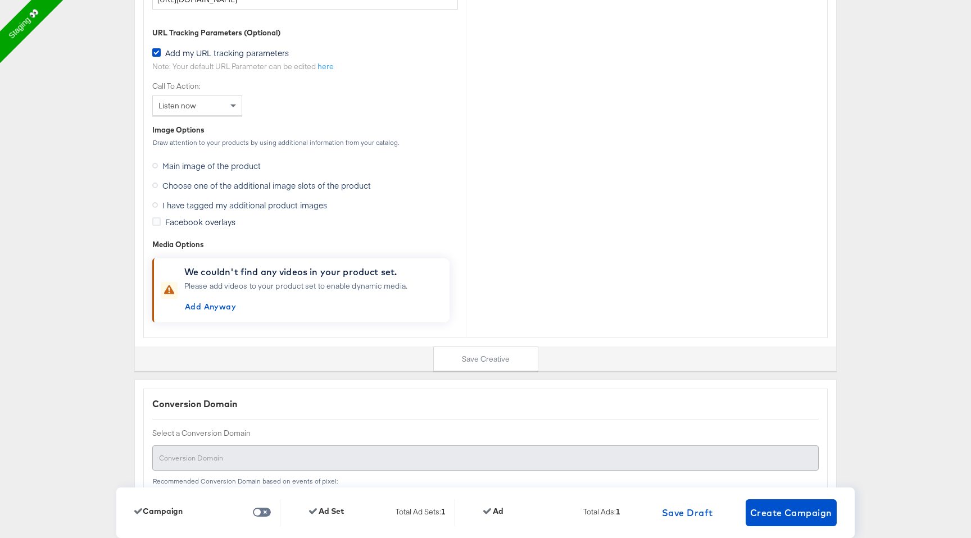
scroll to position [3853, 0]
type input "http://www.kargo.com"
click at [241, 178] on span "Choose one of the additional image slots of the product" at bounding box center [266, 183] width 208 height 11
click at [0, 0] on input "Choose one of the additional image slots of the product" at bounding box center [0, 0] width 0 height 0
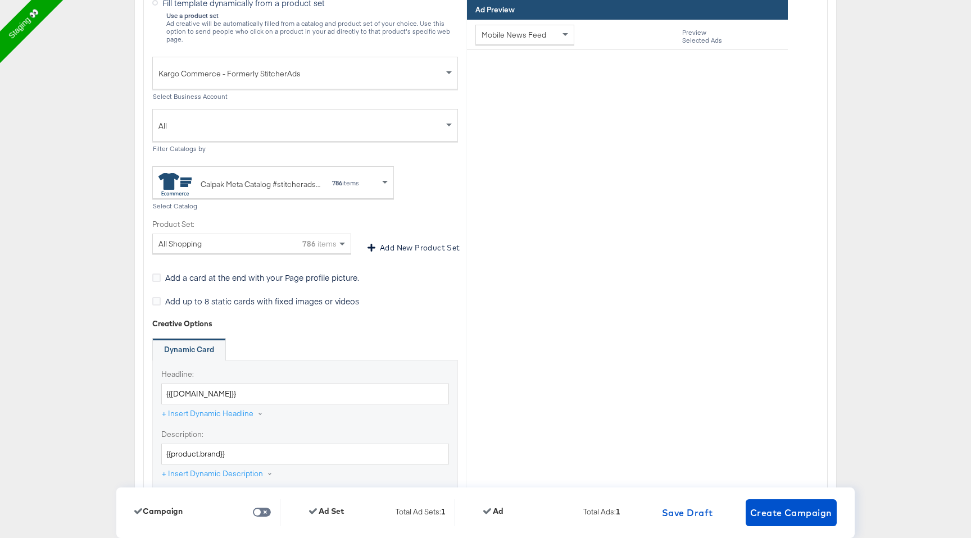
scroll to position [3161, 0]
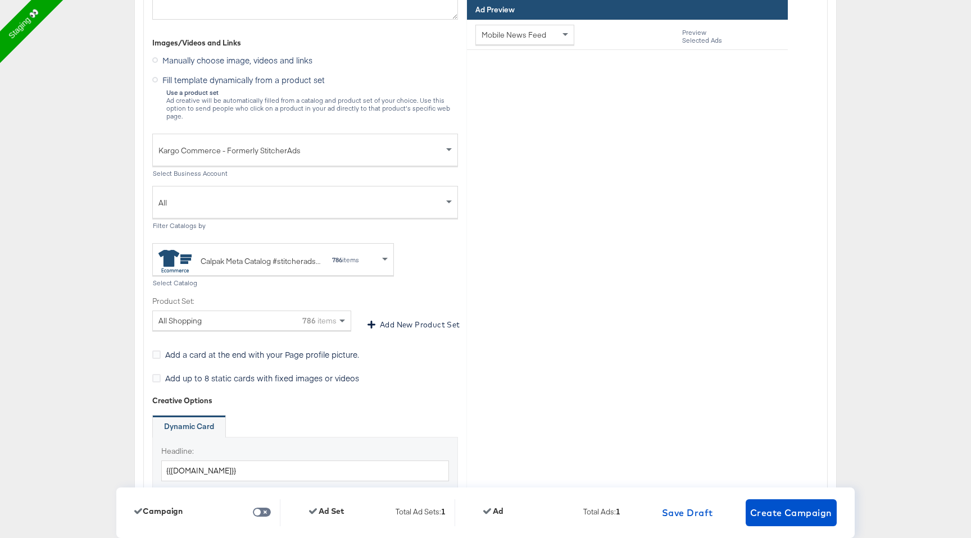
click at [263, 250] on div "Calpak Meta Catalog #stitcherads #product-catalog #keep" at bounding box center [240, 261] width 165 height 22
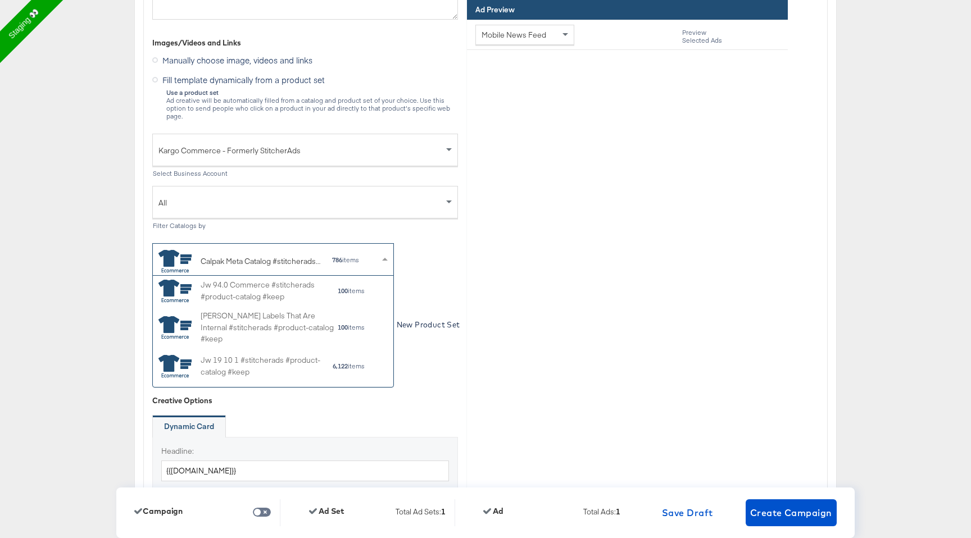
scroll to position [654, 0]
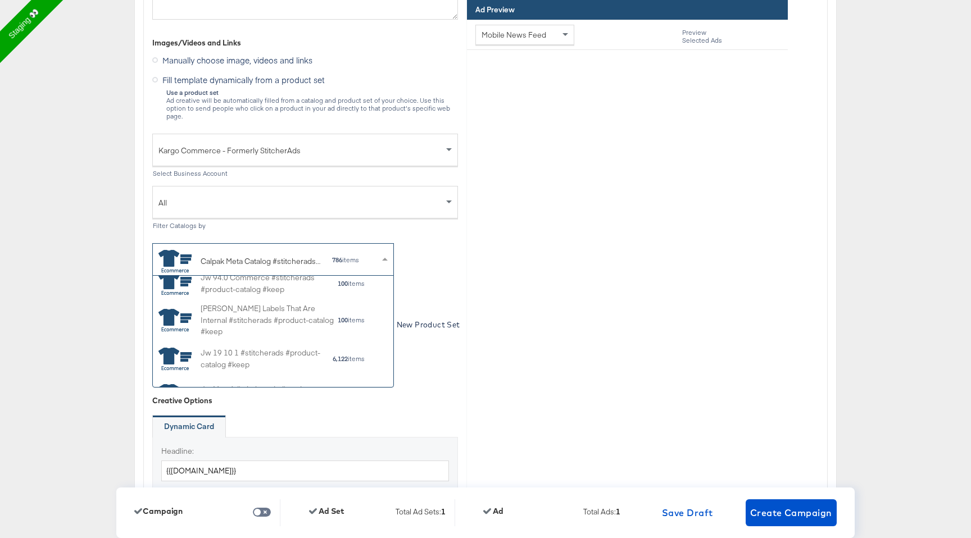
click at [504, 379] on div at bounding box center [627, 218] width 321 height 337
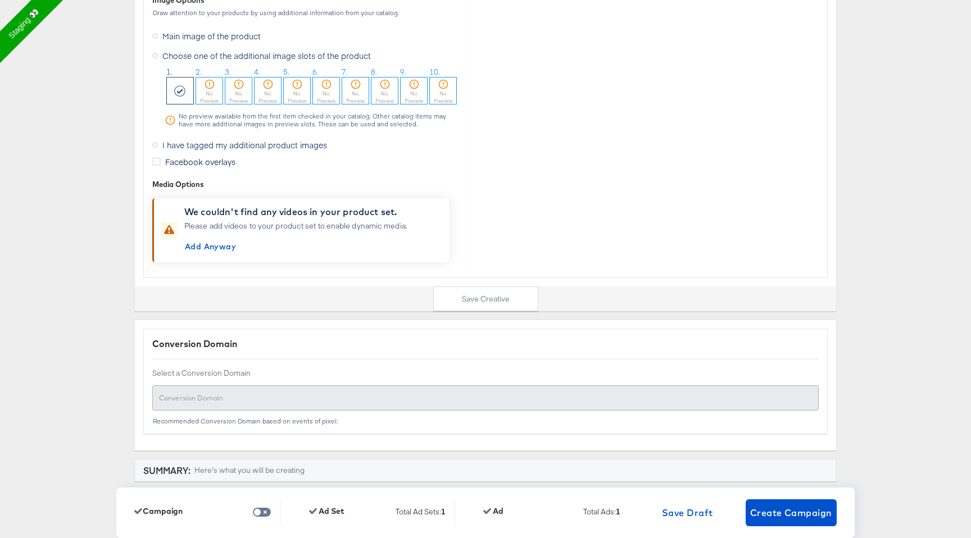
scroll to position [3908, 0]
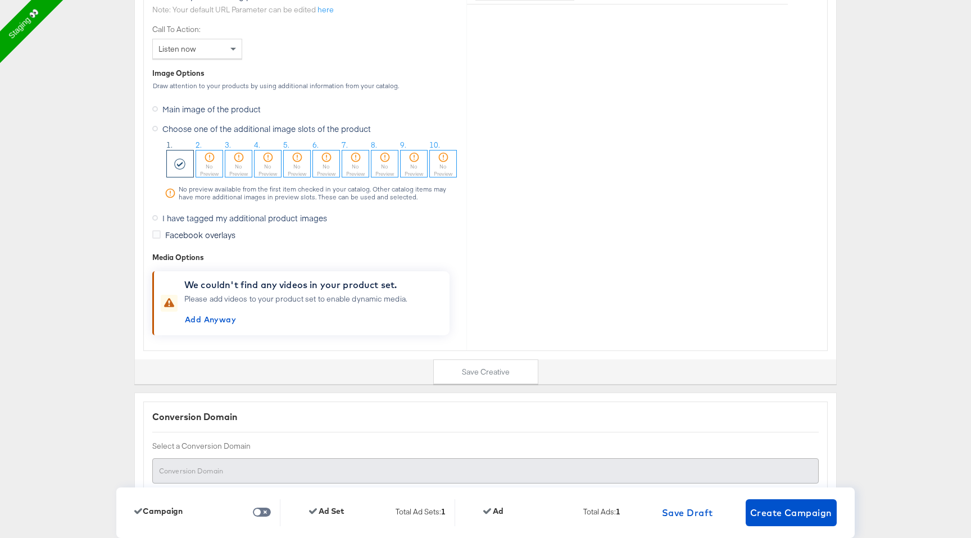
click at [242, 103] on span "Main image of the product" at bounding box center [211, 108] width 98 height 11
click at [0, 0] on input "Main image of the product" at bounding box center [0, 0] width 0 height 0
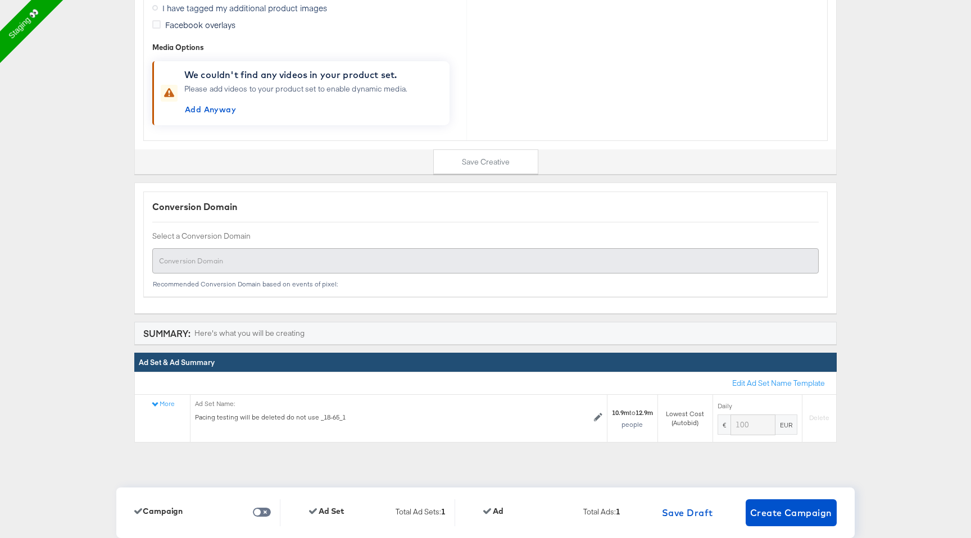
scroll to position [4095, 0]
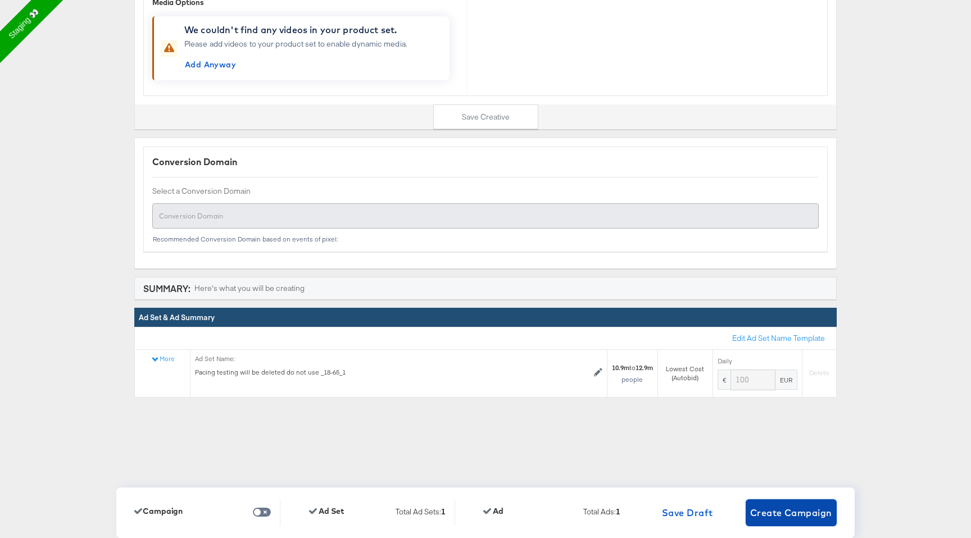
click at [818, 514] on span "Create Campaign" at bounding box center [791, 513] width 82 height 16
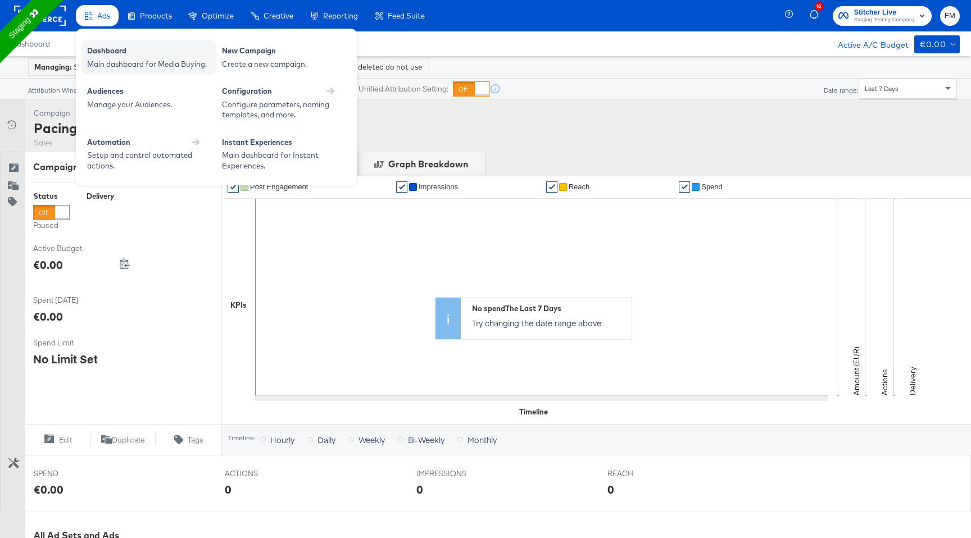
click at [106, 48] on div "Dashboard" at bounding box center [149, 51] width 124 height 13
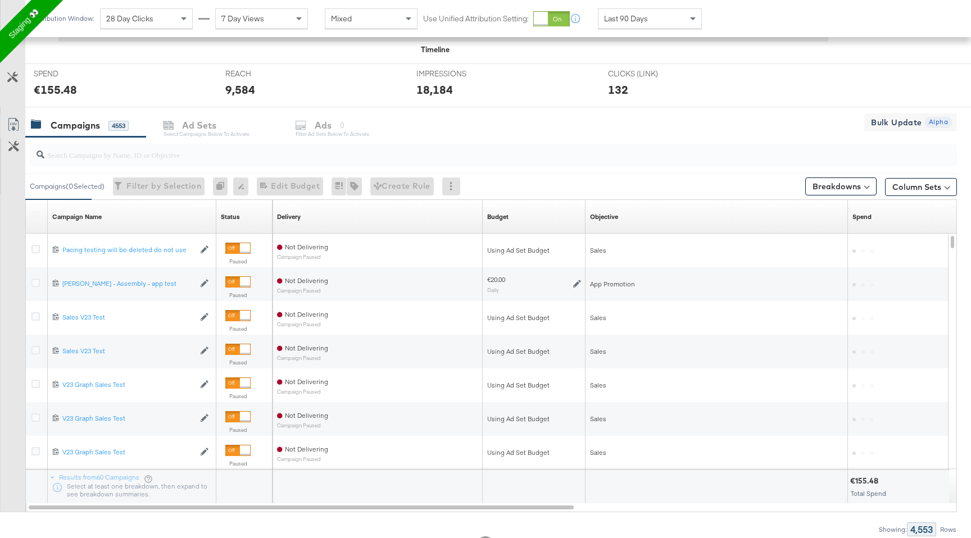
scroll to position [386, 0]
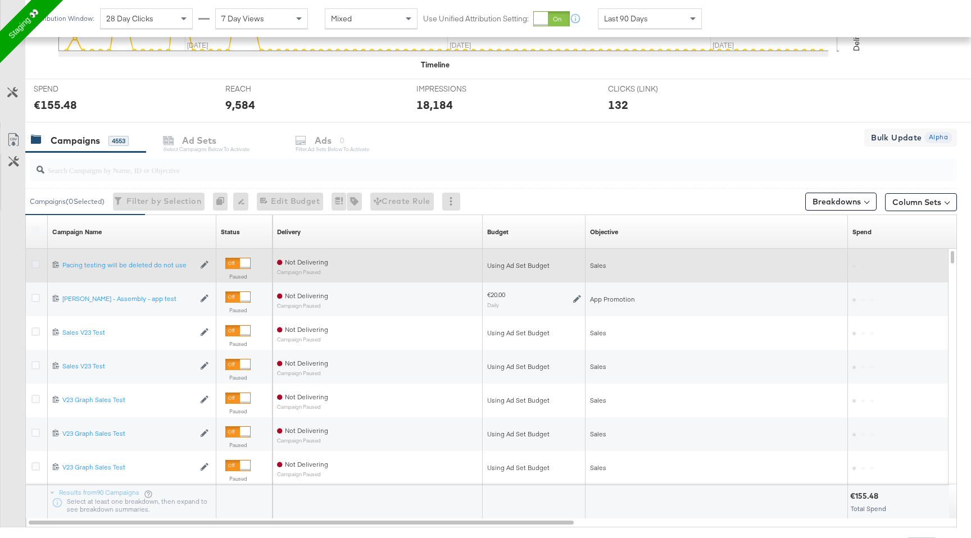
click at [38, 262] on icon at bounding box center [35, 264] width 8 height 8
click at [0, 0] on input "checkbox" at bounding box center [0, 0] width 0 height 0
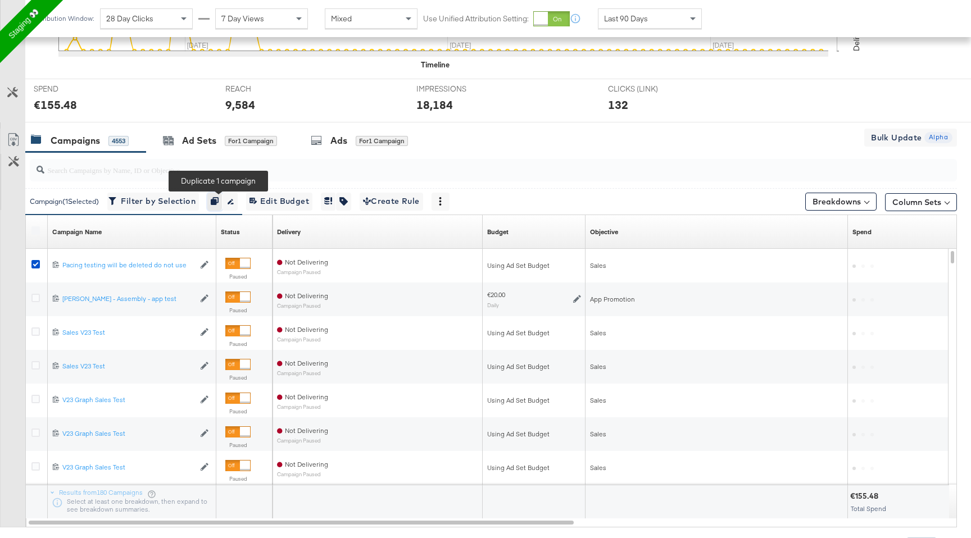
click at [218, 202] on icon "button" at bounding box center [215, 201] width 8 height 8
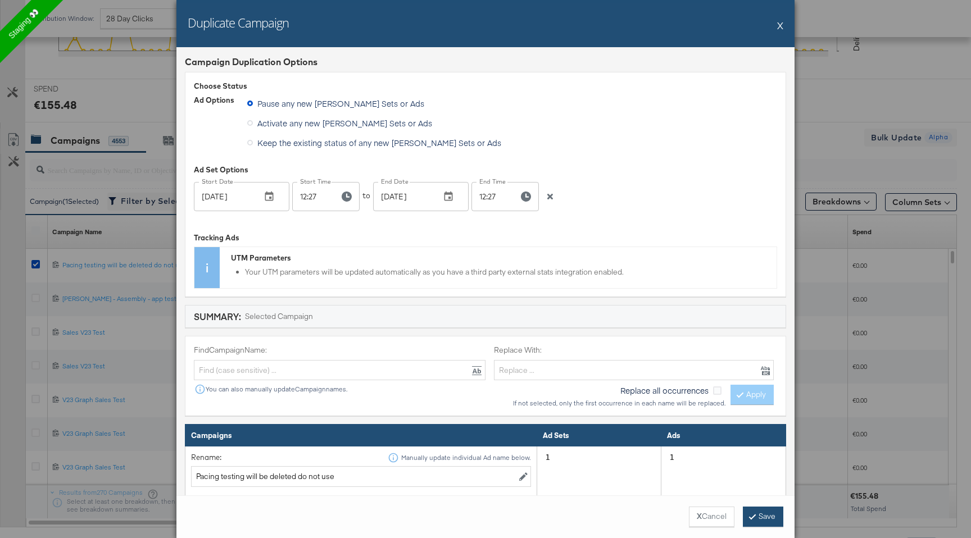
click at [752, 512] on button "Save" at bounding box center [763, 517] width 40 height 20
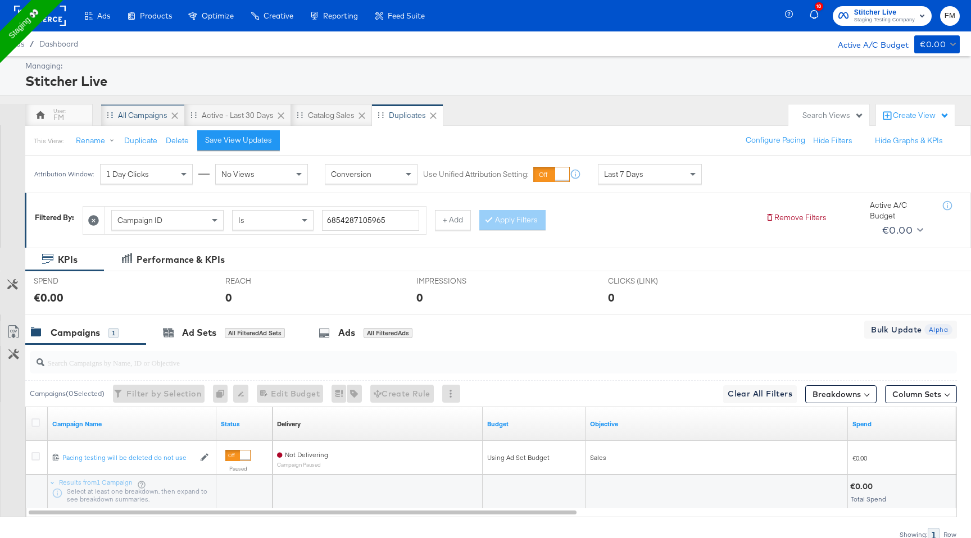
click at [143, 119] on div "All Campaigns" at bounding box center [142, 115] width 49 height 11
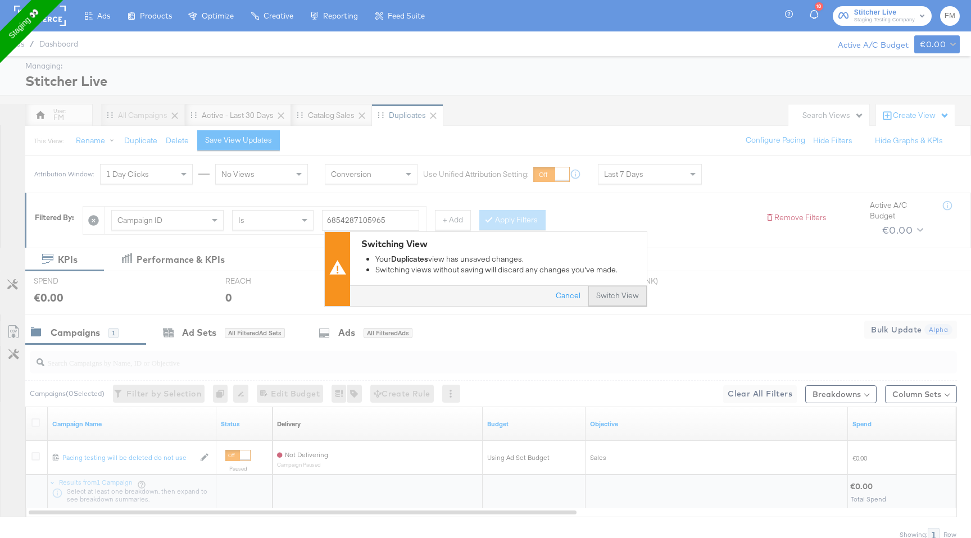
click at [629, 299] on button "Switch View" at bounding box center [617, 296] width 58 height 20
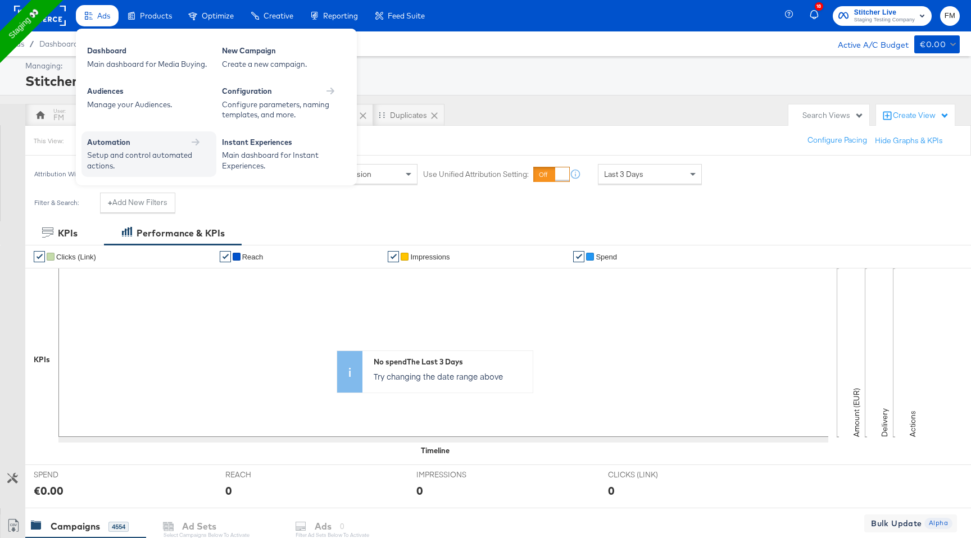
click at [144, 147] on div "Automation" at bounding box center [149, 142] width 124 height 11
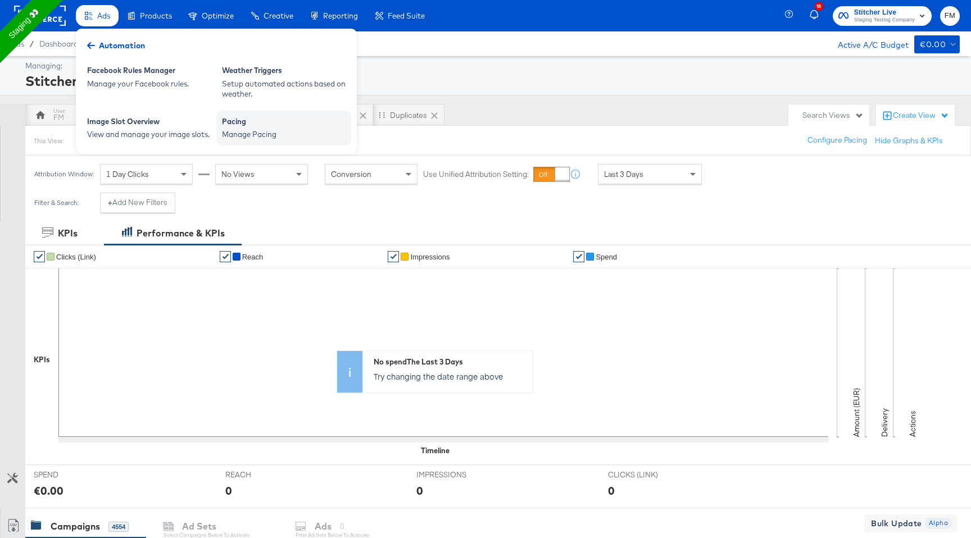
click at [256, 125] on div "Pacing" at bounding box center [284, 122] width 124 height 13
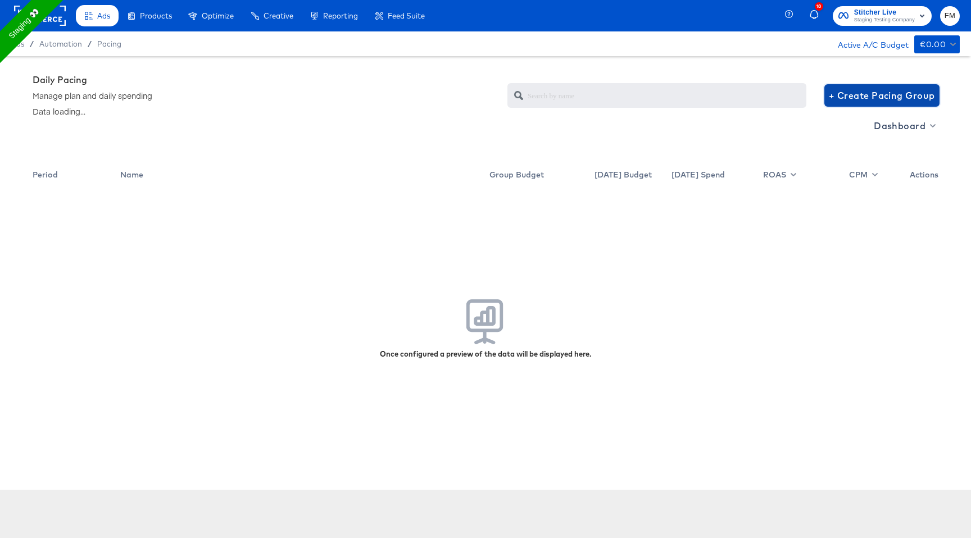
click at [838, 95] on span "+ Create Pacing Group" at bounding box center [881, 96] width 106 height 16
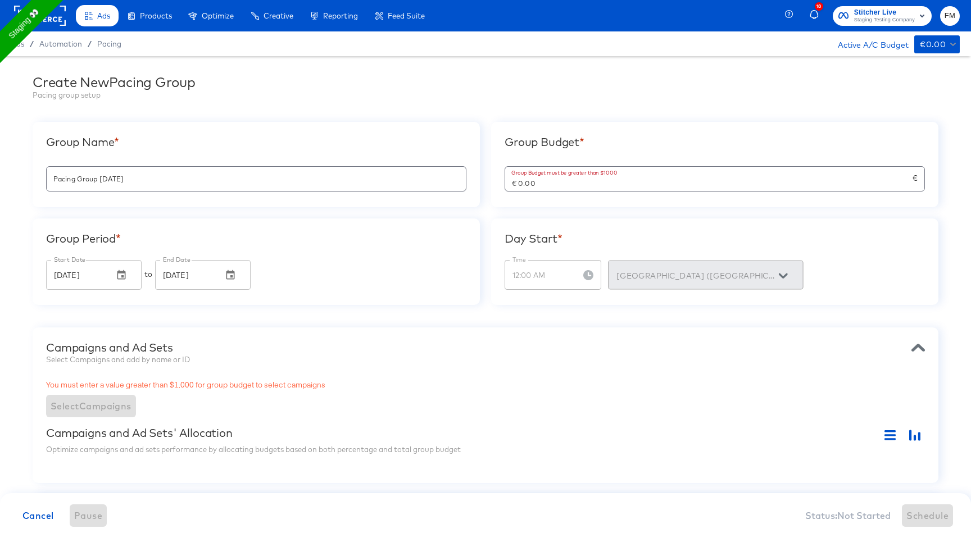
click at [537, 170] on input "€ 0.00" at bounding box center [708, 179] width 407 height 24
click at [544, 188] on input "€ 0.00" at bounding box center [708, 179] width 407 height 24
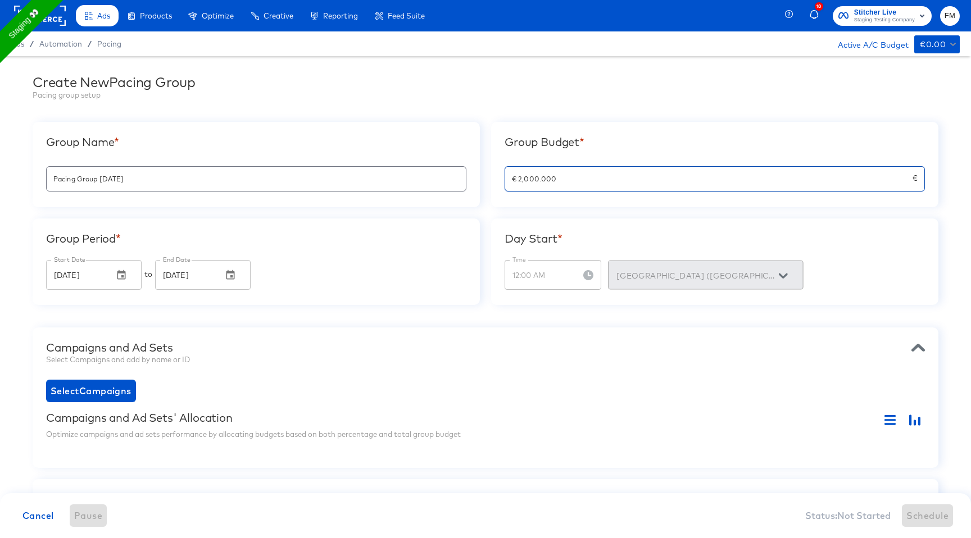
click at [552, 180] on input "€ 2,000.000" at bounding box center [708, 174] width 407 height 24
click at [563, 179] on input "€ 2,000.000" at bounding box center [708, 174] width 407 height 24
click at [552, 215] on div "Group Name * Pacing Group 2025-09-15 Group Budget * 20000 € Group Period * Star…" at bounding box center [485, 213] width 905 height 183
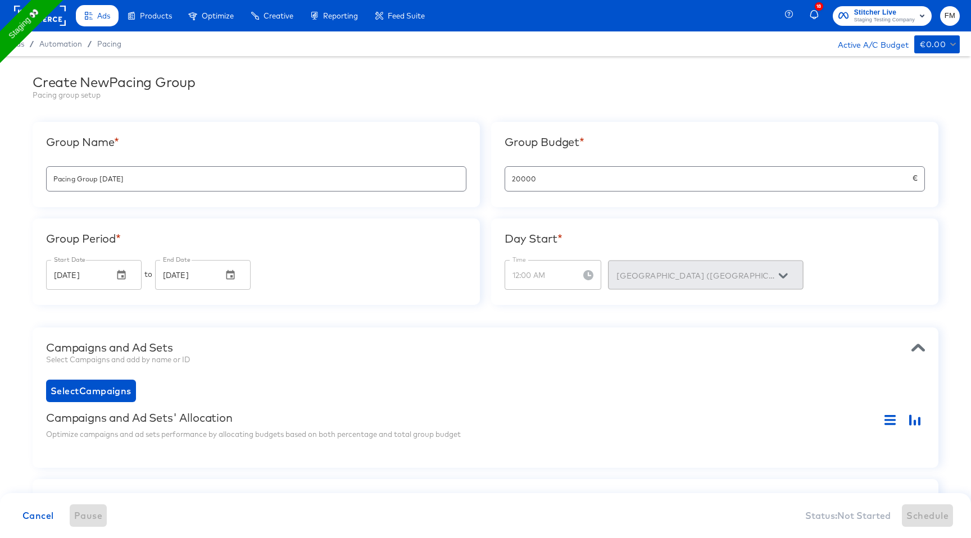
type input "€ 20,000.00"
click at [554, 204] on div "Group Budget * € 20,000.00 €" at bounding box center [714, 164] width 447 height 85
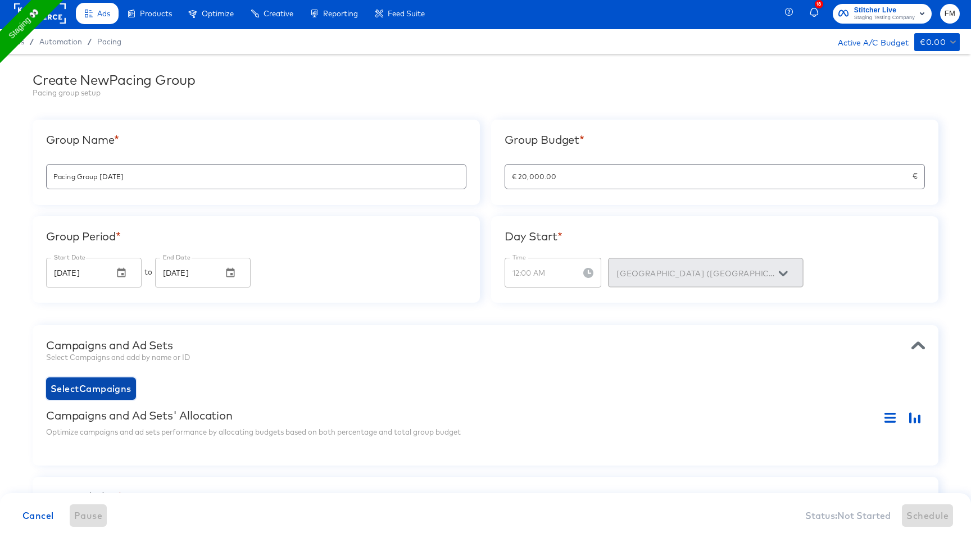
click at [102, 381] on span "Select Campaigns" at bounding box center [91, 389] width 81 height 16
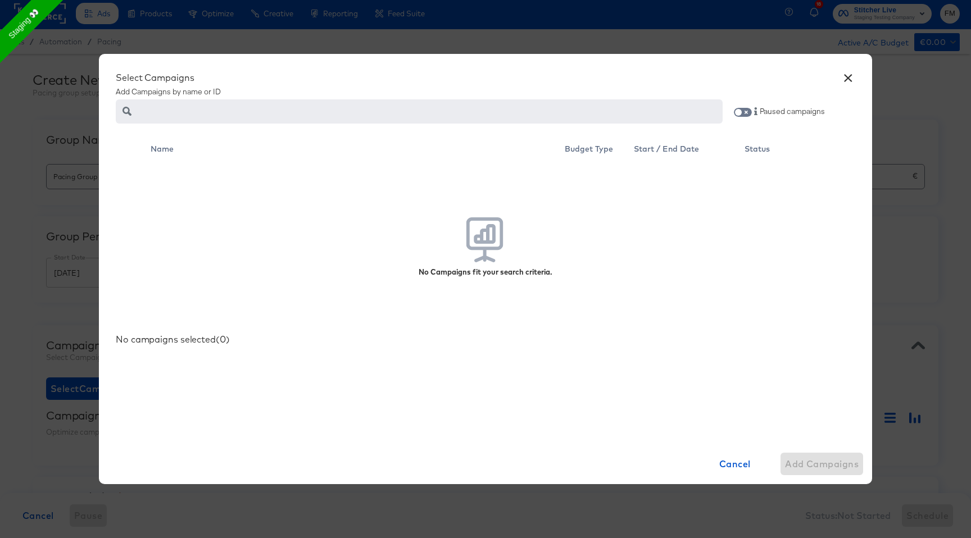
click at [750, 108] on span at bounding box center [743, 112] width 18 height 9
click at [745, 116] on input "checkbox" at bounding box center [738, 114] width 27 height 9
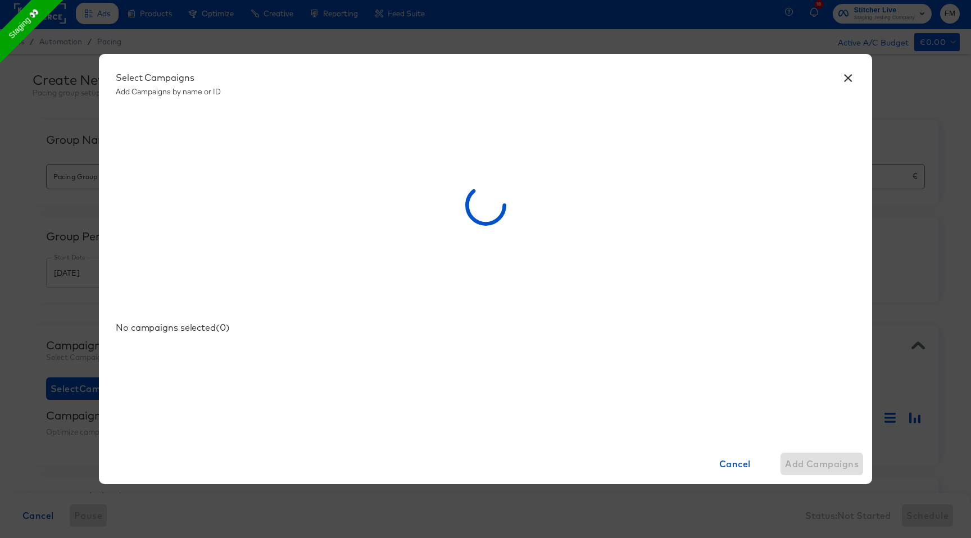
click at [75, 101] on div "× Select Campaigns Add Campaigns by name or ID No campaigns selected ( 0 ) Canc…" at bounding box center [485, 269] width 971 height 538
click at [846, 77] on button "×" at bounding box center [847, 75] width 20 height 20
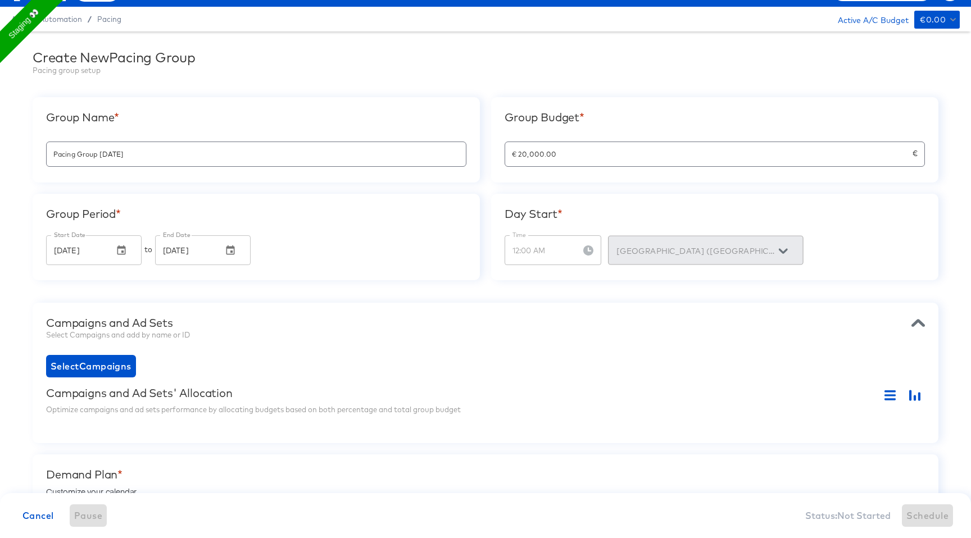
scroll to position [0, 0]
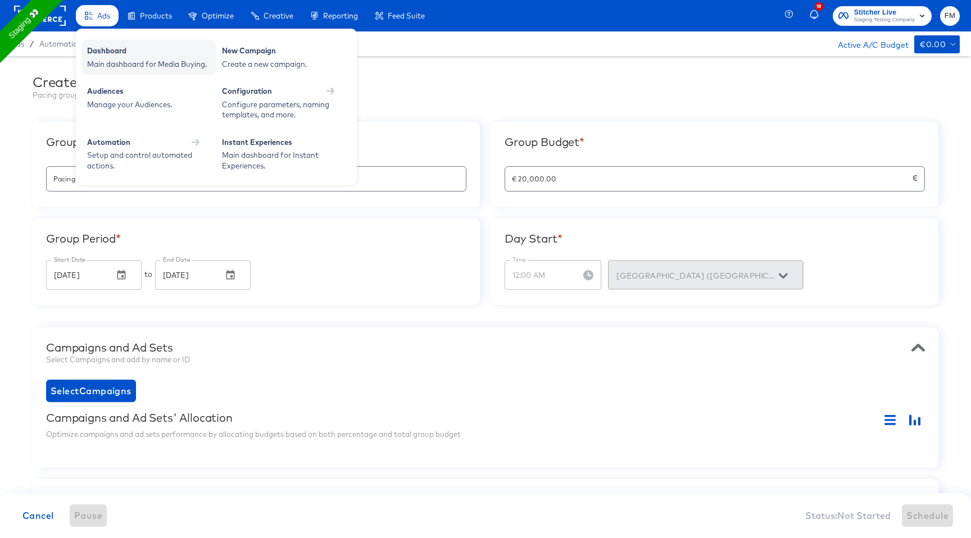
click at [111, 59] on div "Main dashboard for Media Buying." at bounding box center [149, 64] width 124 height 11
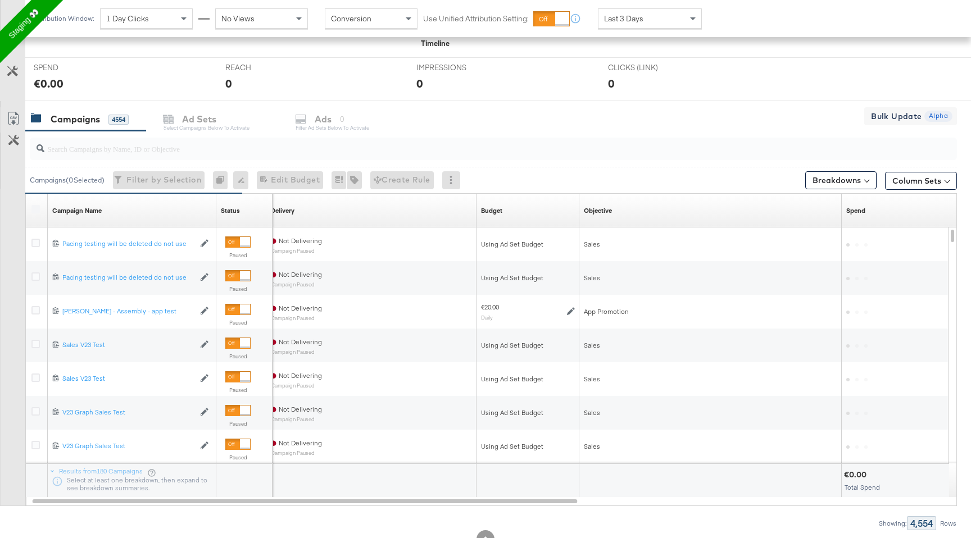
scroll to position [404, 0]
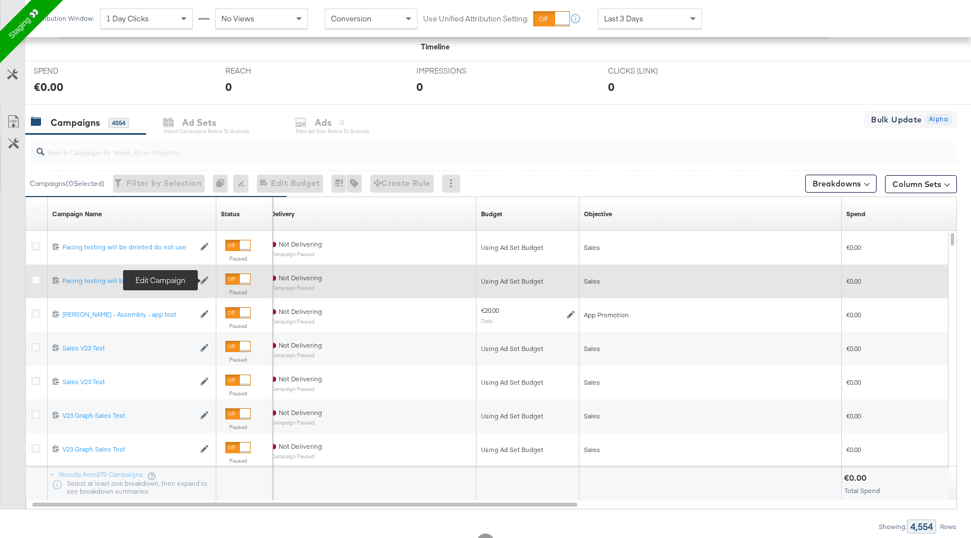
click at [205, 279] on icon at bounding box center [205, 280] width 8 height 8
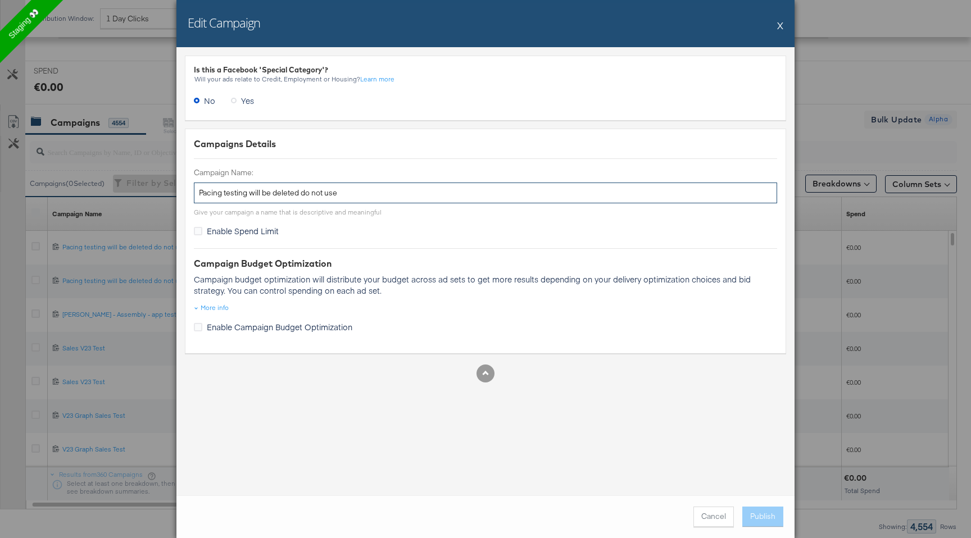
click at [366, 192] on input "Pacing testing will be deleted do not use" at bounding box center [485, 193] width 583 height 21
click at [200, 194] on input "Pacing testing will be deleted do not use" at bounding box center [485, 193] width 583 height 21
type input "Updated name Pacing testing will be deleted do not use"
click at [768, 515] on button "Publish" at bounding box center [762, 517] width 41 height 20
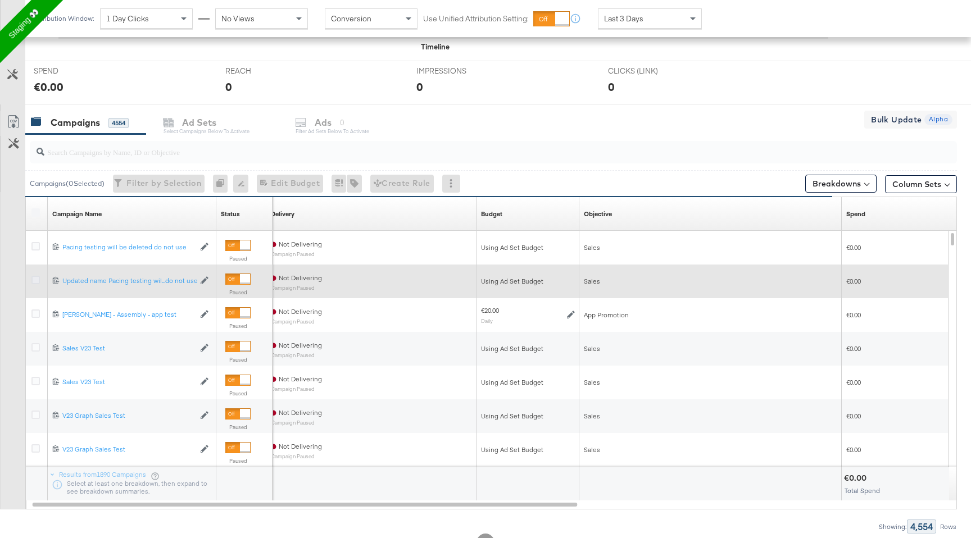
click at [36, 281] on icon at bounding box center [35, 280] width 8 height 8
click at [0, 0] on input "checkbox" at bounding box center [0, 0] width 0 height 0
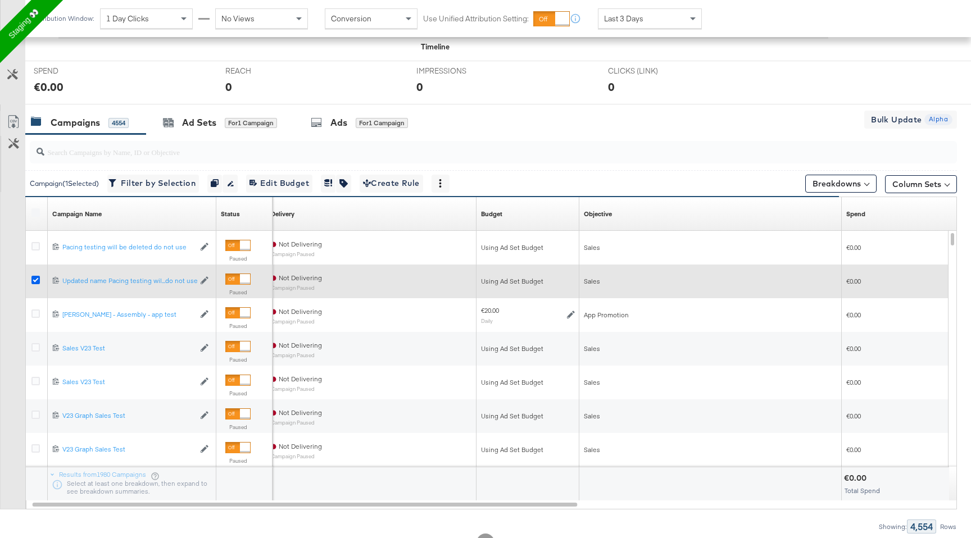
click at [34, 280] on icon at bounding box center [35, 280] width 8 height 8
click at [0, 0] on input "checkbox" at bounding box center [0, 0] width 0 height 0
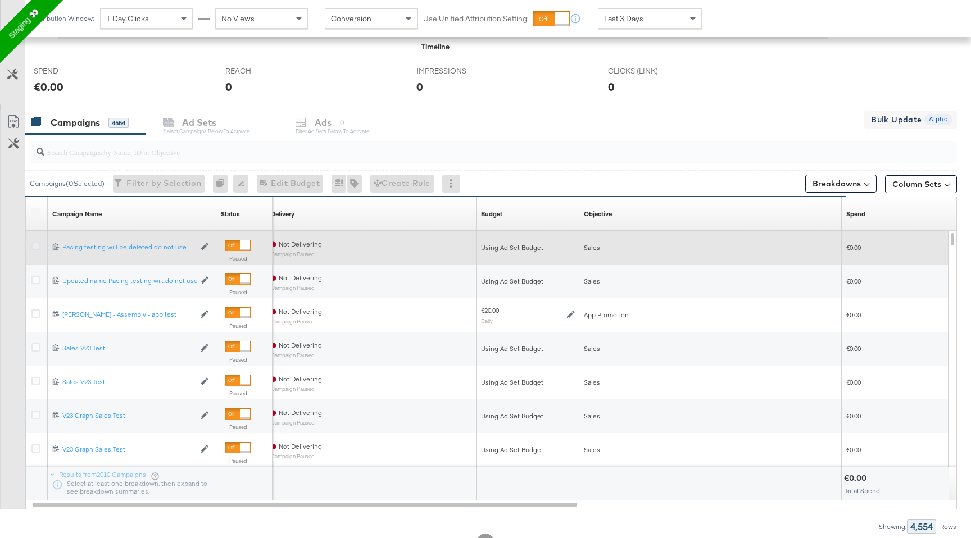
click at [34, 249] on icon at bounding box center [35, 246] width 8 height 8
click at [0, 0] on input "checkbox" at bounding box center [0, 0] width 0 height 0
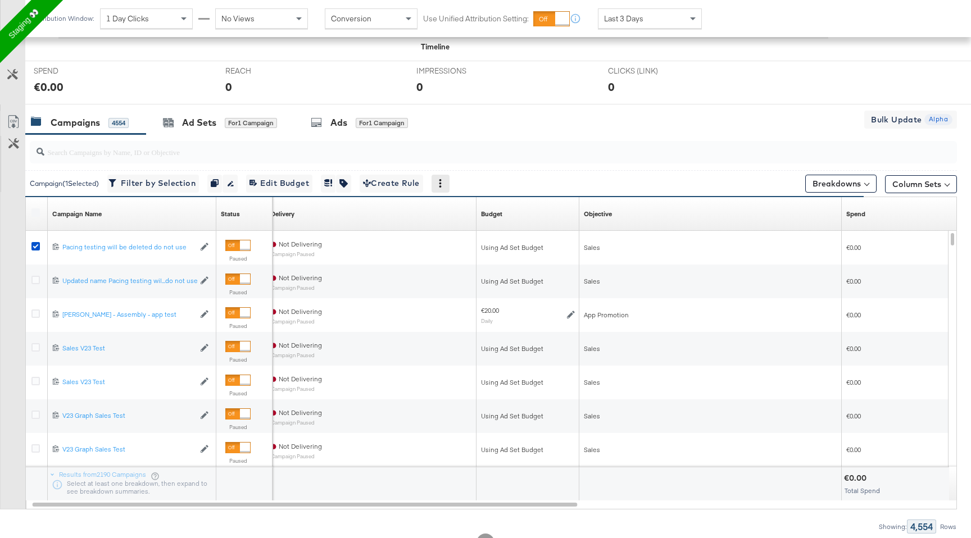
click at [444, 181] on icon at bounding box center [440, 183] width 8 height 8
click at [480, 243] on div "Delete" at bounding box center [480, 238] width 62 height 18
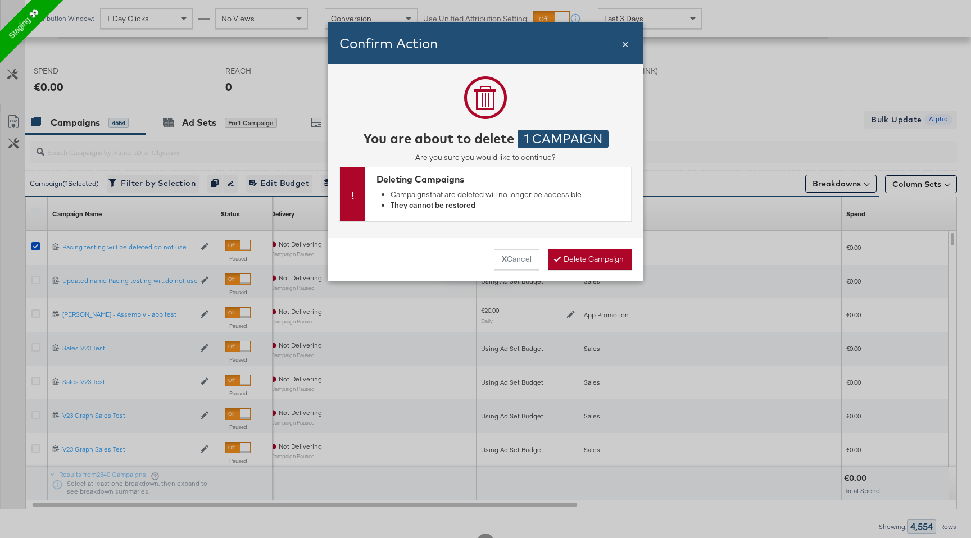
click at [625, 34] on div "Close ×" at bounding box center [625, 43] width 7 height 42
click at [625, 45] on span "×" at bounding box center [625, 42] width 7 height 15
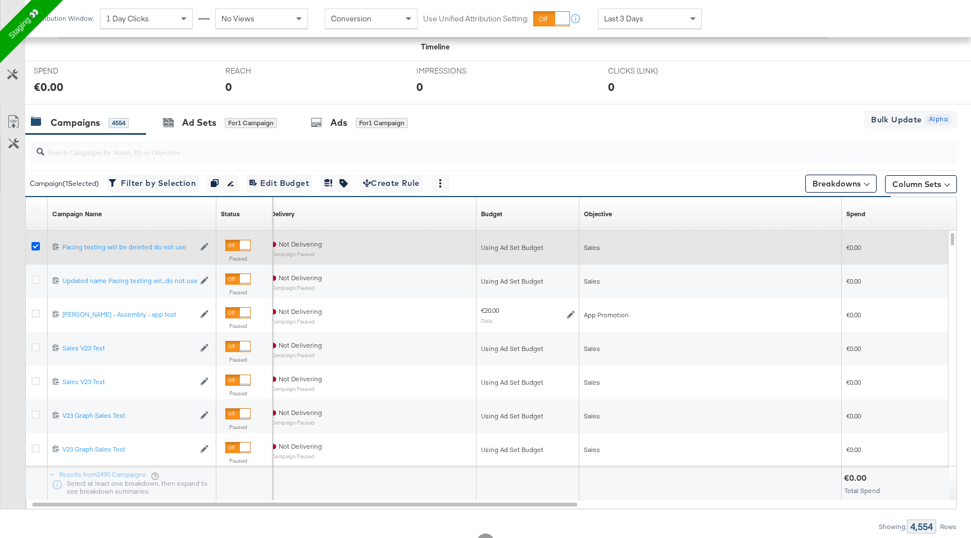
click at [35, 244] on icon at bounding box center [35, 246] width 8 height 8
click at [0, 0] on input "checkbox" at bounding box center [0, 0] width 0 height 0
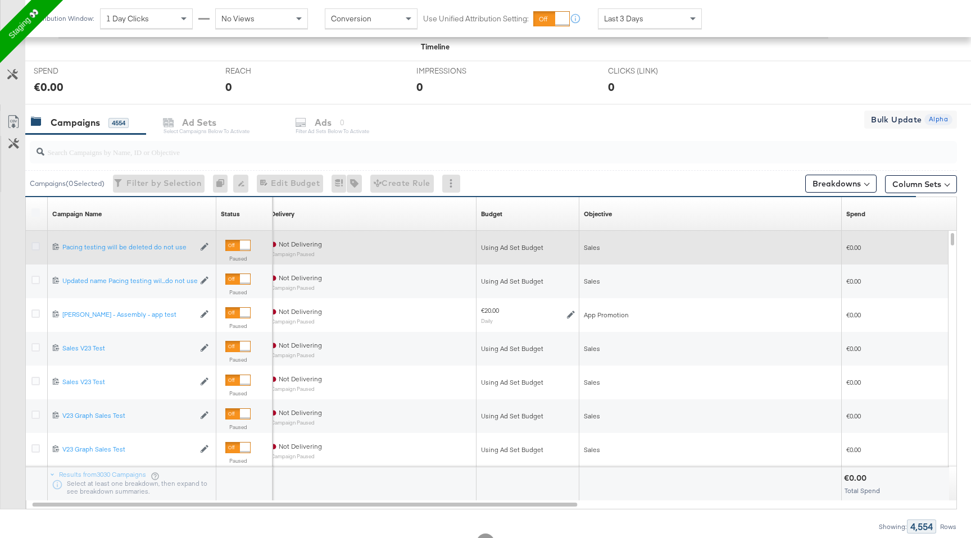
click at [37, 244] on icon at bounding box center [35, 246] width 8 height 8
click at [0, 0] on input "checkbox" at bounding box center [0, 0] width 0 height 0
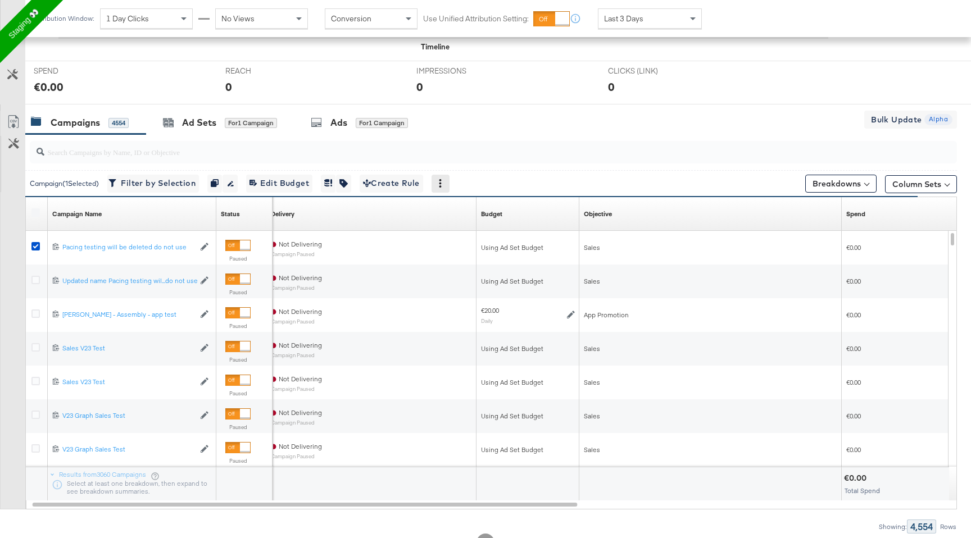
click at [444, 182] on icon at bounding box center [440, 183] width 8 height 8
click at [492, 238] on div "Delete" at bounding box center [480, 238] width 62 height 18
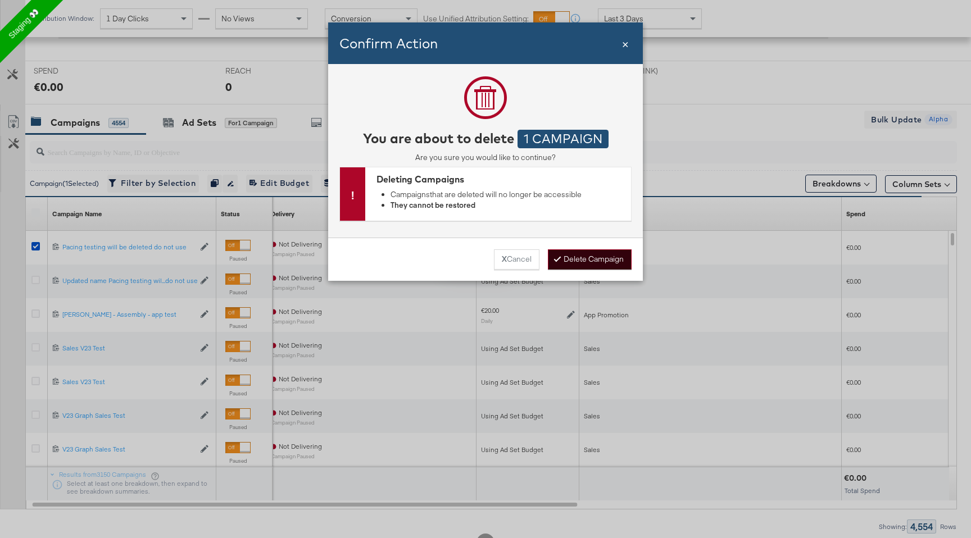
click at [603, 249] on div "X Cancel Delete Campaign" at bounding box center [485, 259] width 292 height 20
click at [599, 257] on button "Delete Campaign" at bounding box center [590, 259] width 84 height 20
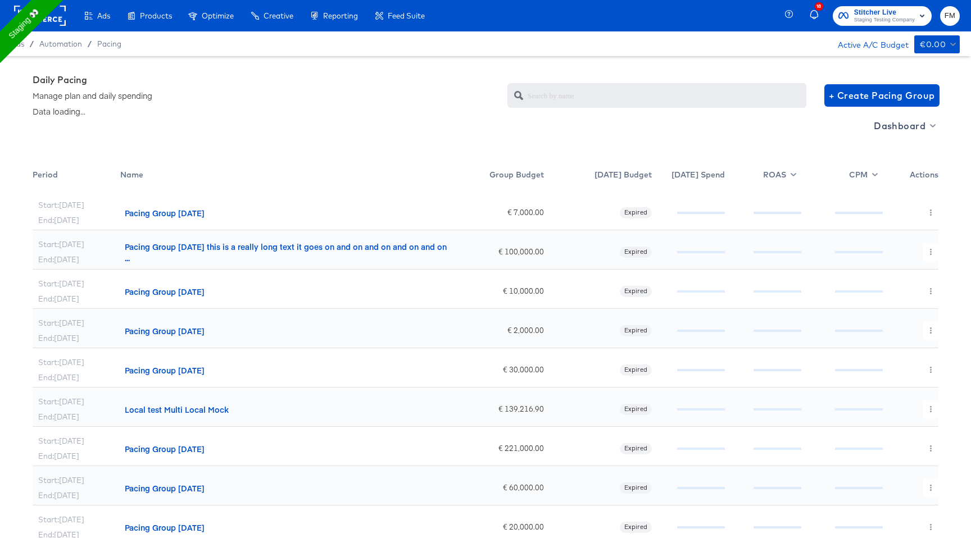
drag, startPoint x: 213, startPoint y: 214, endPoint x: 227, endPoint y: 200, distance: 19.9
click at [227, 200] on div "Pacing Group [DATE]" at bounding box center [283, 210] width 327 height 39
click at [189, 216] on div "Pacing Group [DATE]" at bounding box center [165, 212] width 80 height 11
click at [936, 208] on button "button" at bounding box center [930, 213] width 15 height 18
click at [906, 231] on link "Edit" at bounding box center [921, 235] width 82 height 19
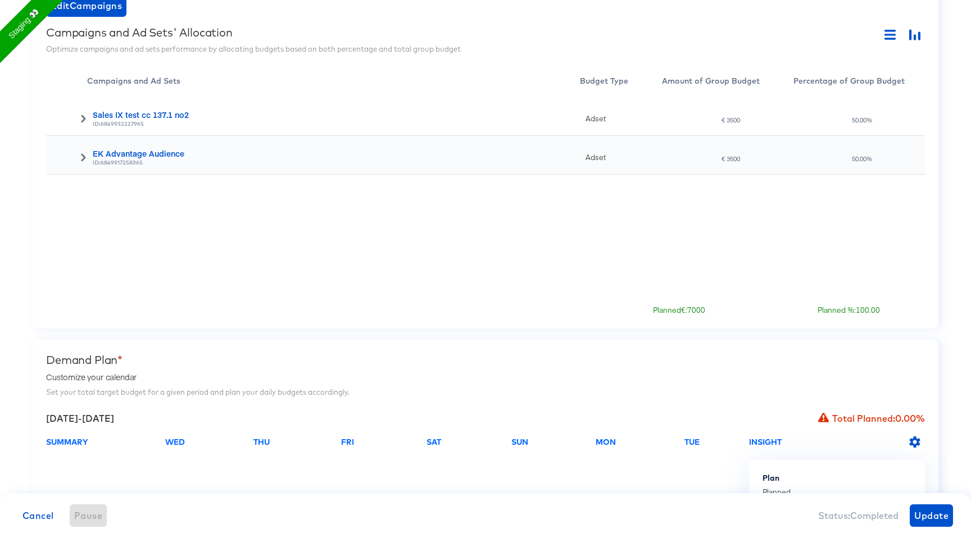
scroll to position [390, 0]
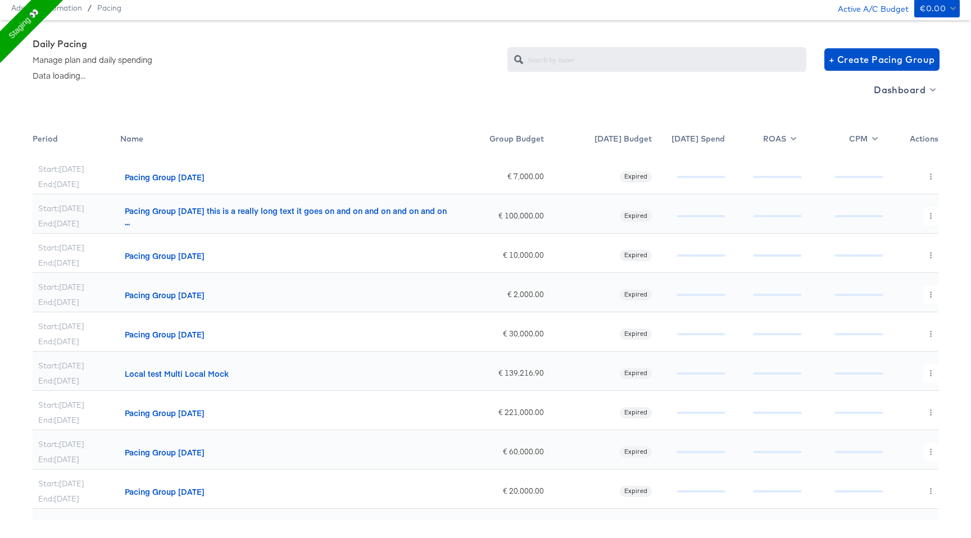
click at [286, 58] on div "Daily Pacing Manage plan and daily spending Data loading... + Create Pacing Gro…" at bounding box center [485, 59] width 905 height 43
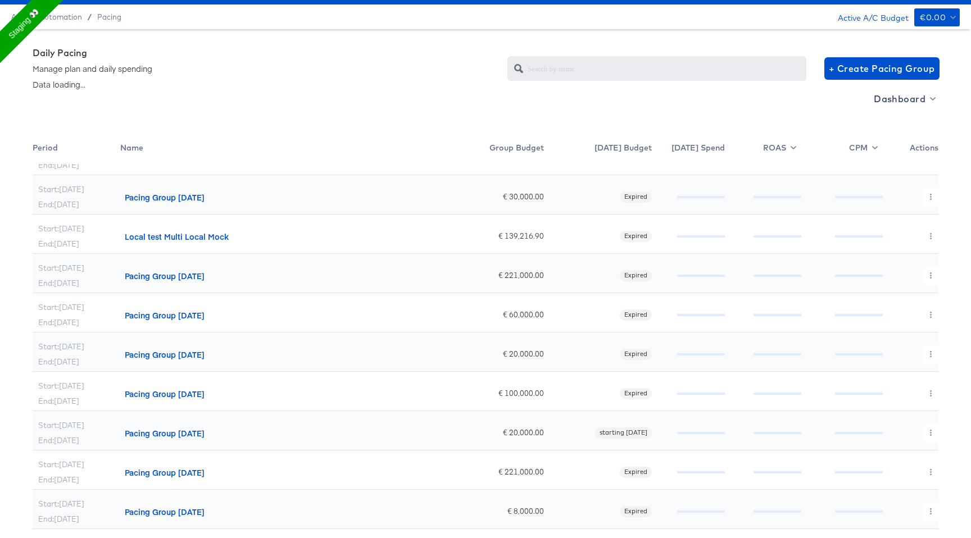
scroll to position [36, 0]
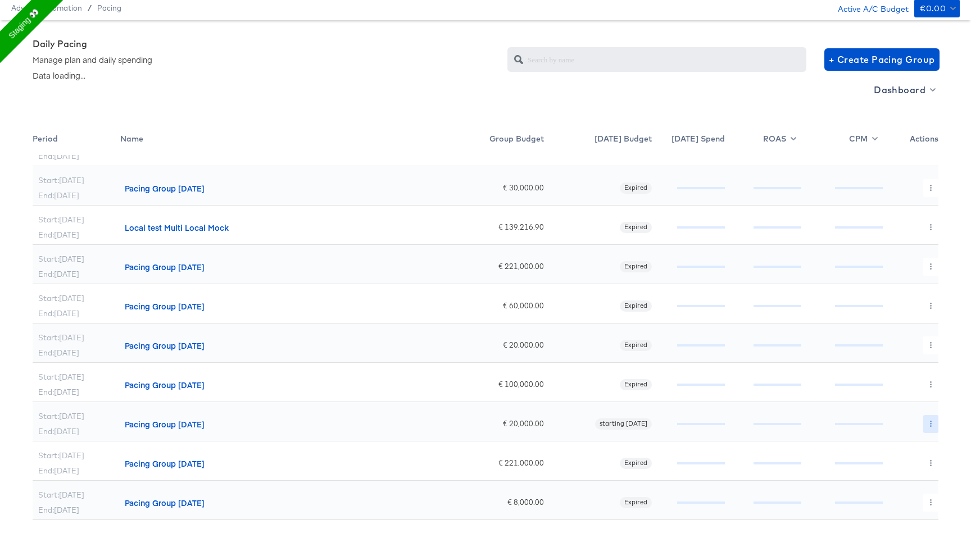
click at [934, 426] on button "button" at bounding box center [930, 424] width 15 height 18
click at [902, 440] on link "Edit" at bounding box center [921, 447] width 82 height 19
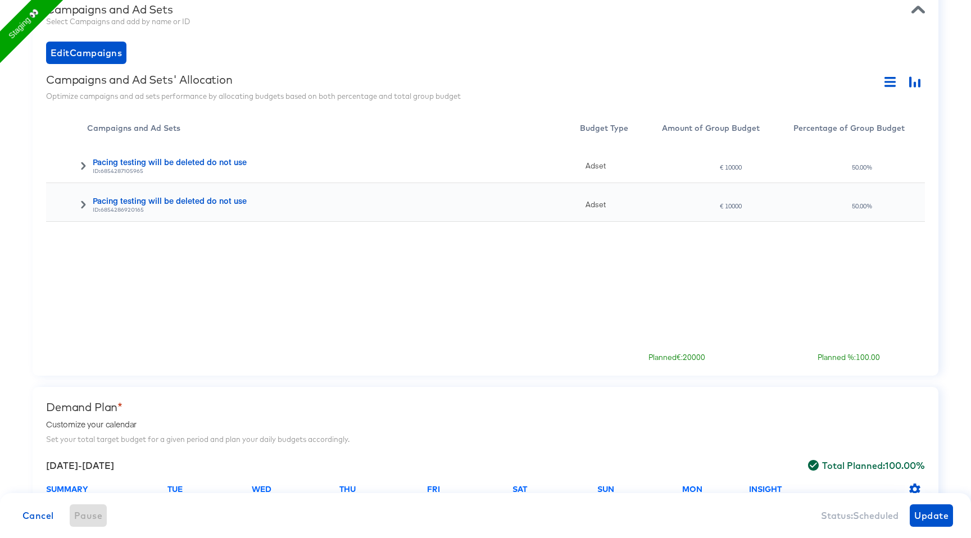
scroll to position [296, 0]
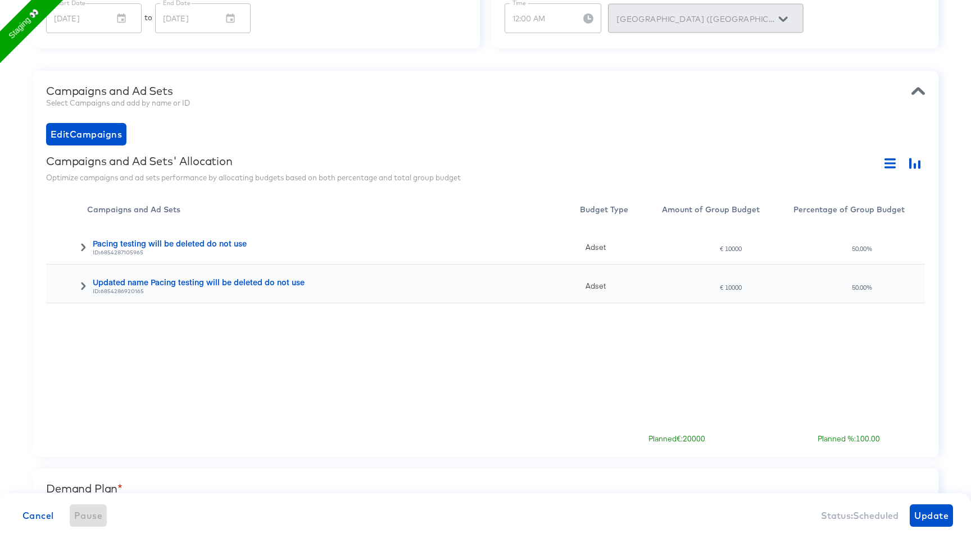
scroll to position [207, 0]
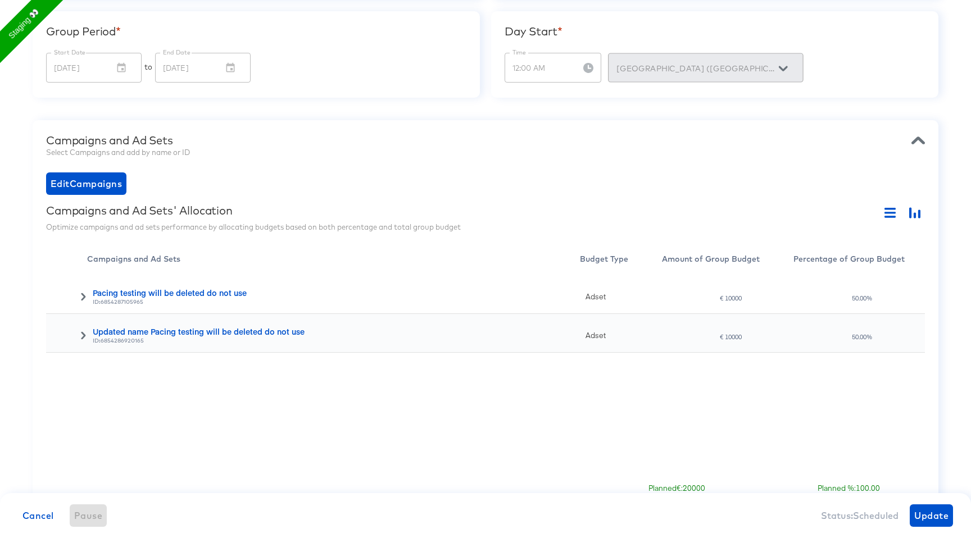
click at [386, 445] on div "Pacing testing will be deleted do not use ID: 6854287105965 Adset € 10000 50.00…" at bounding box center [485, 373] width 878 height 197
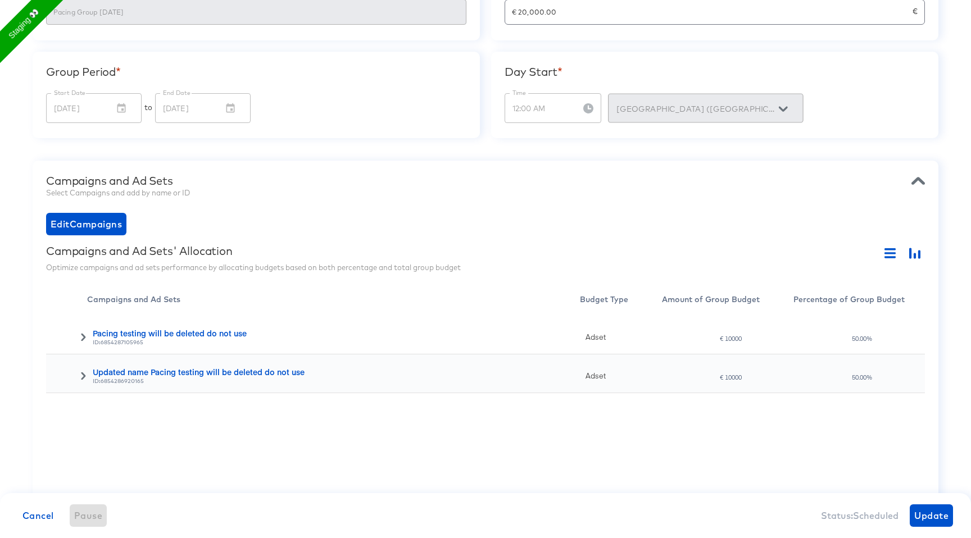
scroll to position [288, 0]
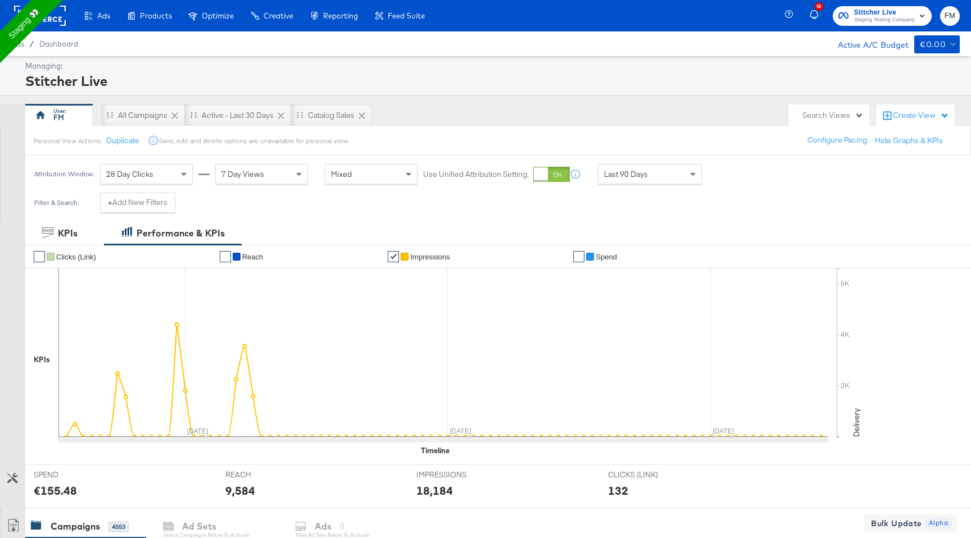
scroll to position [353, 0]
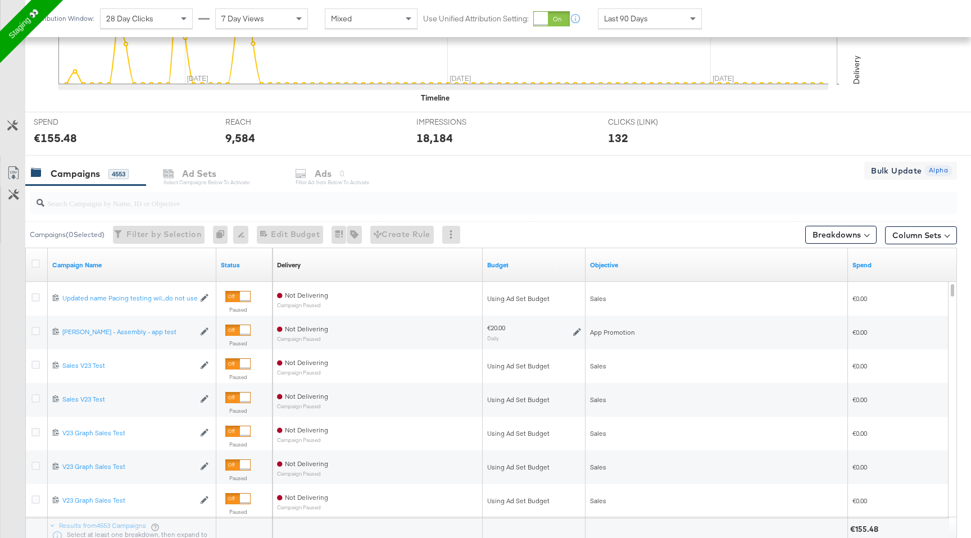
click at [183, 204] on input "search" at bounding box center [458, 199] width 828 height 22
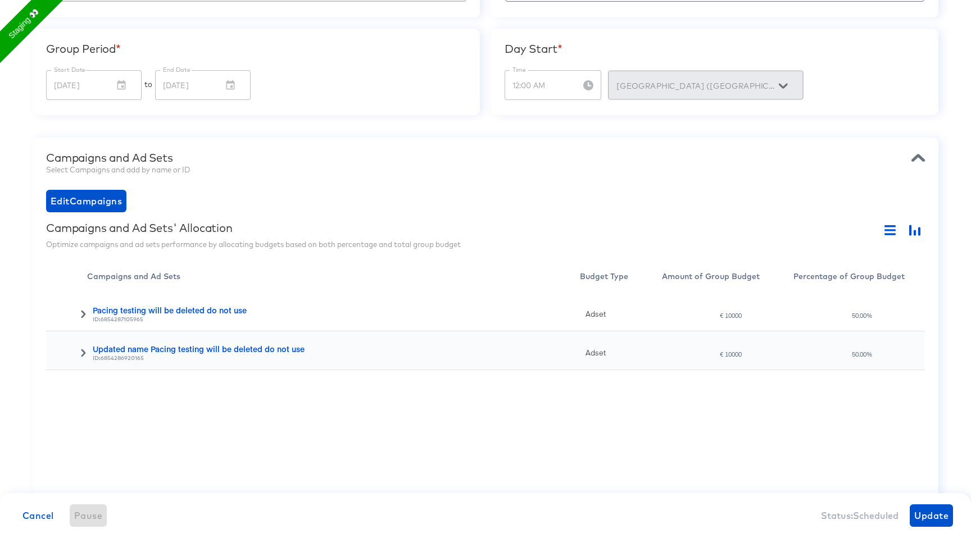
scroll to position [286, 0]
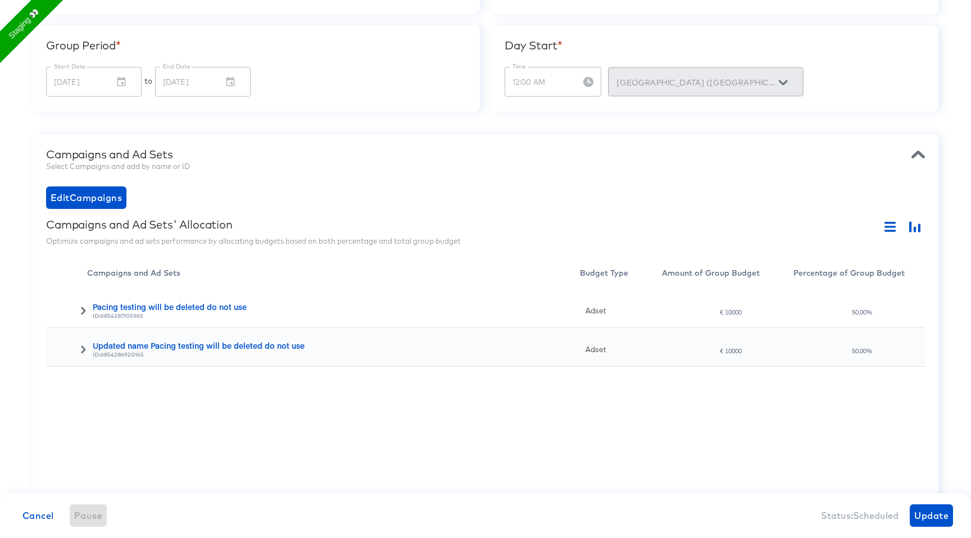
scroll to position [195, 0]
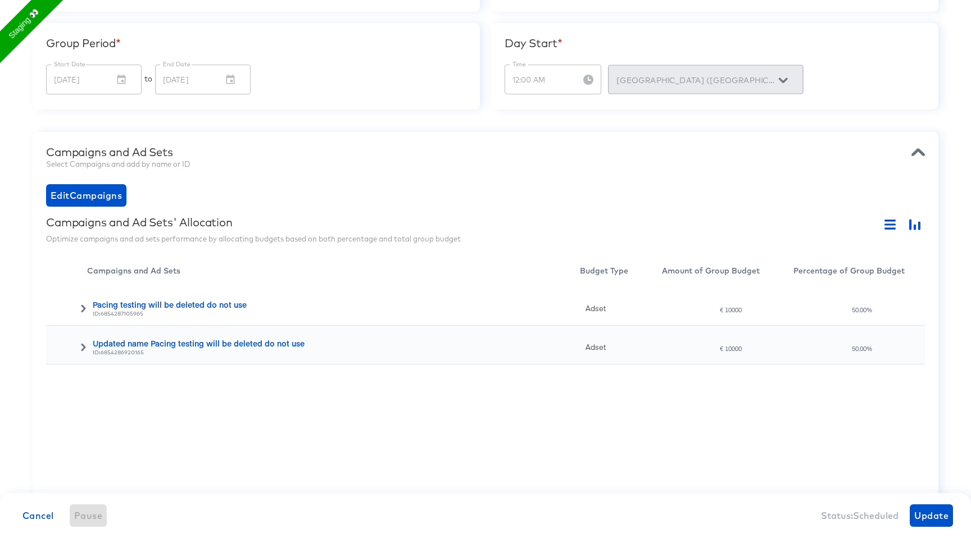
click at [80, 348] on icon at bounding box center [83, 347] width 8 height 8
click at [81, 304] on div at bounding box center [66, 306] width 41 height 39
click at [84, 309] on icon at bounding box center [83, 308] width 4 height 8
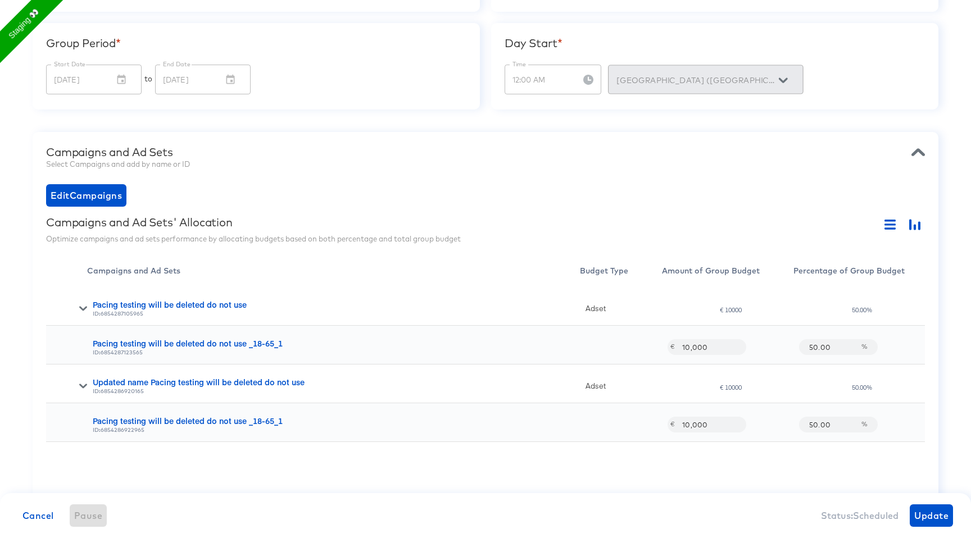
click at [245, 344] on div "Pacing testing will be deleted do not use _18-65_1" at bounding box center [336, 343] width 487 height 11
click at [176, 306] on div "Pacing testing will be deleted do not use" at bounding box center [336, 304] width 487 height 11
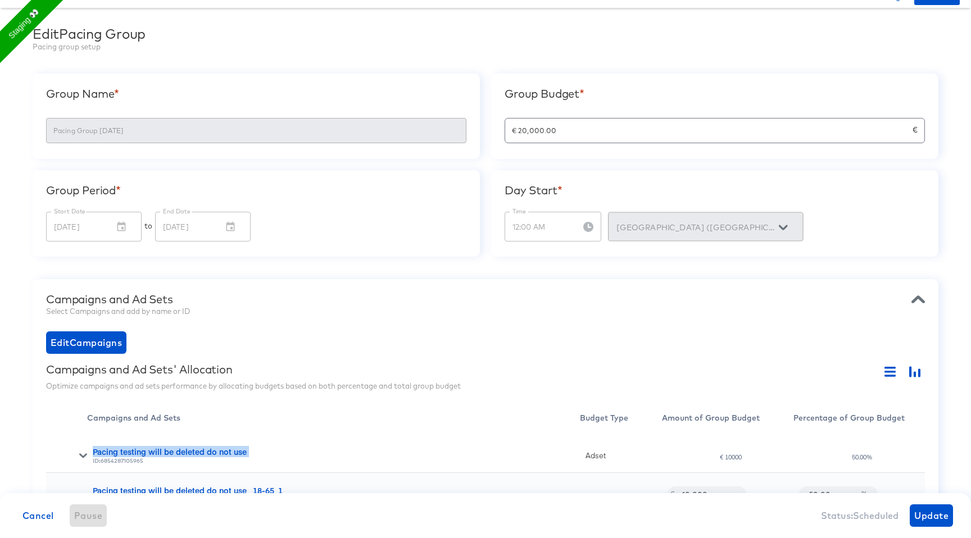
scroll to position [0, 0]
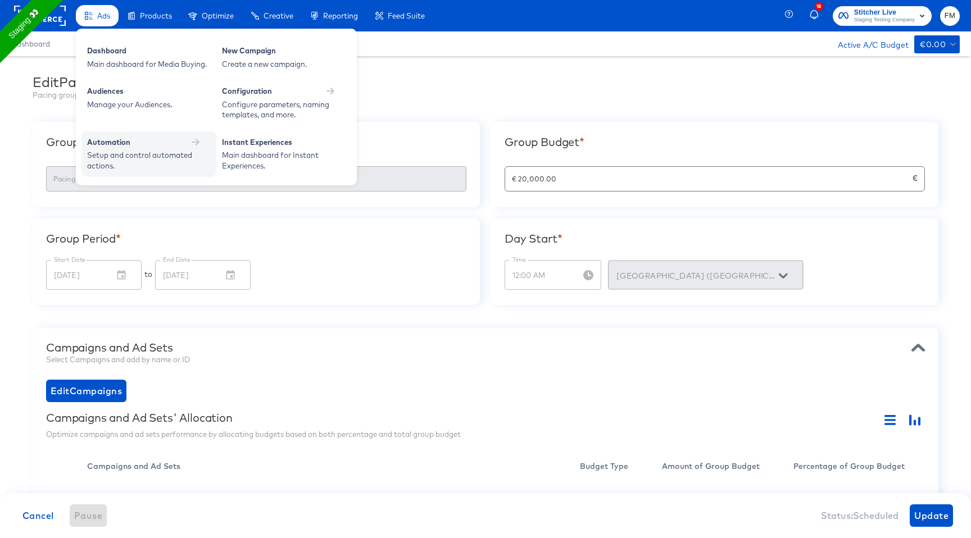
click at [149, 153] on div "Setup and control automated actions." at bounding box center [143, 160] width 112 height 21
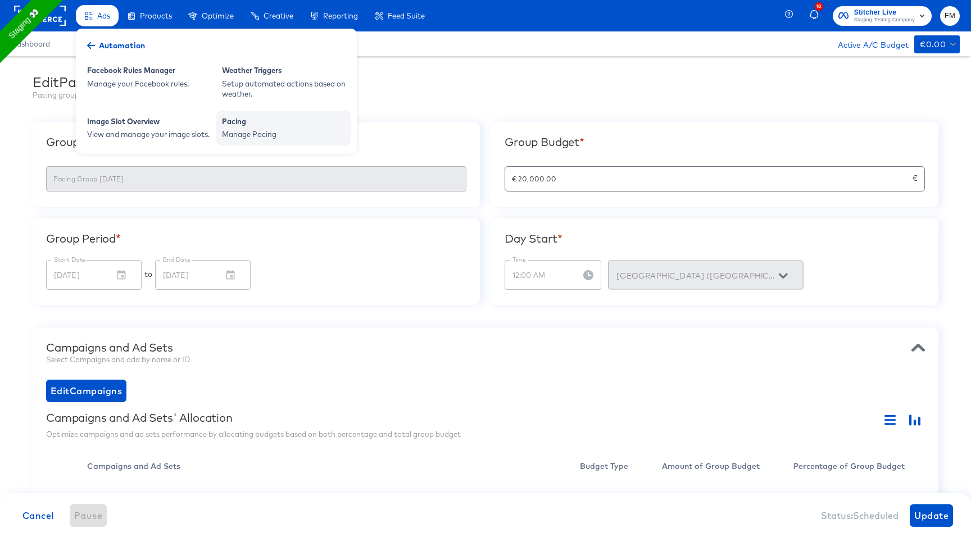
click at [276, 123] on div "Pacing" at bounding box center [284, 122] width 124 height 13
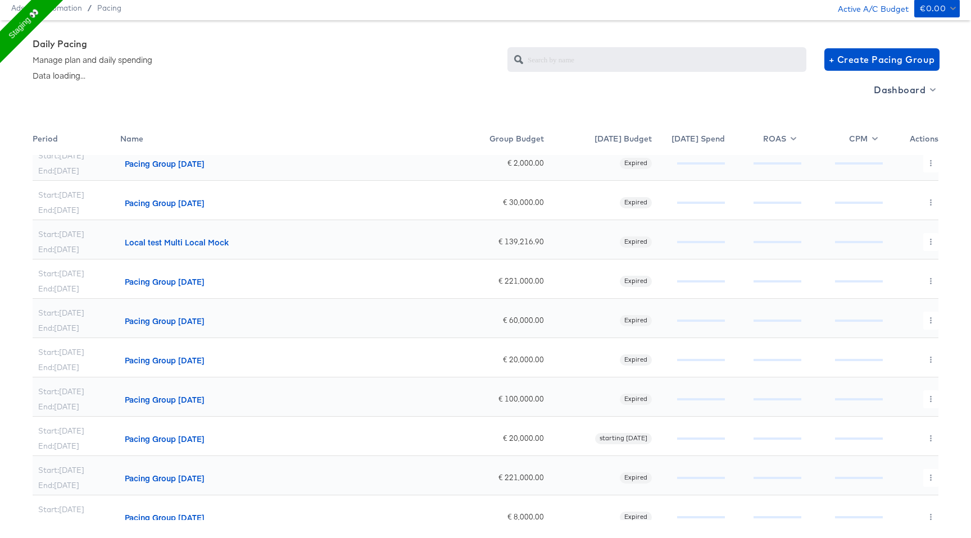
scroll to position [133, 0]
click at [204, 435] on div "Pacing Group [DATE]" at bounding box center [165, 437] width 80 height 11
click at [755, 427] on div at bounding box center [763, 435] width 76 height 39
drag, startPoint x: 517, startPoint y: 434, endPoint x: 307, endPoint y: 421, distance: 210.5
click at [319, 421] on div "Start: [DATE] End: [DATE] Pacing Group [DATE] € 20,000.00 starting [DATE]" at bounding box center [485, 435] width 905 height 39
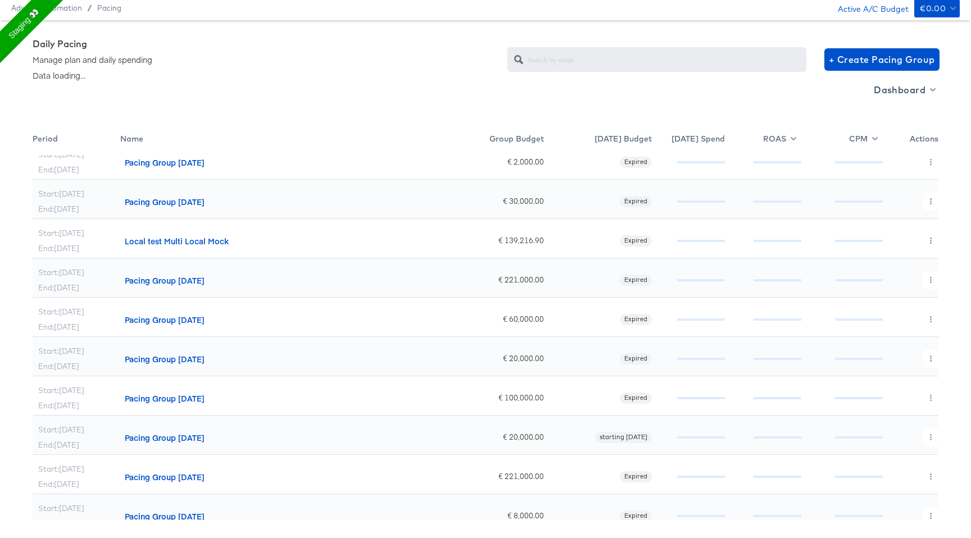
click at [165, 436] on div "Pacing Group [DATE]" at bounding box center [165, 437] width 80 height 11
click at [933, 435] on icon "button" at bounding box center [930, 437] width 6 height 6
click at [917, 461] on link "Edit" at bounding box center [921, 460] width 82 height 19
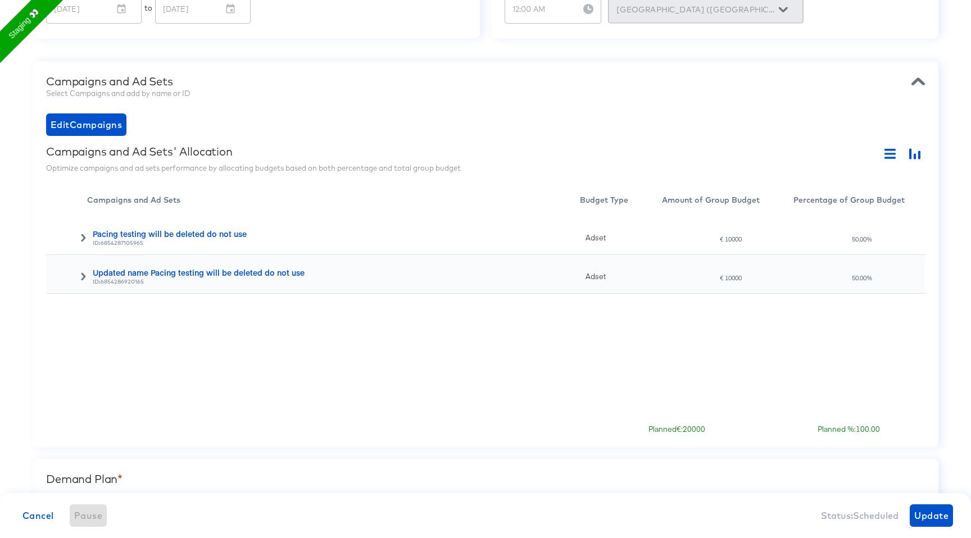
scroll to position [268, 0]
click at [85, 272] on icon at bounding box center [83, 275] width 8 height 8
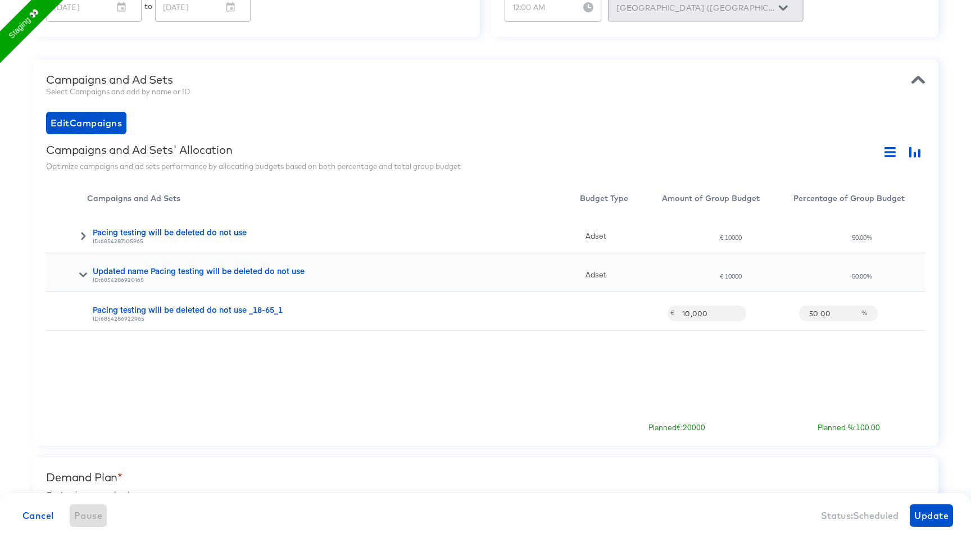
click at [85, 242] on div at bounding box center [66, 234] width 41 height 39
click at [79, 233] on icon at bounding box center [83, 236] width 8 height 8
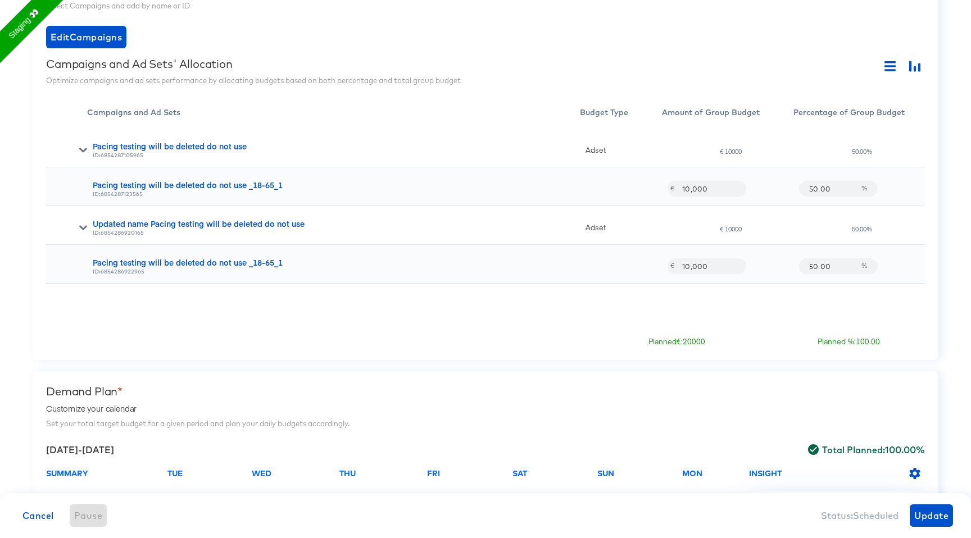
scroll to position [355, 0]
click at [116, 47] on button "Edit Campaigns" at bounding box center [86, 36] width 80 height 22
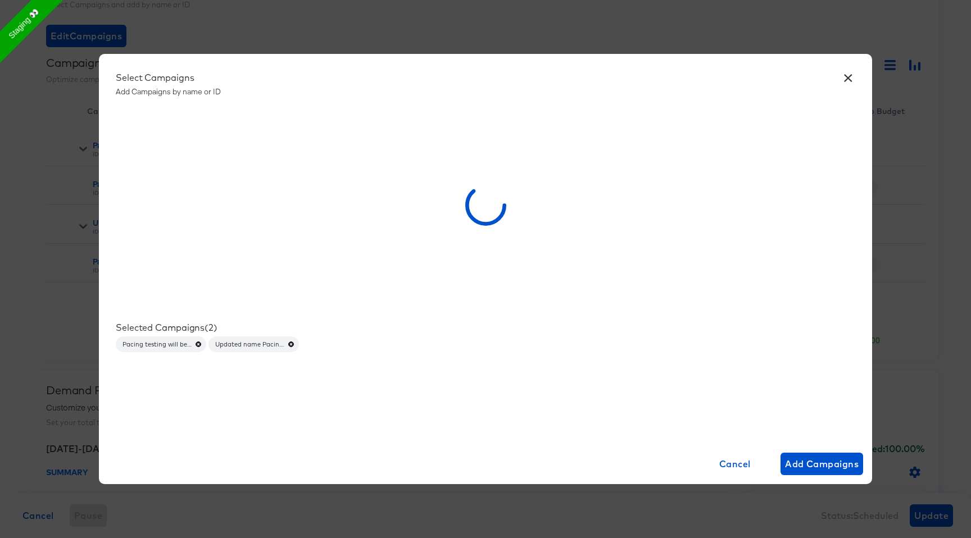
click at [843, 80] on button "×" at bounding box center [847, 75] width 20 height 20
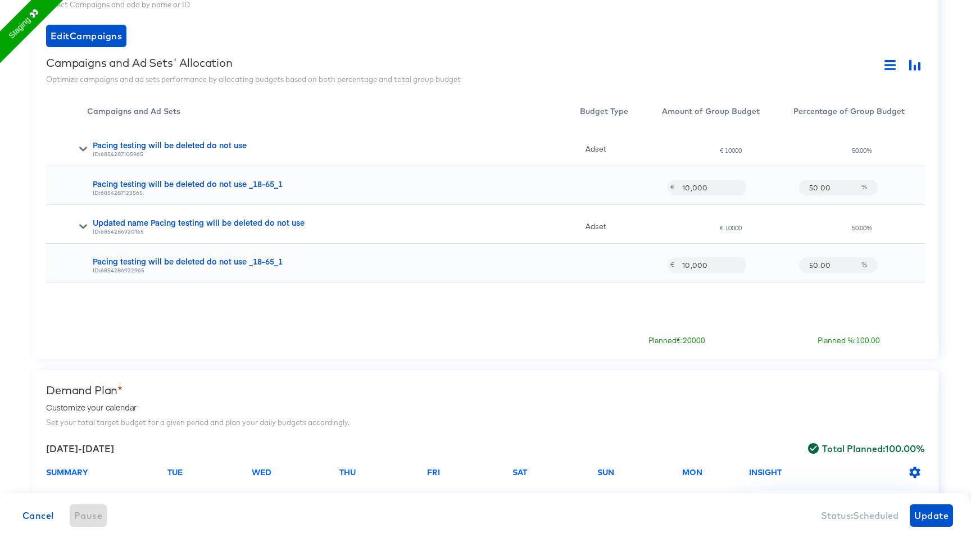
click at [132, 311] on div "Pacing testing will be deleted do not use ID: 6854287105965 Adset € 10000 50.00…" at bounding box center [485, 226] width 878 height 197
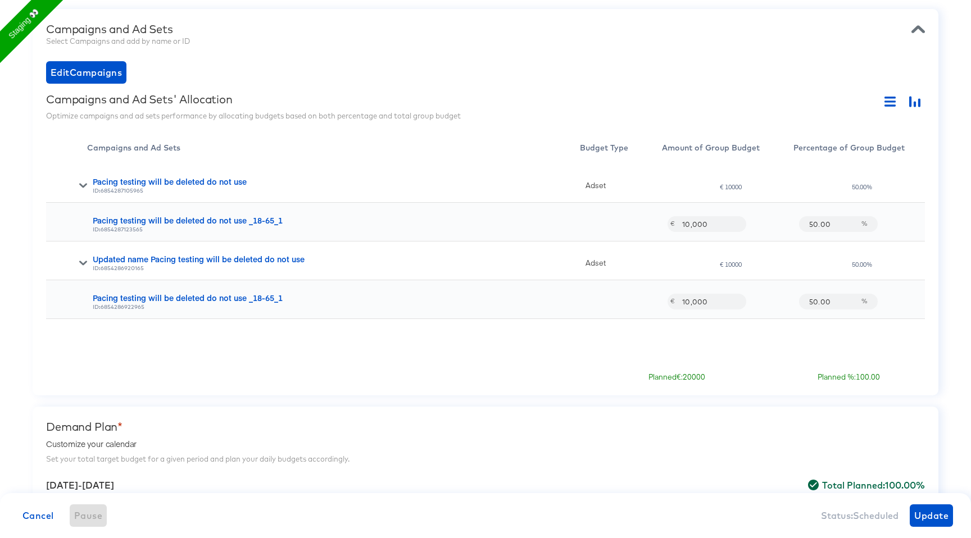
scroll to position [0, 0]
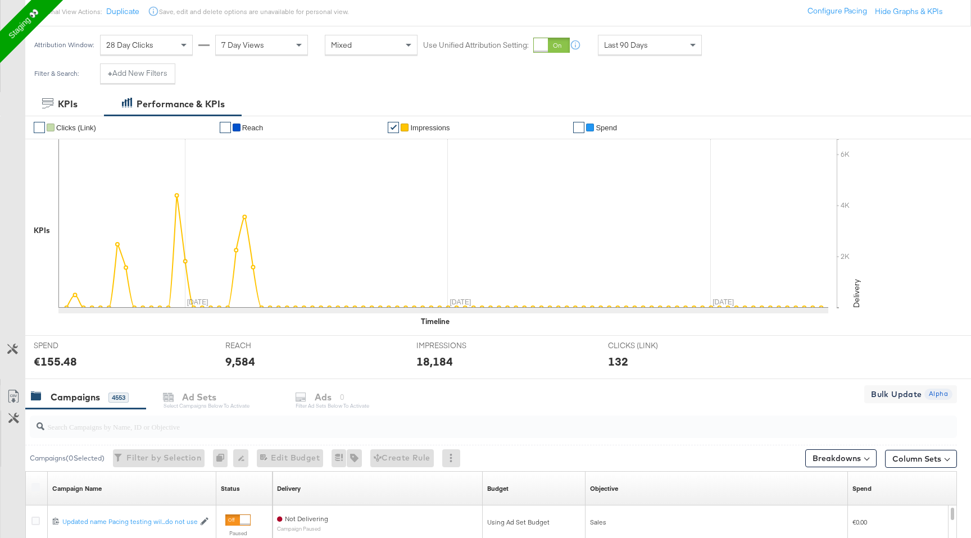
scroll to position [435, 0]
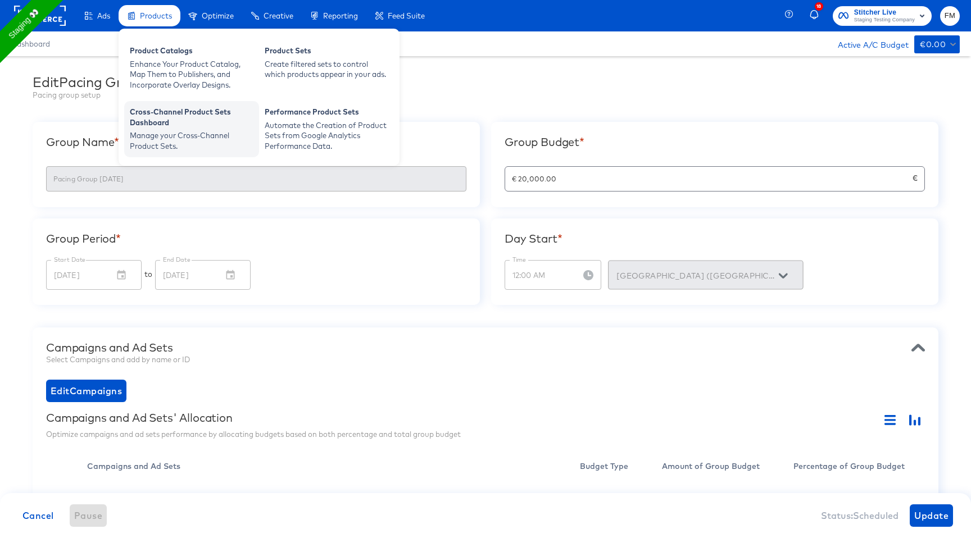
click at [210, 130] on div "Manage your Cross-Channel Product Sets." at bounding box center [192, 140] width 124 height 21
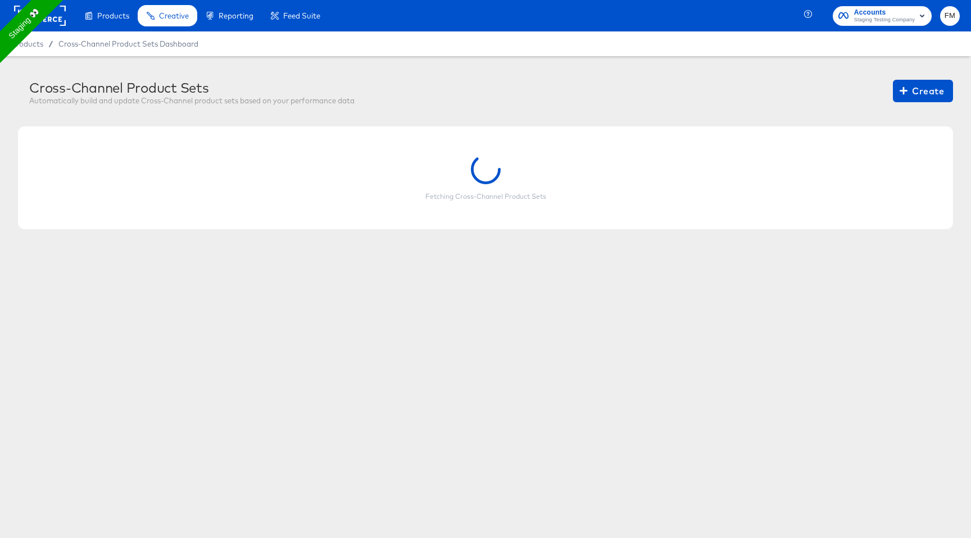
click at [59, 23] on rect at bounding box center [40, 16] width 52 height 20
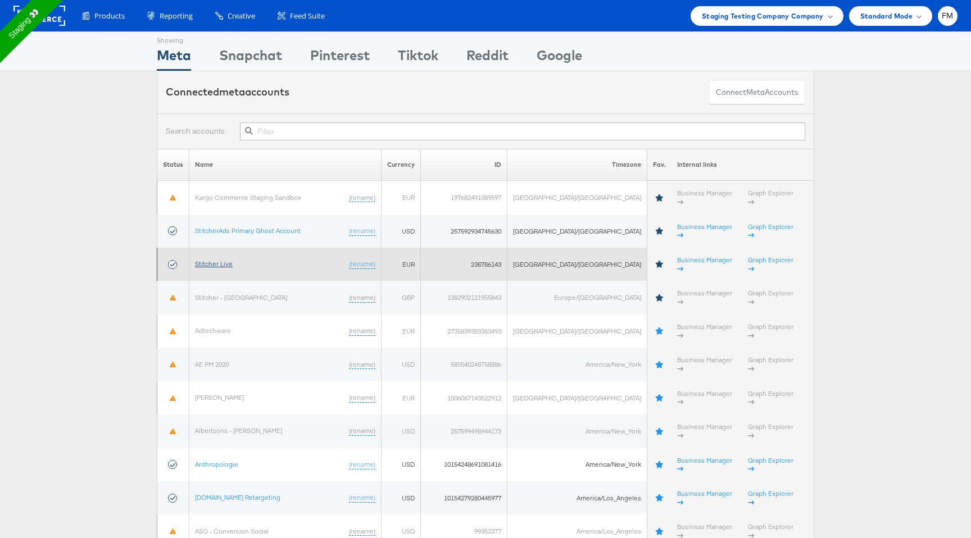
click at [226, 259] on link "Stitcher Live" at bounding box center [214, 263] width 38 height 8
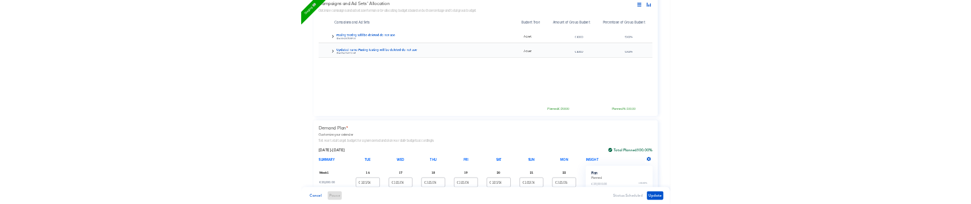
scroll to position [407, 0]
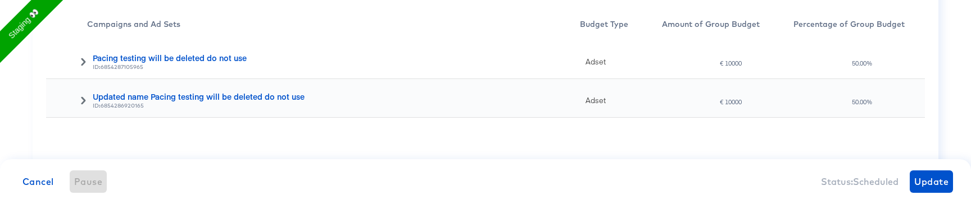
scroll to position [432, 0]
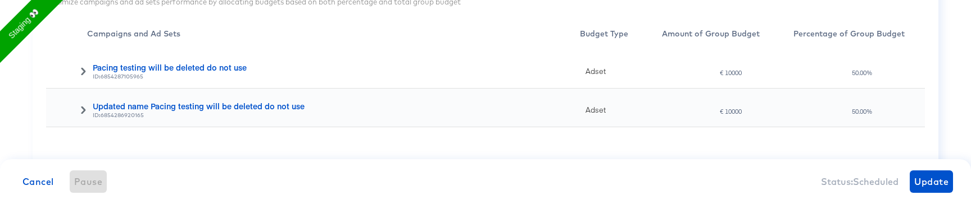
click at [81, 74] on icon at bounding box center [83, 71] width 8 height 8
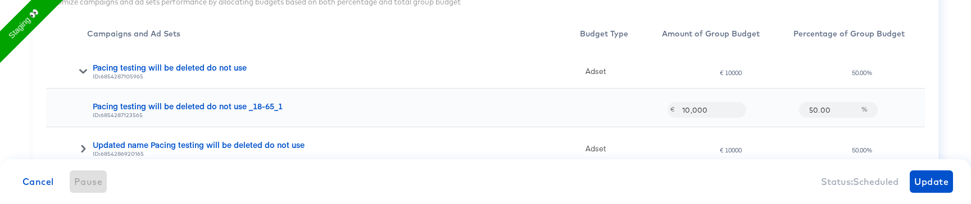
click at [83, 72] on icon at bounding box center [83, 71] width 8 height 4
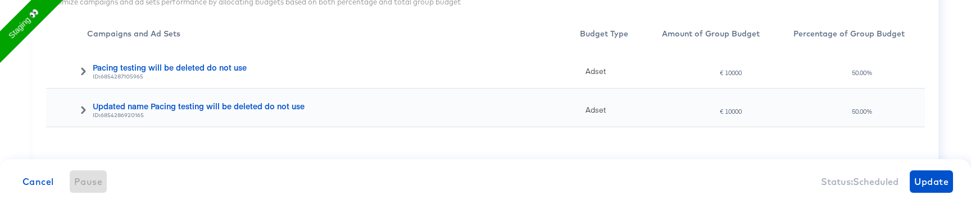
click at [83, 72] on icon at bounding box center [83, 71] width 4 height 8
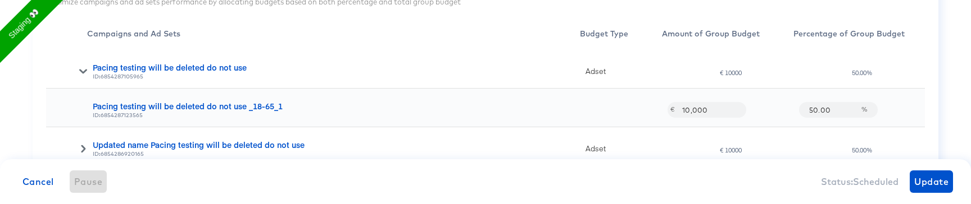
click at [87, 144] on div "Updated name Pacing testing will be deleted do not use ID: 6854286920165" at bounding box center [333, 147] width 493 height 39
click at [87, 146] on div "Updated name Pacing testing will be deleted do not use ID: 6854286920165" at bounding box center [333, 147] width 493 height 39
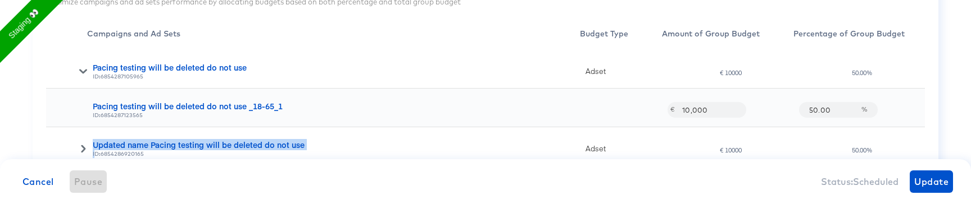
drag, startPoint x: 94, startPoint y: 152, endPoint x: 143, endPoint y: 99, distance: 71.9
click at [103, 136] on div "Updated name Pacing testing will be deleted do not use ID: 6854286920165" at bounding box center [333, 147] width 493 height 39
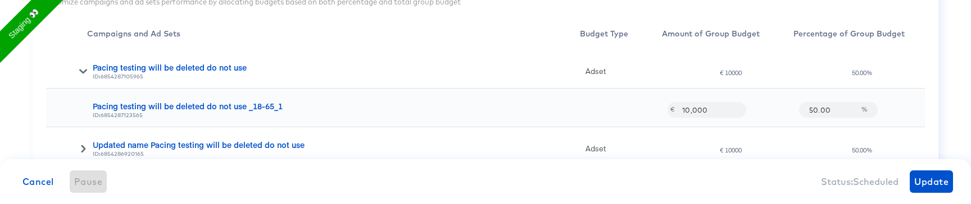
click at [154, 107] on div "Pacing testing will be deleted do not use _18-65_1" at bounding box center [336, 106] width 487 height 11
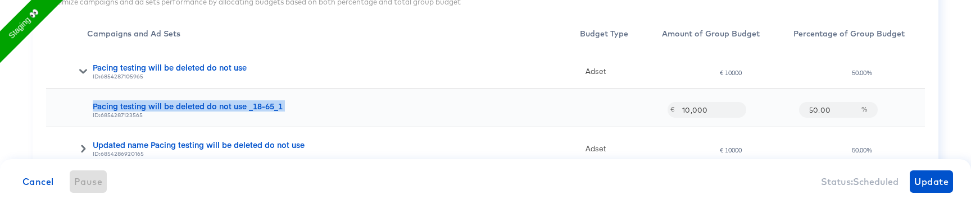
click at [154, 107] on div "Pacing testing will be deleted do not use _18-65_1" at bounding box center [336, 106] width 487 height 11
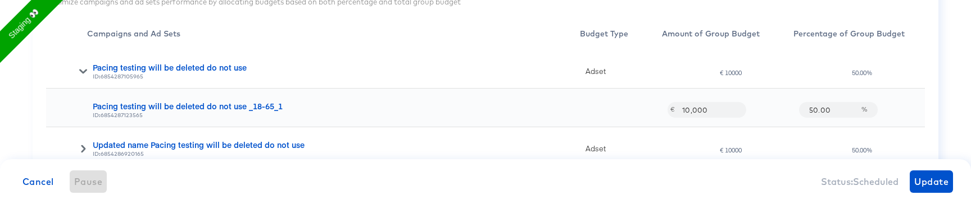
click at [722, 110] on input "10,000" at bounding box center [705, 105] width 60 height 24
click at [817, 109] on input "50.00" at bounding box center [831, 105] width 58 height 24
type input "0"
type input "60"
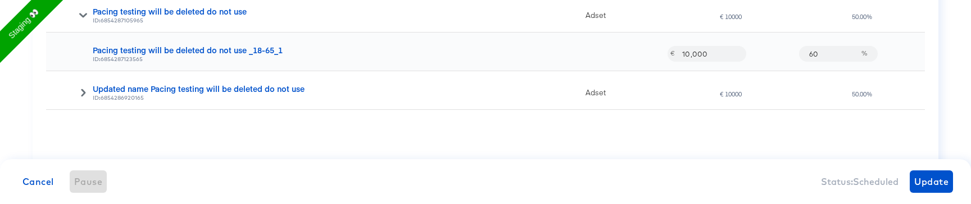
scroll to position [491, 0]
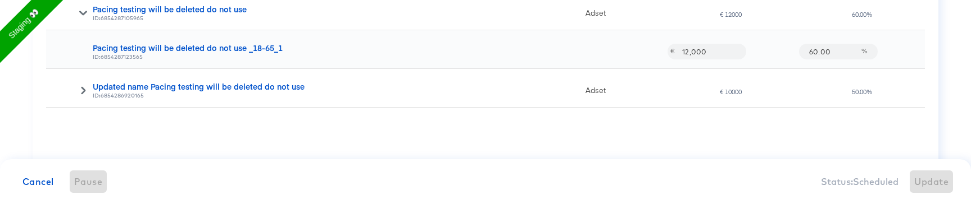
click at [859, 95] on div "50.00%" at bounding box center [861, 92] width 21 height 8
click at [604, 97] on div "Adset" at bounding box center [621, 88] width 82 height 39
click at [85, 89] on icon at bounding box center [83, 90] width 8 height 8
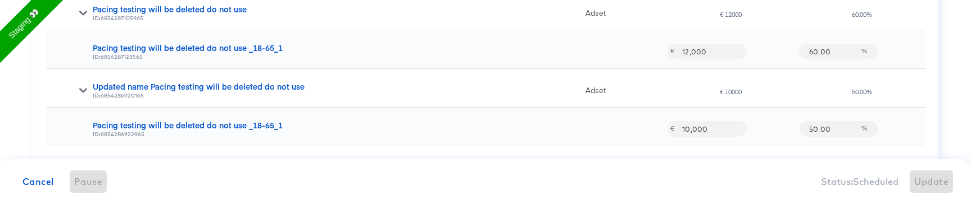
click at [812, 128] on input "50.00" at bounding box center [831, 124] width 58 height 24
type input "40.00"
click at [937, 181] on span "Update" at bounding box center [931, 182] width 34 height 16
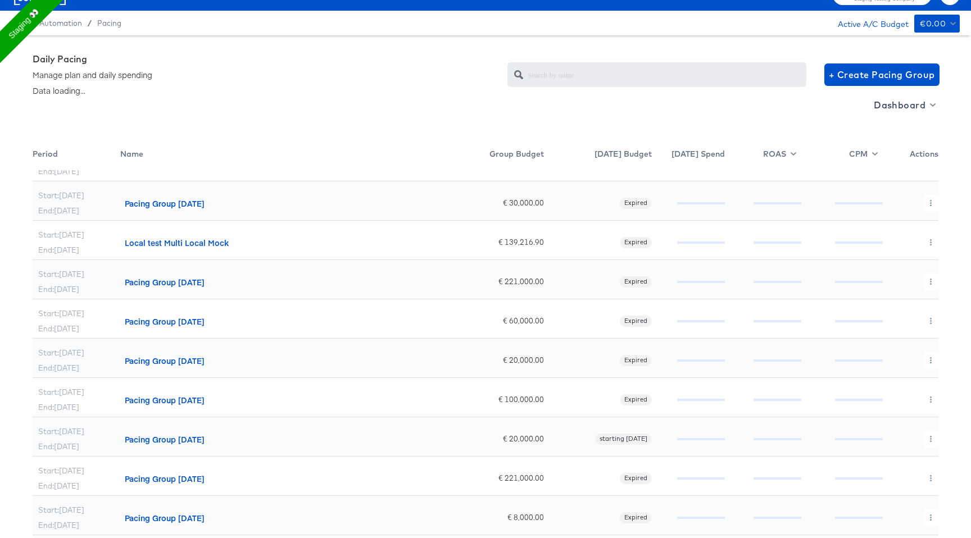
scroll to position [23, 0]
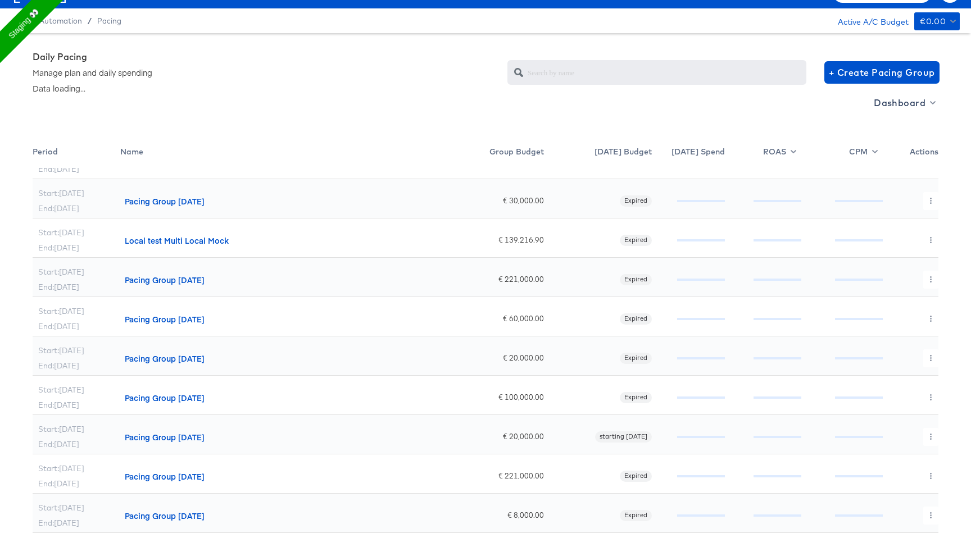
click at [168, 204] on div "Pacing Group [DATE]" at bounding box center [165, 436] width 80 height 11
click at [929, 204] on icon "button" at bounding box center [930, 437] width 6 height 6
click at [891, 99] on div at bounding box center [485, 269] width 971 height 538
click at [891, 102] on span "Dashboard" at bounding box center [903, 103] width 60 height 16
click at [890, 141] on div "Budget Manager" at bounding box center [905, 144] width 78 height 12
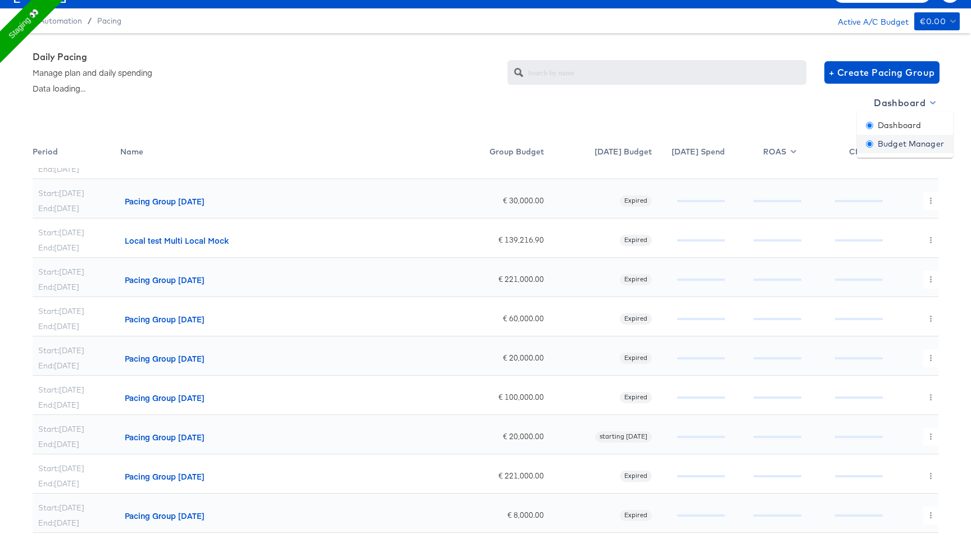
radio input "false"
radio input "true"
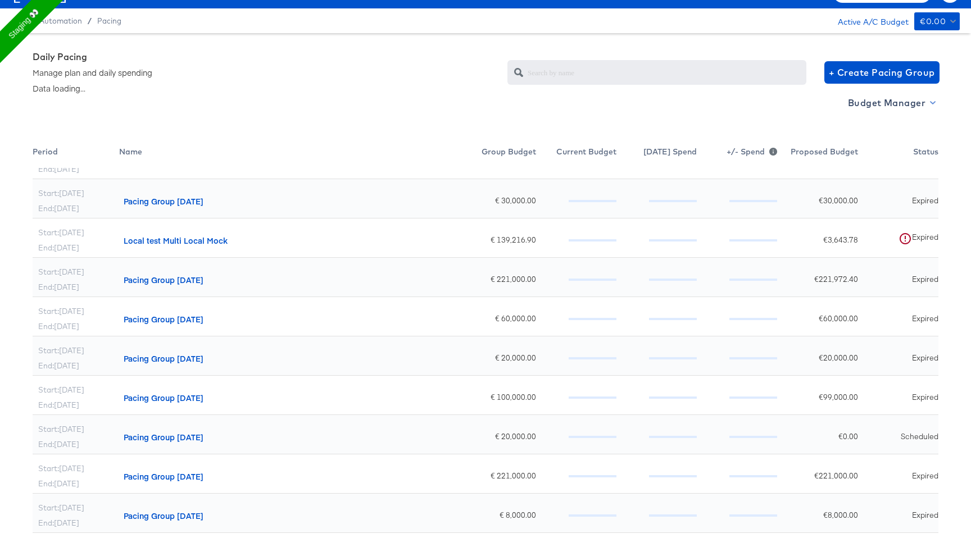
scroll to position [36, 0]
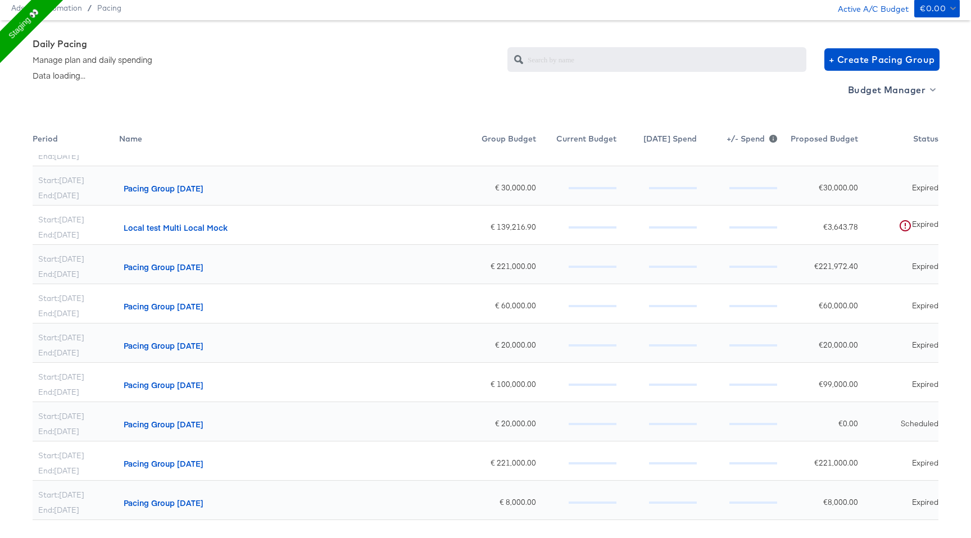
click at [904, 204] on icon at bounding box center [904, 225] width 13 height 13
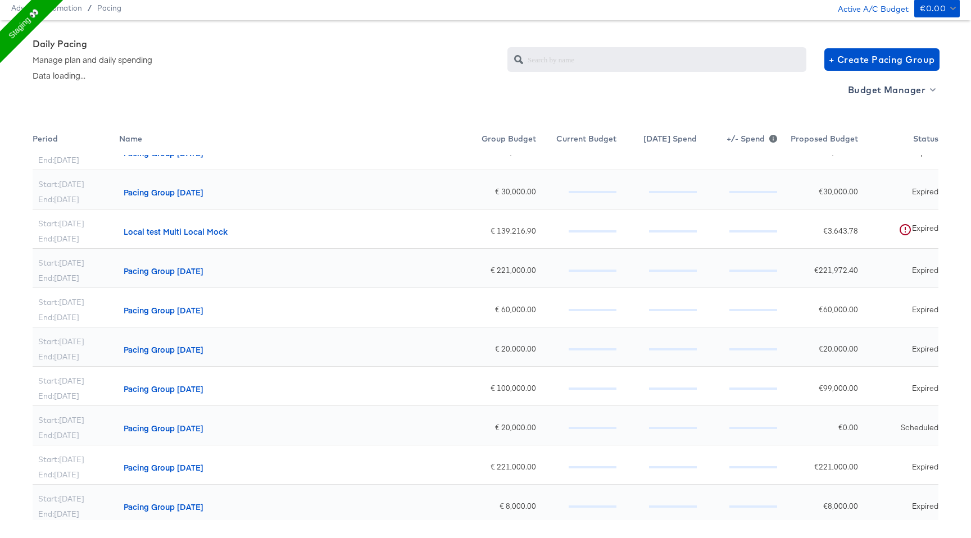
click at [882, 204] on div "Expired" at bounding box center [898, 346] width 80 height 39
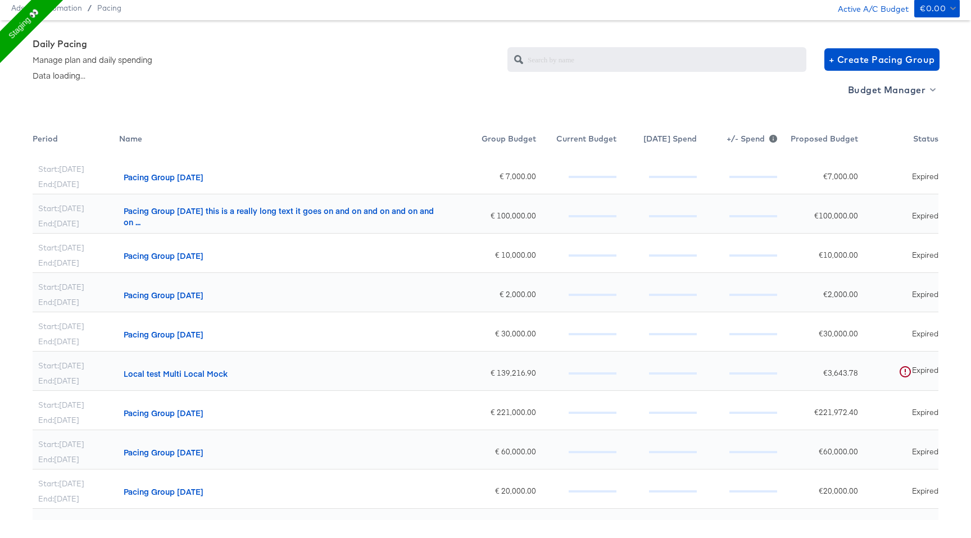
scroll to position [0, 0]
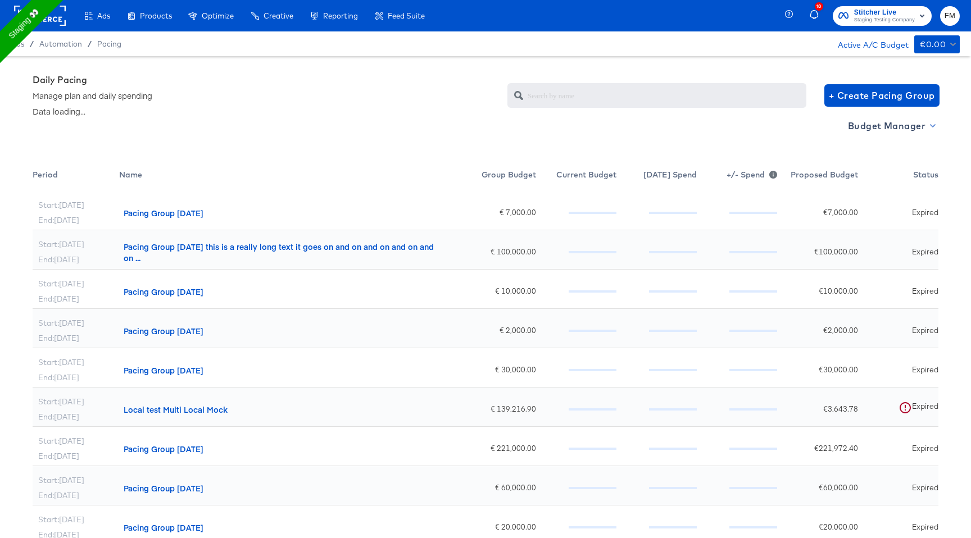
click at [904, 132] on span "Budget Manager" at bounding box center [891, 126] width 86 height 16
click at [880, 150] on div "Dashboard" at bounding box center [879, 149] width 55 height 12
radio input "true"
radio input "false"
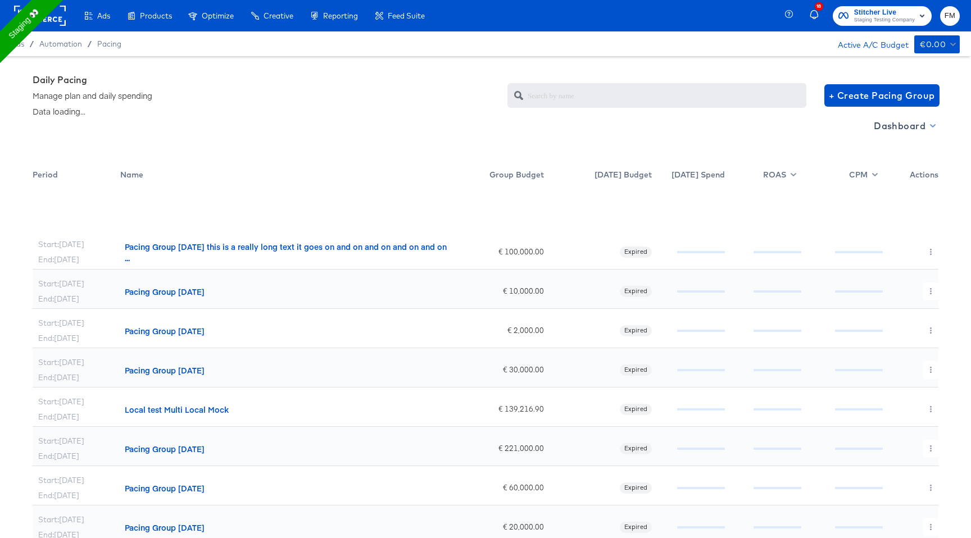
scroll to position [146, 0]
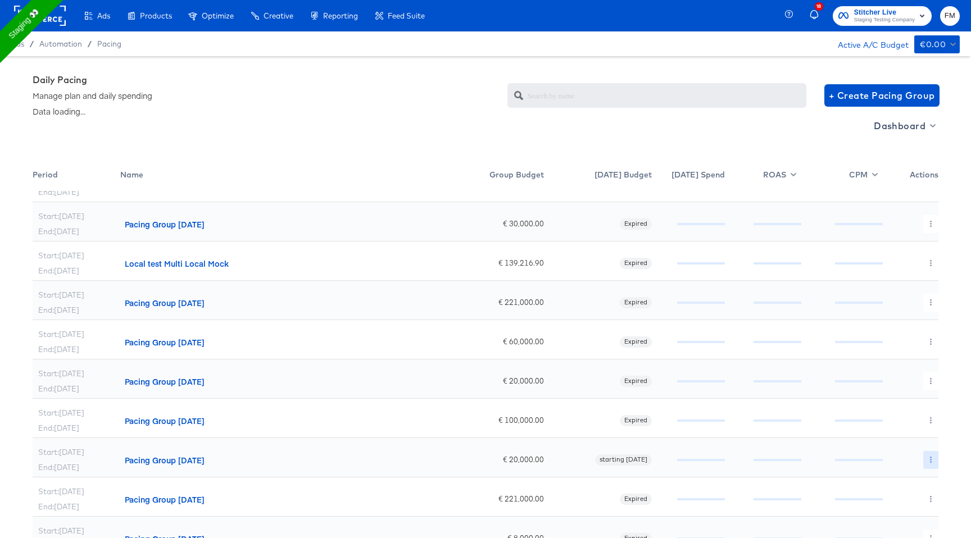
click at [928, 204] on button "button" at bounding box center [930, 460] width 15 height 18
click at [912, 204] on link "Edit" at bounding box center [921, 478] width 82 height 19
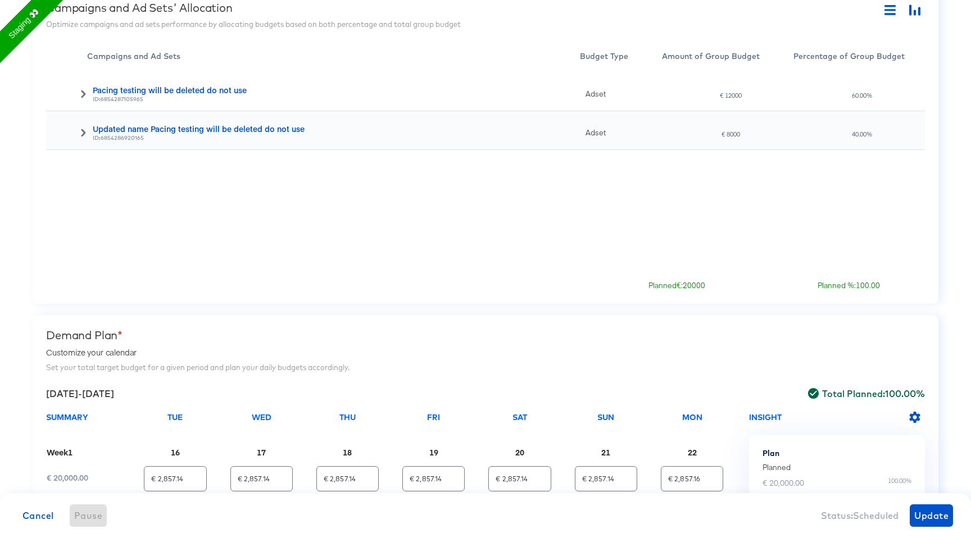
scroll to position [393, 0]
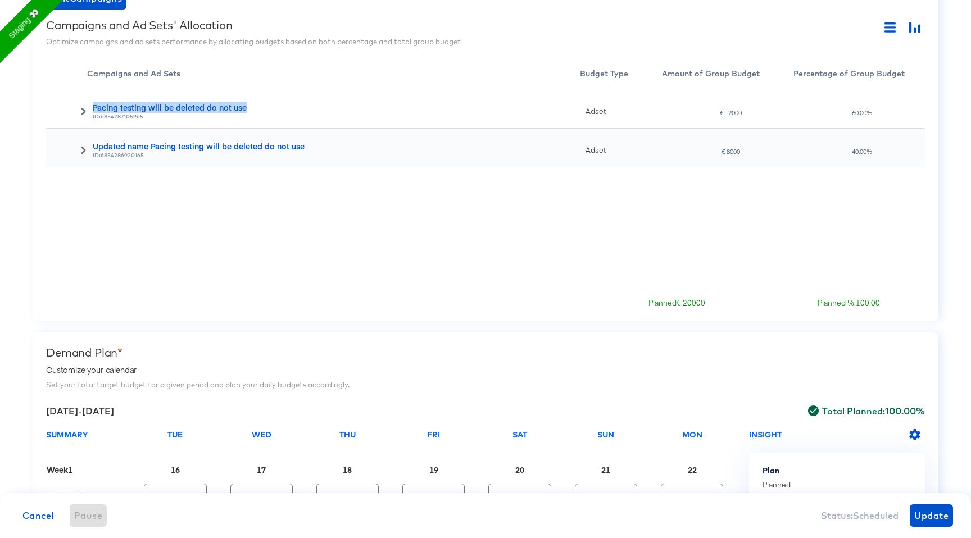
drag, startPoint x: 275, startPoint y: 106, endPoint x: 93, endPoint y: 111, distance: 182.0
click at [93, 111] on div "Pacing testing will be deleted do not use" at bounding box center [336, 107] width 487 height 11
copy div "Pacing testing will be deleted do not use"
click at [75, 107] on div at bounding box center [69, 111] width 35 height 8
click at [88, 109] on div "Pacing testing will be deleted do not use ID: 6854287105965" at bounding box center [333, 109] width 493 height 39
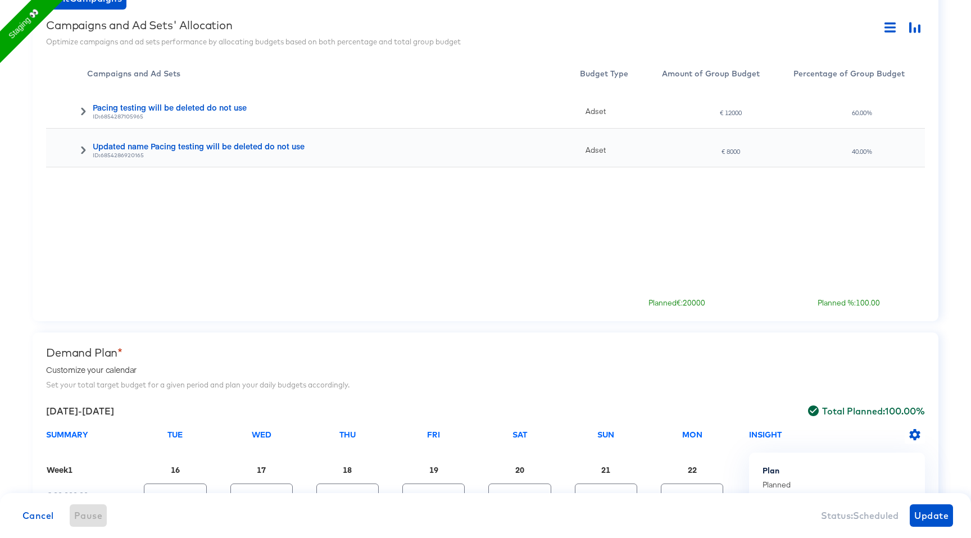
click at [84, 110] on icon at bounding box center [83, 111] width 8 height 8
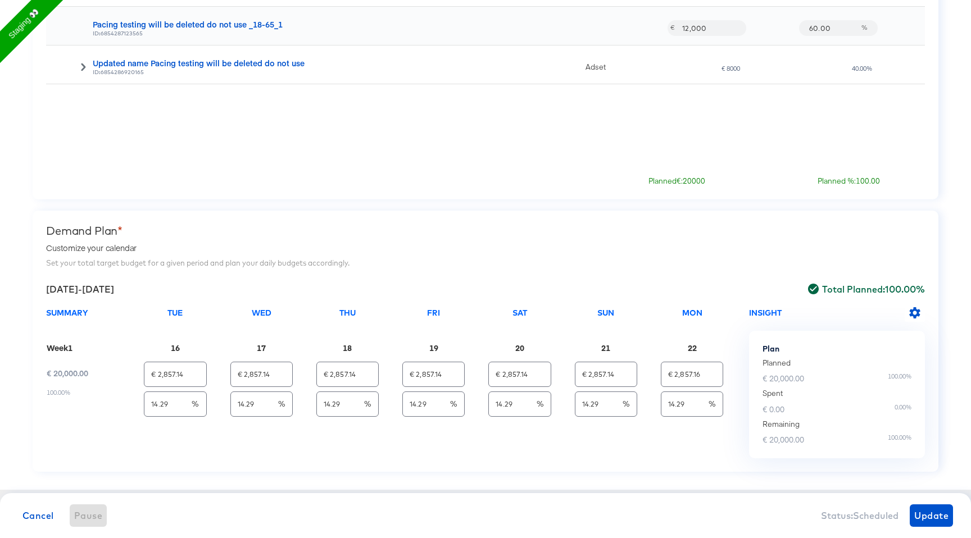
scroll to position [528, 0]
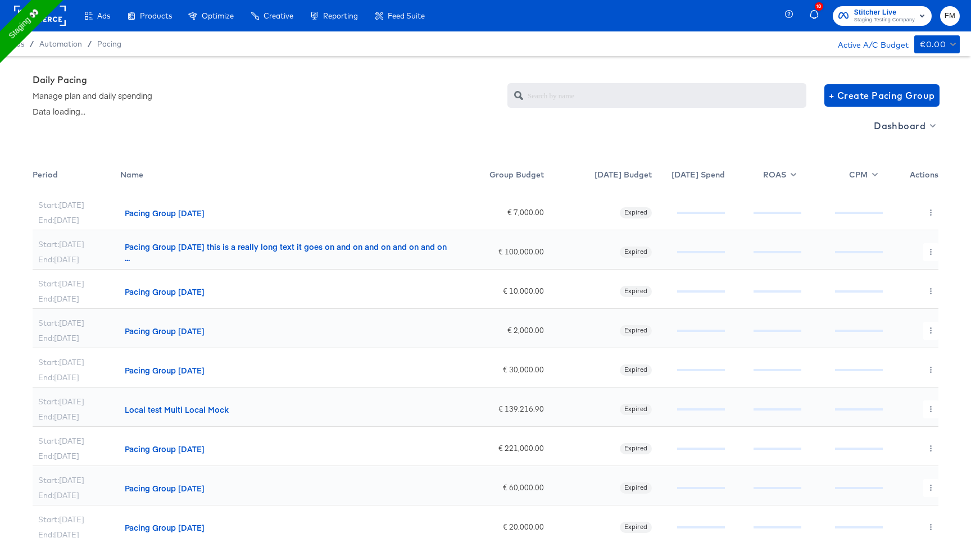
scroll to position [146, 0]
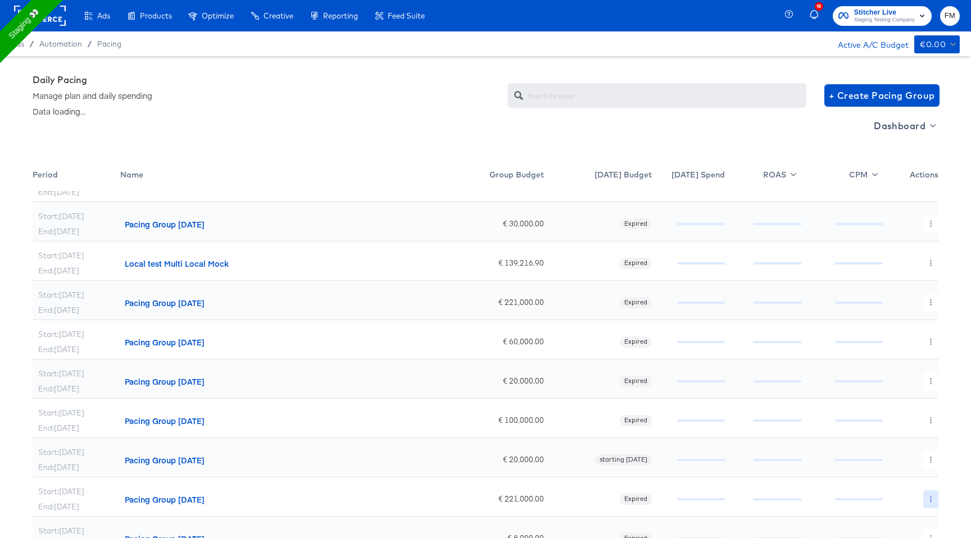
click at [928, 497] on icon "button" at bounding box center [930, 499] width 6 height 6
click at [919, 515] on link "Delete" at bounding box center [921, 515] width 82 height 19
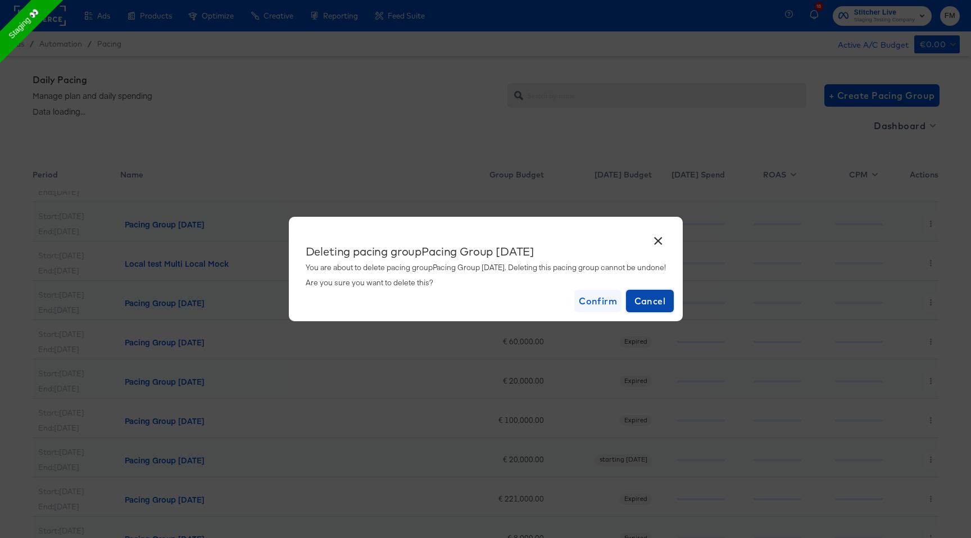
drag, startPoint x: 659, startPoint y: 303, endPoint x: 616, endPoint y: 297, distance: 43.7
click at [616, 297] on div "Confirm Cancel" at bounding box center [623, 301] width 99 height 22
click at [616, 297] on span "Confirm" at bounding box center [598, 301] width 38 height 16
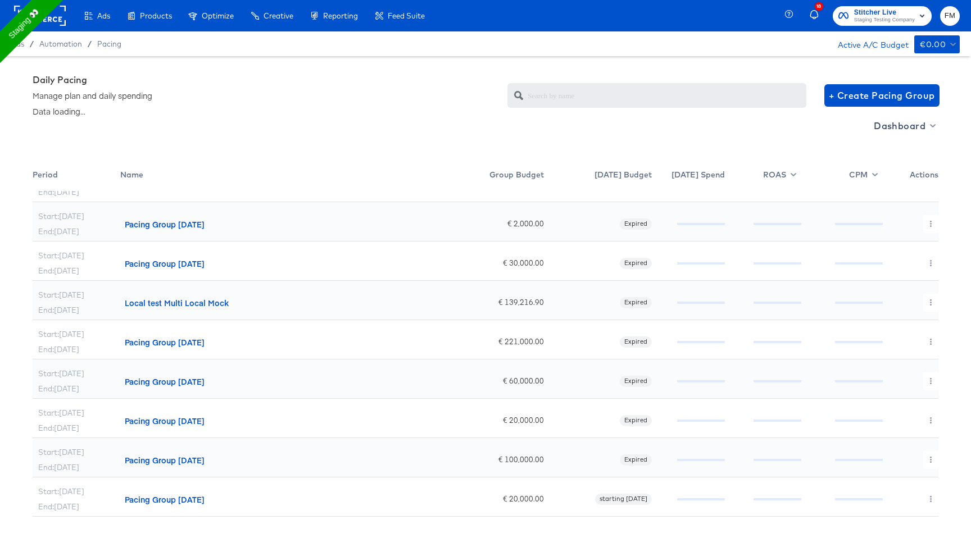
scroll to position [0, 0]
